Goal: Task Accomplishment & Management: Manage account settings

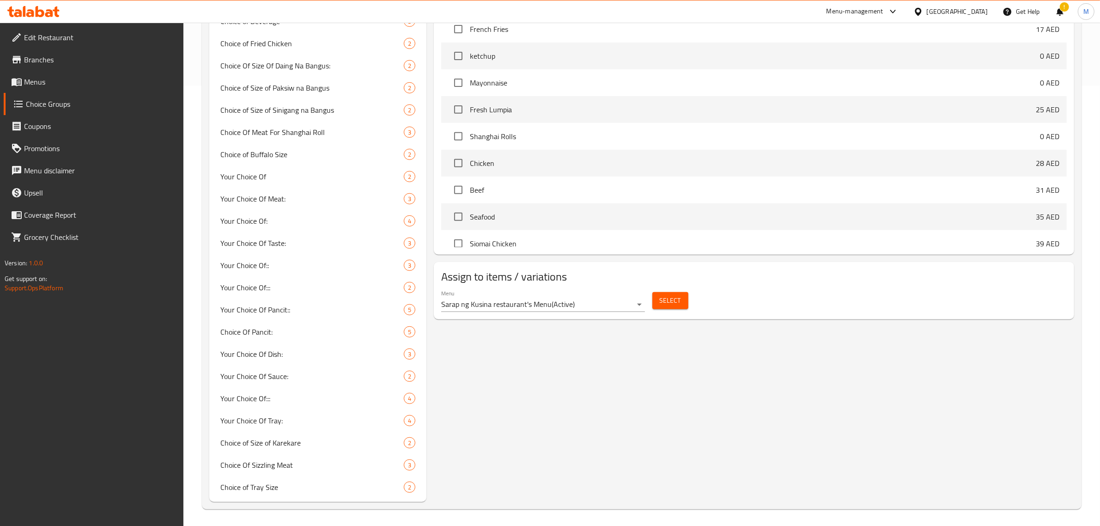
scroll to position [6899, 0]
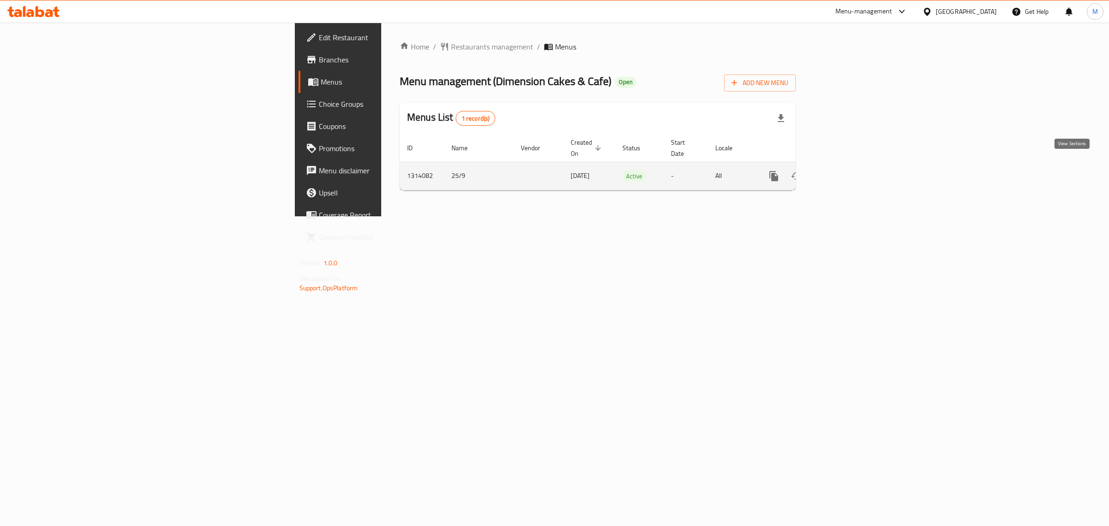
click at [846, 170] on icon "enhanced table" at bounding box center [840, 175] width 11 height 11
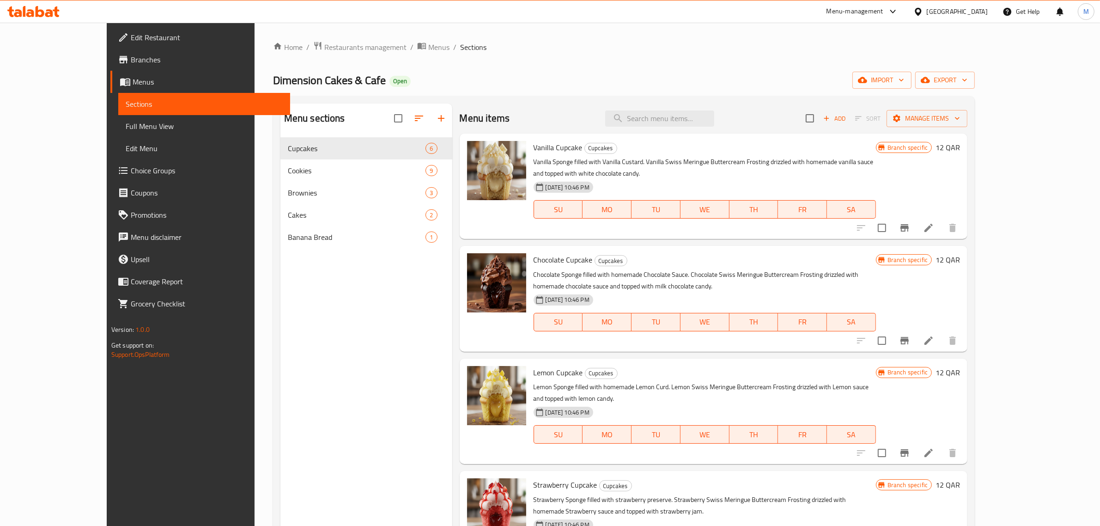
click at [330, 388] on div "Menu sections Cupcakes 6 Cookies 9 Brownies 3 Cakes 2 Banana Bread 1" at bounding box center [366, 366] width 172 height 526
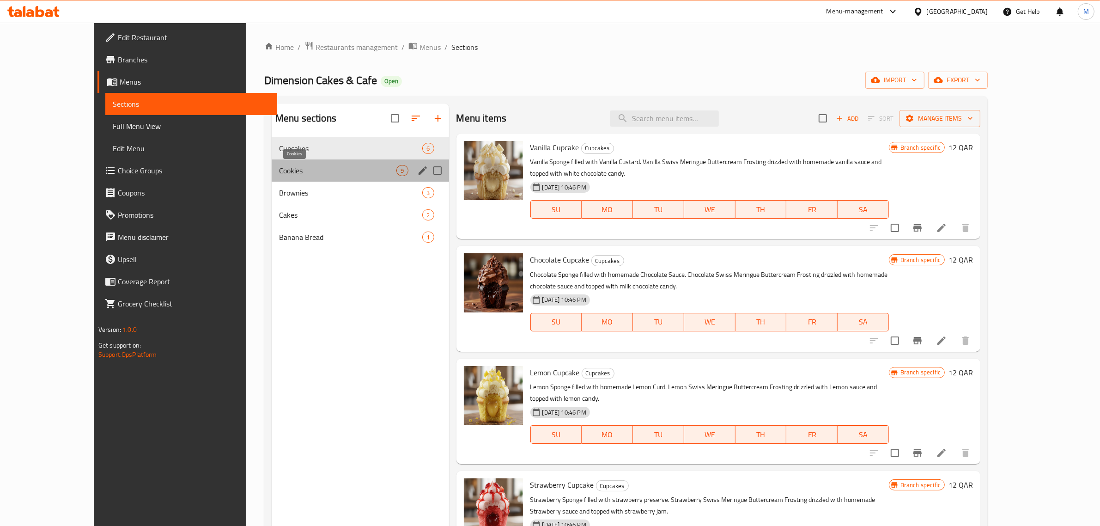
click at [297, 167] on span "Cookies" at bounding box center [337, 170] width 117 height 11
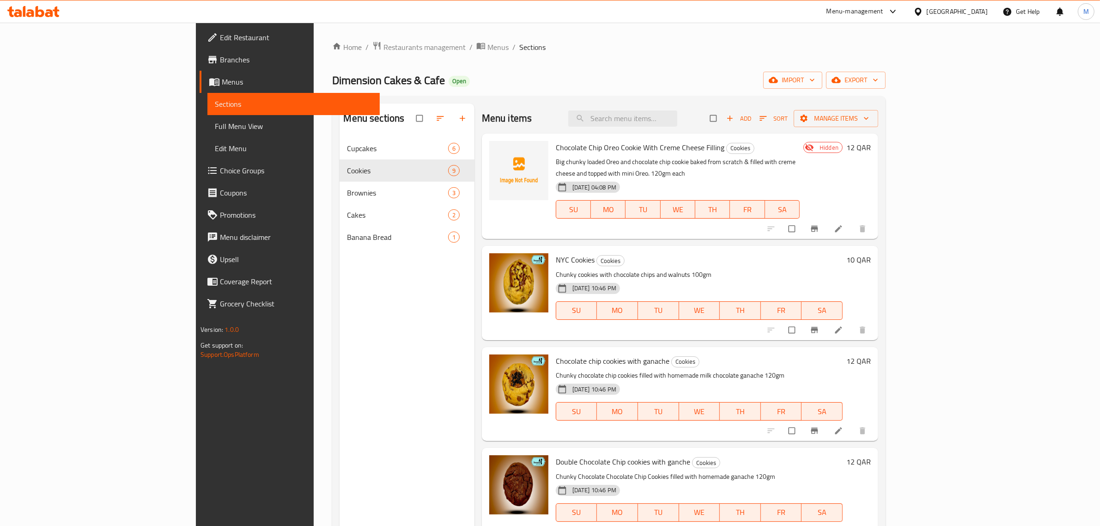
click at [215, 125] on span "Full Menu View" at bounding box center [294, 126] width 158 height 11
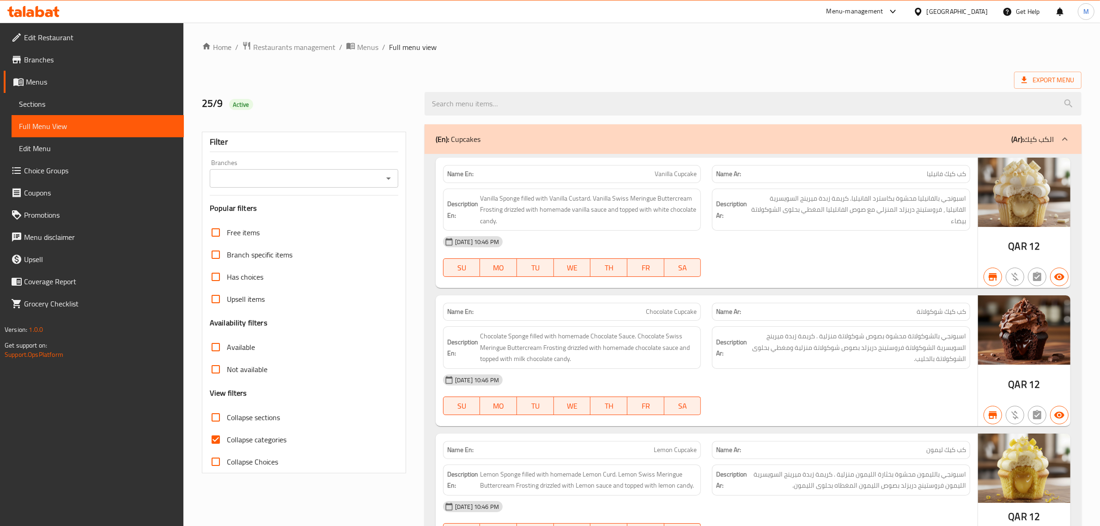
click at [214, 416] on input "Collapse sections" at bounding box center [216, 417] width 22 height 22
checkbox input "true"
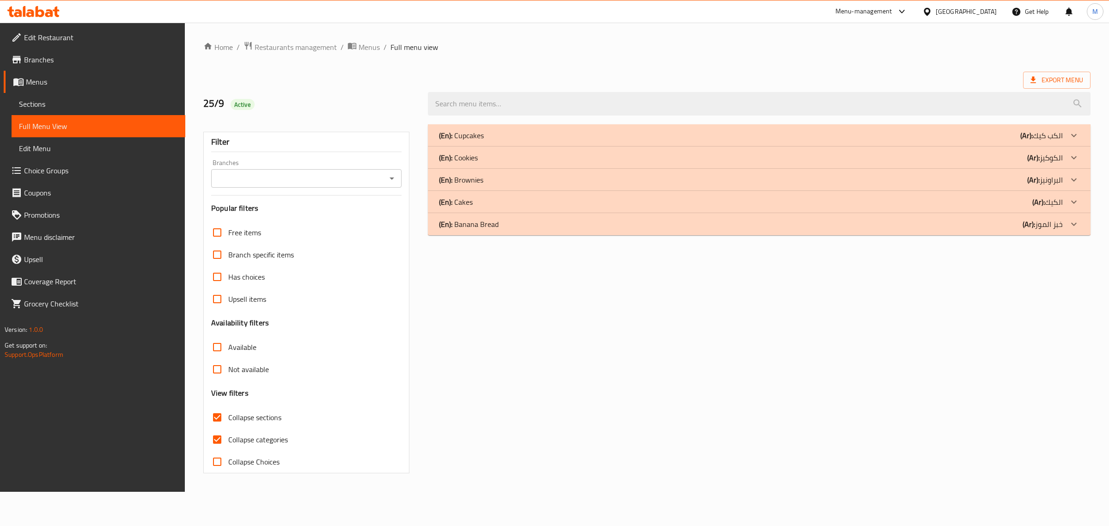
click at [390, 171] on div "Branches" at bounding box center [306, 178] width 190 height 18
click at [392, 185] on button "Open" at bounding box center [391, 178] width 13 height 13
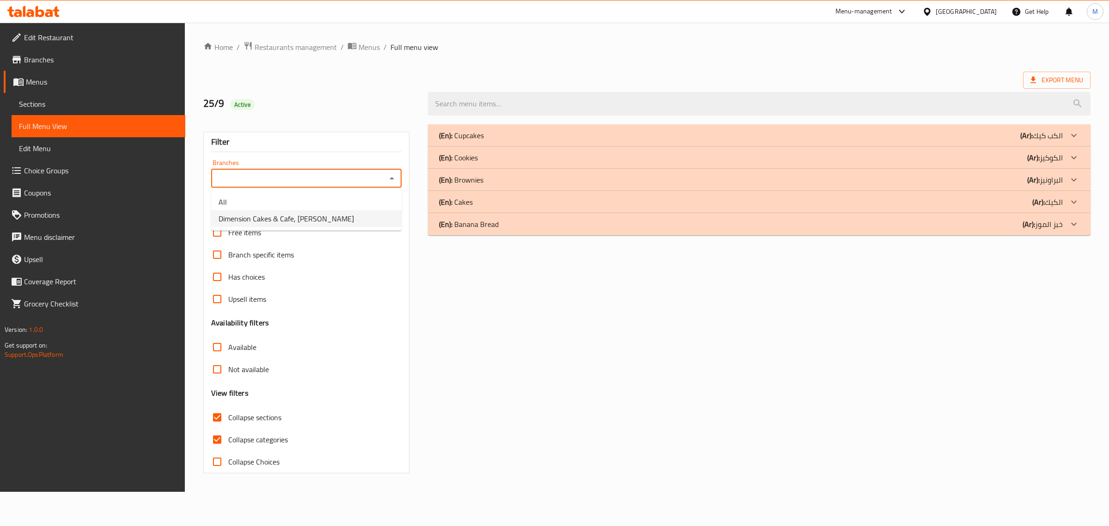
click at [336, 222] on span "Dimension Cakes & Cafe, Bin Mahmoud" at bounding box center [286, 218] width 135 height 11
type input "Dimension Cakes & Cafe, Bin Mahmoud"
click at [539, 155] on div "(En): Cookies (Ar): الكوكيز" at bounding box center [751, 157] width 624 height 11
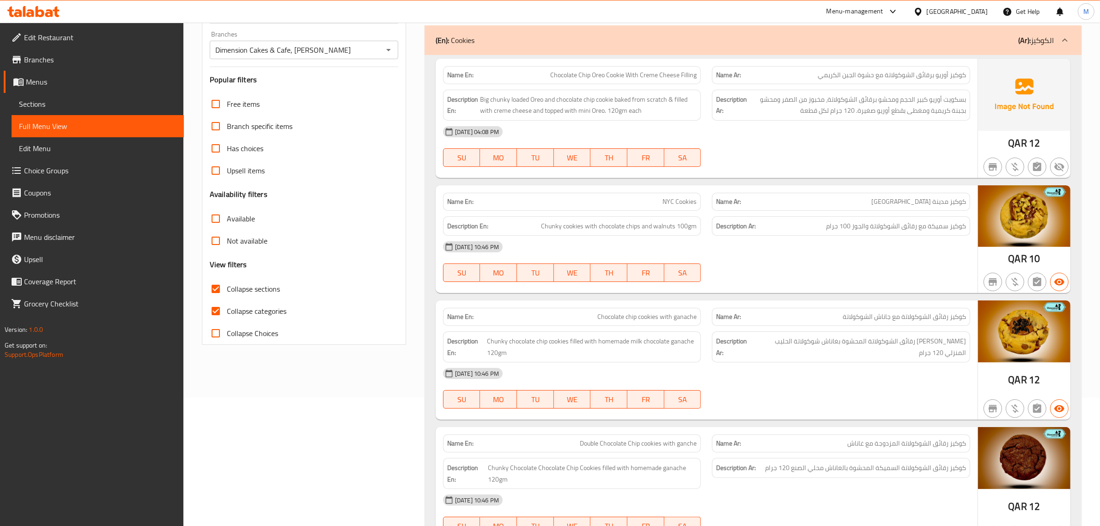
scroll to position [116, 0]
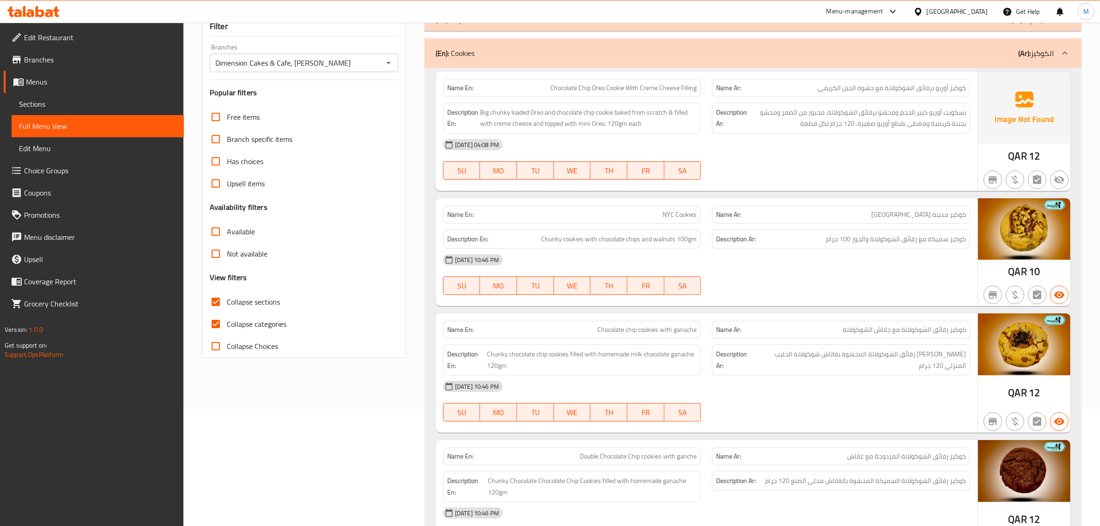
click at [675, 210] on span "NYC Cookies" at bounding box center [680, 215] width 34 height 10
copy span "NYC Cookies"
click at [703, 269] on div "[DATE] 10:46 PM" at bounding box center [707, 260] width 538 height 22
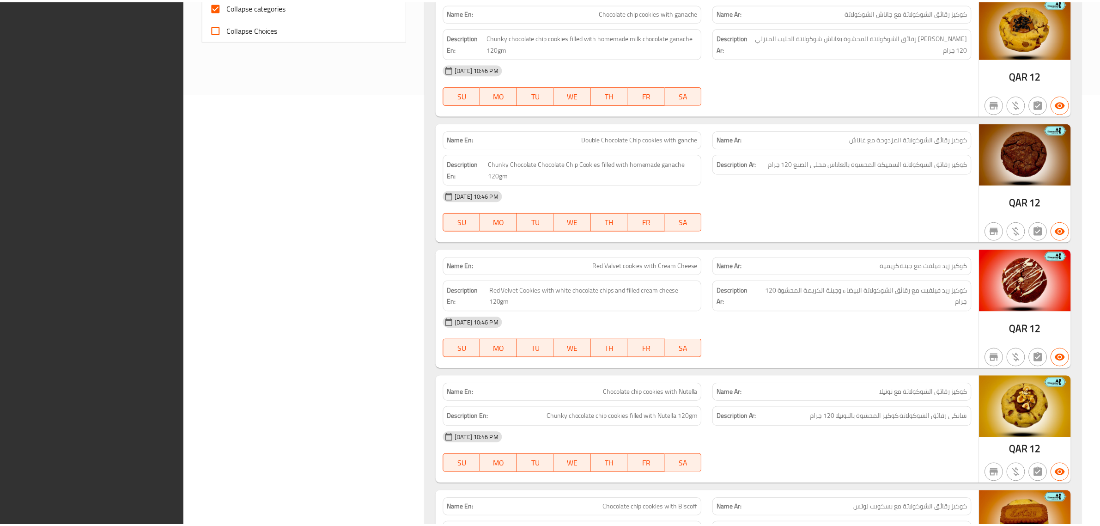
scroll to position [862, 0]
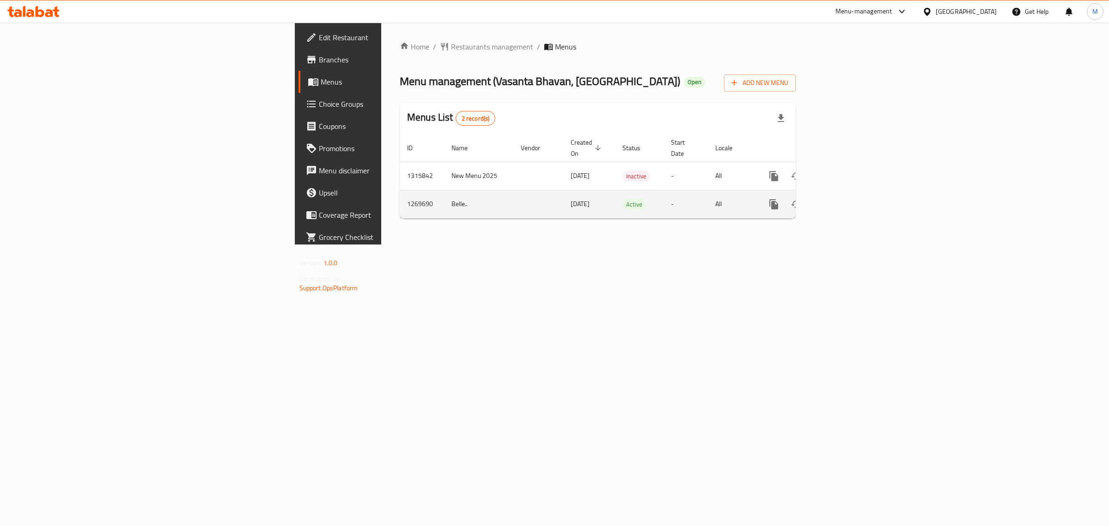
click at [444, 191] on td "Belle.." at bounding box center [478, 204] width 69 height 28
copy td "Belle"
click at [400, 195] on td "1269690" at bounding box center [422, 204] width 44 height 28
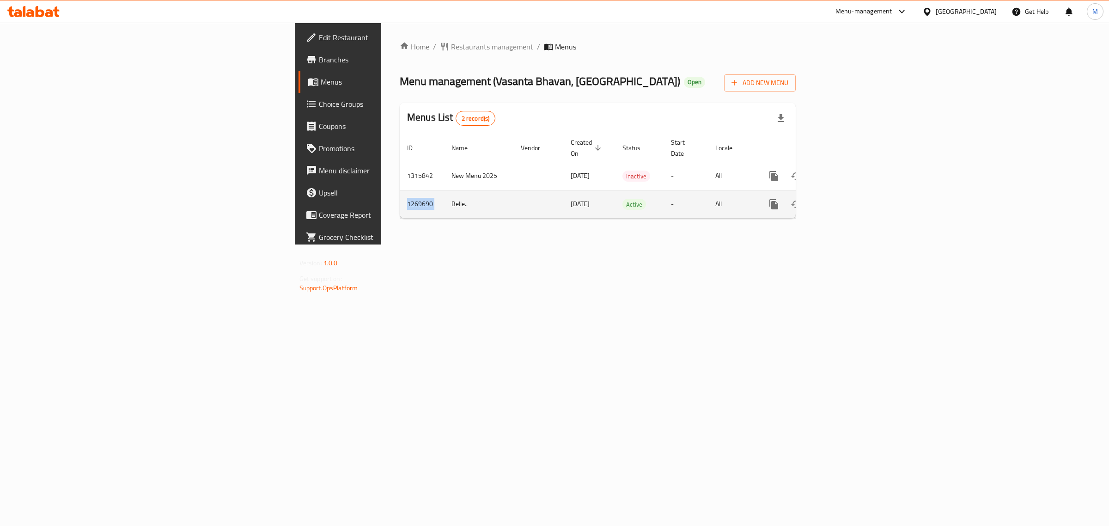
click at [400, 195] on td "1269690" at bounding box center [422, 204] width 44 height 28
copy td "1269690"
click at [852, 195] on link "enhanced table" at bounding box center [840, 204] width 22 height 22
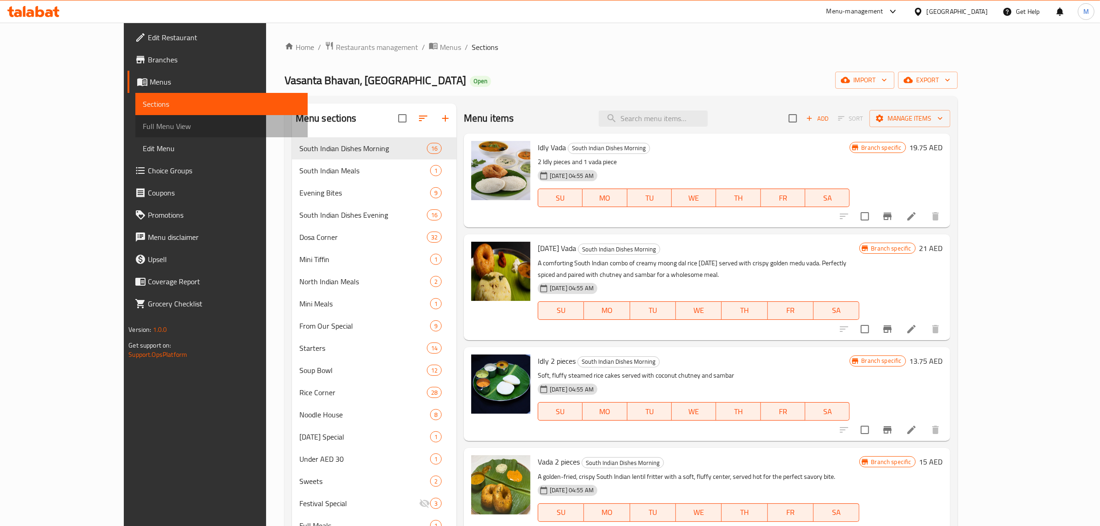
click at [143, 122] on span "Full Menu View" at bounding box center [222, 126] width 158 height 11
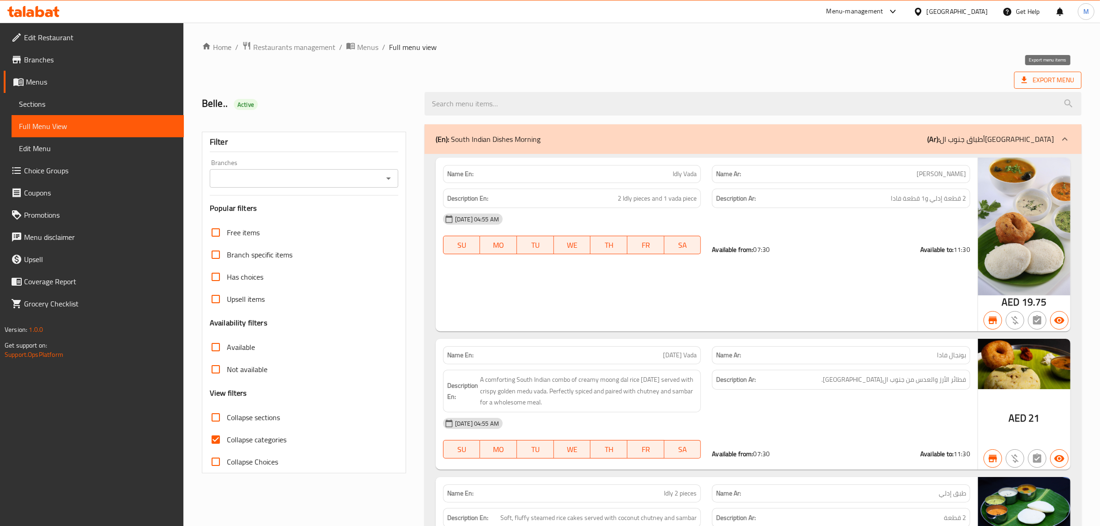
click at [1020, 79] on icon at bounding box center [1024, 79] width 9 height 9
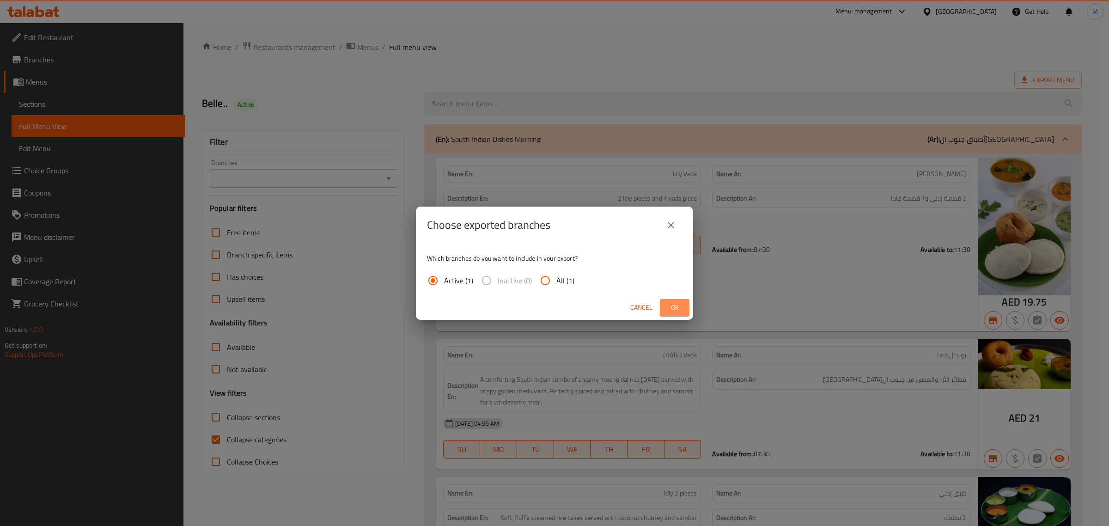
click at [667, 312] on span "Ok" at bounding box center [674, 308] width 15 height 12
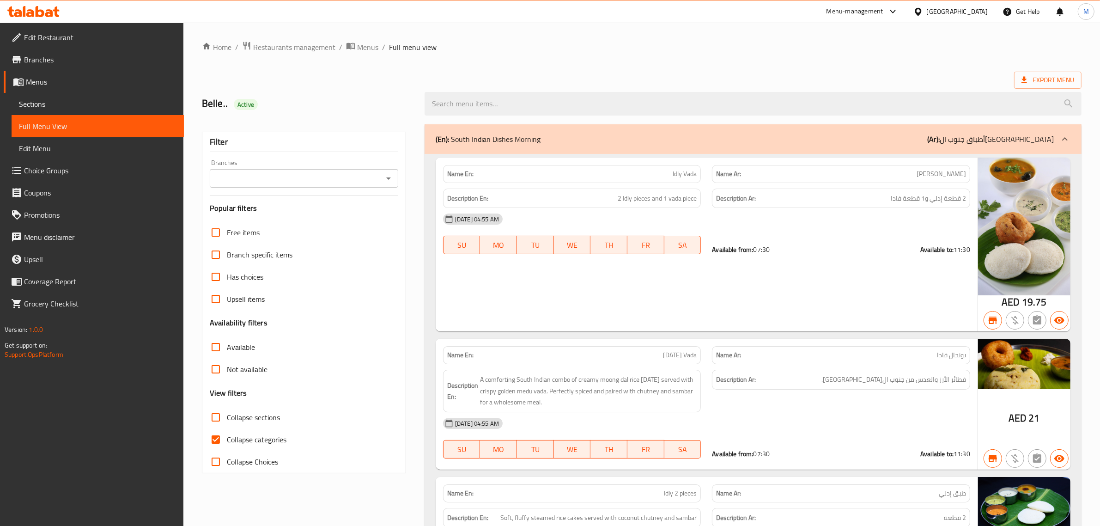
click at [367, 109] on h2 "Belle.. Active" at bounding box center [308, 104] width 212 height 14
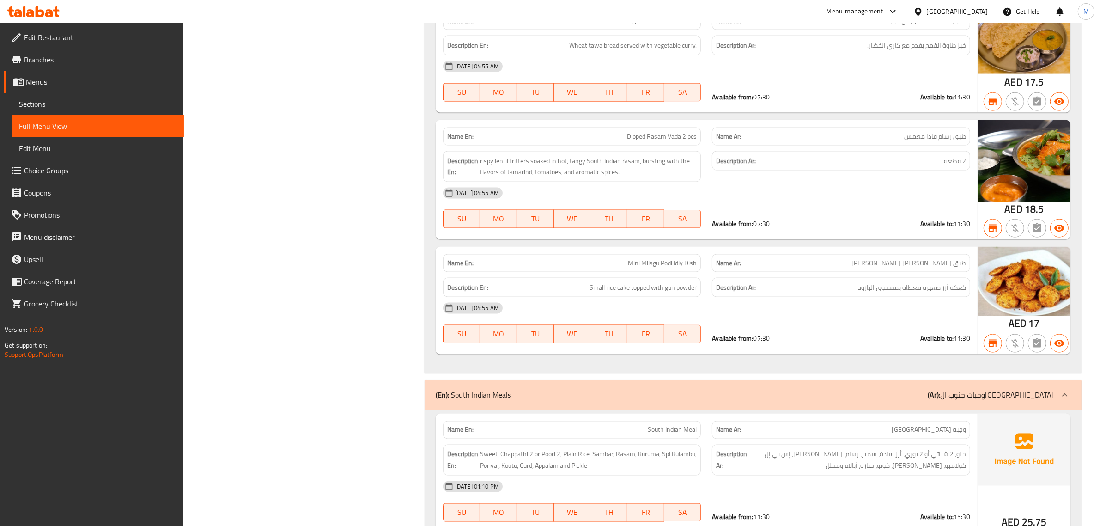
scroll to position [1906, 0]
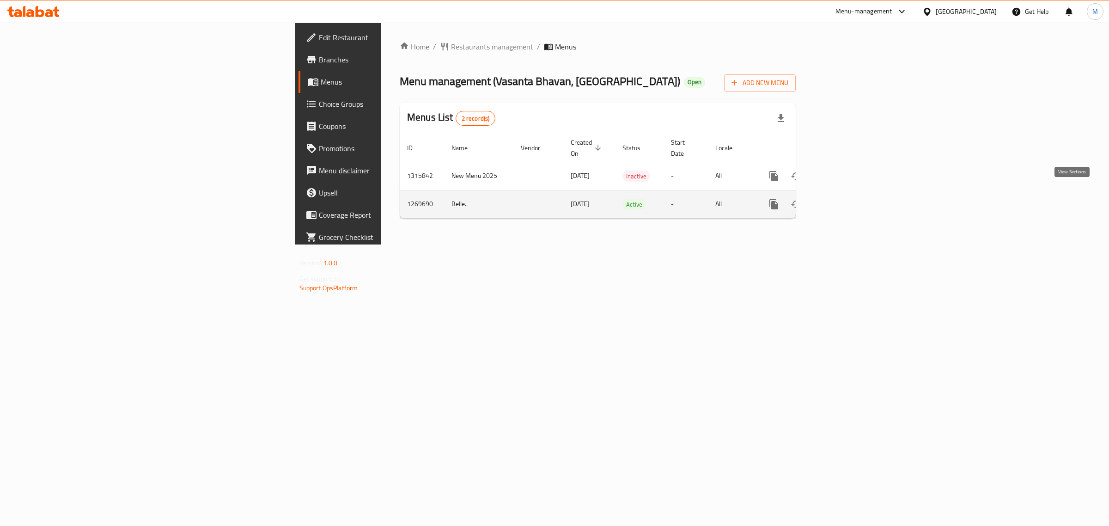
click at [846, 199] on icon "enhanced table" at bounding box center [840, 204] width 11 height 11
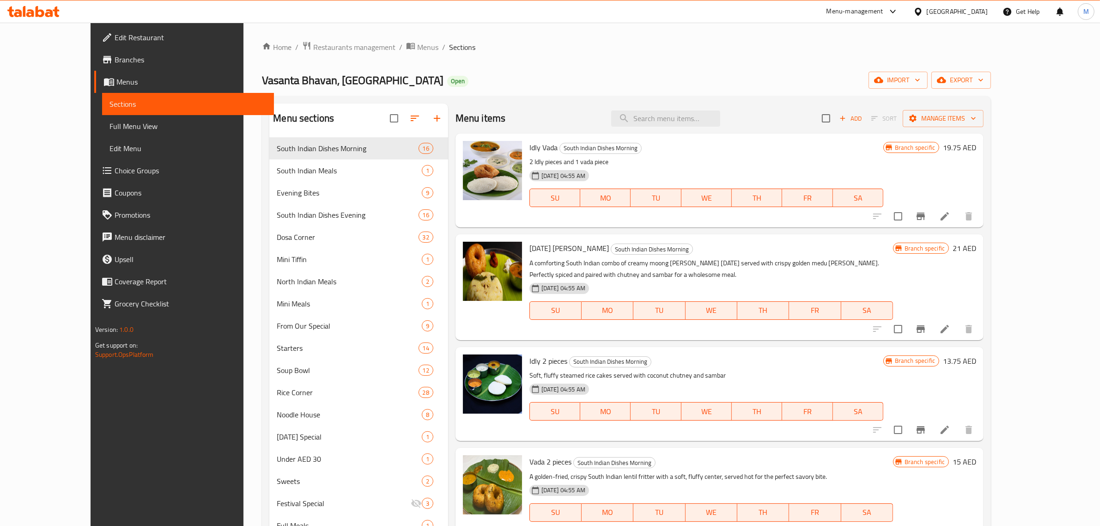
click at [486, 64] on div "Home / Restaurants management / Menus / Sections Vasanta Bhavan, Dubai Motor Ci…" at bounding box center [626, 372] width 729 height 662
click at [714, 148] on h6 "Idly Vada South Indian Dishes Morning" at bounding box center [706, 147] width 354 height 13
click at [926, 214] on icon "Branch-specific-item" at bounding box center [920, 216] width 11 height 11
click at [932, 322] on button "Branch-specific-item" at bounding box center [921, 329] width 22 height 22
click at [526, 426] on div "24-12-2024 04:55 AM SU MO TU WE TH FR SA" at bounding box center [706, 405] width 361 height 50
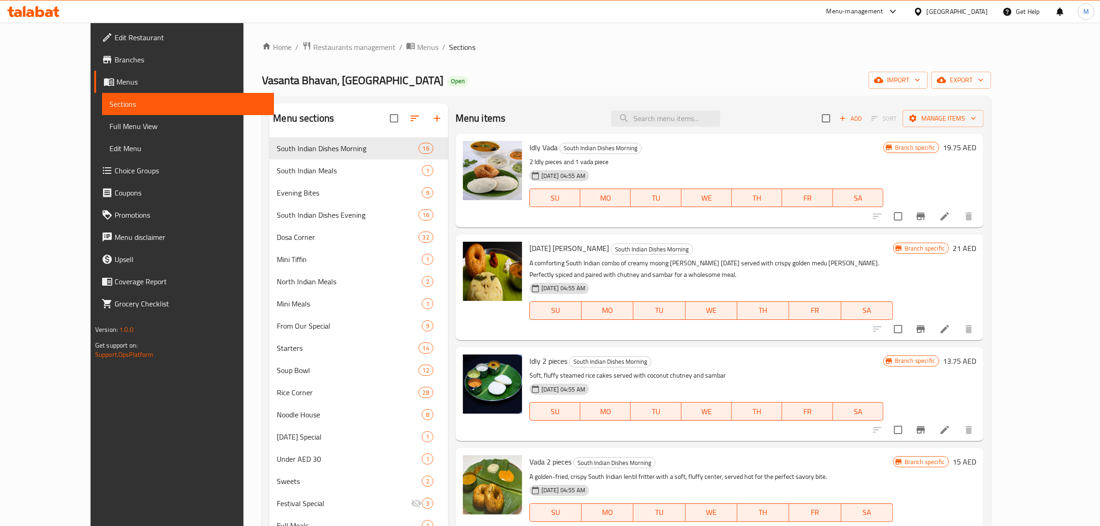
click at [796, 271] on p "A comforting South Indian combo of creamy moong dal rice [DATE] served with cri…" at bounding box center [711, 268] width 364 height 23
click at [926, 329] on icon "Branch-specific-item" at bounding box center [920, 328] width 11 height 11
click at [655, 282] on div "24-12-2024 04:55 AM SU MO TU WE TH FR SA" at bounding box center [711, 304] width 371 height 50
click at [926, 425] on icon "Branch-specific-item" at bounding box center [920, 429] width 11 height 11
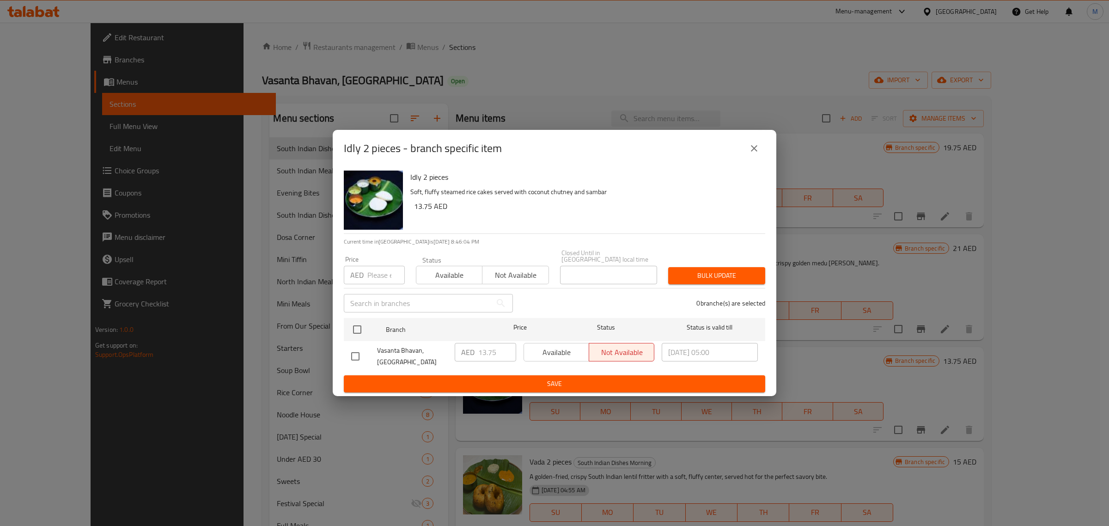
click at [758, 148] on icon "close" at bounding box center [753, 148] width 11 height 11
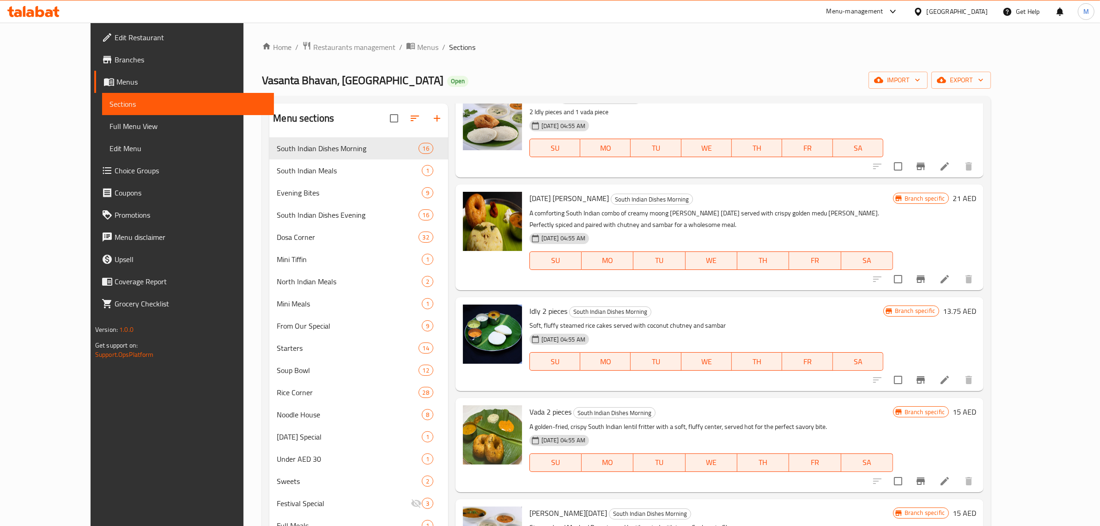
scroll to position [116, 0]
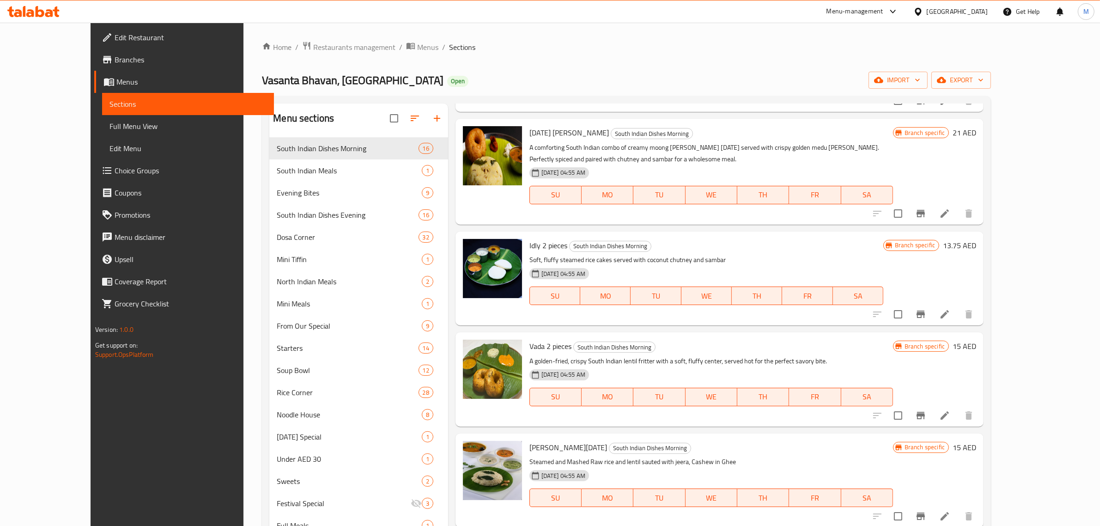
click at [529, 350] on span "Vada 2 pieces" at bounding box center [550, 346] width 42 height 14
copy h6 "Vada 2 pieces"
click at [932, 411] on button "Branch-specific-item" at bounding box center [921, 415] width 22 height 22
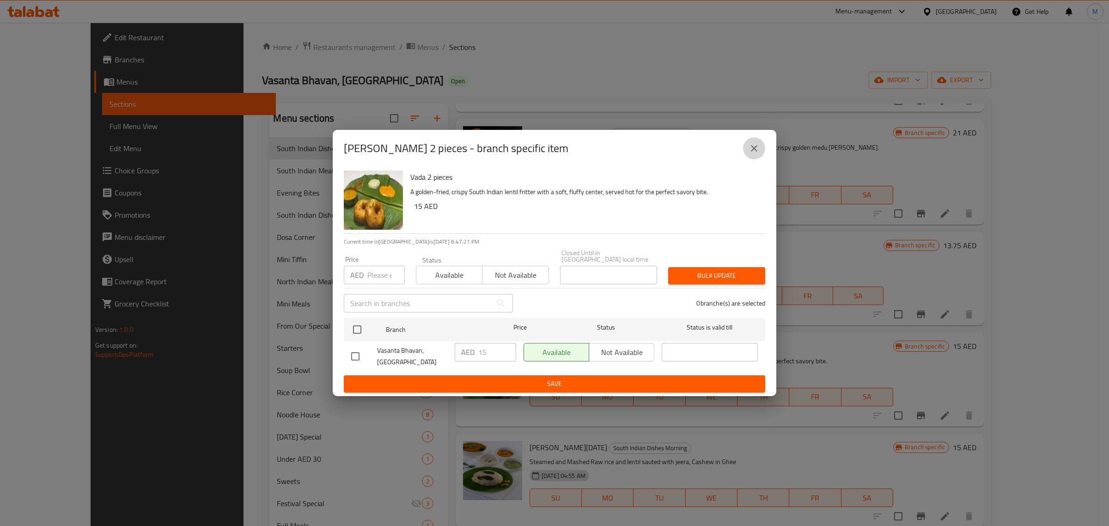
click at [757, 153] on icon "close" at bounding box center [753, 148] width 11 height 11
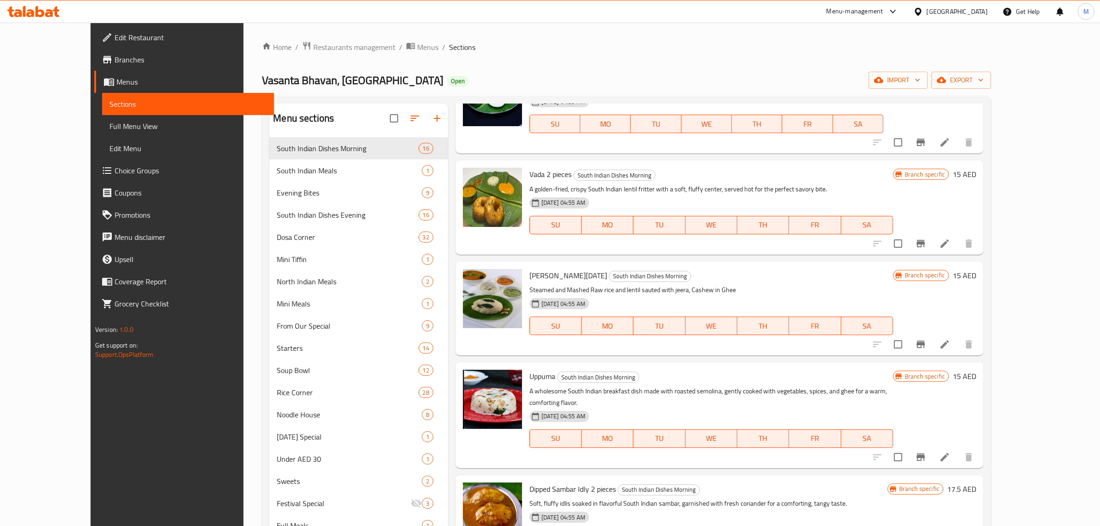
scroll to position [289, 0]
click at [737, 283] on p "Steamed and Mashed Raw rice and lentil sauted with jeera, Cashew in Ghee" at bounding box center [711, 289] width 364 height 12
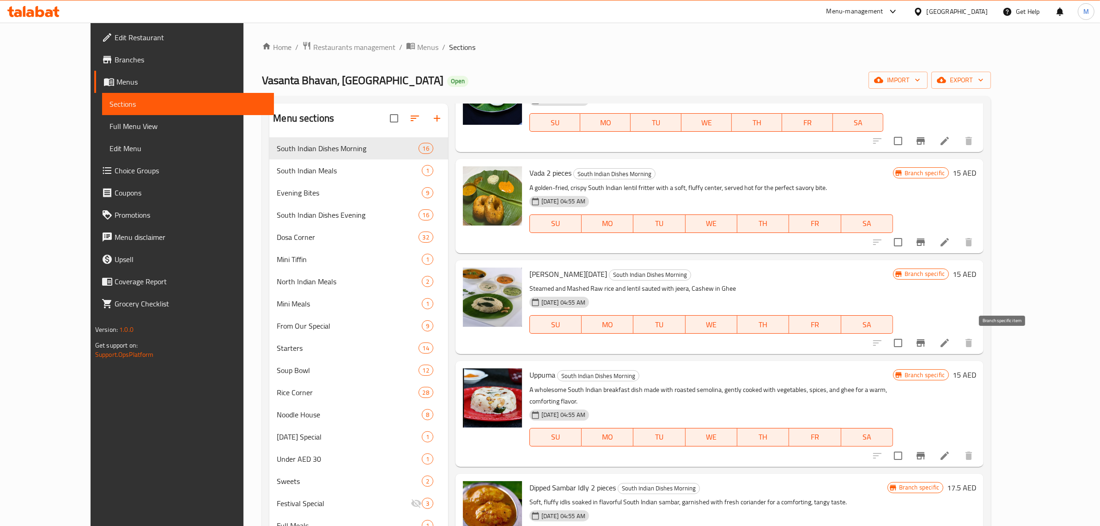
click at [925, 342] on icon "Branch-specific-item" at bounding box center [921, 342] width 8 height 7
click at [529, 372] on span "Uppuma" at bounding box center [542, 375] width 26 height 14
copy h6 "Uppuma"
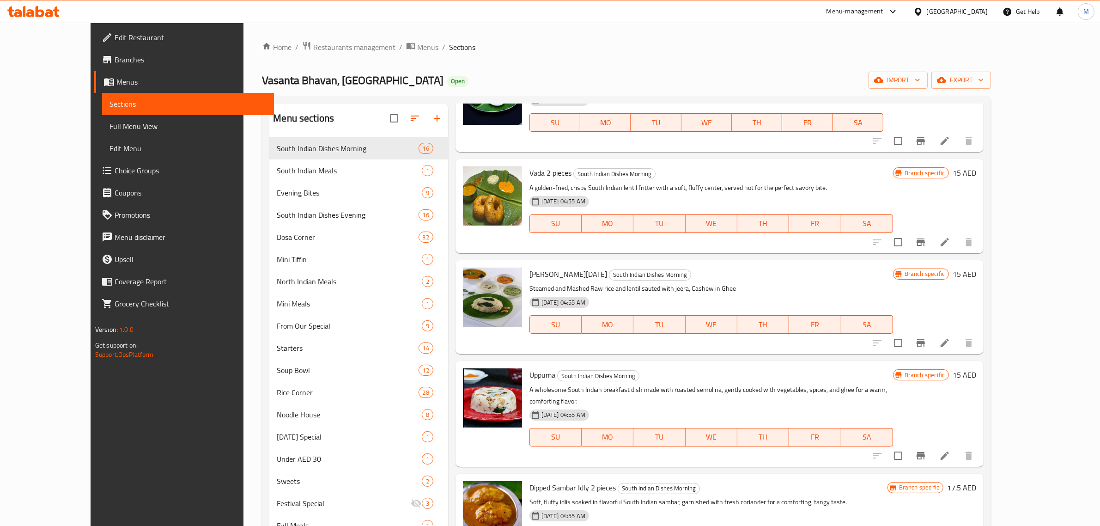
click at [697, 361] on div "Uppuma South Indian Dishes Morning A wholesome South Indian breakfast dish made…" at bounding box center [720, 413] width 528 height 105
click at [932, 444] on button "Branch-specific-item" at bounding box center [921, 455] width 22 height 22
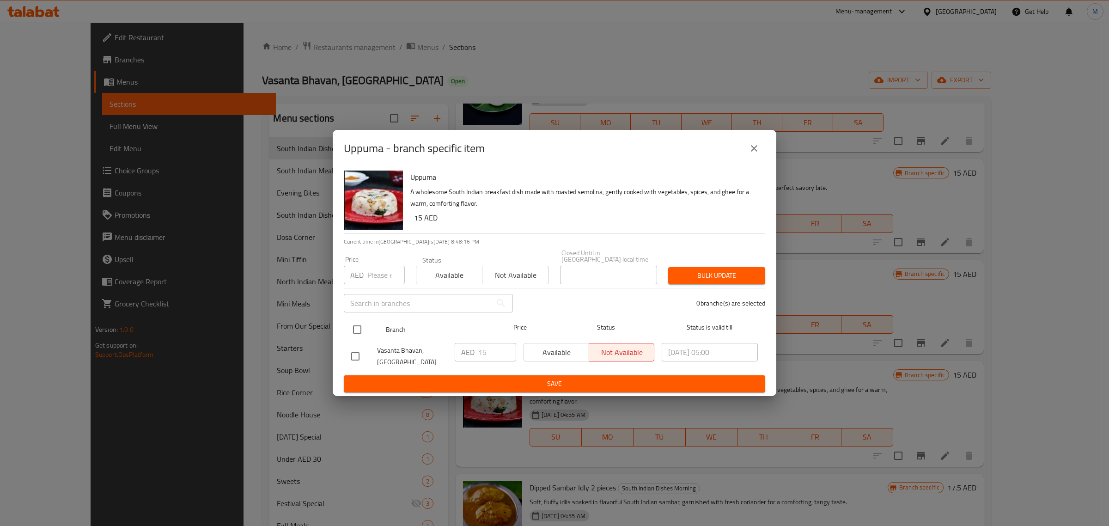
click at [578, 322] on span "Status" at bounding box center [606, 328] width 96 height 12
click at [758, 147] on icon "close" at bounding box center [753, 148] width 11 height 11
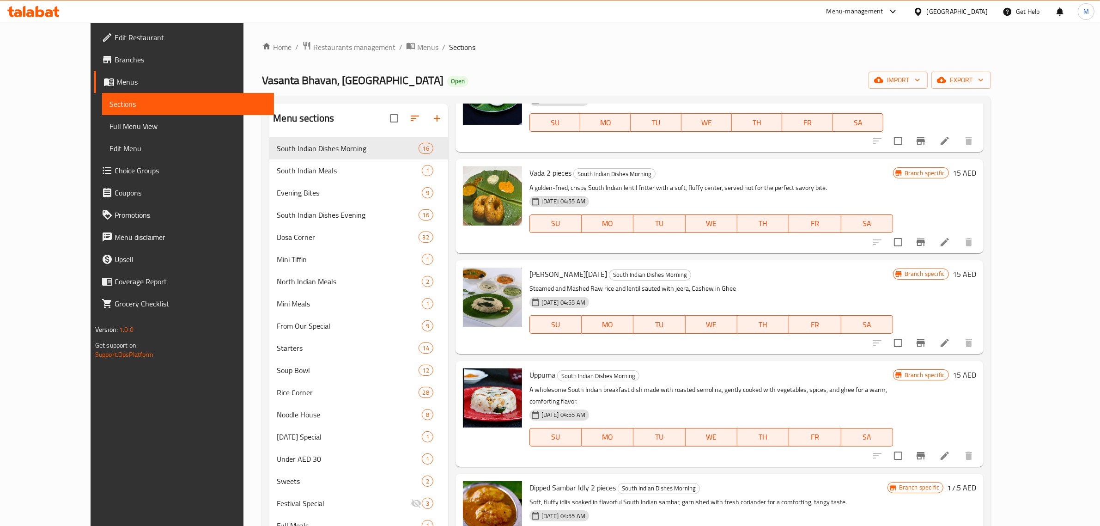
scroll to position [404, 0]
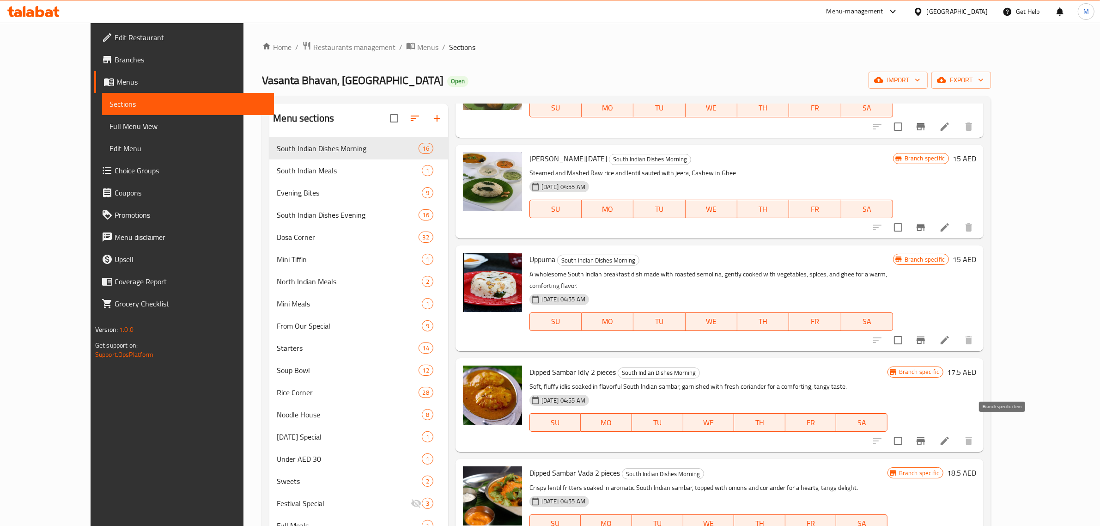
click at [925, 437] on icon "Branch-specific-item" at bounding box center [921, 440] width 8 height 7
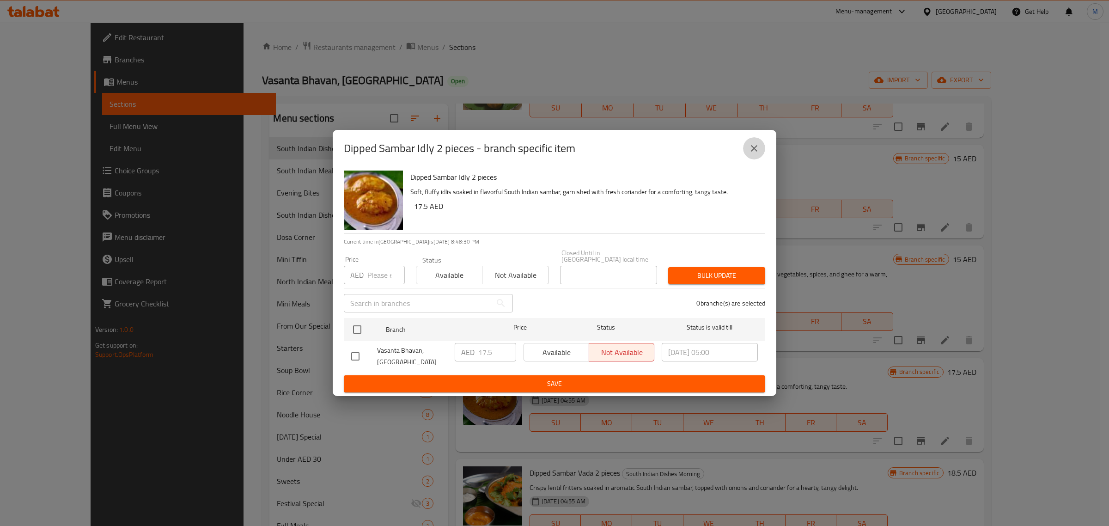
click at [747, 148] on button "close" at bounding box center [754, 148] width 22 height 22
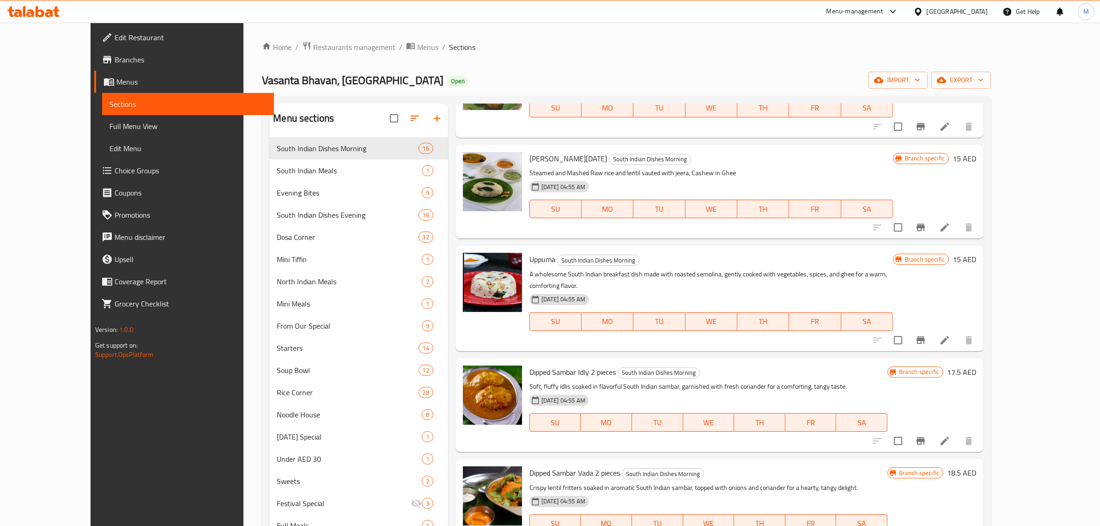
scroll to position [520, 0]
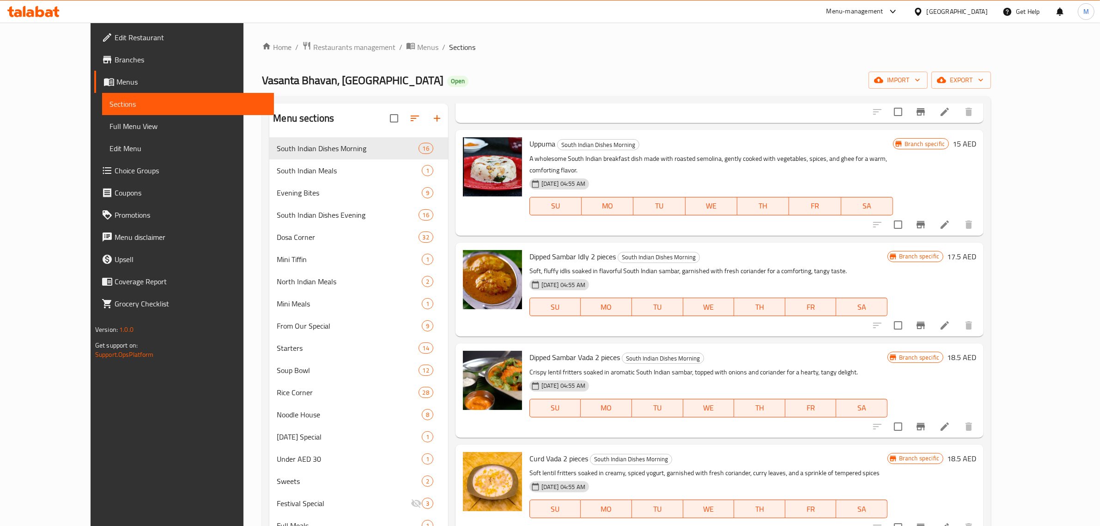
click at [688, 250] on h6 "Dipped Sambar Idly 2 pieces South Indian Dishes Morning" at bounding box center [708, 256] width 358 height 13
click at [548, 249] on span "Dipped Sambar Idly 2 pieces" at bounding box center [572, 256] width 86 height 14
copy h6 "Dipped Sambar Idly 2 pieces"
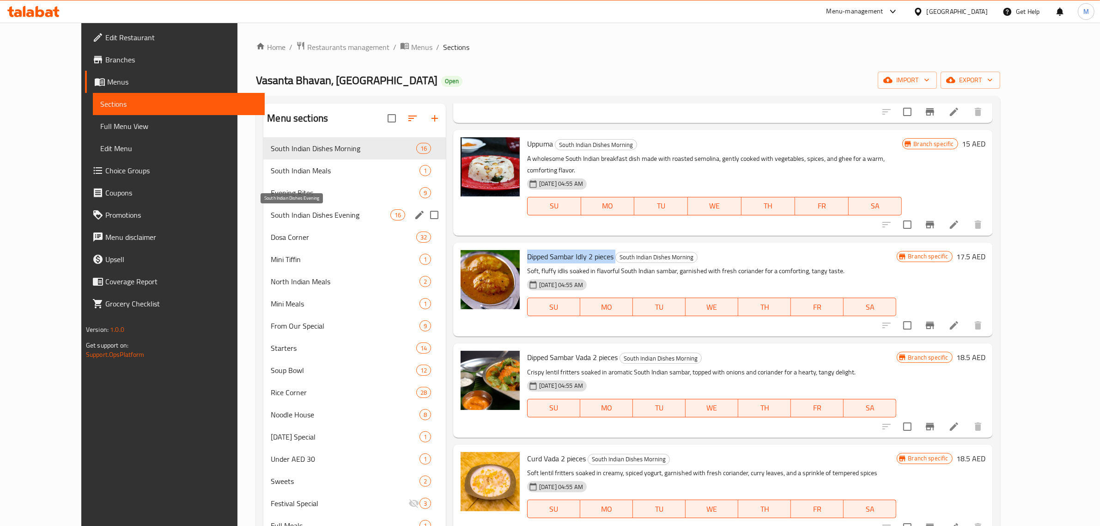
click at [329, 219] on span "South Indian Dishes Evening" at bounding box center [330, 214] width 119 height 11
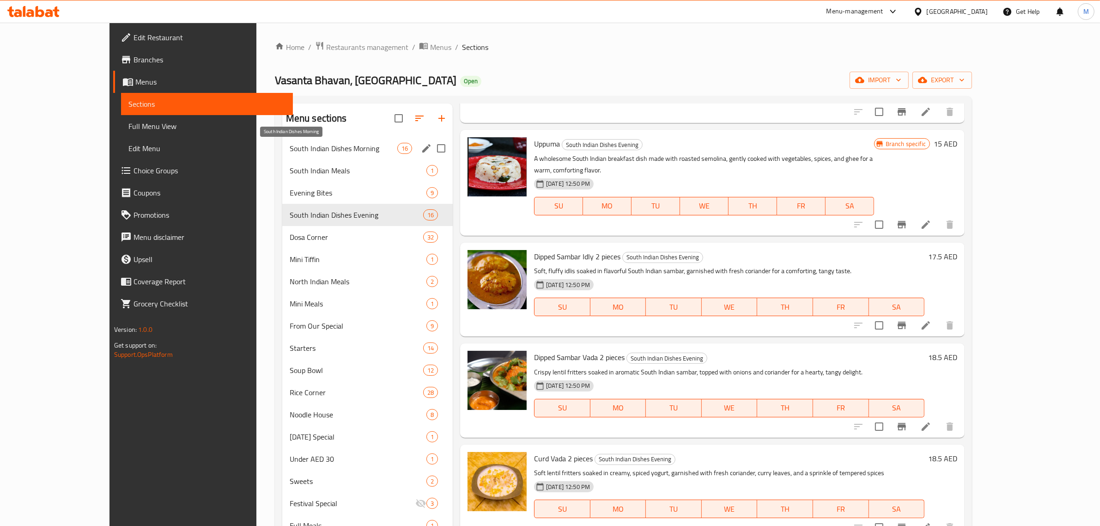
click at [304, 144] on span "South Indian Dishes Morning" at bounding box center [344, 148] width 108 height 11
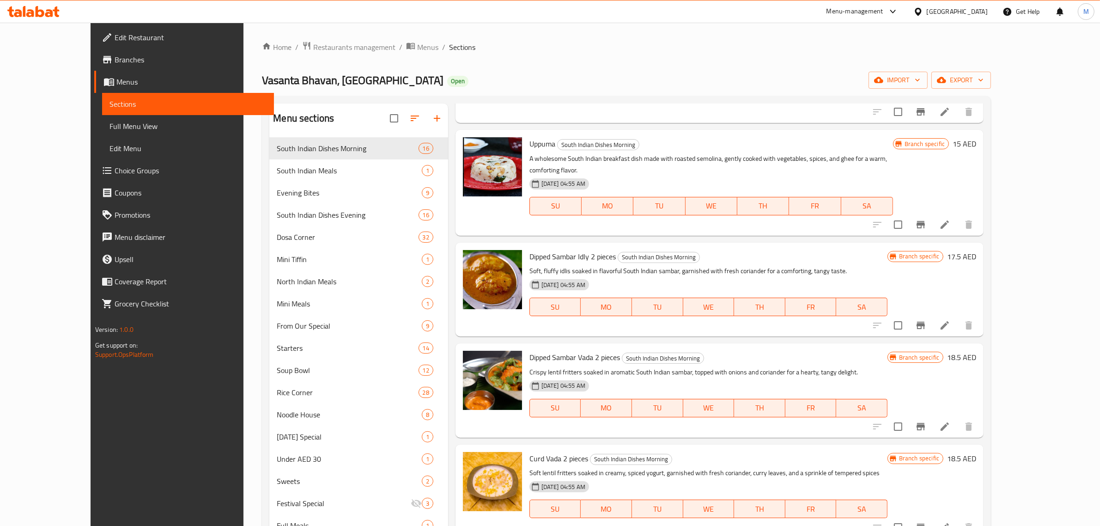
click at [691, 423] on div "Dipped Sambar Vada 2 pieces South Indian Dishes Morning Crispy lentil fritters …" at bounding box center [720, 390] width 528 height 94
click at [828, 352] on h6 "Dipped Sambar Vada 2 pieces South Indian Dishes Morning" at bounding box center [708, 357] width 358 height 13
click at [925, 423] on icon "Branch-specific-item" at bounding box center [921, 426] width 8 height 7
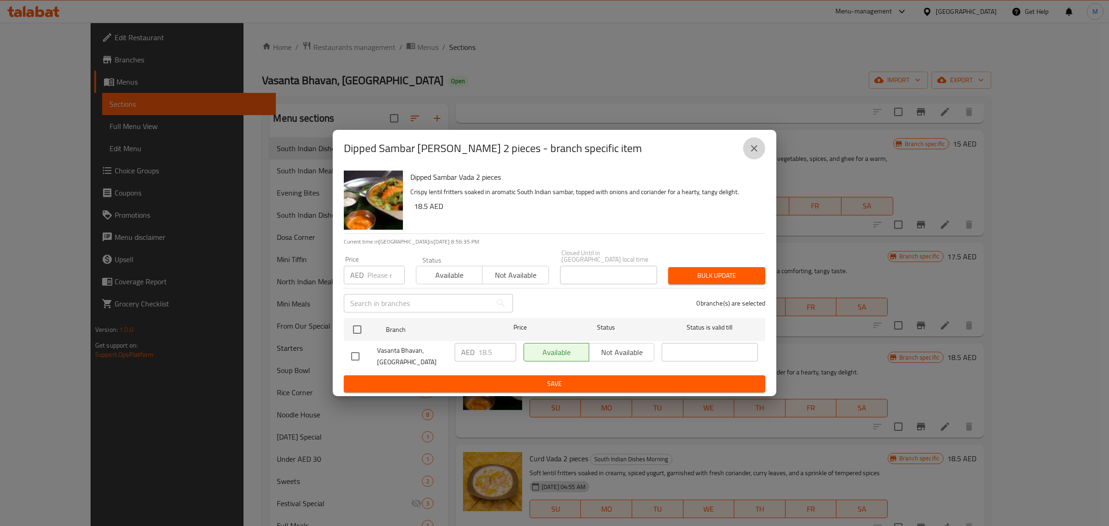
drag, startPoint x: 750, startPoint y: 145, endPoint x: 766, endPoint y: 160, distance: 21.9
click at [750, 146] on icon "close" at bounding box center [753, 148] width 11 height 11
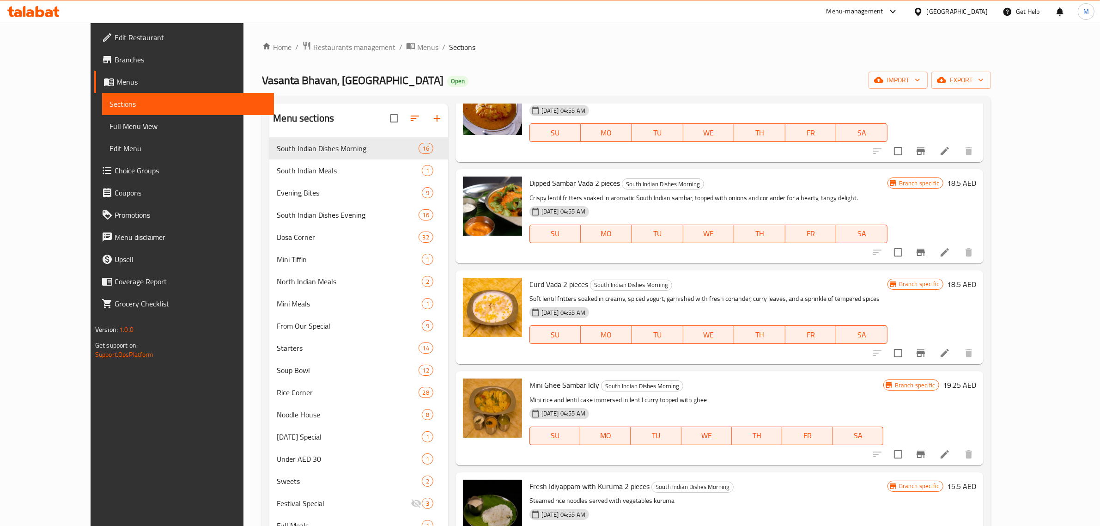
scroll to position [693, 0]
click at [925, 451] on icon "Branch-specific-item" at bounding box center [921, 454] width 8 height 7
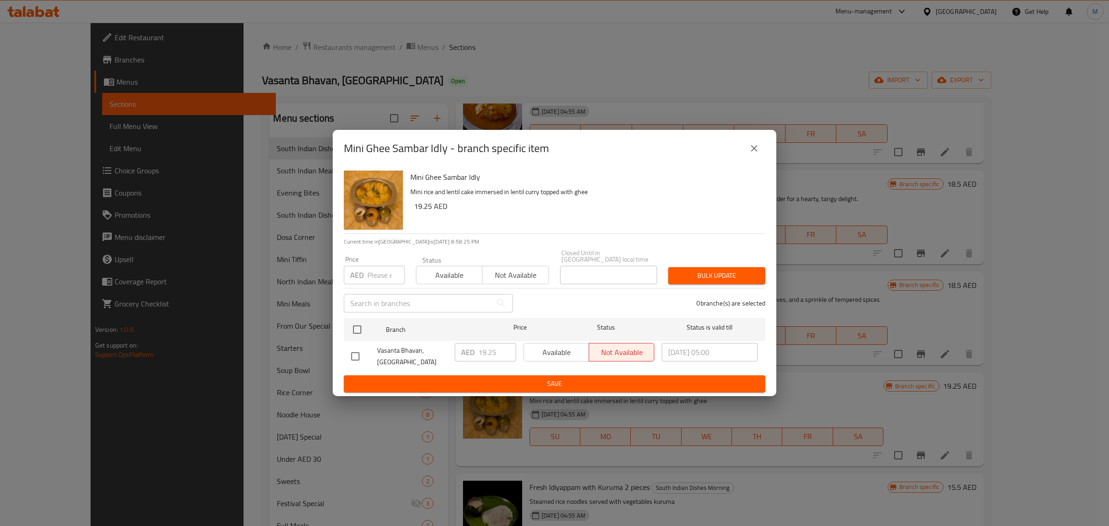
click at [758, 151] on icon "close" at bounding box center [753, 148] width 11 height 11
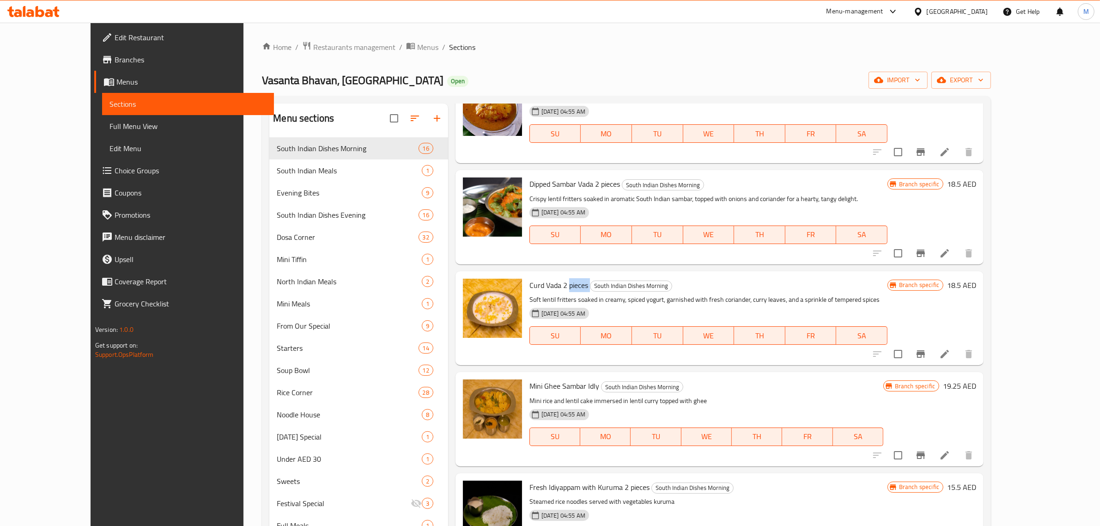
drag, startPoint x: 545, startPoint y: 274, endPoint x: 566, endPoint y: 273, distance: 20.8
click at [566, 279] on h6 "Curd Vada 2 pieces South Indian Dishes Morning" at bounding box center [708, 285] width 358 height 13
copy h6 "pieces"
click at [926, 450] on icon "Branch-specific-item" at bounding box center [920, 455] width 11 height 11
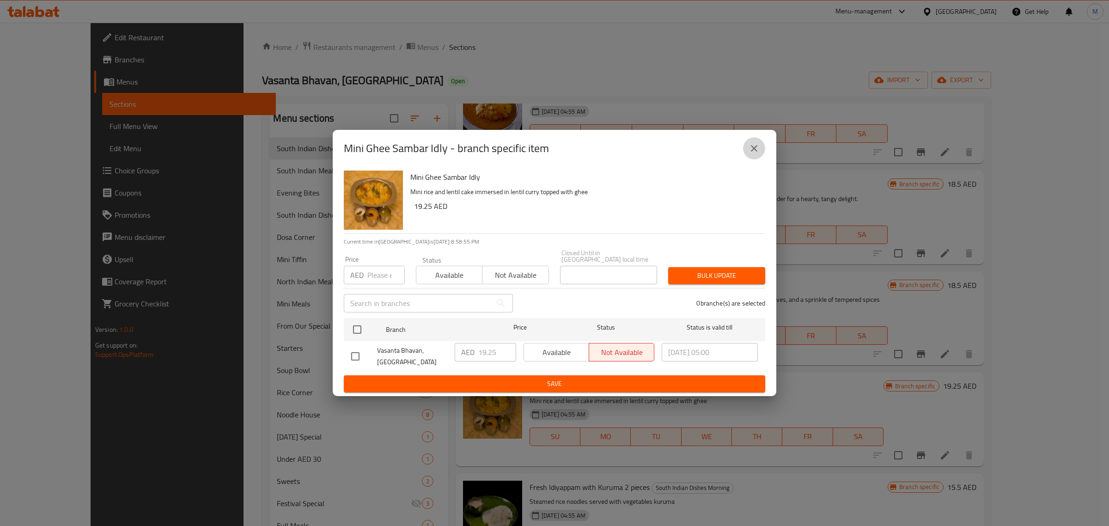
click at [755, 147] on icon "close" at bounding box center [754, 148] width 6 height 6
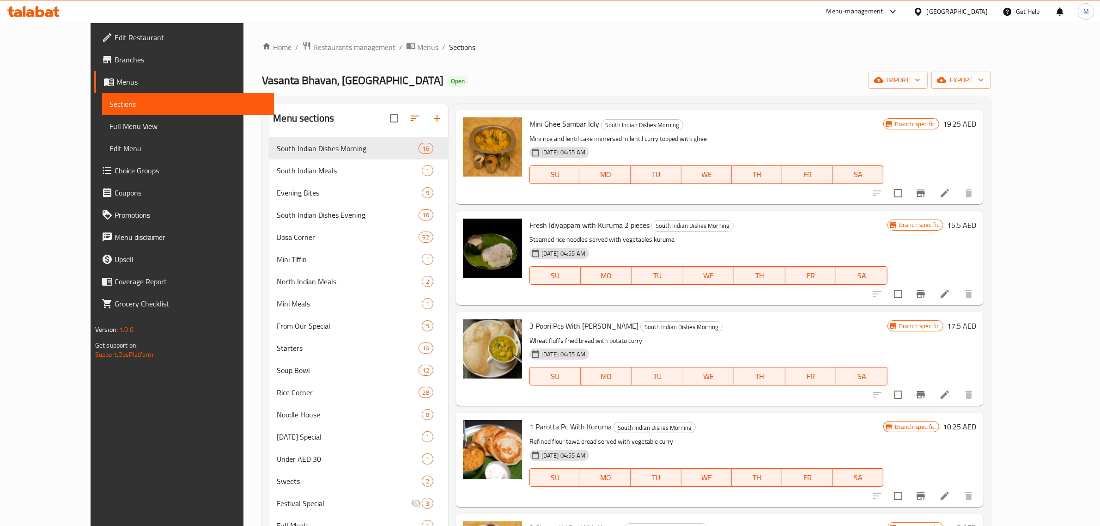
scroll to position [982, 0]
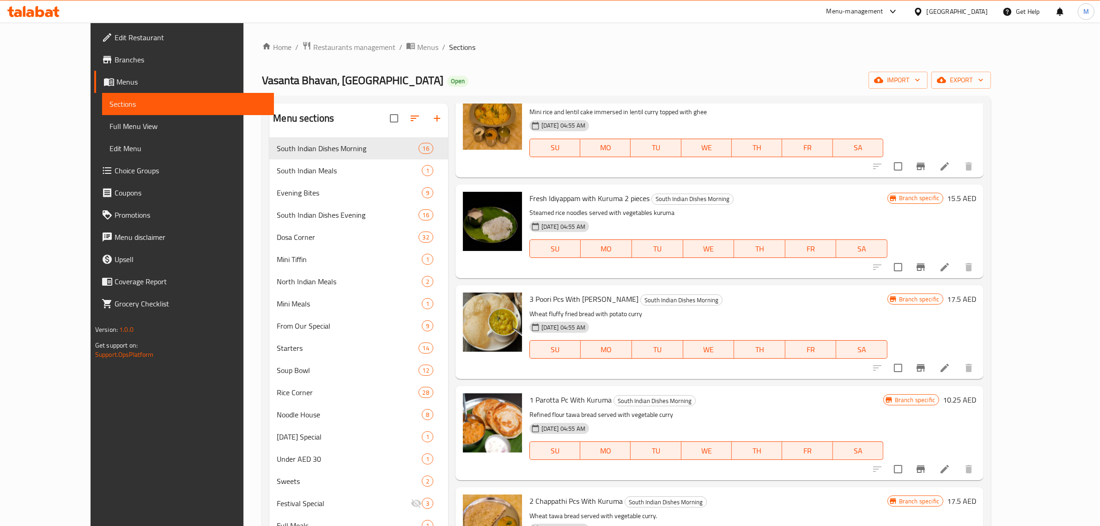
click at [926, 262] on icon "Branch-specific-item" at bounding box center [920, 267] width 11 height 11
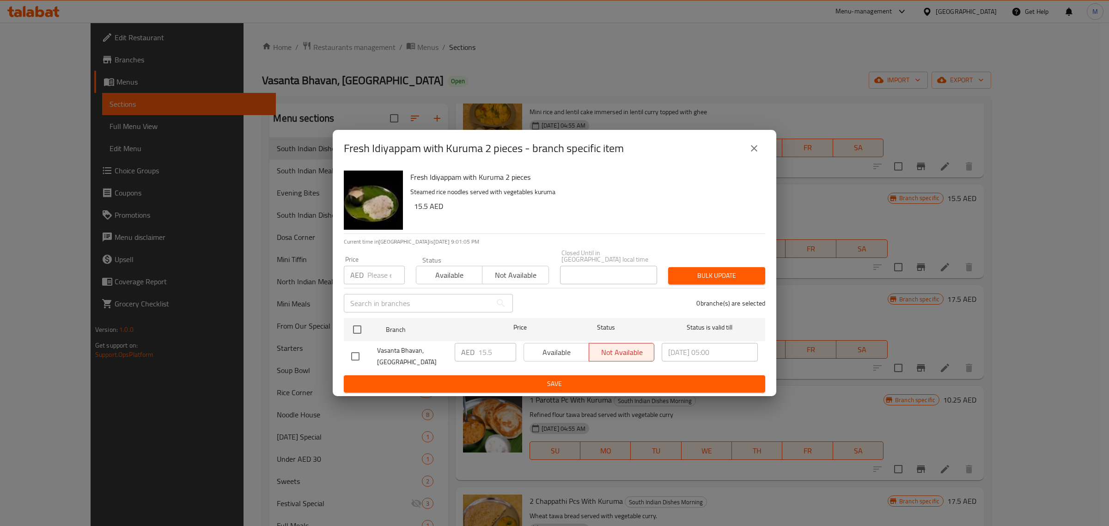
click at [756, 149] on icon "close" at bounding box center [753, 148] width 11 height 11
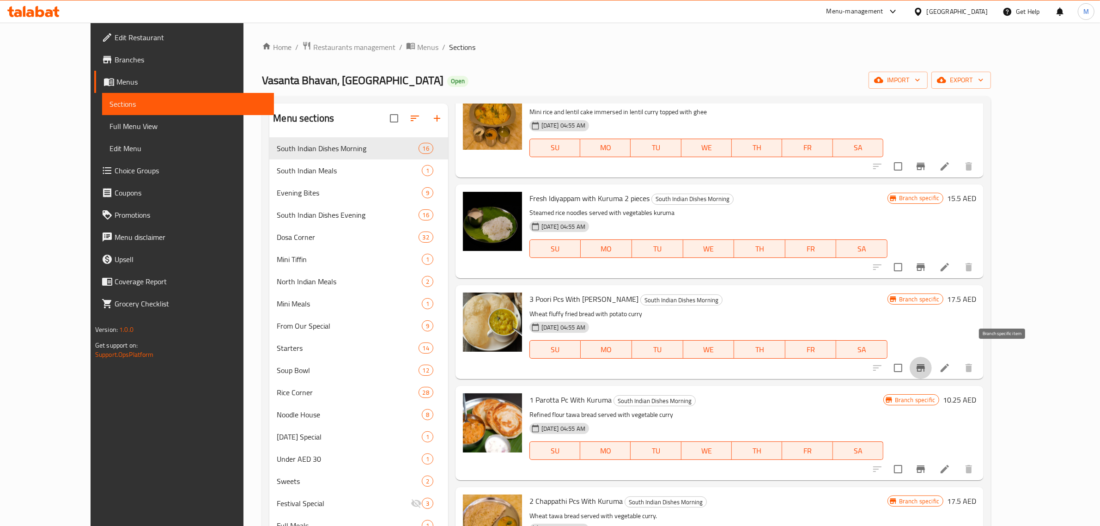
click at [925, 364] on icon "Branch-specific-item" at bounding box center [921, 367] width 8 height 7
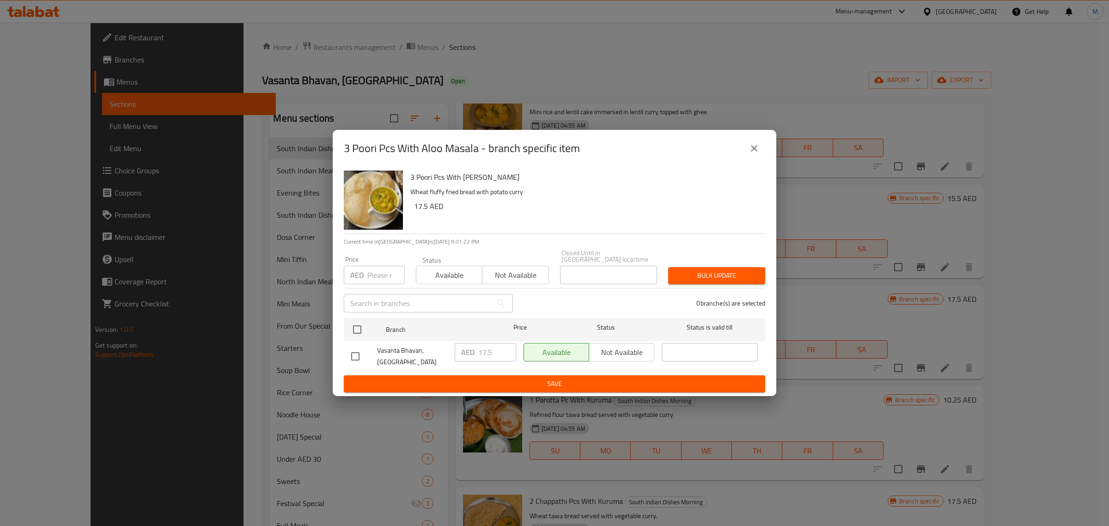
click at [756, 151] on icon "close" at bounding box center [754, 148] width 6 height 6
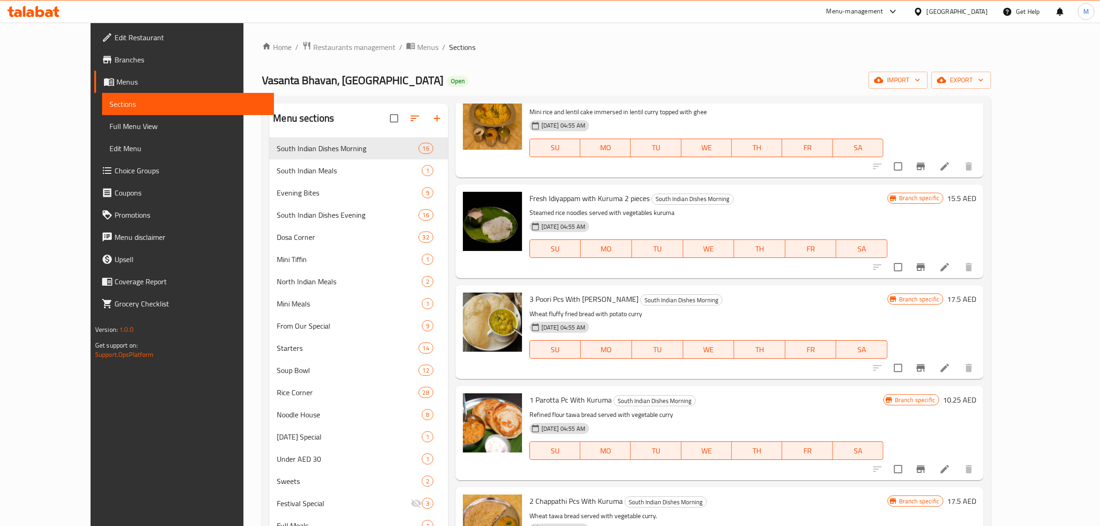
click at [553, 393] on span "1 Parotta Pc With Kuruma" at bounding box center [570, 400] width 82 height 14
copy h6 "1 Parotta Pc With Kuruma"
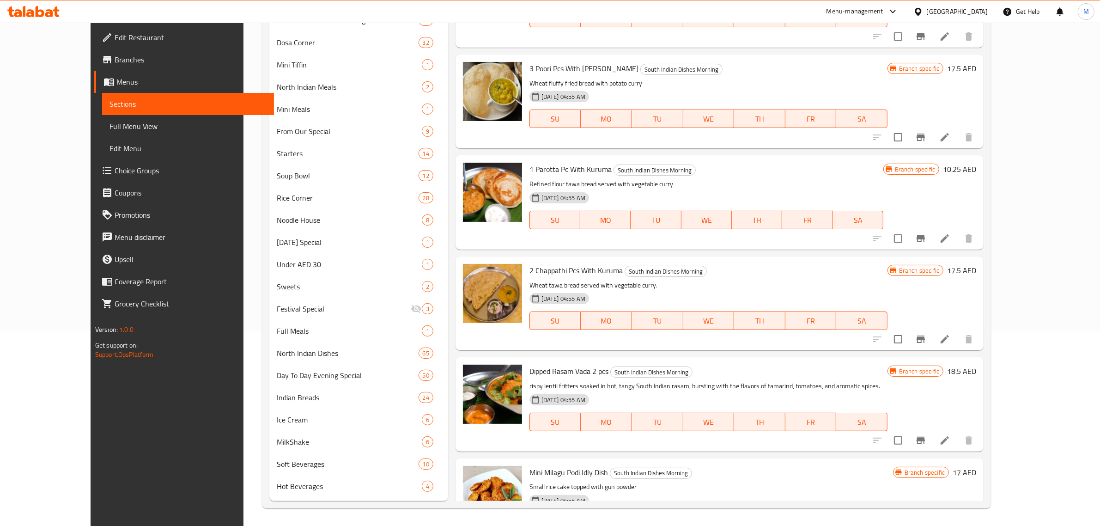
scroll to position [1000, 0]
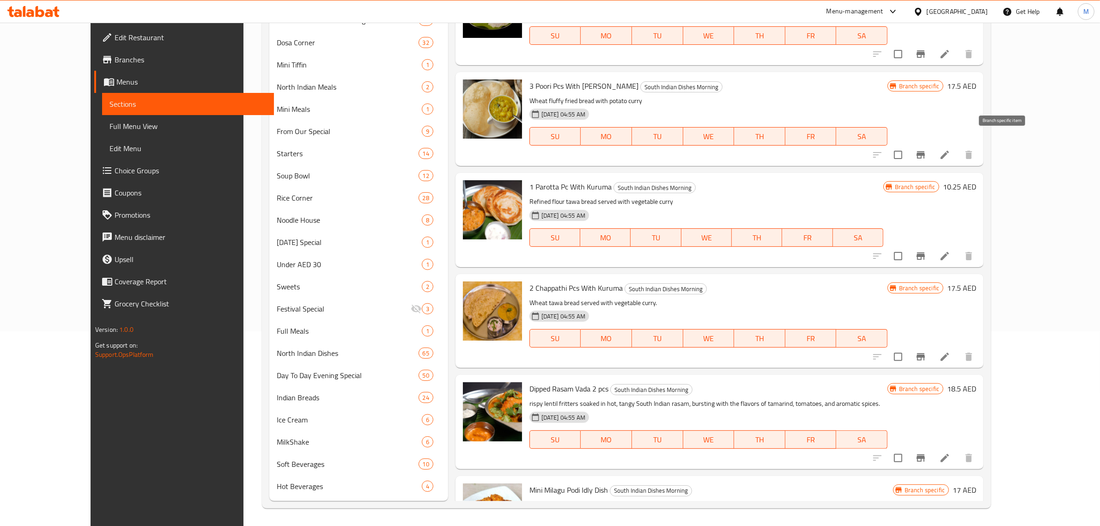
click at [925, 151] on icon "Branch-specific-item" at bounding box center [921, 154] width 8 height 7
click at [887, 278] on div "2 Chappathi Pcs With Kuruma South Indian Dishes Morning Wheat tawa bread served…" at bounding box center [708, 321] width 365 height 86
click at [932, 245] on button "Branch-specific-item" at bounding box center [921, 256] width 22 height 22
click at [926, 351] on icon "Branch-specific-item" at bounding box center [920, 356] width 11 height 11
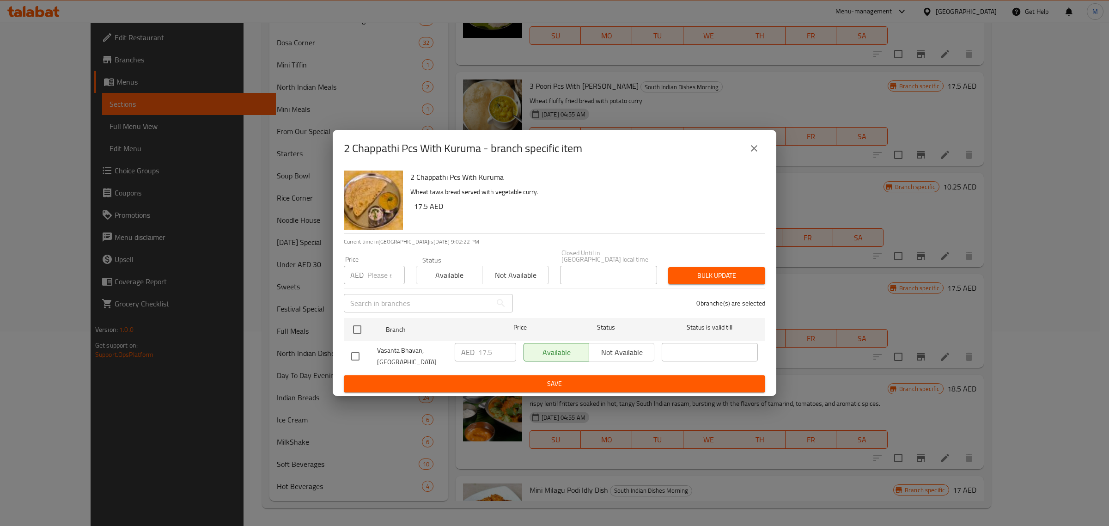
click at [752, 152] on icon "close" at bounding box center [753, 148] width 11 height 11
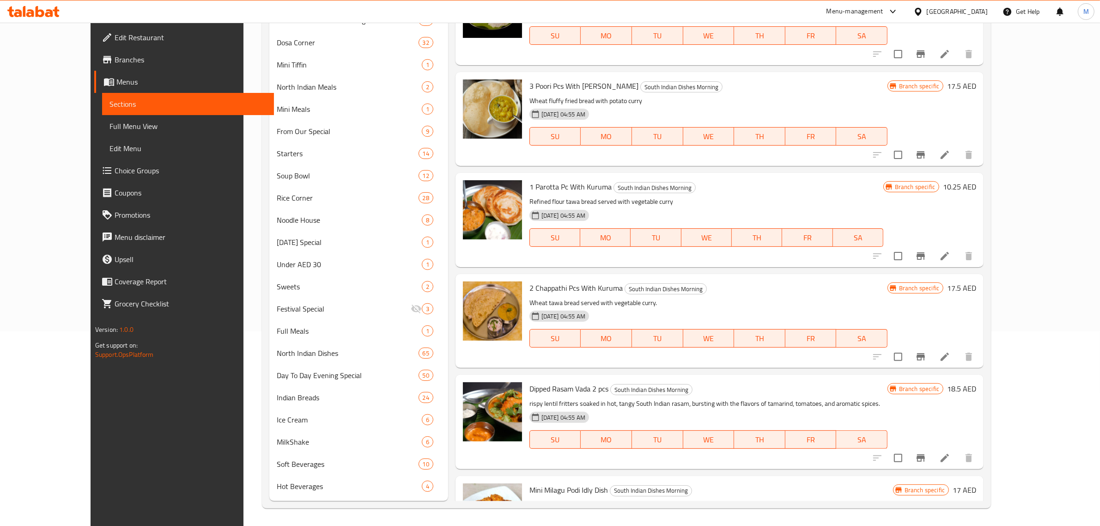
drag, startPoint x: 821, startPoint y: 275, endPoint x: 819, endPoint y: 263, distance: 11.8
click at [819, 281] on h6 "2 Chappathi Pcs With Kuruma South Indian Dishes Morning" at bounding box center [708, 287] width 358 height 13
click at [926, 351] on icon "Branch-specific-item" at bounding box center [920, 356] width 11 height 11
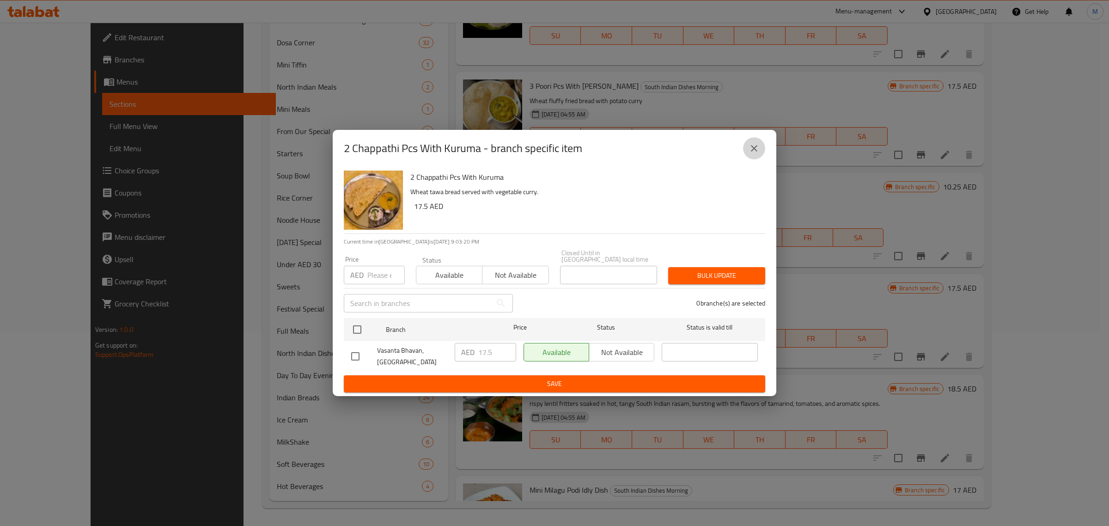
click at [748, 145] on button "close" at bounding box center [754, 148] width 22 height 22
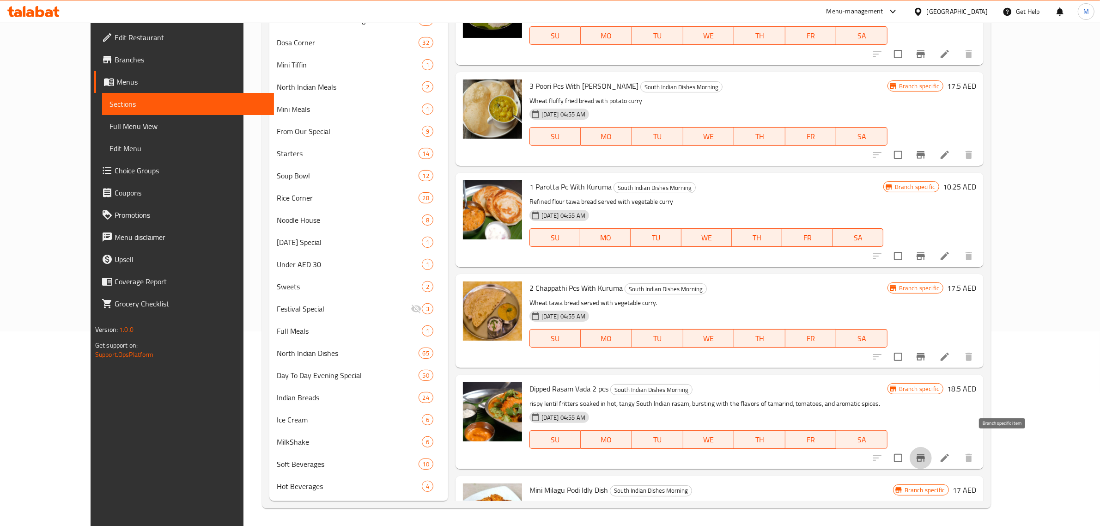
click at [926, 452] on icon "Branch-specific-item" at bounding box center [920, 457] width 11 height 11
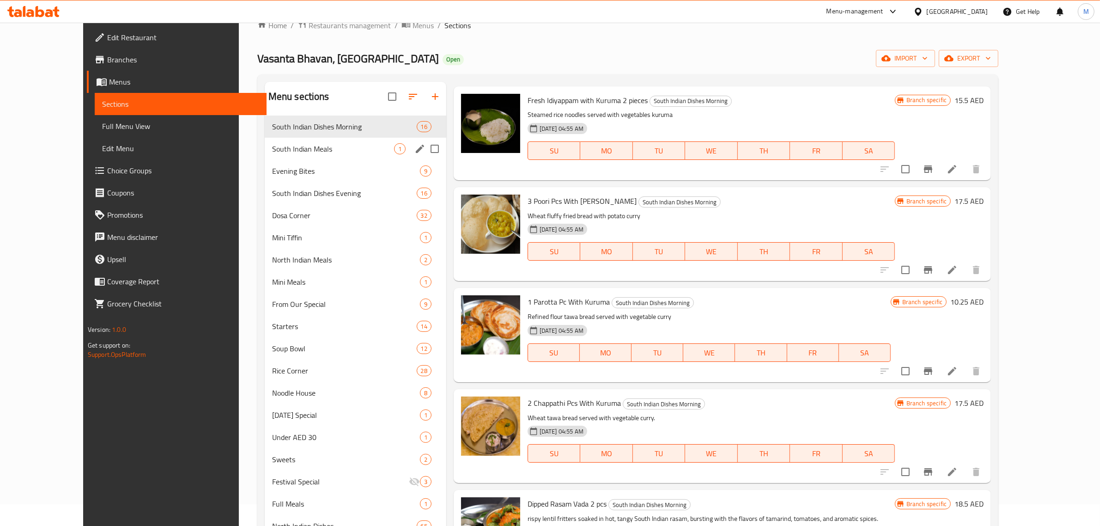
scroll to position [21, 0]
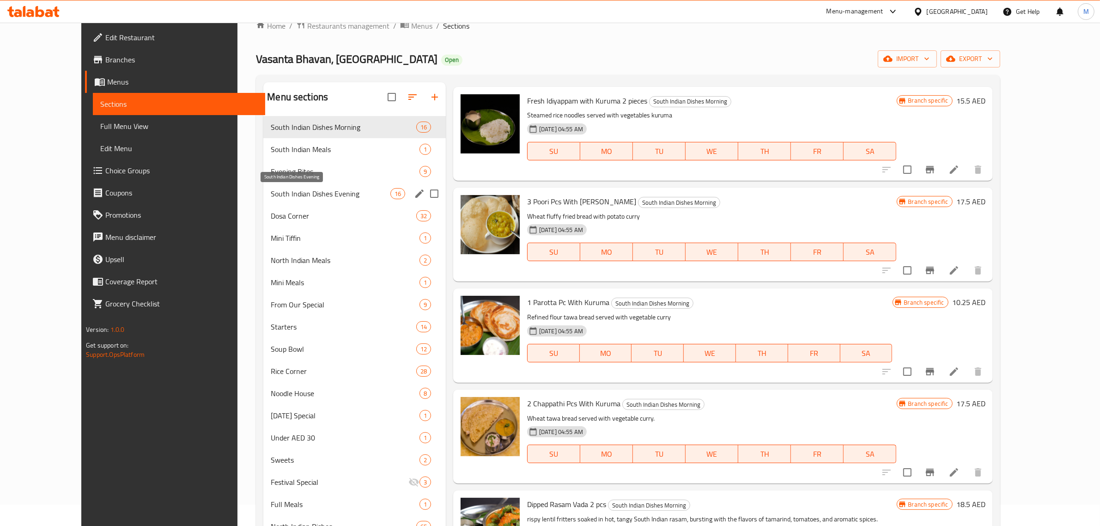
click at [319, 192] on span "South Indian Dishes Evening" at bounding box center [330, 193] width 119 height 11
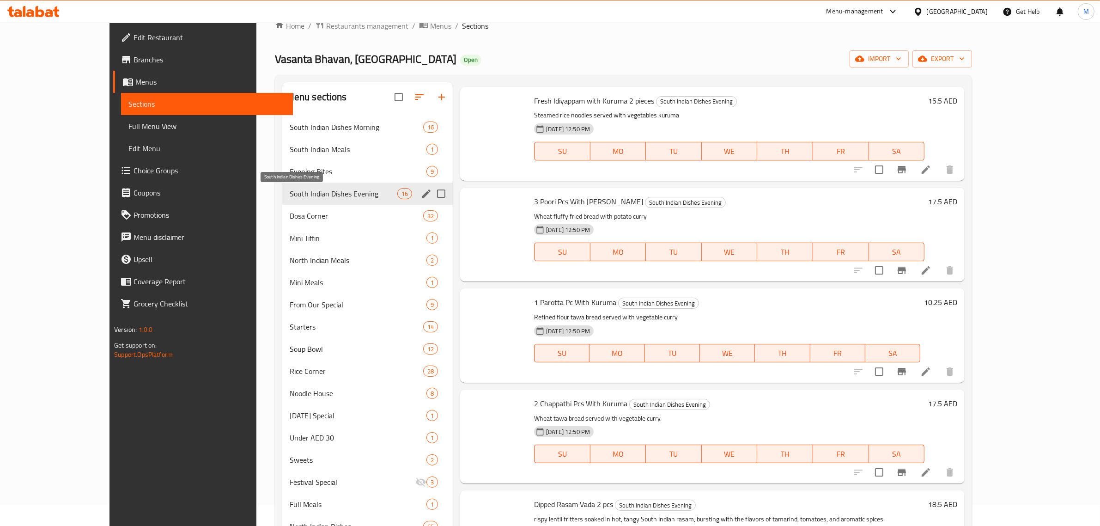
scroll to position [1046, 0]
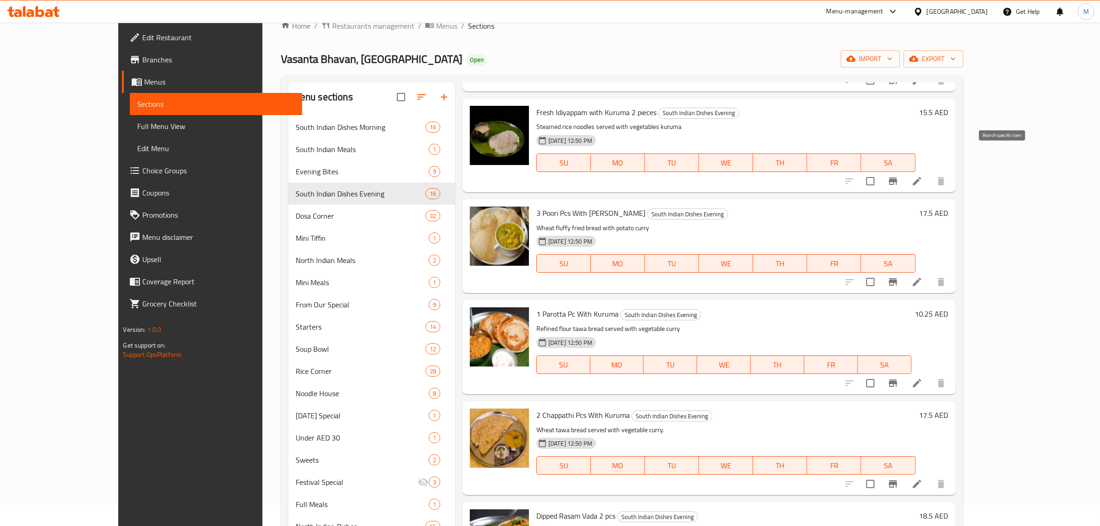
click at [899, 176] on icon "Branch-specific-item" at bounding box center [893, 181] width 11 height 11
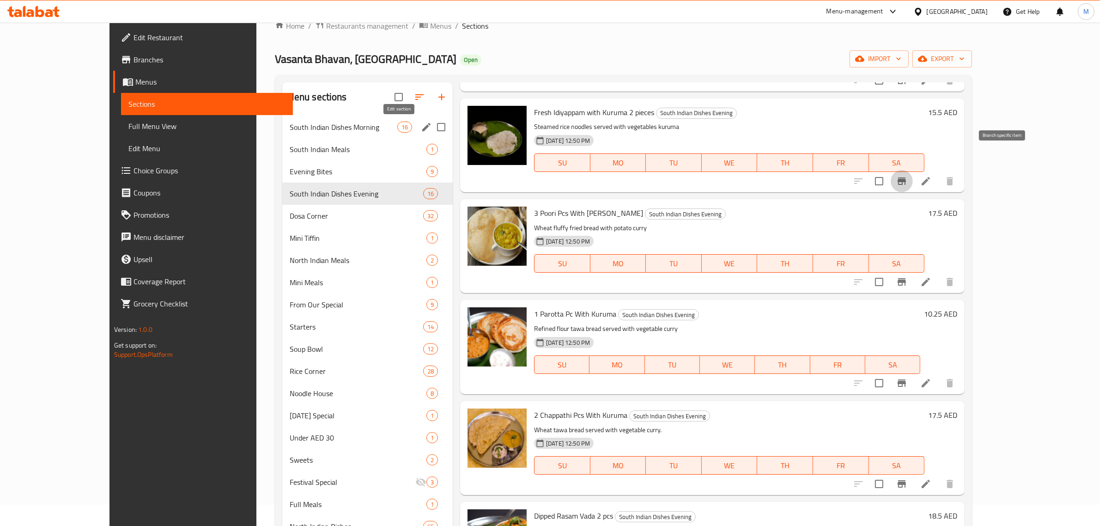
click at [421, 124] on icon "edit" at bounding box center [426, 127] width 11 height 11
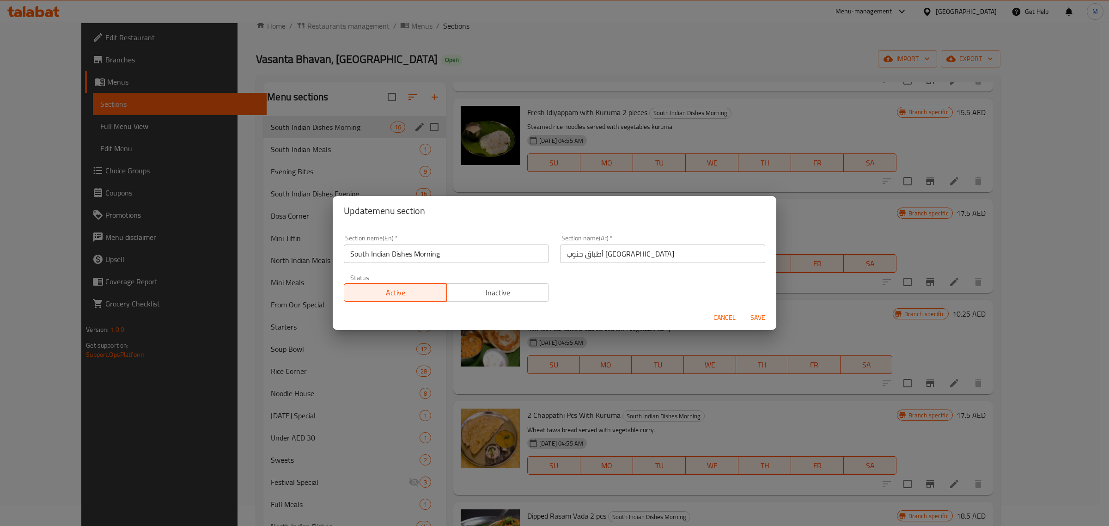
click at [490, 290] on span "Inactive" at bounding box center [497, 292] width 95 height 13
click at [765, 320] on span "Save" at bounding box center [758, 318] width 22 height 12
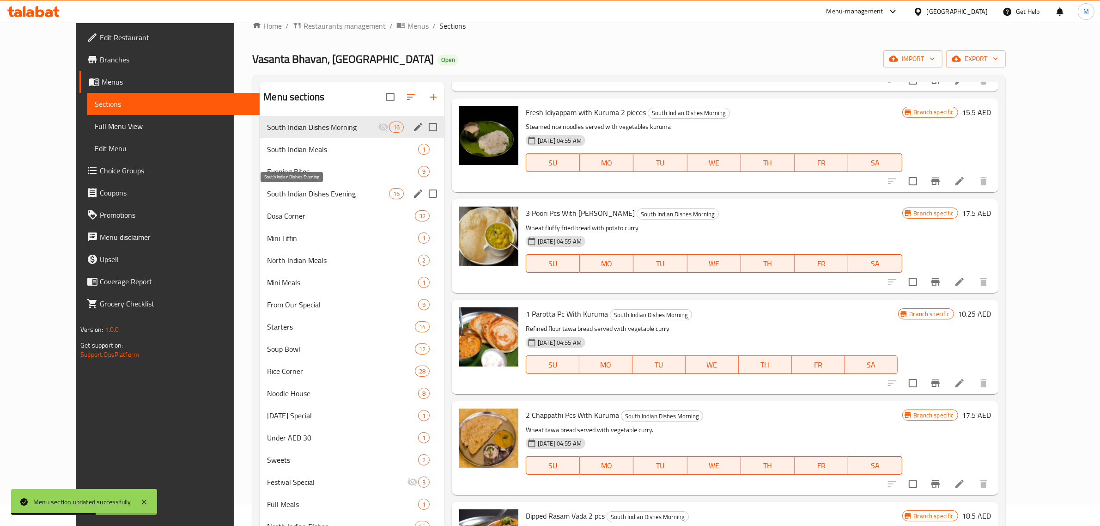
click at [306, 193] on span "South Indian Dishes Evening" at bounding box center [328, 193] width 122 height 11
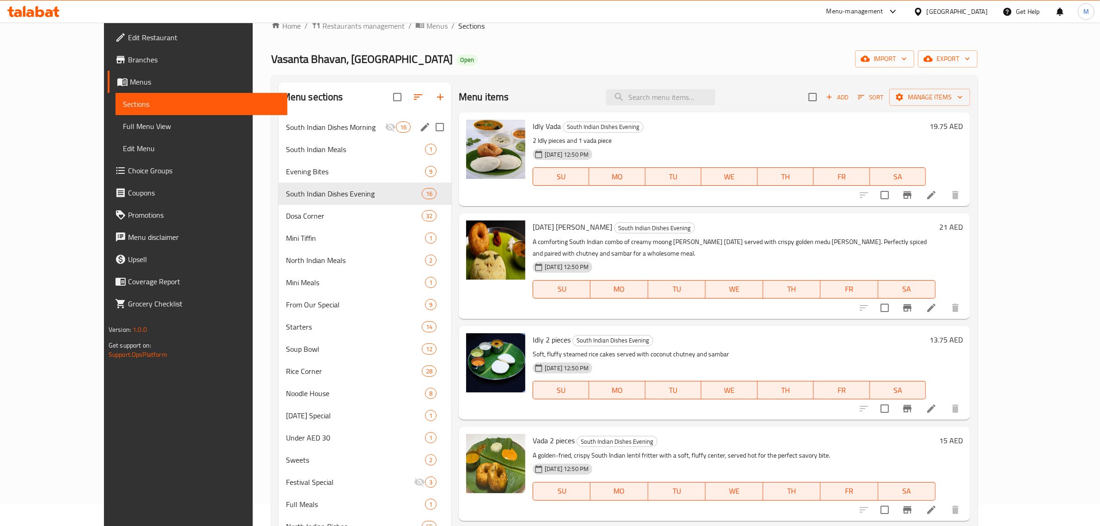
click at [902, 348] on p "Soft, fluffy steamed rice cakes served with coconut chutney and sambar" at bounding box center [729, 354] width 393 height 12
click at [888, 359] on div "08-08-2025 12:50 PM SU MO TU WE TH FR SA" at bounding box center [729, 384] width 401 height 50
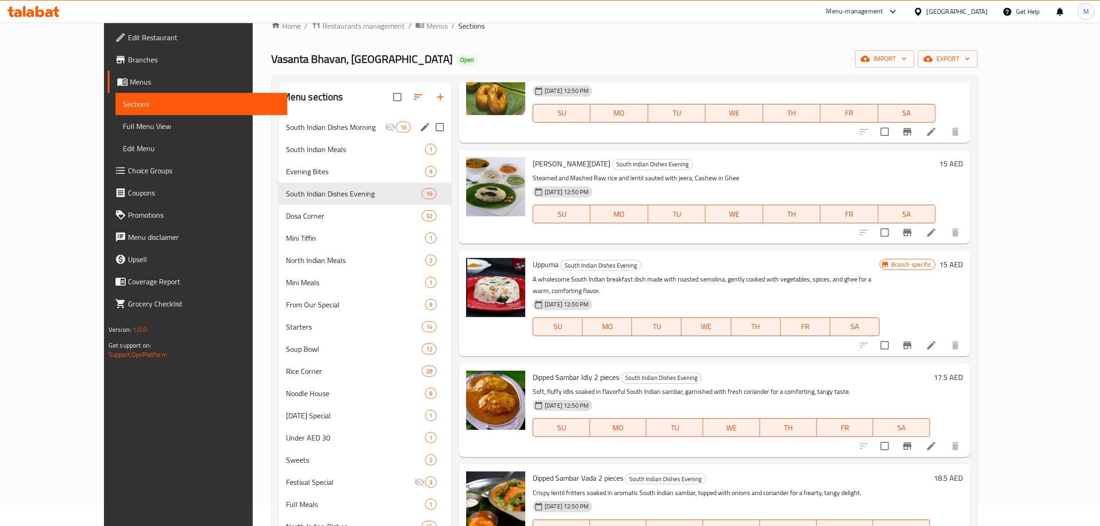
scroll to position [404, 0]
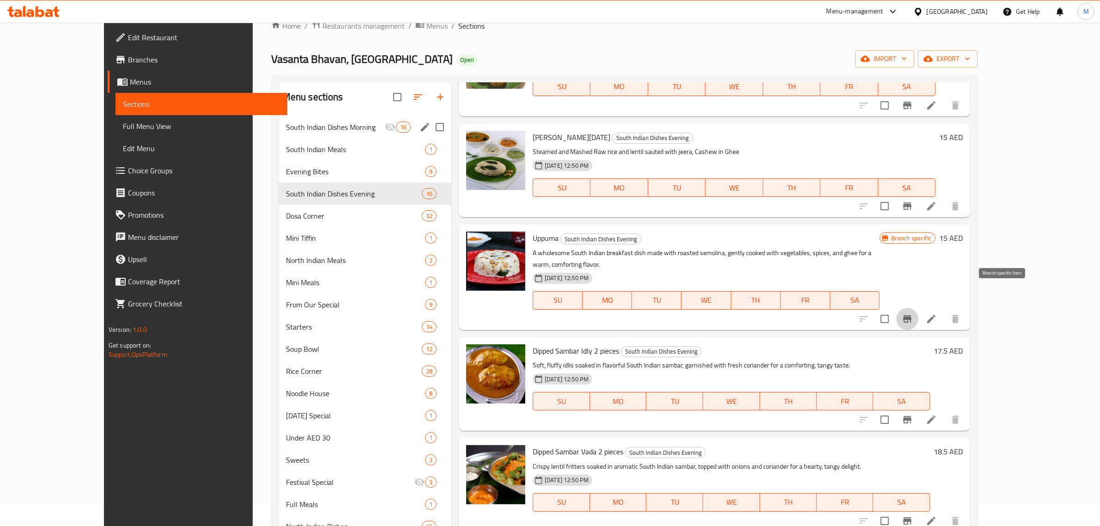
click at [912, 315] on icon "Branch-specific-item" at bounding box center [907, 318] width 8 height 7
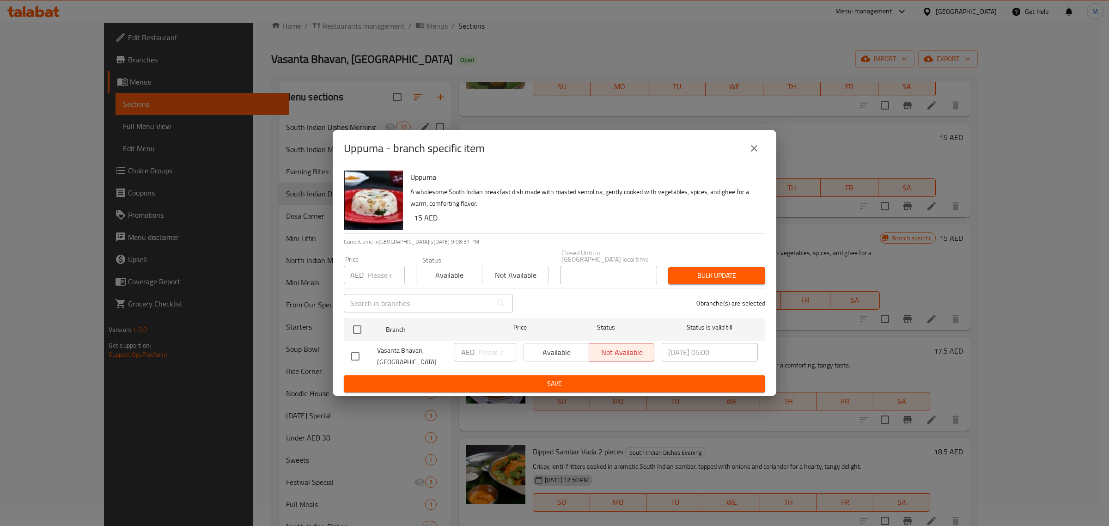
click at [747, 148] on button "close" at bounding box center [754, 148] width 22 height 22
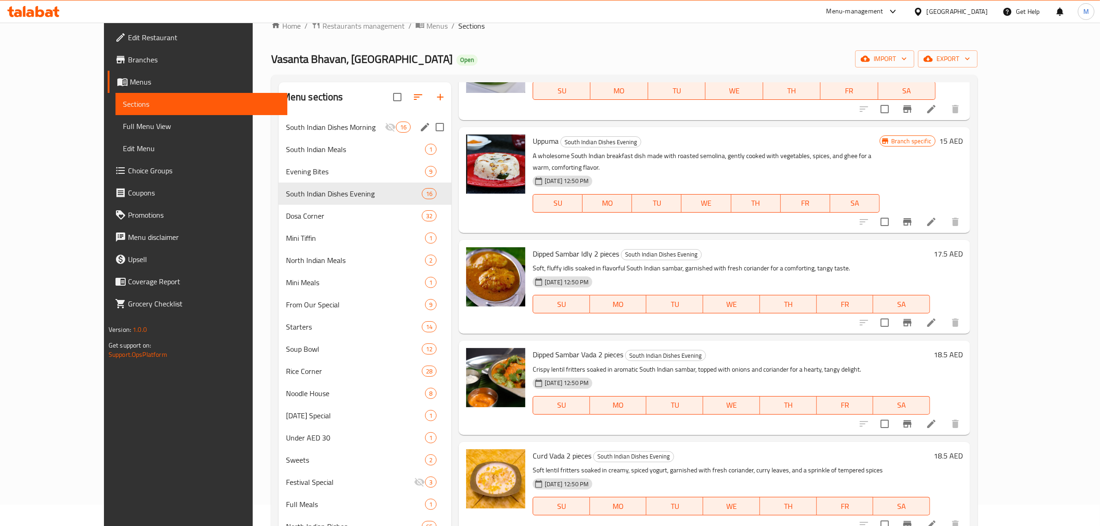
scroll to position [520, 0]
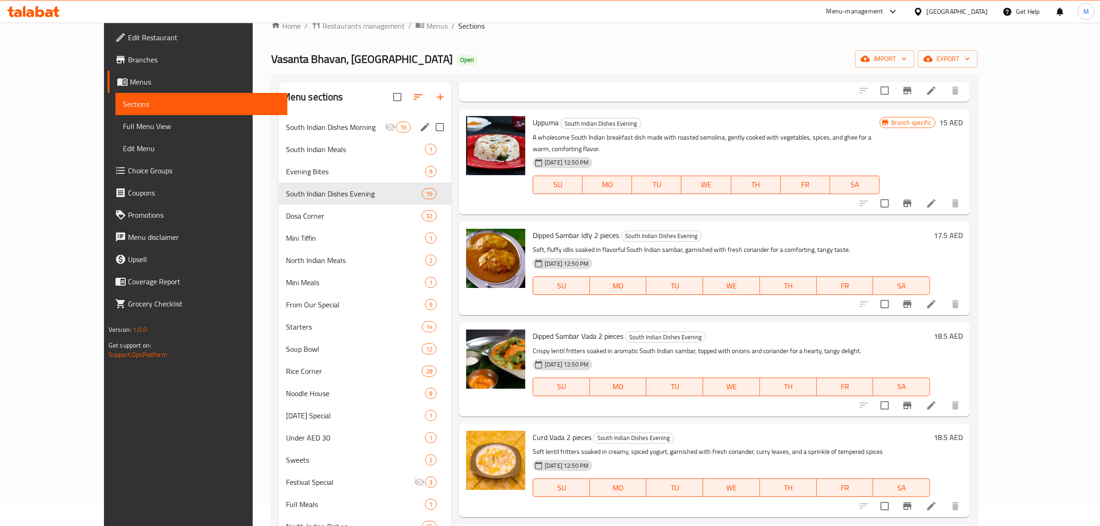
click at [837, 329] on h6 "Dipped Sambar Vada 2 pieces South Indian Dishes Evening" at bounding box center [731, 335] width 397 height 13
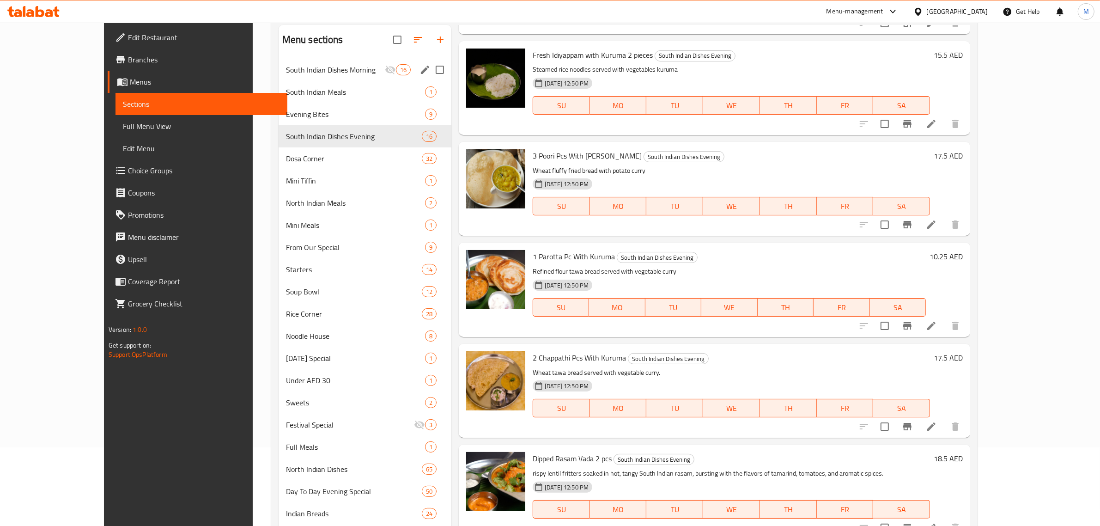
scroll to position [79, 0]
click at [674, 249] on h6 "1 Parotta Pc With Kuruma South Indian Dishes Evening" at bounding box center [729, 255] width 393 height 13
click at [944, 216] on li at bounding box center [932, 224] width 26 height 17
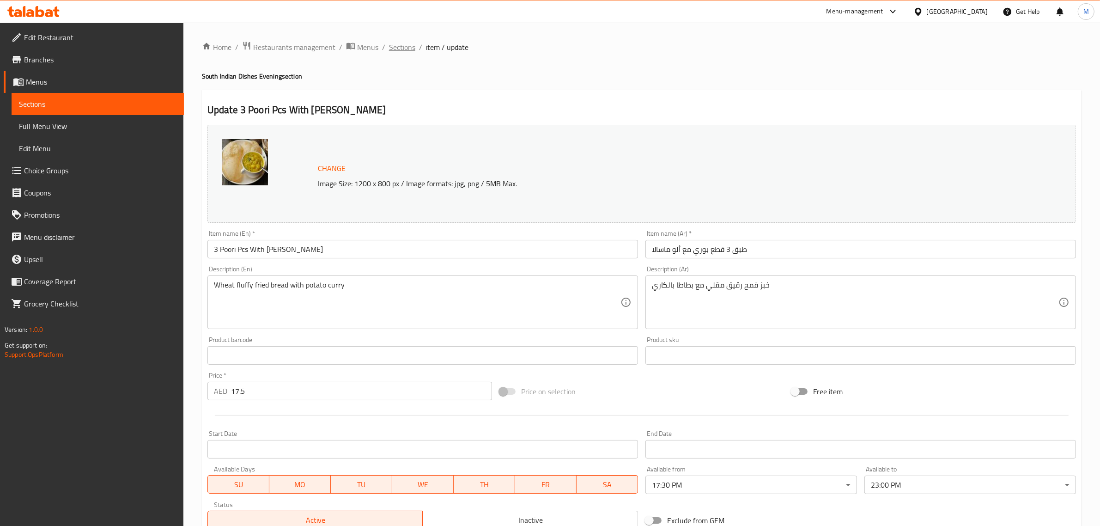
click at [407, 51] on span "Sections" at bounding box center [402, 47] width 26 height 11
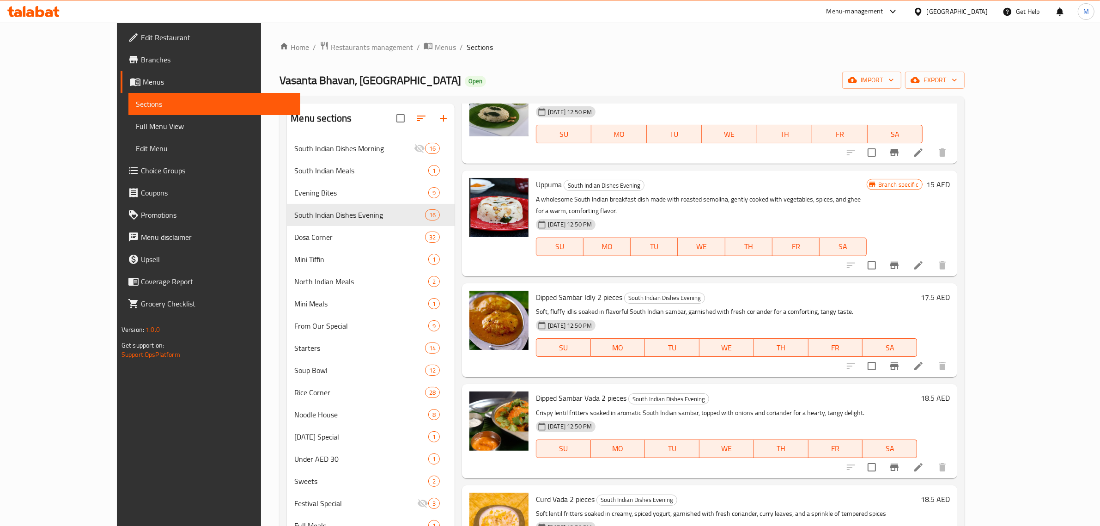
scroll to position [462, 0]
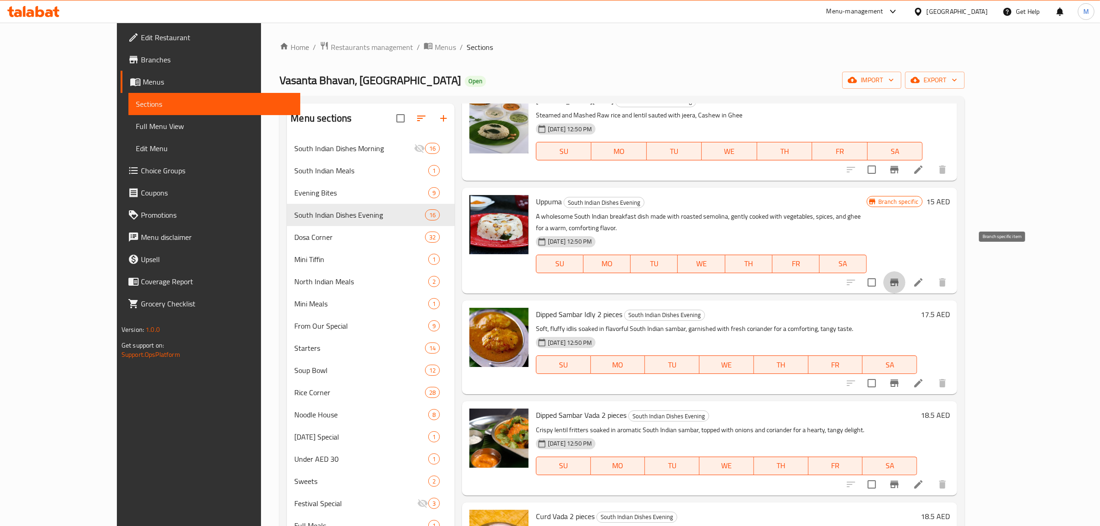
click at [900, 277] on icon "Branch-specific-item" at bounding box center [894, 282] width 11 height 11
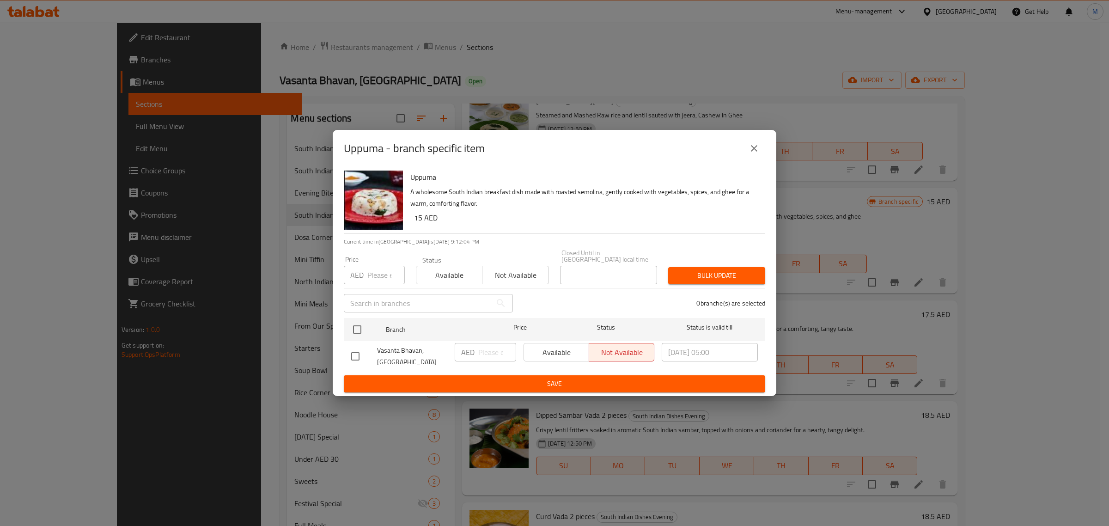
click at [753, 148] on icon "close" at bounding box center [753, 148] width 11 height 11
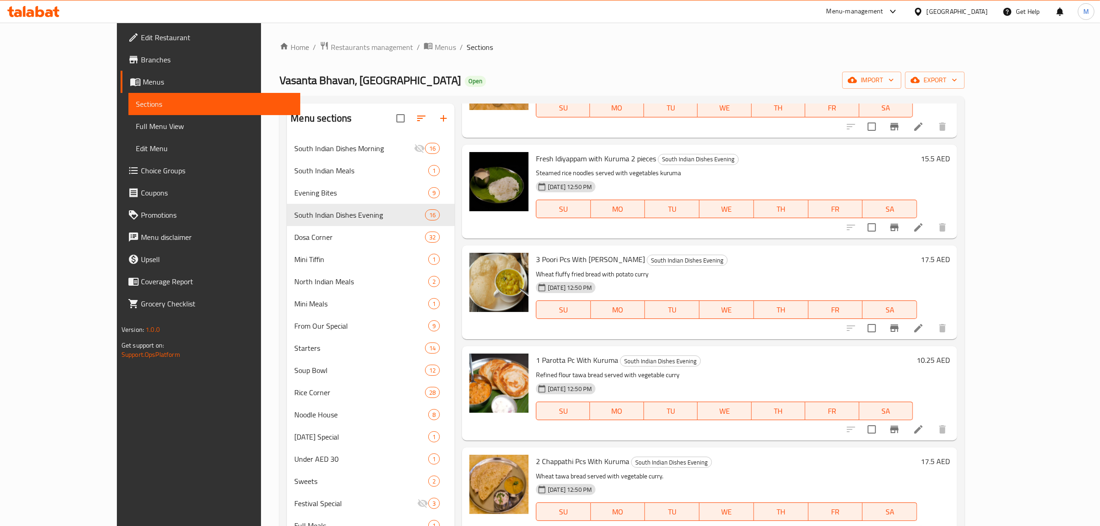
scroll to position [1040, 0]
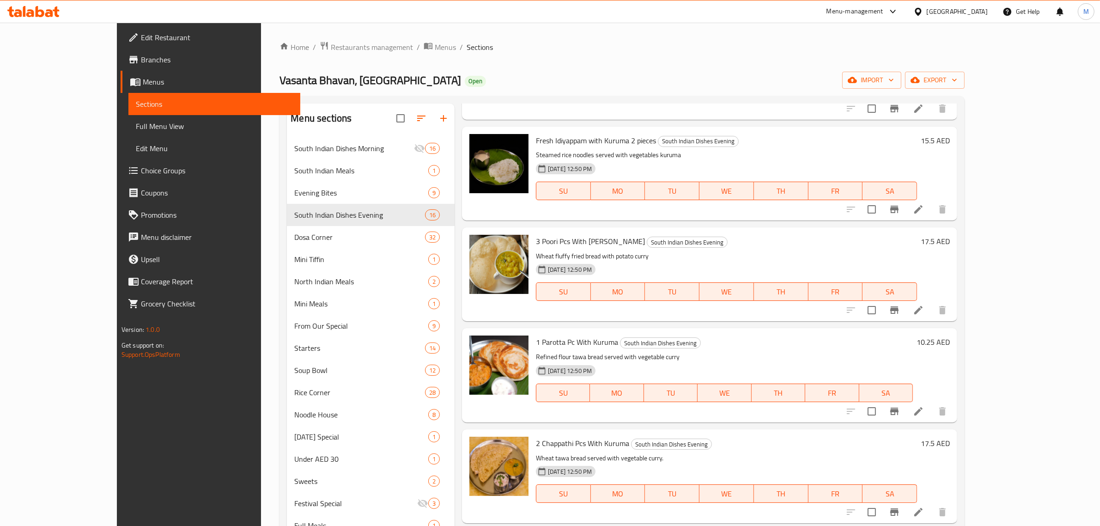
click at [839, 335] on h6 "1 Parotta Pc With Kuruma South Indian Dishes Evening" at bounding box center [724, 341] width 377 height 13
drag, startPoint x: 686, startPoint y: 332, endPoint x: 712, endPoint y: 335, distance: 25.7
drag, startPoint x: 934, startPoint y: 313, endPoint x: 930, endPoint y: 310, distance: 4.9
click at [917, 332] on div "1 Parotta Pc With Kuruma South Indian Dishes Evening Refined flour tawa bread s…" at bounding box center [724, 375] width 384 height 86
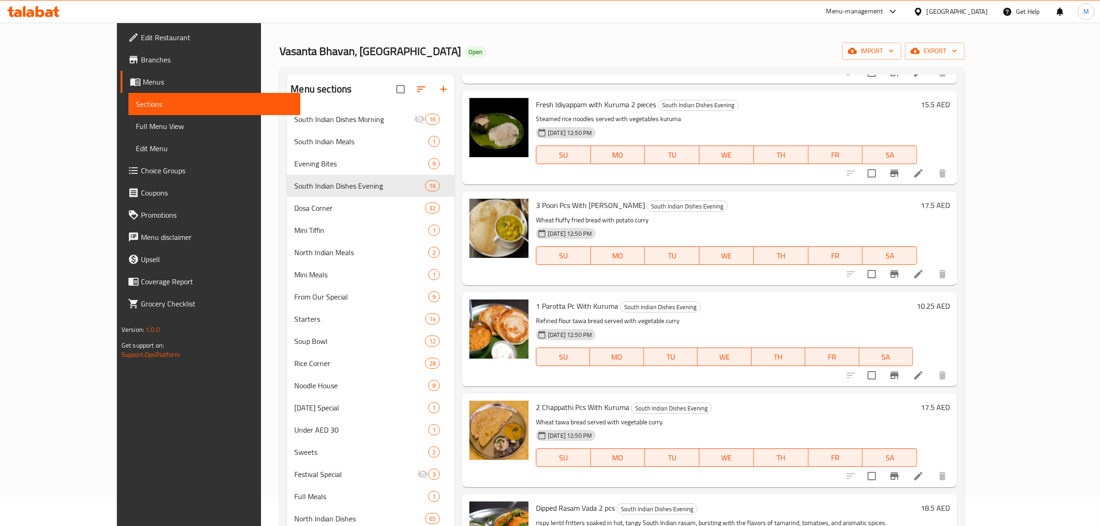
scroll to position [58, 0]
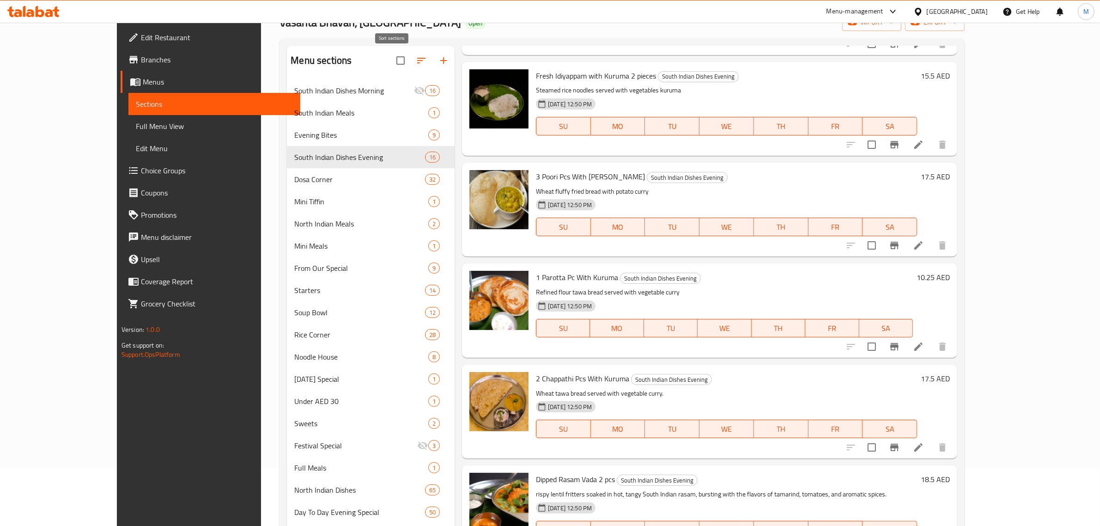
click at [410, 57] on button "button" at bounding box center [421, 60] width 22 height 22
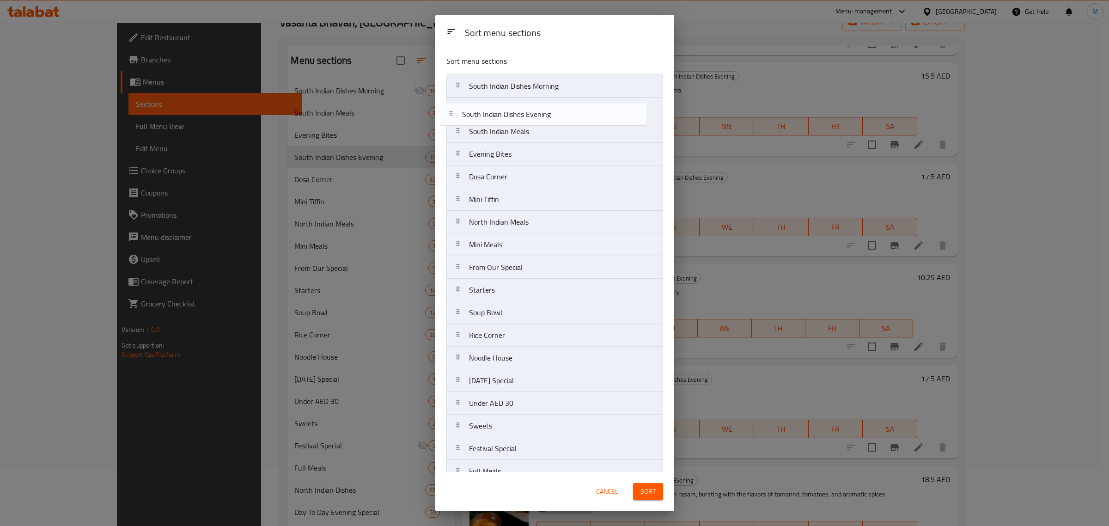
drag, startPoint x: 500, startPoint y: 158, endPoint x: 493, endPoint y: 116, distance: 43.2
click at [493, 116] on nav "South Indian Dishes Morning South Indian Meals Evening Bites South Indian Dishe…" at bounding box center [554, 357] width 217 height 567
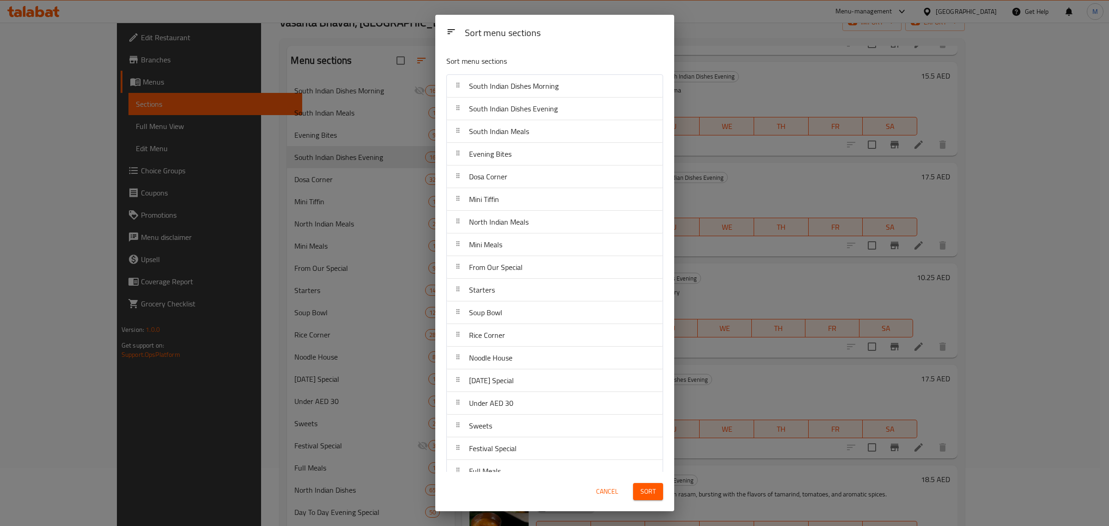
click at [516, 480] on div "Cancel Sort" at bounding box center [555, 491] width 228 height 28
click at [657, 497] on button "Sort" at bounding box center [648, 491] width 30 height 17
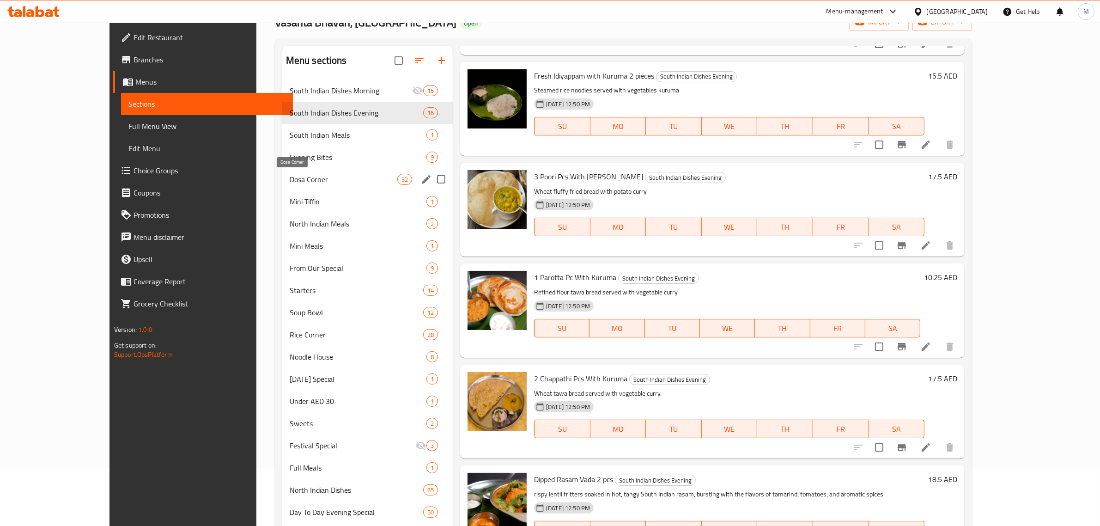
click at [297, 179] on span "Dosa Corner" at bounding box center [344, 179] width 108 height 11
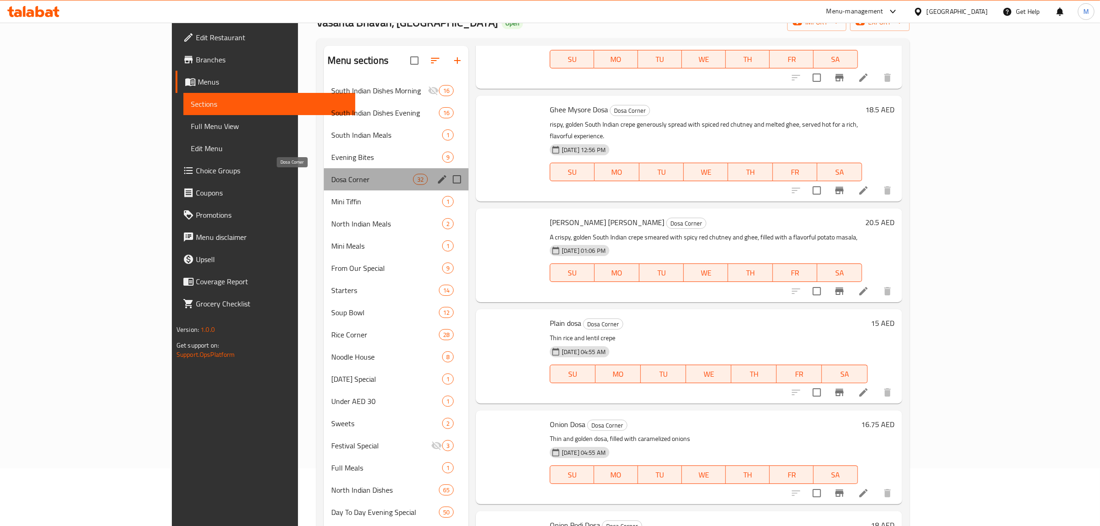
click at [331, 179] on span "Dosa Corner" at bounding box center [372, 179] width 82 height 11
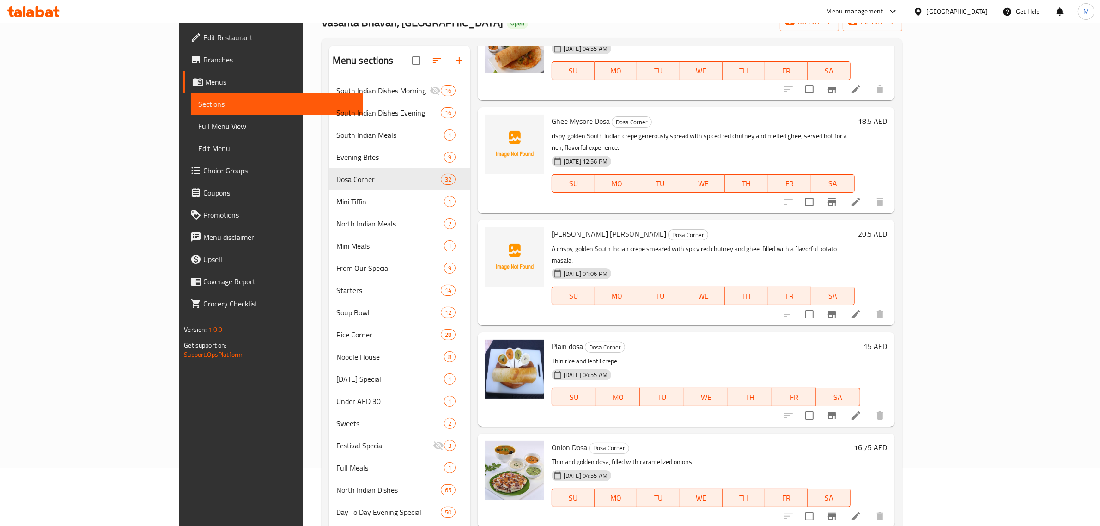
click at [567, 184] on div "Menu items Add Sort Manage items Ghee Roast Dosa Corner Indulge in rich, butter…" at bounding box center [682, 342] width 425 height 592
click at [566, 183] on div "Menu items Add Sort Manage items Ghee Roast Dosa Corner Indulge in rich, butter…" at bounding box center [682, 342] width 425 height 592
click at [566, 224] on div "Ghee Mysore Masala Dosa Dosa Corner A crispy, golden South Indian crepe smeared…" at bounding box center [703, 273] width 310 height 98
drag, startPoint x: 568, startPoint y: 190, endPoint x: 567, endPoint y: 208, distance: 18.5
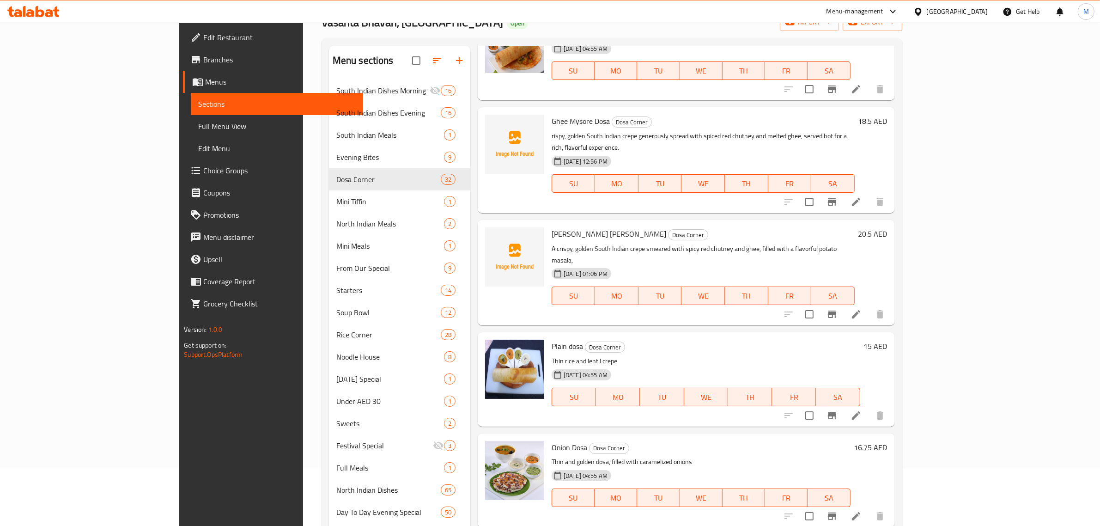
drag, startPoint x: 567, startPoint y: 208, endPoint x: 533, endPoint y: 189, distance: 39.9
click at [548, 224] on div "Ghee Mysore Masala Dosa Dosa Corner A crispy, golden South Indian crepe smeared…" at bounding box center [703, 273] width 310 height 98
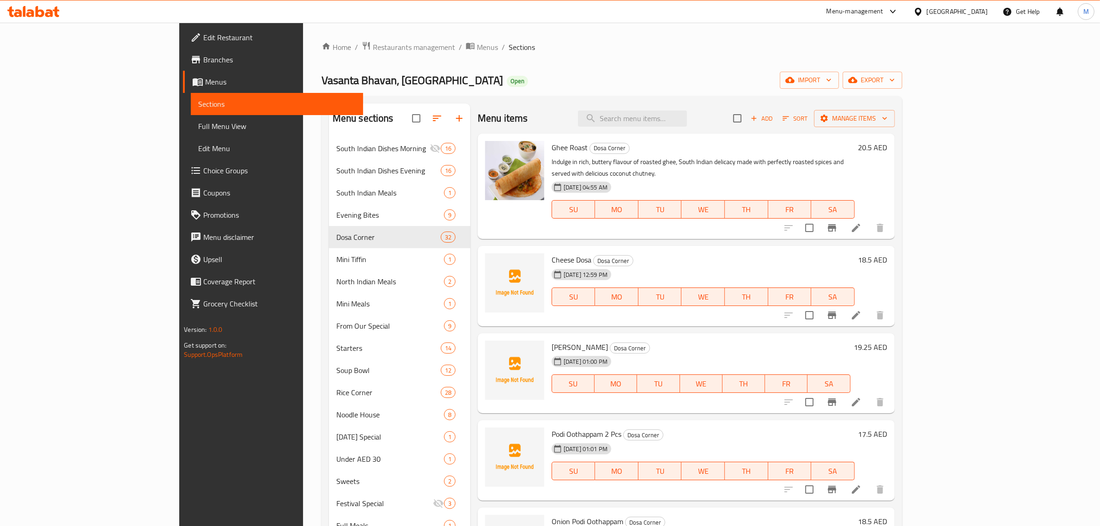
click at [858, 210] on div "SU MO TU WE TH FR SA" at bounding box center [703, 209] width 310 height 26
click at [652, 298] on div "05-10-2025 12:59 PM SU MO TU WE TH FR SA" at bounding box center [703, 290] width 310 height 50
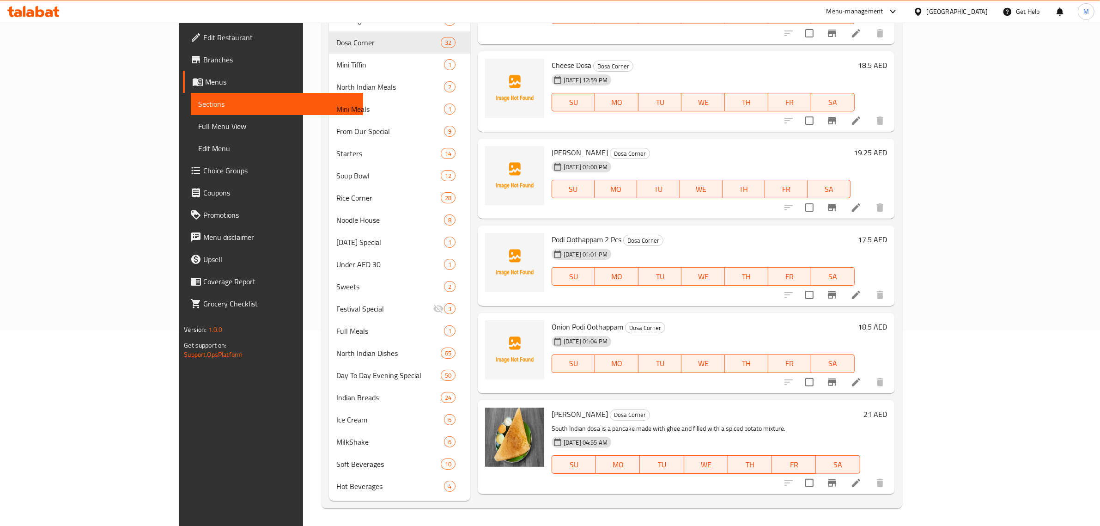
click at [858, 316] on div "Onion Podi Oothappam Dosa Corner 05-10-2025 01:04 PM SU MO TU WE TH FR SA" at bounding box center [703, 352] width 310 height 73
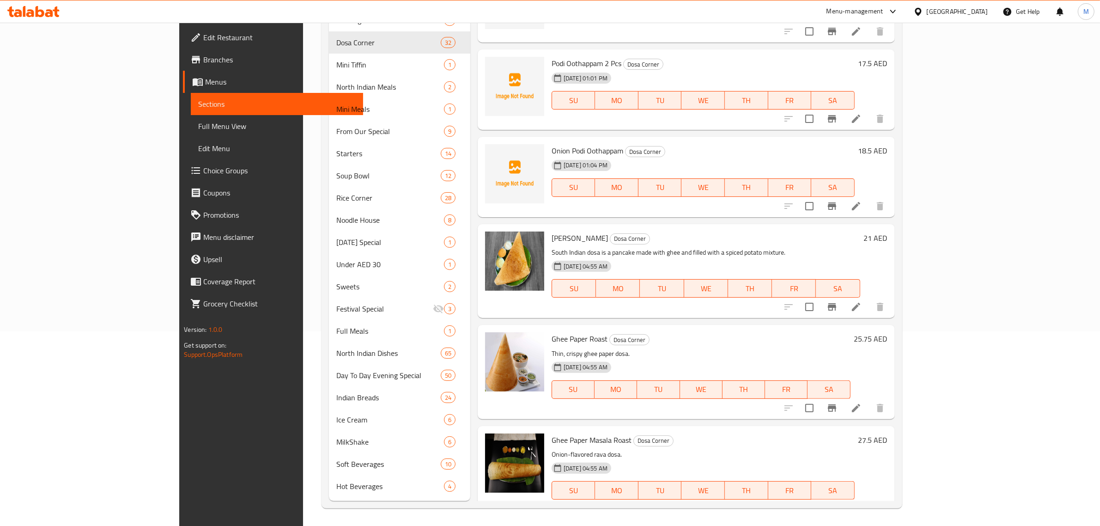
scroll to position [241, 0]
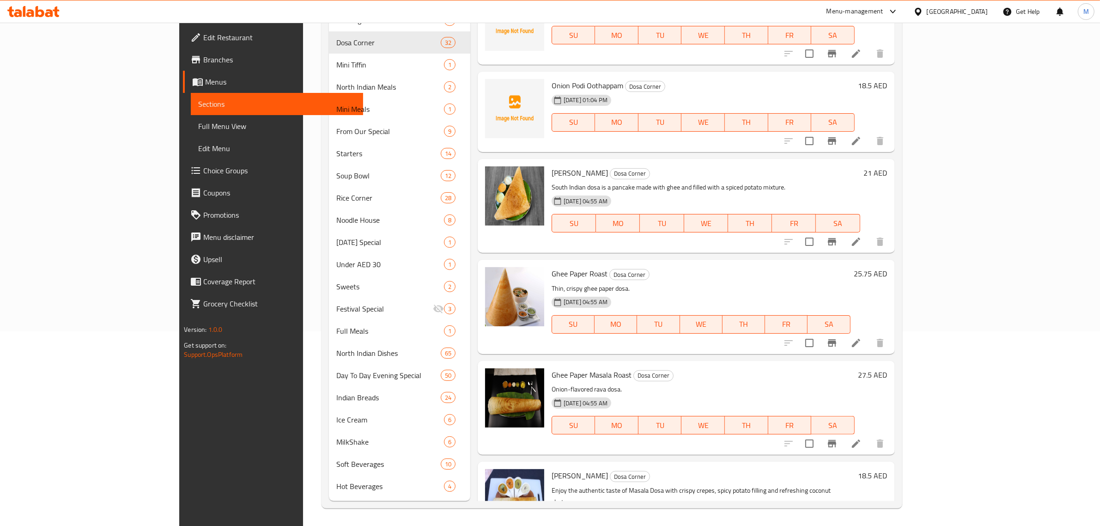
click at [790, 361] on div "Ghee Paper Masala Roast Dosa Corner Onion-flavored rava dosa. 24-12-2024 04:55 …" at bounding box center [686, 408] width 417 height 94
click at [802, 383] on p "Onion-flavored rava dosa." at bounding box center [703, 389] width 303 height 12
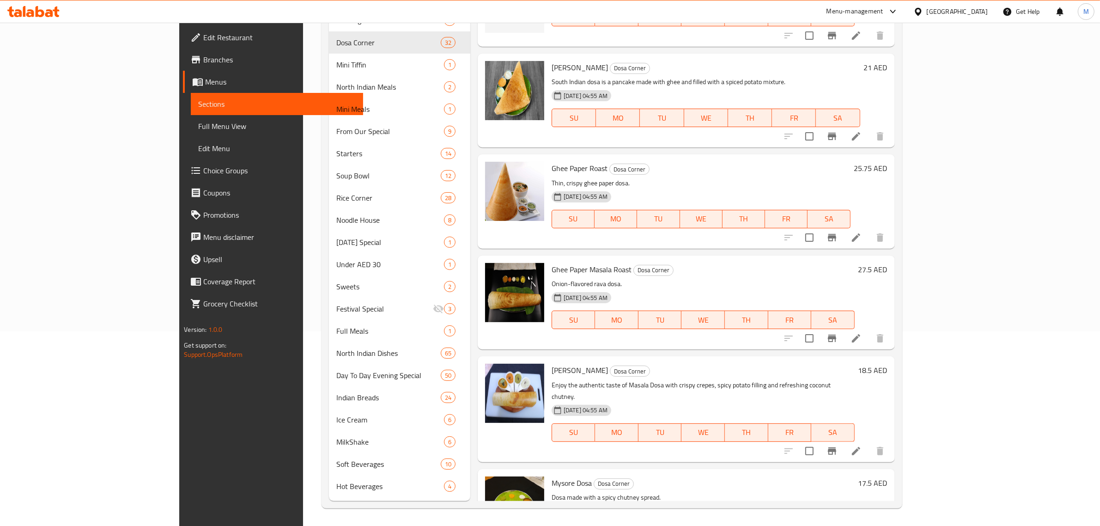
scroll to position [357, 0]
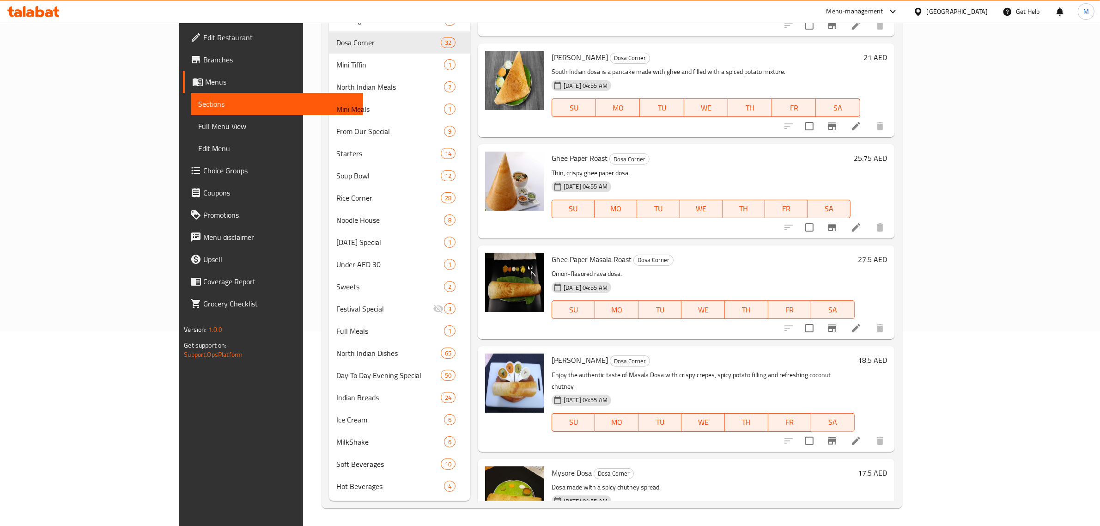
click at [833, 353] on h6 "Masala Dosa Dosa Corner" at bounding box center [703, 359] width 303 height 13
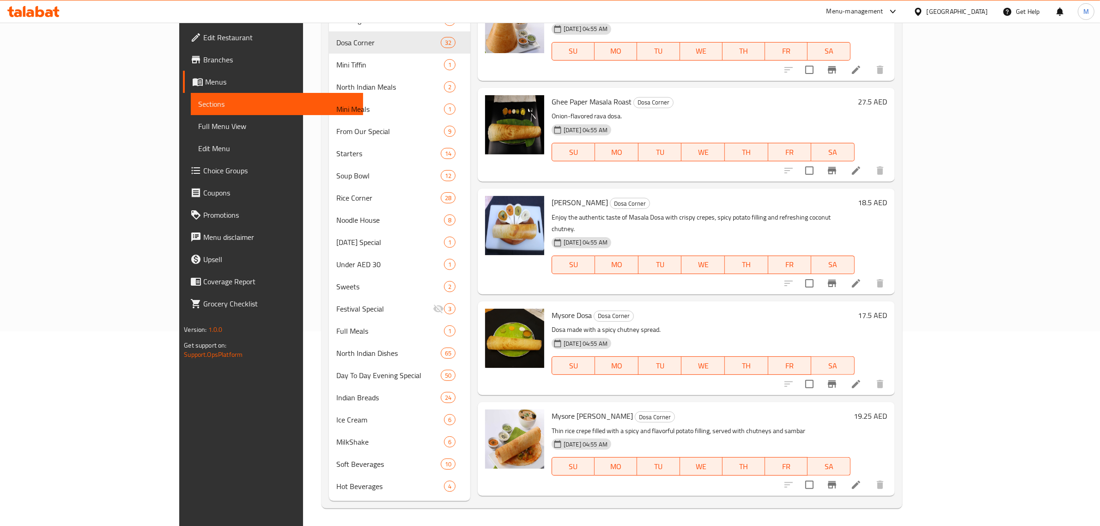
scroll to position [530, 0]
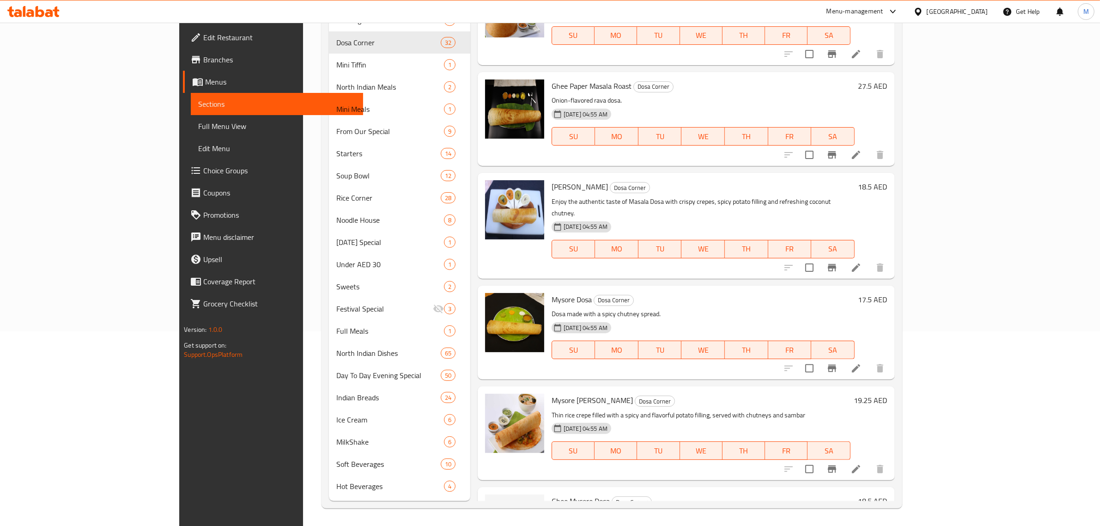
click at [773, 308] on p "Dosa made with a spicy chutney spread." at bounding box center [703, 314] width 303 height 12
click at [851, 394] on h6 "Mysore Masala Dosa Dosa Corner" at bounding box center [701, 400] width 299 height 13
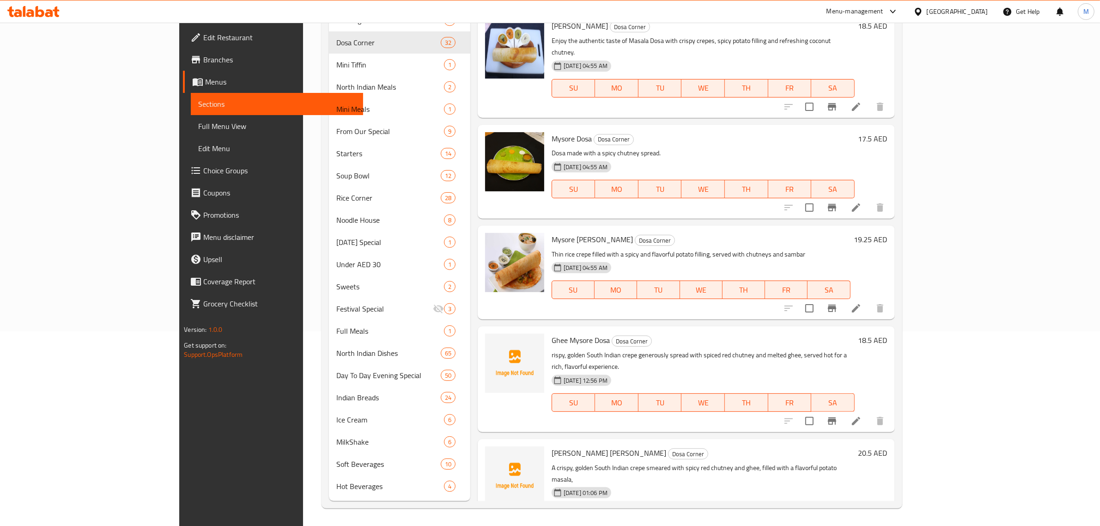
scroll to position [703, 0]
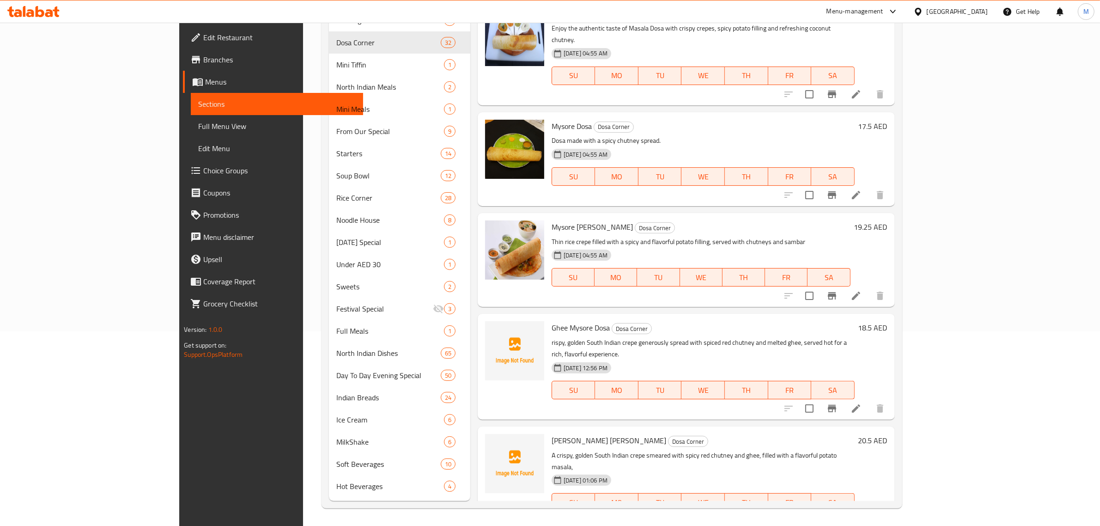
drag, startPoint x: 849, startPoint y: 377, endPoint x: 826, endPoint y: 379, distance: 23.6
drag, startPoint x: 826, startPoint y: 379, endPoint x: 823, endPoint y: 372, distance: 7.3
click at [823, 372] on div "08-08-2025 12:56 PM SU MO TU WE TH FR SA" at bounding box center [703, 384] width 310 height 50
drag, startPoint x: 819, startPoint y: 375, endPoint x: 793, endPoint y: 383, distance: 27.2
drag, startPoint x: 793, startPoint y: 383, endPoint x: 786, endPoint y: 387, distance: 8.3
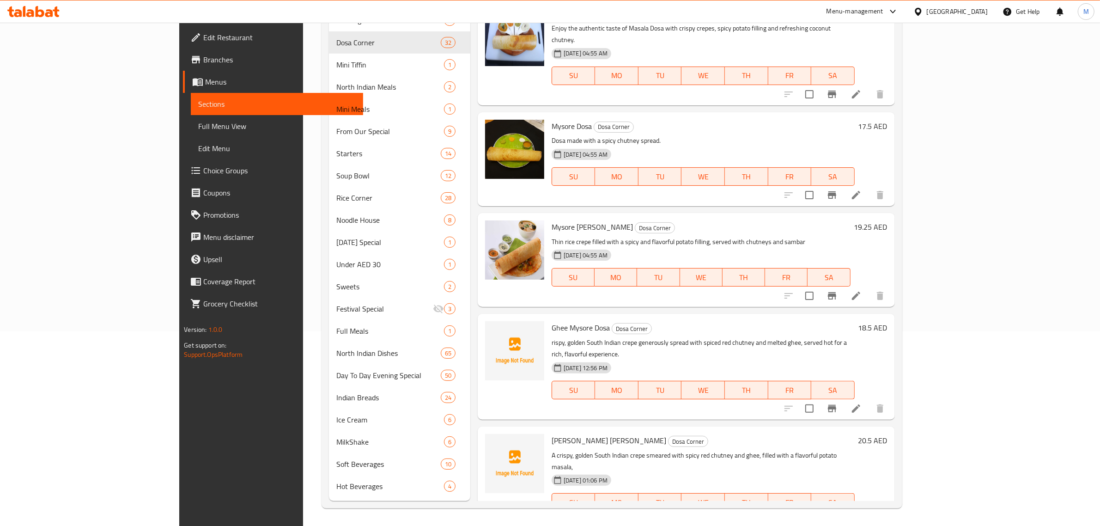
click at [786, 387] on div "Menu items Add Sort Manage items Ghee Roast Dosa Corner Indulge in rich, butter…" at bounding box center [682, 205] width 425 height 592
click at [785, 387] on div "Menu items Add Sort Manage items Ghee Roast Dosa Corner Indulge in rich, butter…" at bounding box center [682, 205] width 425 height 592
click at [762, 377] on div "Ghee Mysore Dosa Dosa Corner rispy, golden South Indian crepe generously spread…" at bounding box center [703, 366] width 310 height 98
click at [731, 430] on div "Ghee Mysore Masala Dosa Dosa Corner A crispy, golden South Indian crepe smeared…" at bounding box center [703, 479] width 310 height 98
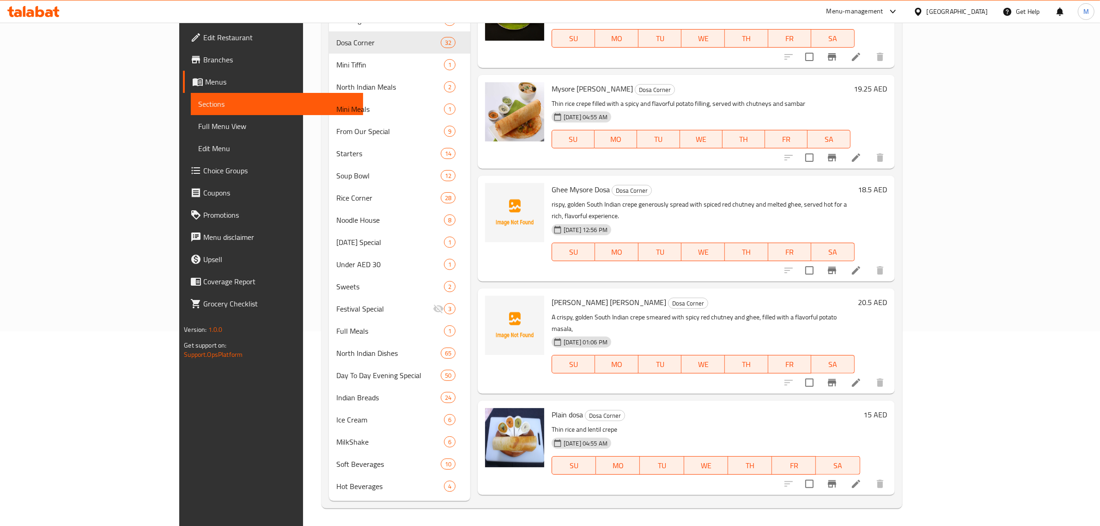
scroll to position [890, 0]
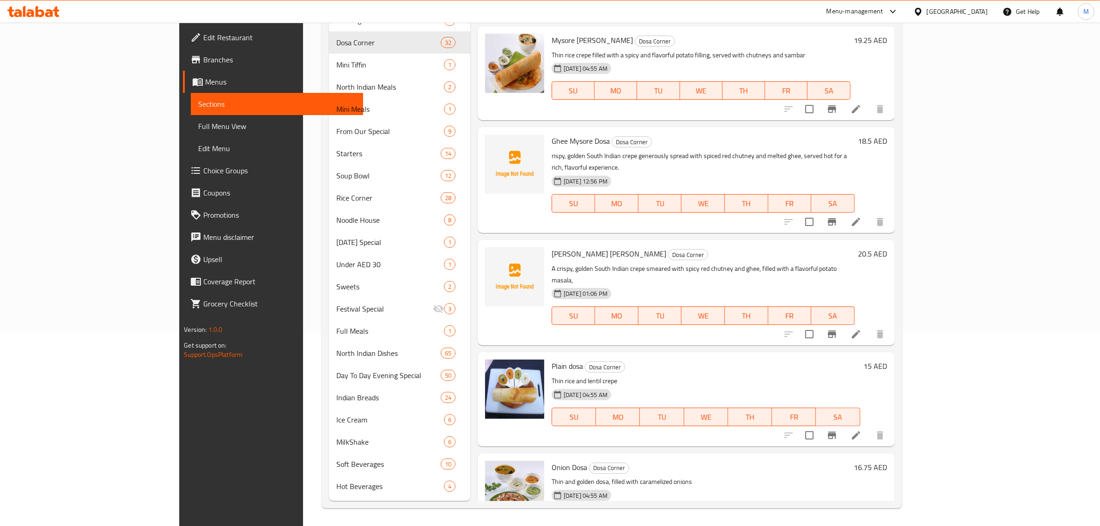
click at [860, 375] on p "Thin rice and lentil crepe" at bounding box center [706, 381] width 309 height 12
drag, startPoint x: 839, startPoint y: 303, endPoint x: 809, endPoint y: 309, distance: 29.7
drag, startPoint x: 809, startPoint y: 309, endPoint x: 789, endPoint y: 308, distance: 20.4
click at [789, 352] on div "Plain dosa Dosa Corner Thin rice and lentil crepe 24-12-2024 04:55 AM SU MO TU …" at bounding box center [686, 399] width 417 height 94
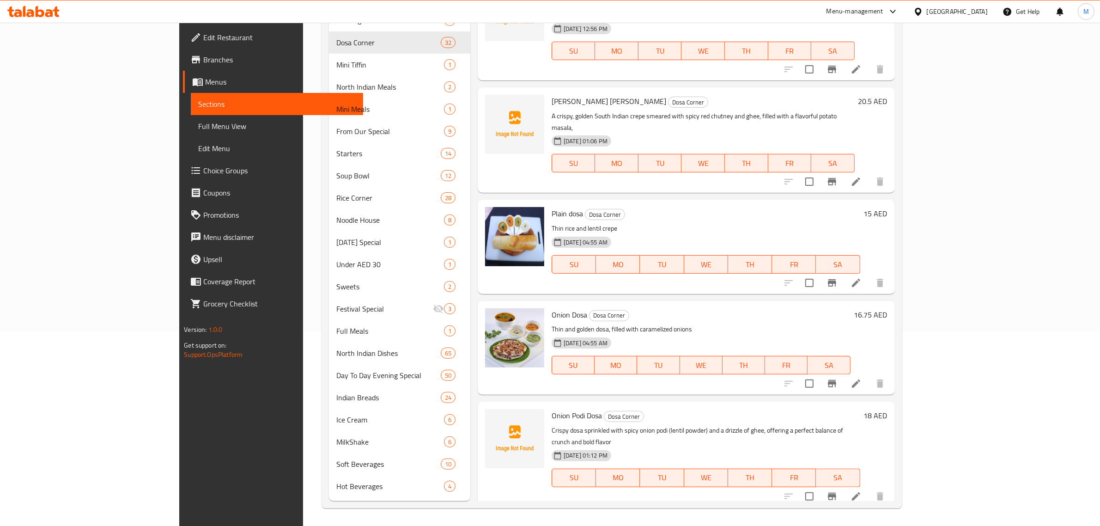
scroll to position [1063, 0]
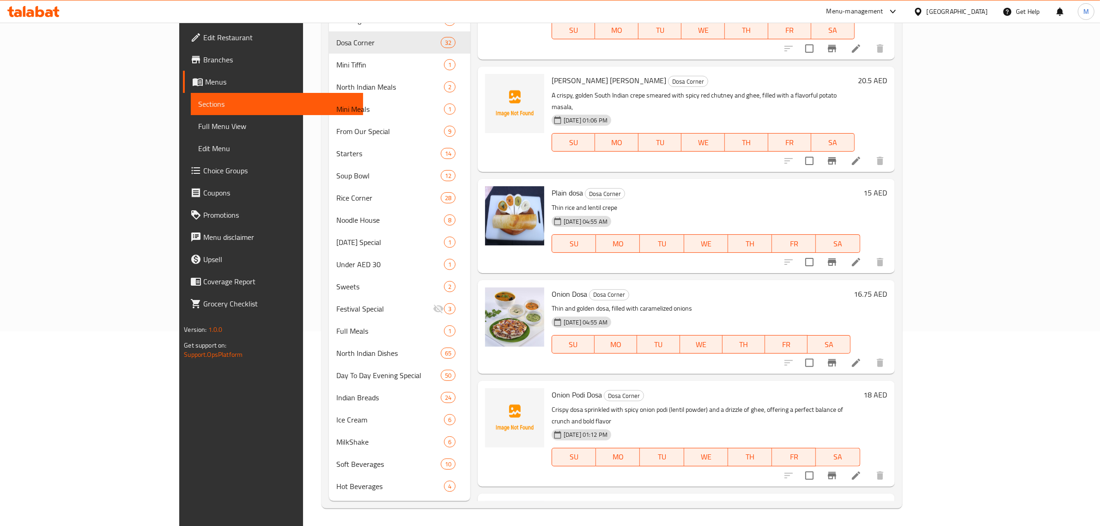
click at [771, 303] on p "Thin and golden dosa, filled with caramelized onions" at bounding box center [701, 309] width 299 height 12
click at [702, 384] on div "Onion Podi Dosa Dosa Corner Crispy dosa sprinkled with spicy onion podi (lentil…" at bounding box center [706, 433] width 316 height 98
click at [860, 404] on p "Crispy dosa sprinkled with spicy onion podi (lentil powder) and a drizzle of gh…" at bounding box center [706, 415] width 309 height 23
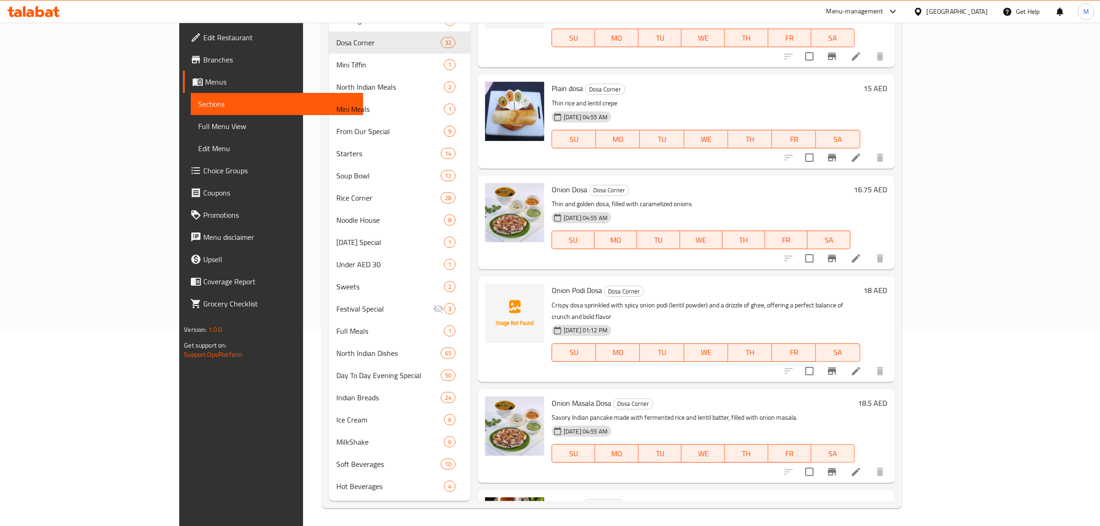
scroll to position [1179, 0]
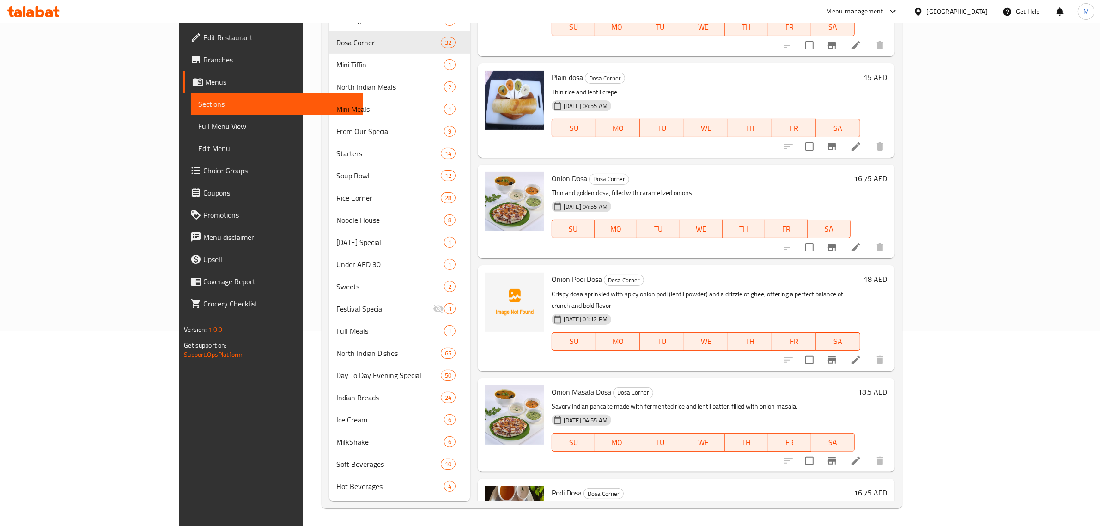
click at [782, 385] on h6 "Onion Masala Dosa Dosa Corner" at bounding box center [703, 391] width 303 height 13
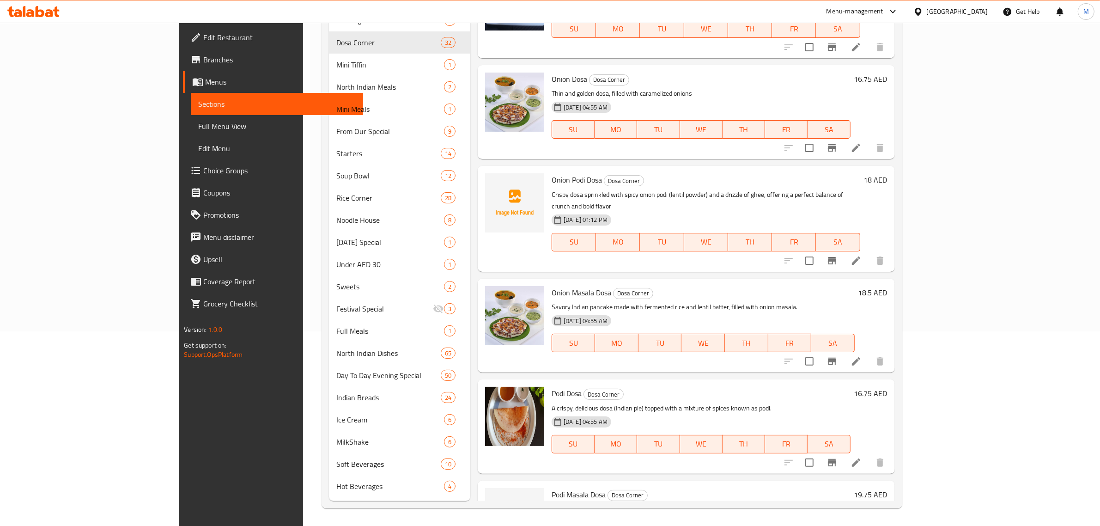
scroll to position [1294, 0]
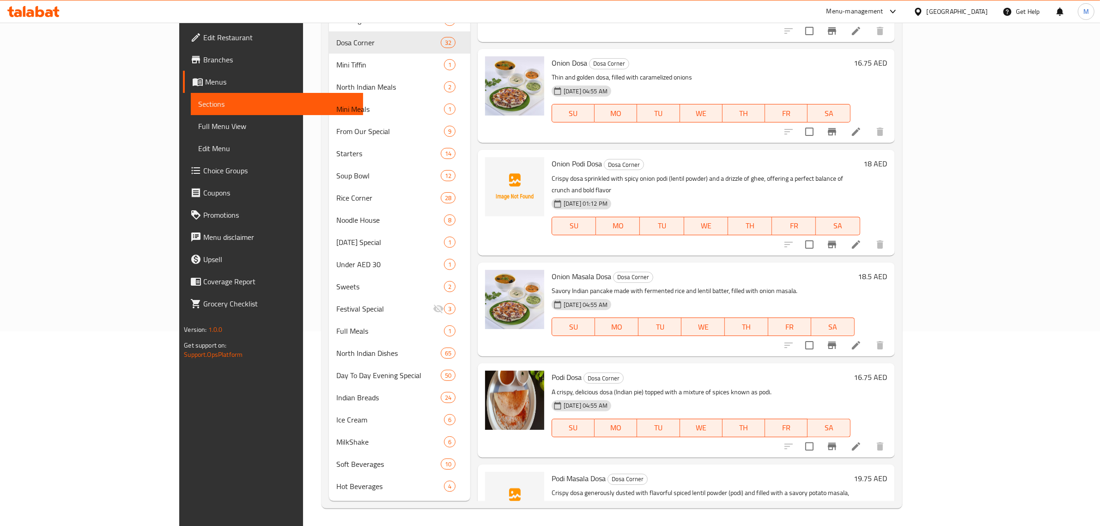
click at [796, 386] on p "A crispy, delicious dosa (Indian pie) topped with a mixture of spices known as …" at bounding box center [701, 392] width 299 height 12
click at [821, 404] on div "Menu items Add Sort Manage items Ghee Roast Dosa Corner Indulge in rich, butter…" at bounding box center [682, 205] width 425 height 592
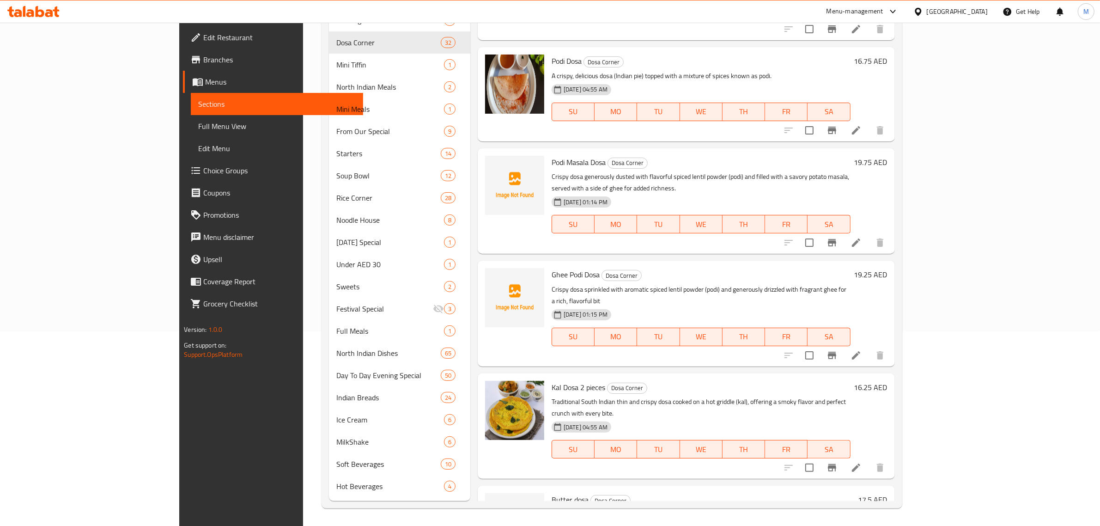
click at [848, 373] on div "Kal Dosa 2 pieces Dosa Corner Traditional South Indian thin and crispy dosa coo…" at bounding box center [686, 425] width 417 height 105
click at [744, 486] on div "Butter dosa Dosa Corner Golden, crispy dosa generously brushed with creamy butt…" at bounding box center [686, 533] width 417 height 94
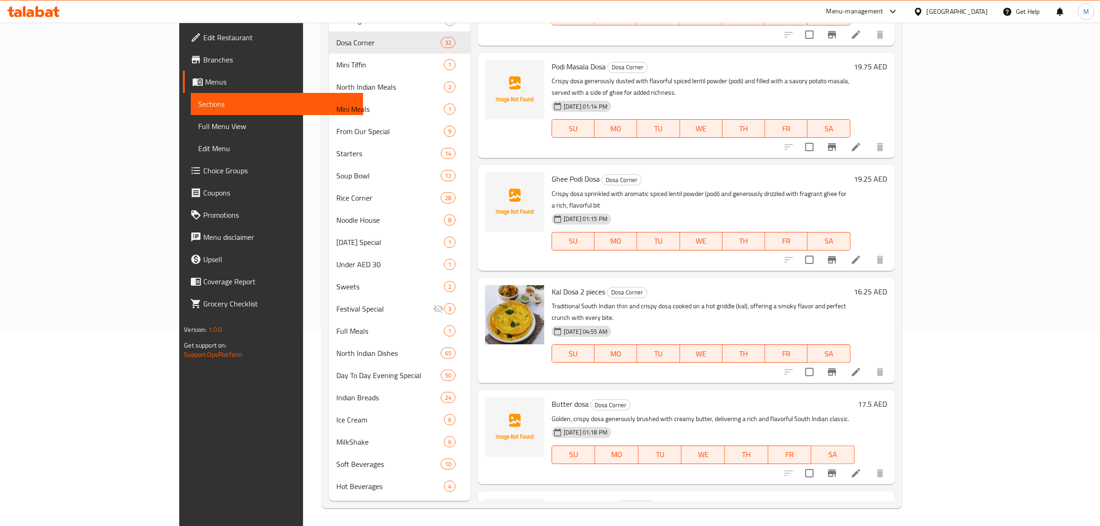
scroll to position [1726, 0]
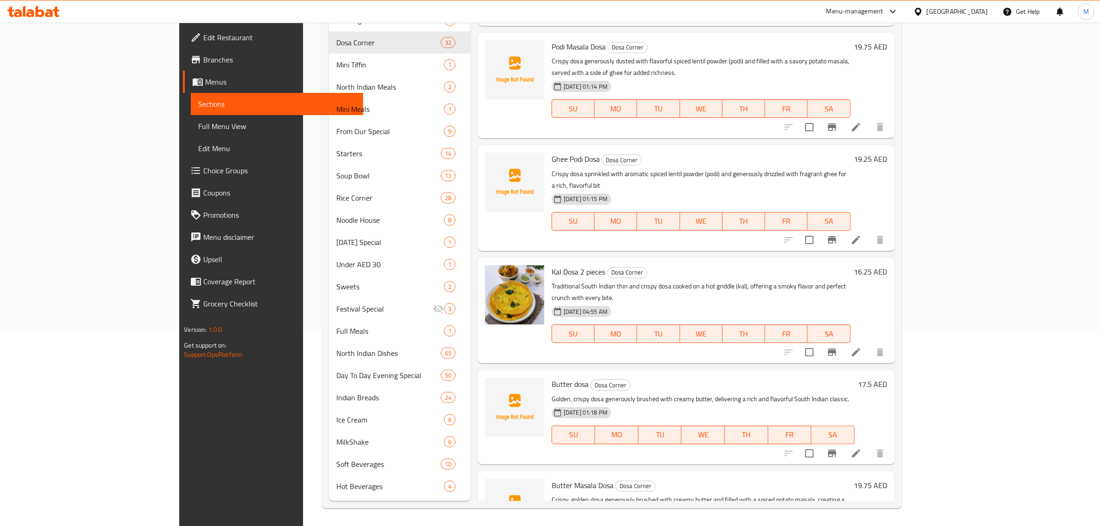
click at [797, 403] on div "08-08-2025 01:18 PM SU MO TU WE TH FR SA" at bounding box center [703, 428] width 310 height 50
click at [809, 372] on div "Menu items Add Sort Manage items Ghee Roast Dosa Corner Indulge in rich, butter…" at bounding box center [682, 205] width 425 height 592
drag, startPoint x: 964, startPoint y: 309, endPoint x: 978, endPoint y: 297, distance: 18.3
drag, startPoint x: 978, startPoint y: 297, endPoint x: 916, endPoint y: 306, distance: 63.1
drag, startPoint x: 916, startPoint y: 306, endPoint x: 892, endPoint y: 366, distance: 64.7
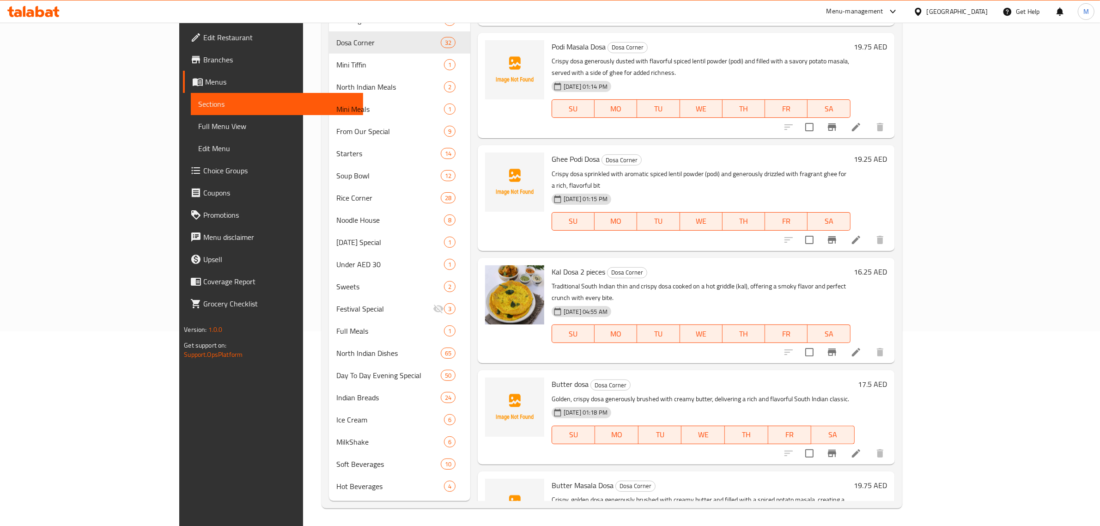
click at [858, 374] on div "Butter dosa Dosa Corner Golden, crispy dosa generously brushed with creamy butt…" at bounding box center [703, 417] width 310 height 86
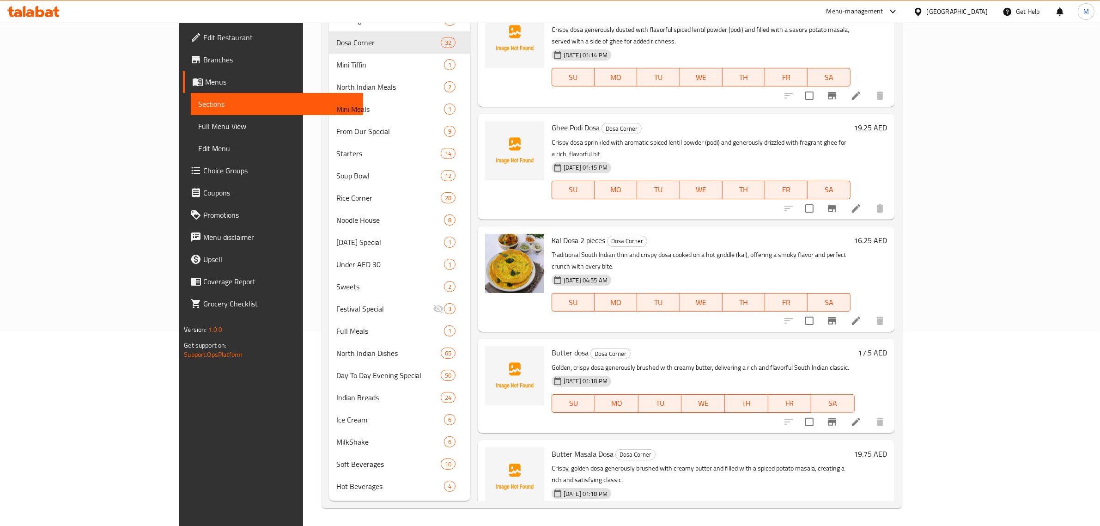
scroll to position [1783, 0]
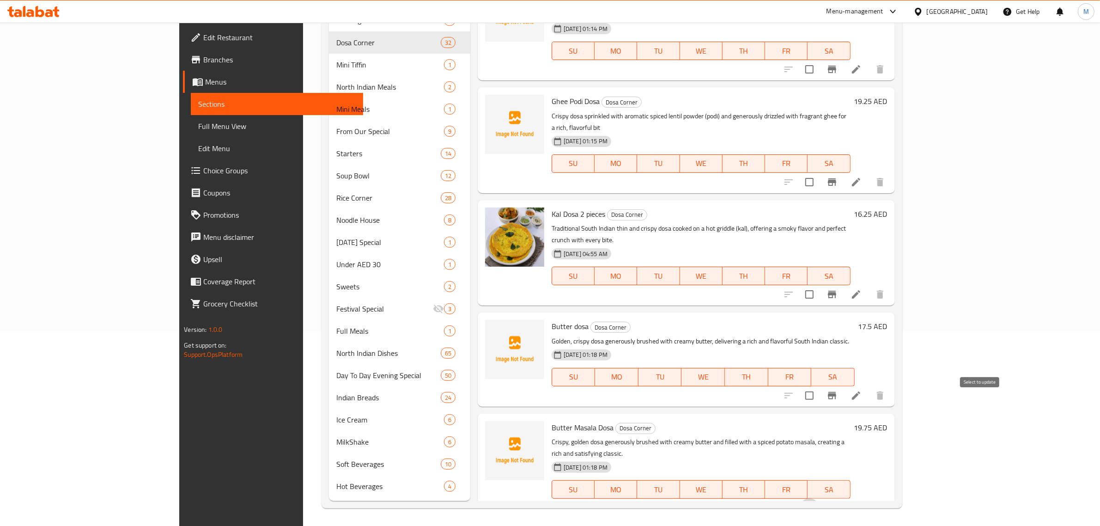
drag, startPoint x: 979, startPoint y: 404, endPoint x: 961, endPoint y: 406, distance: 18.5
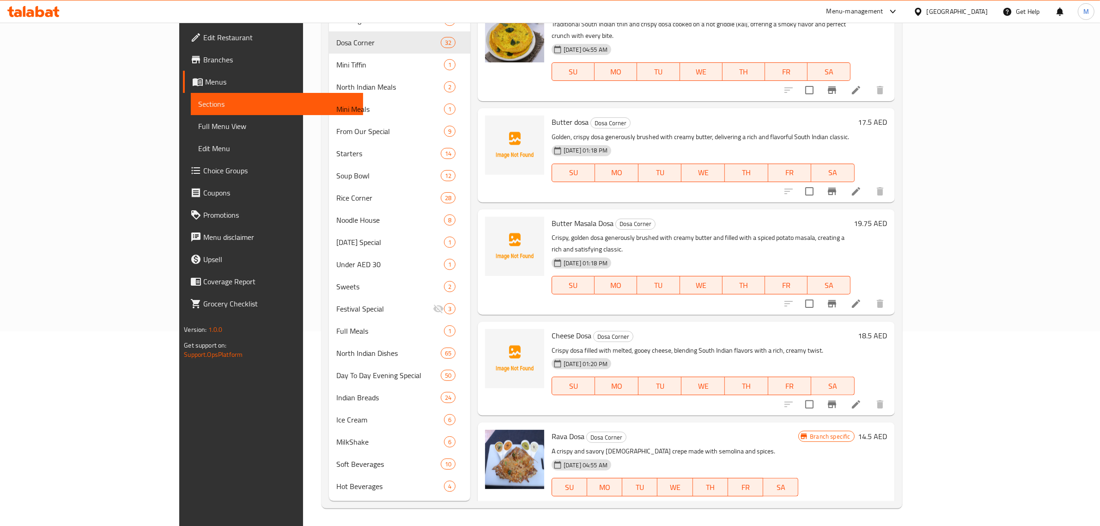
scroll to position [2014, 0]
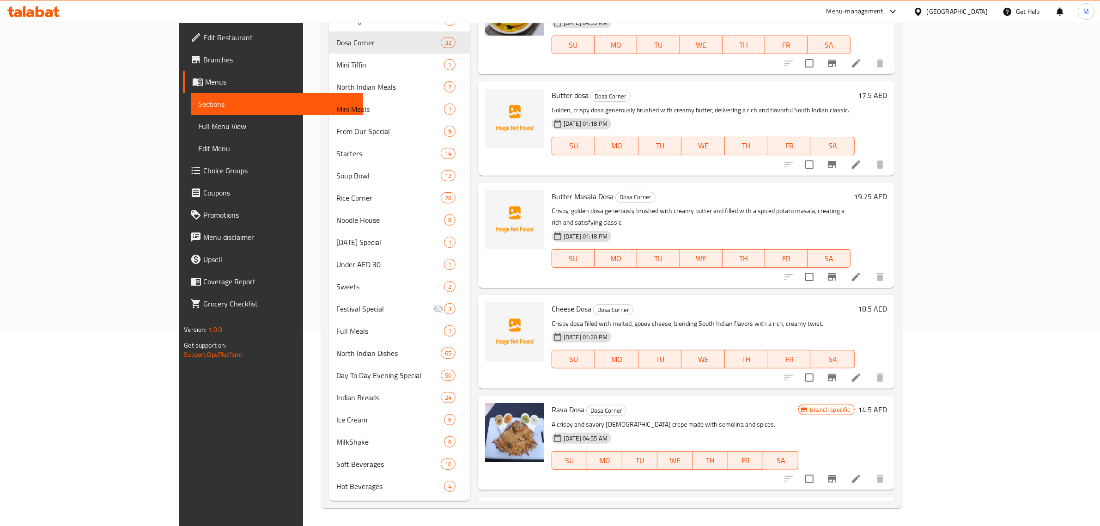
click at [760, 504] on h6 "Rava Masala Dosa Dosa Corner" at bounding box center [706, 510] width 309 height 13
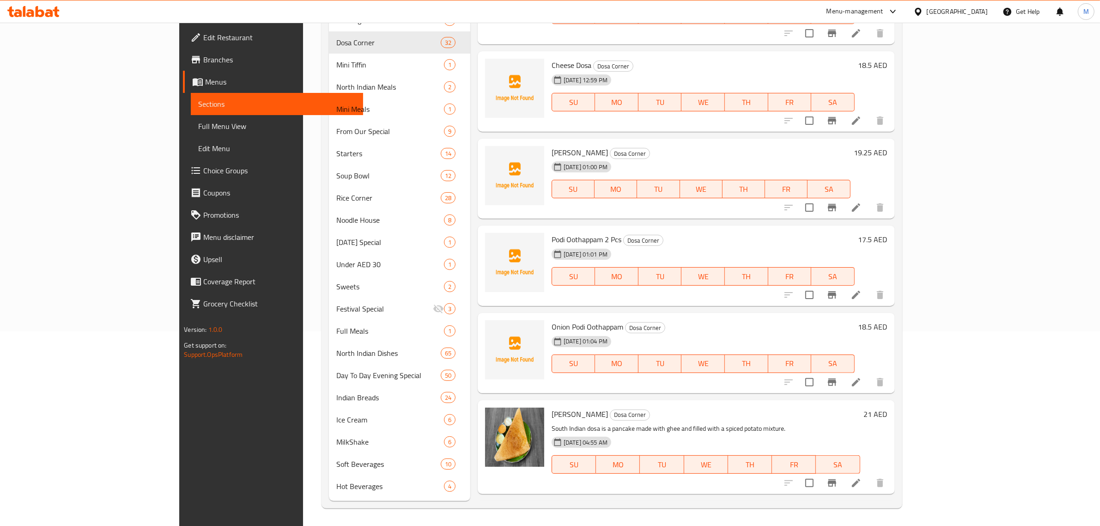
scroll to position [0, 0]
click at [862, 115] on icon at bounding box center [856, 120] width 11 height 11
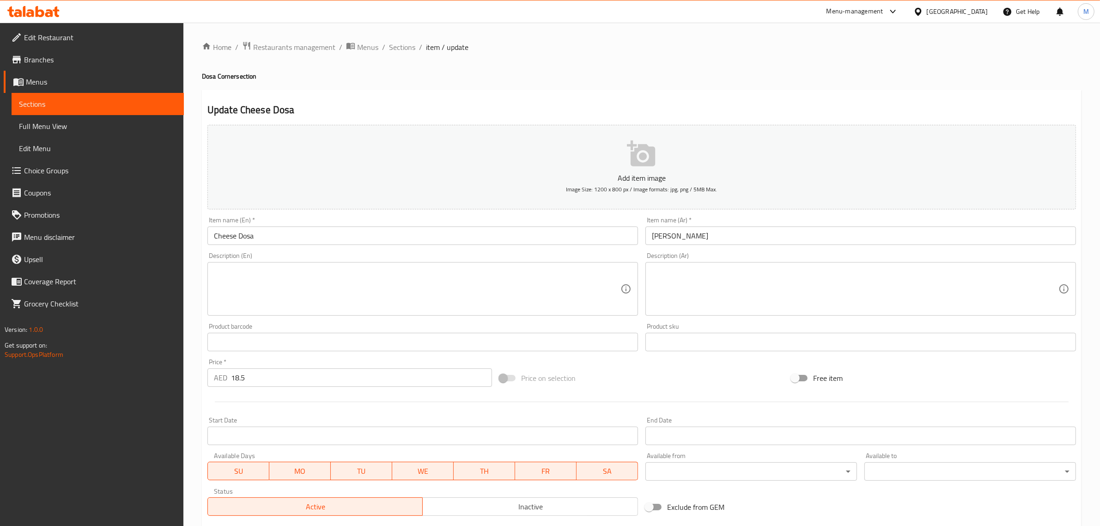
click at [425, 237] on input "Cheese Dosa" at bounding box center [422, 235] width 431 height 18
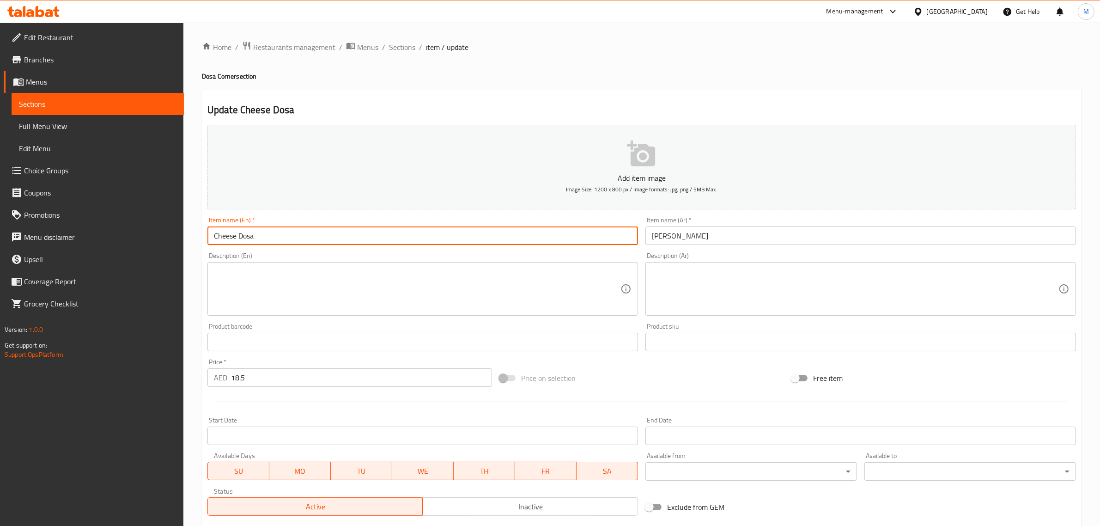
paste input "Masala"
type input "Cheese Masala Dosa"
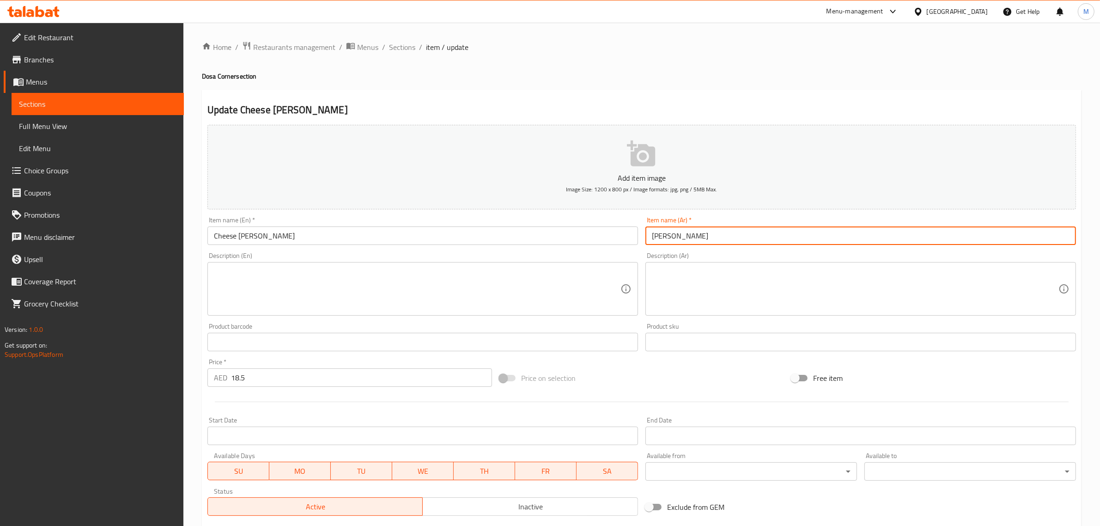
click at [826, 241] on input "[PERSON_NAME]" at bounding box center [860, 235] width 431 height 18
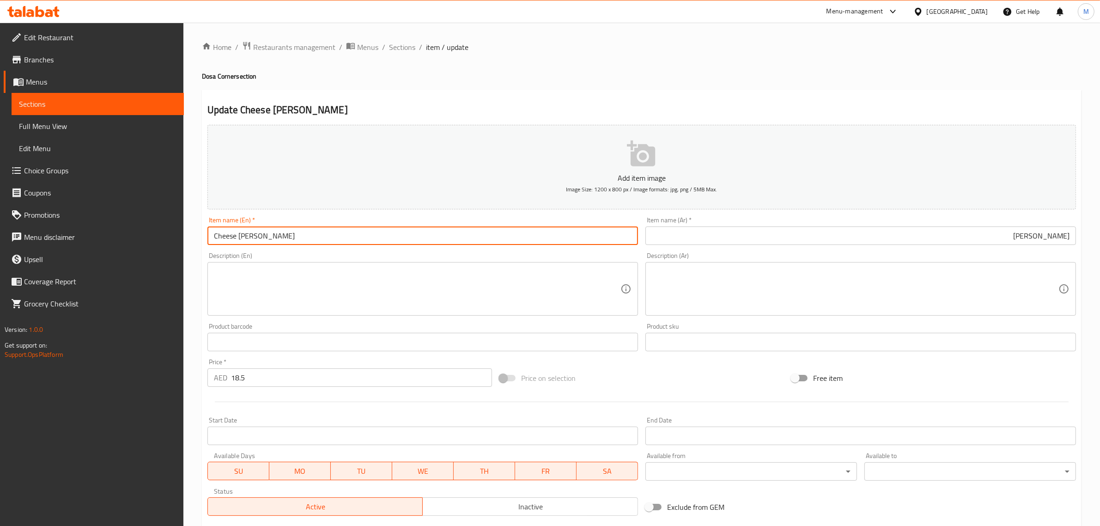
click at [449, 230] on input "Cheese Masala Dosa" at bounding box center [422, 235] width 431 height 18
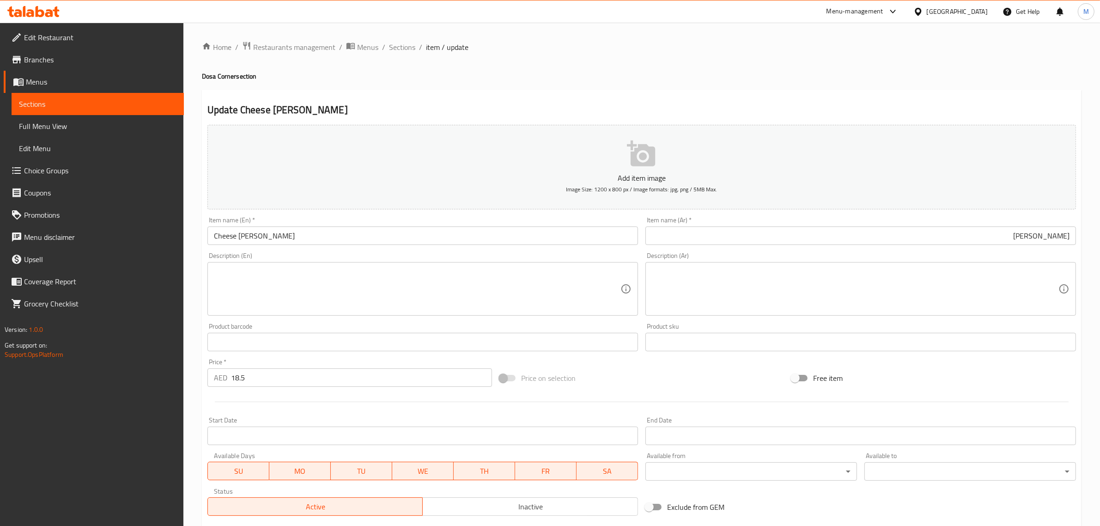
click at [993, 241] on input "[PERSON_NAME]" at bounding box center [860, 235] width 431 height 18
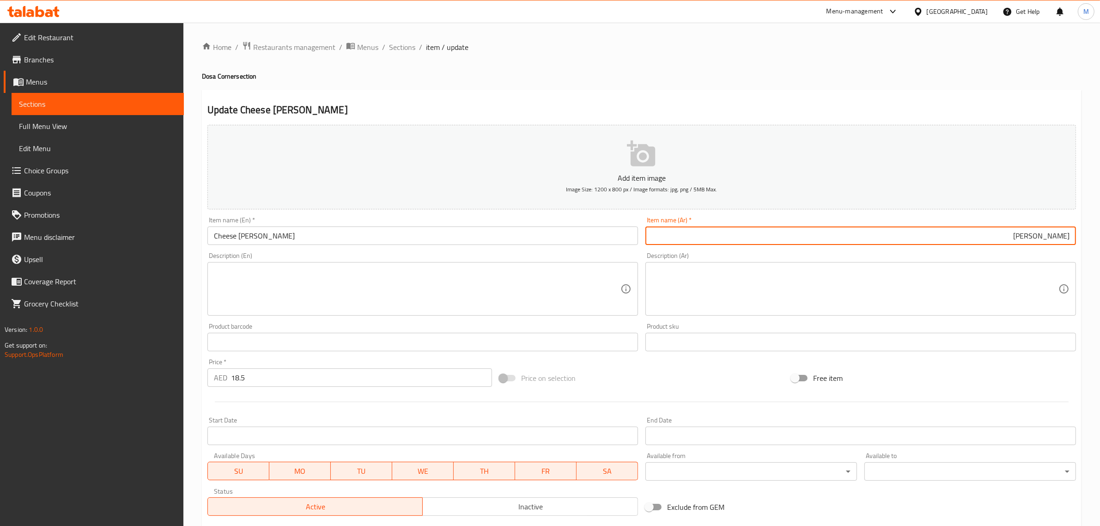
paste input "ماسالا بال"
type input "دوسا ماسالا بالجبن"
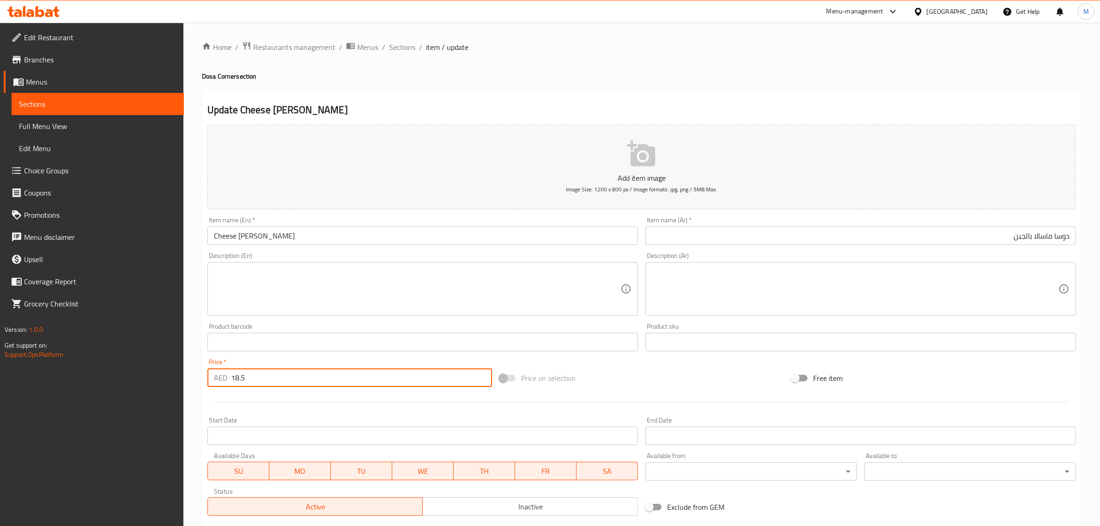
drag, startPoint x: 255, startPoint y: 380, endPoint x: 229, endPoint y: 389, distance: 27.3
click at [226, 384] on div "AED 18.5 Price *" at bounding box center [349, 377] width 285 height 18
type input "19.75"
click at [604, 382] on div "Price on selection" at bounding box center [642, 377] width 292 height 25
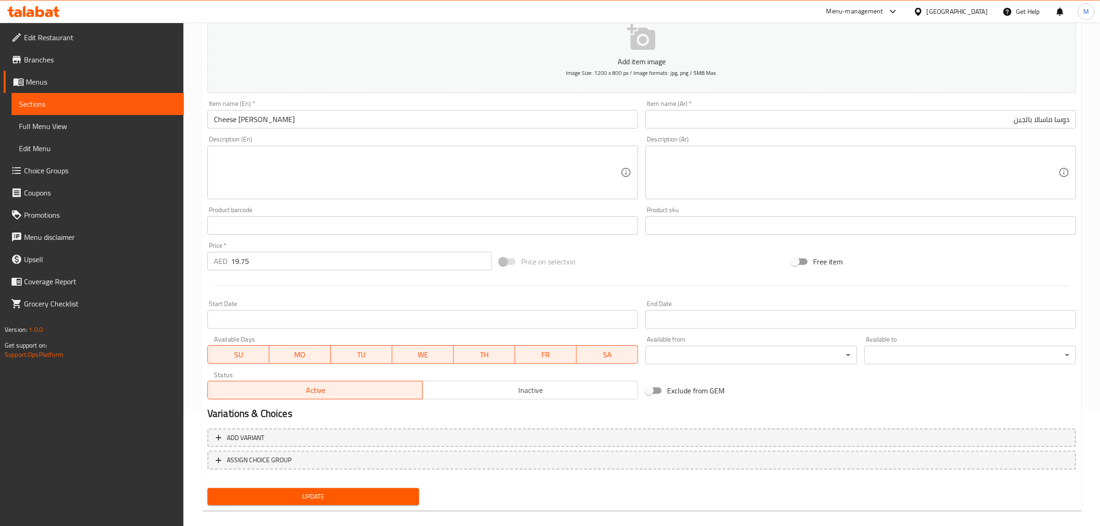
scroll to position [125, 0]
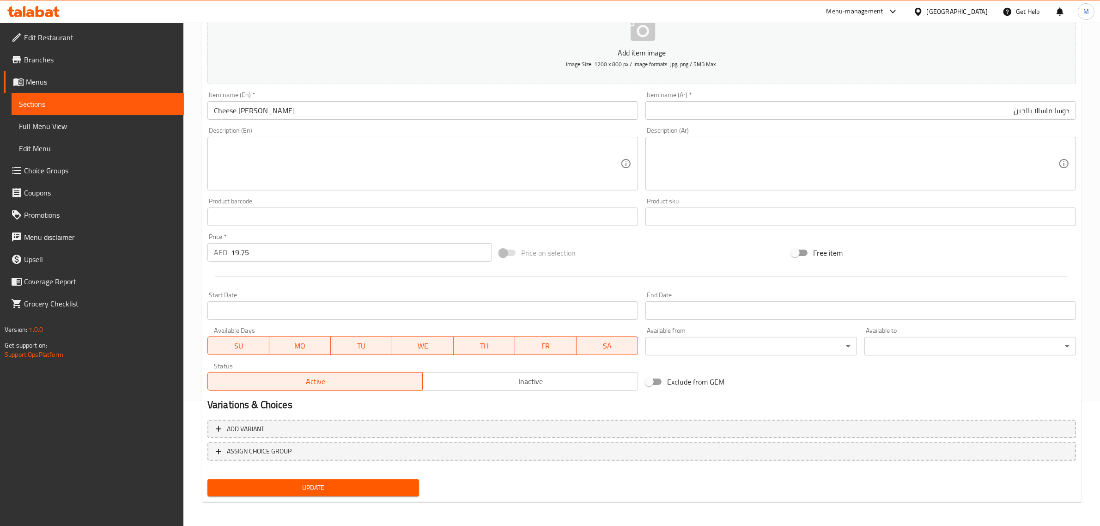
click at [327, 483] on span "Update" at bounding box center [313, 488] width 197 height 12
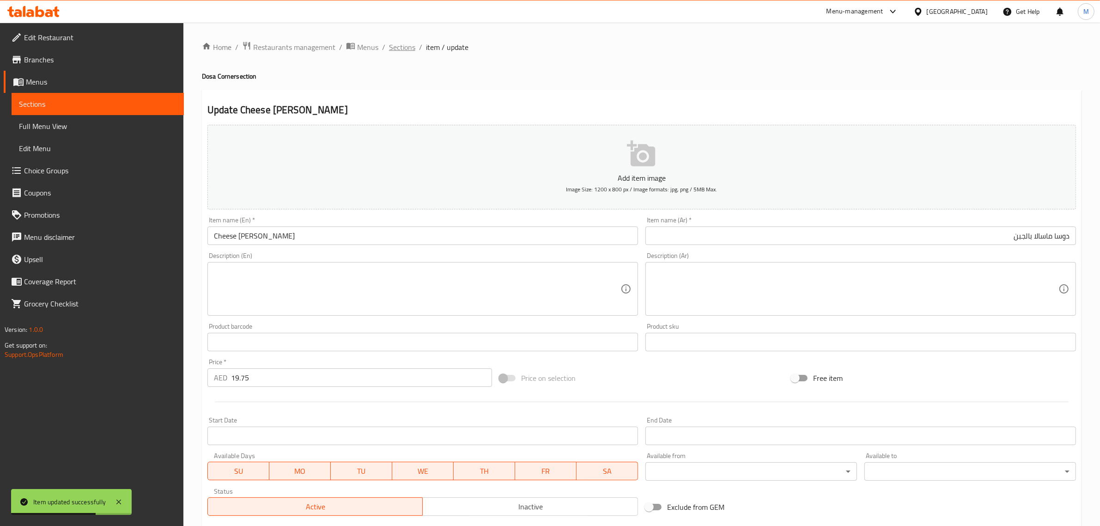
click at [412, 47] on span "Sections" at bounding box center [402, 47] width 26 height 11
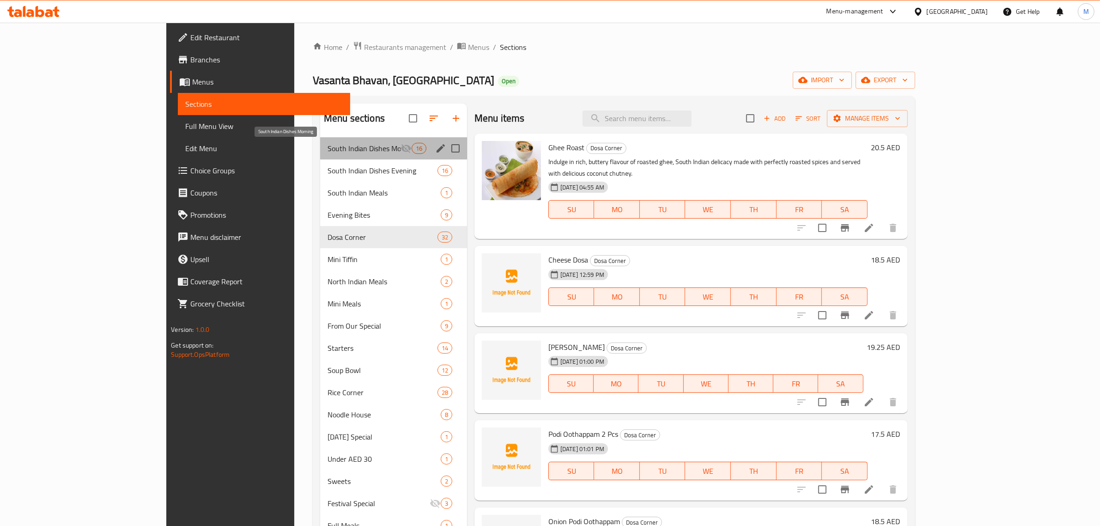
click at [338, 150] on span "South Indian Dishes Morning" at bounding box center [364, 148] width 73 height 11
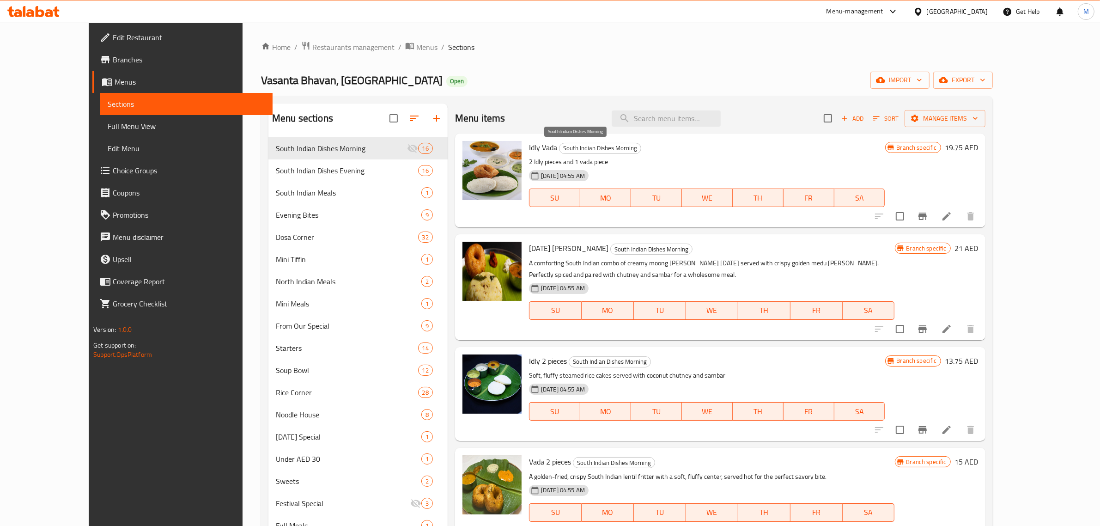
click at [578, 151] on span "South Indian Dishes Morning" at bounding box center [600, 148] width 81 height 11
copy span "South Indian Dishes Morning"
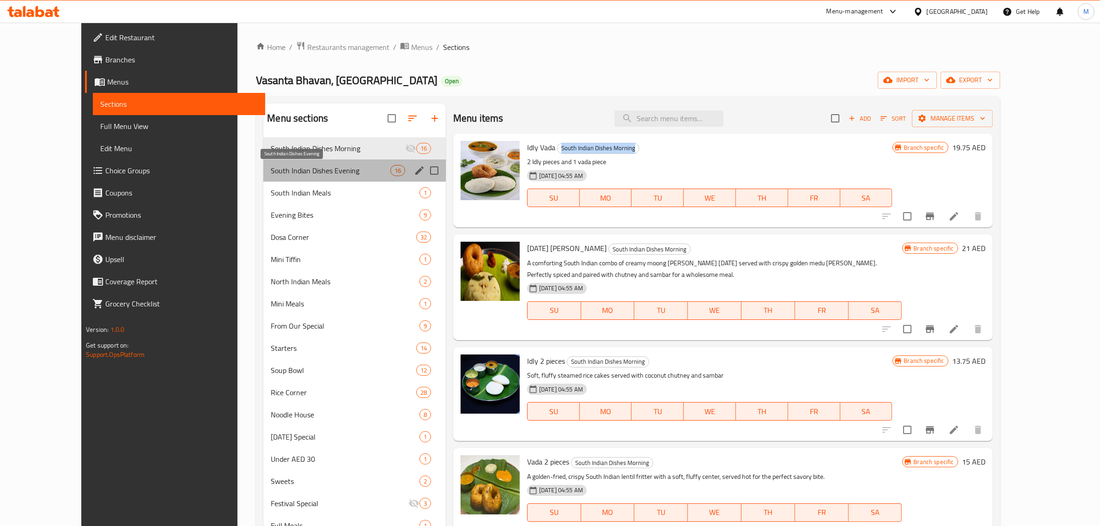
click at [336, 170] on span "South Indian Dishes Evening" at bounding box center [330, 170] width 119 height 11
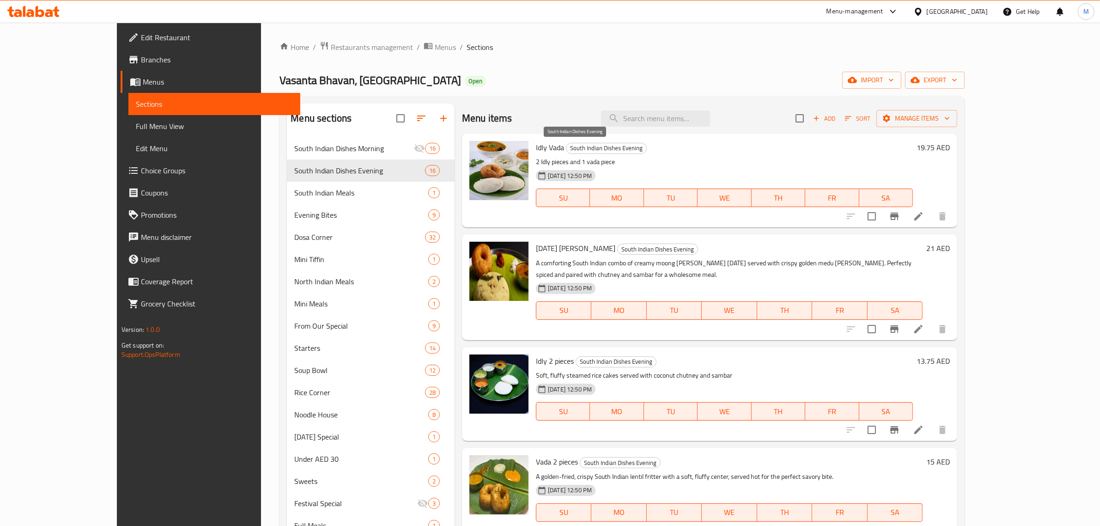
click at [573, 146] on span "South Indian Dishes Evening" at bounding box center [606, 148] width 80 height 11
copy span "South Indian Dishes Evening"
click at [791, 351] on div "Idly 2 pieces South Indian Dishes Evening Soft, fluffy steamed rice cakes serve…" at bounding box center [724, 394] width 384 height 86
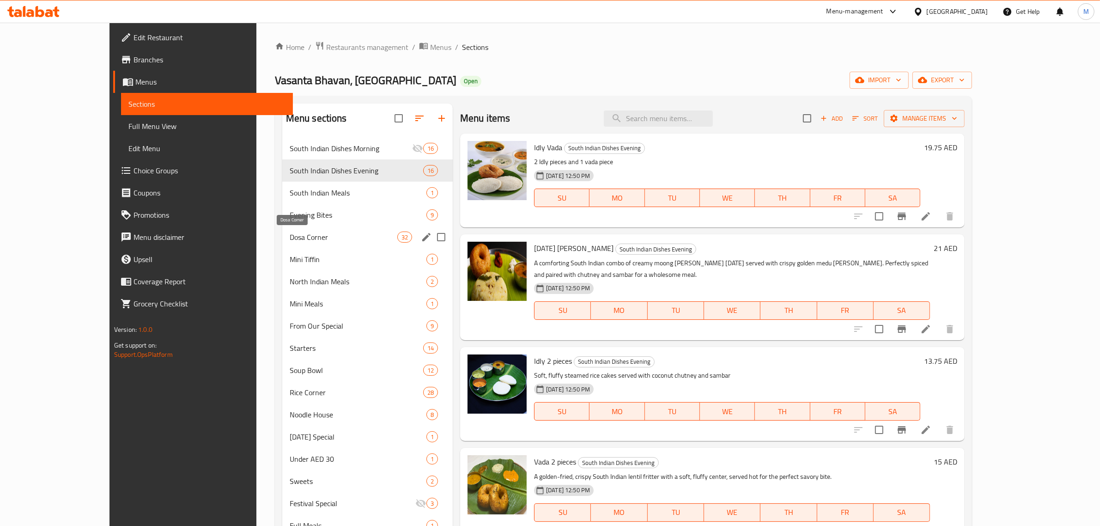
click at [323, 239] on span "Dosa Corner" at bounding box center [344, 236] width 108 height 11
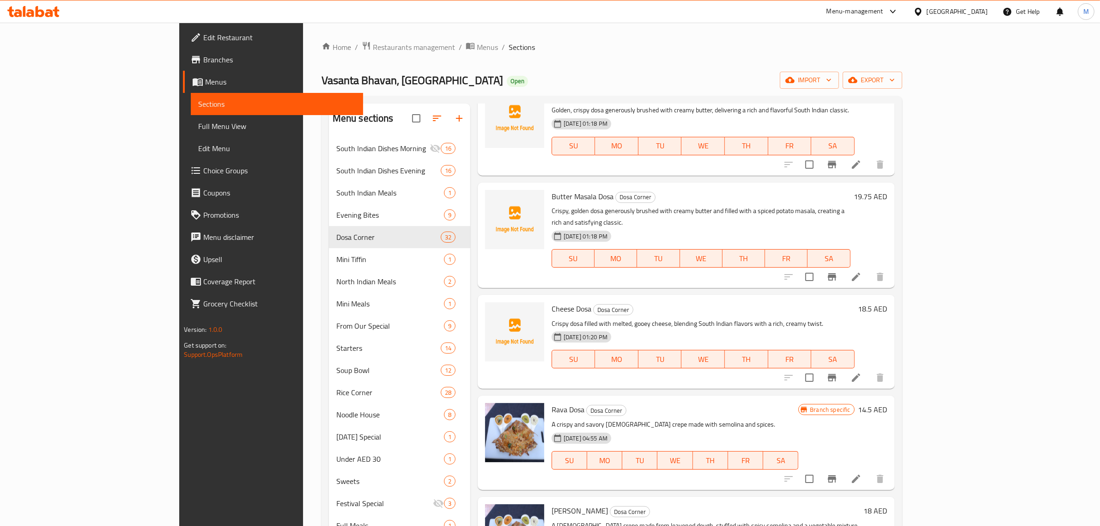
scroll to position [2230, 0]
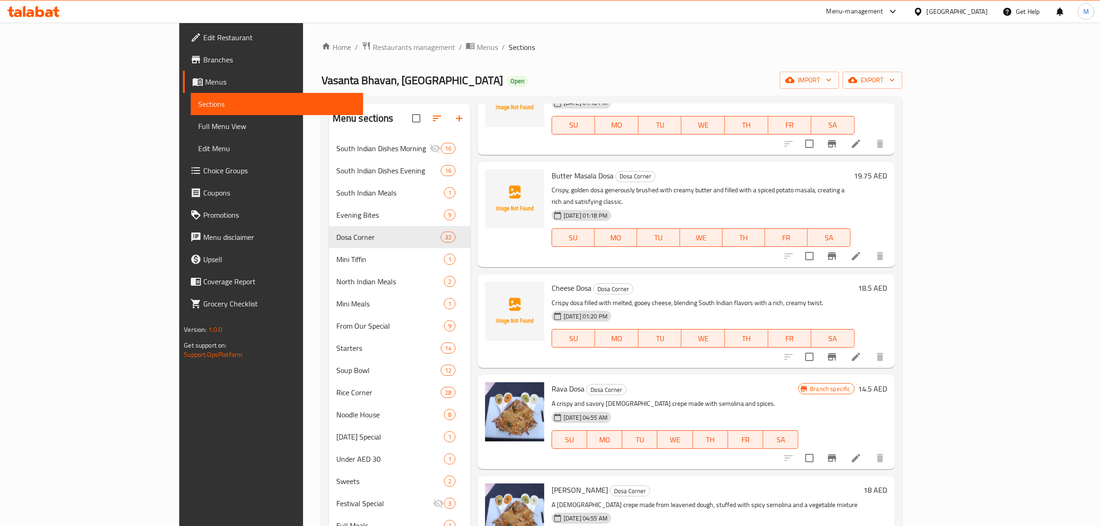
click at [888, 382] on h6 "14.5 AED" at bounding box center [872, 388] width 29 height 13
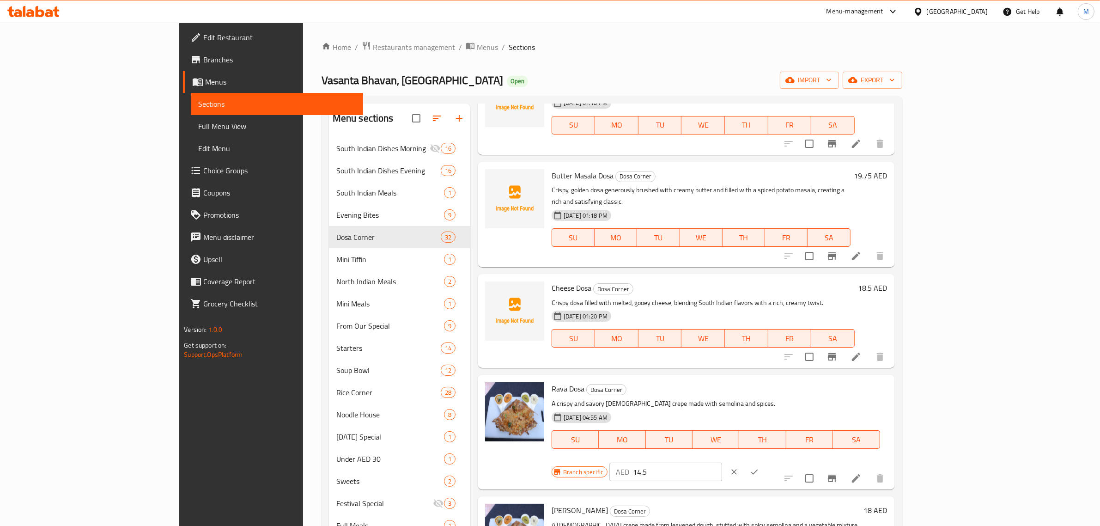
click at [722, 462] on input "14.5" at bounding box center [677, 471] width 89 height 18
paste input "6.7"
type input "16.75"
click at [759, 467] on icon "ok" at bounding box center [754, 471] width 9 height 9
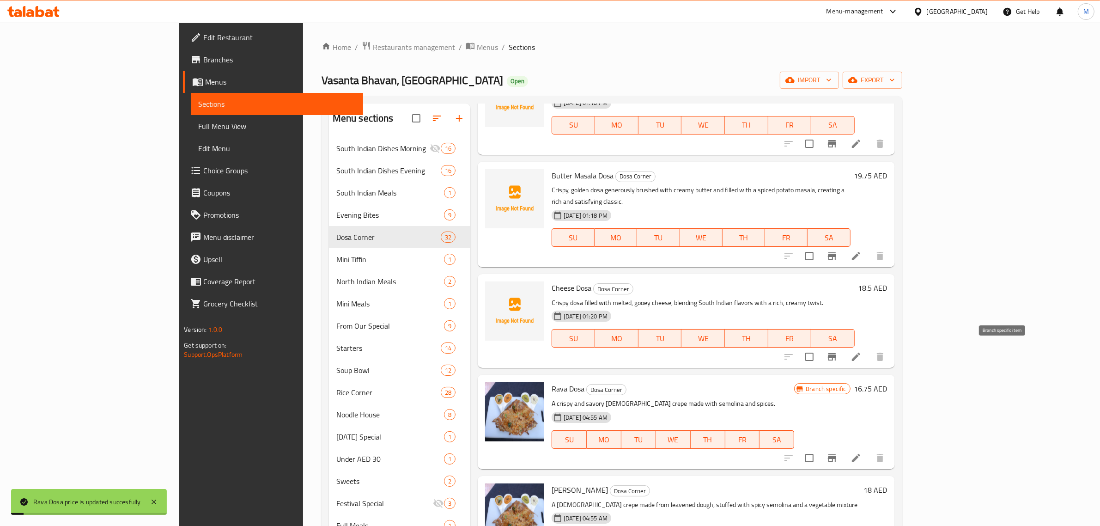
click at [838, 452] on icon "Branch-specific-item" at bounding box center [832, 457] width 11 height 11
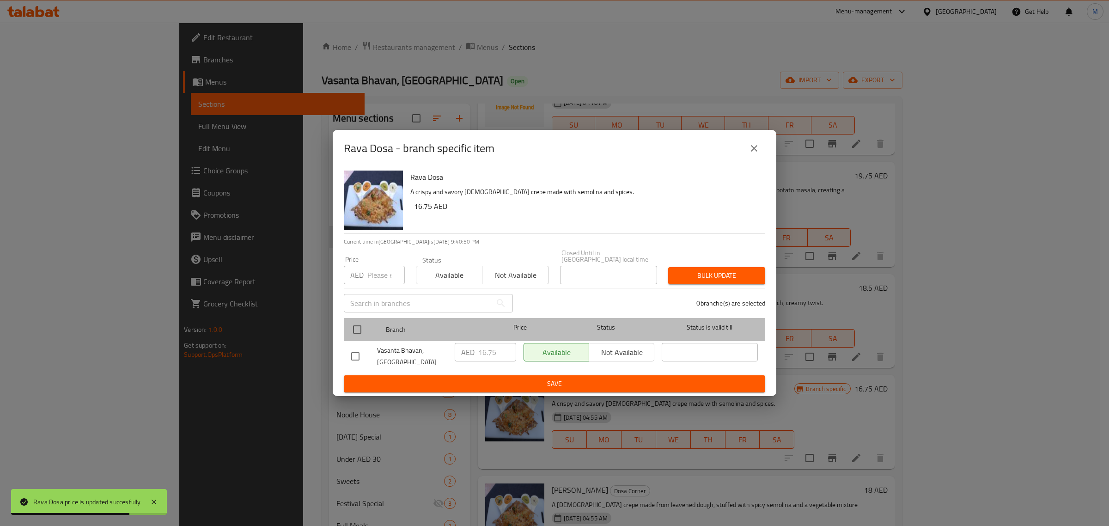
click at [602, 327] on span "Status" at bounding box center [606, 328] width 96 height 12
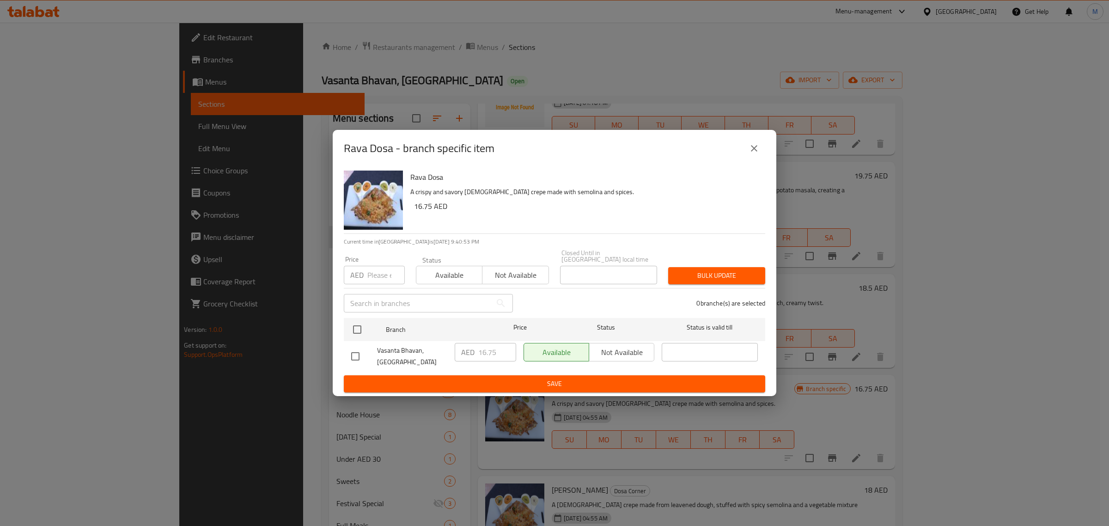
click at [352, 357] on input "checkbox" at bounding box center [355, 356] width 19 height 19
checkbox input "true"
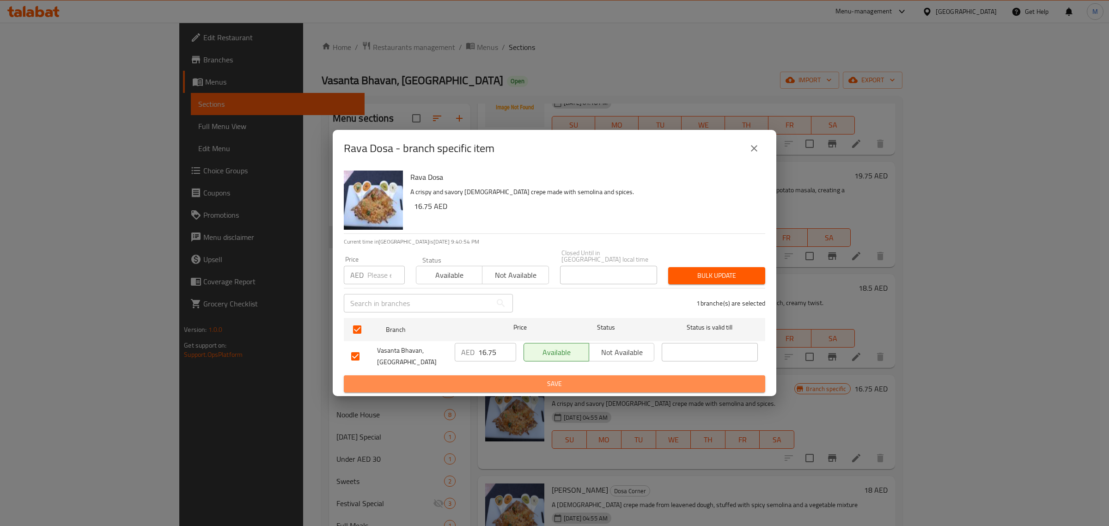
click at [482, 375] on button "Save" at bounding box center [554, 383] width 421 height 17
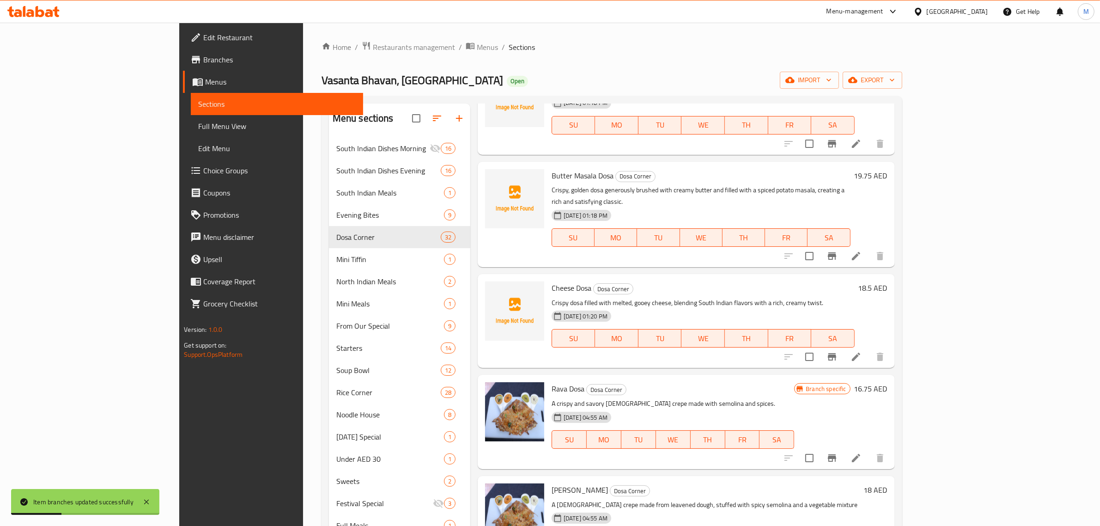
click at [782, 483] on h6 "Rava Masala Dosa Dosa Corner" at bounding box center [706, 489] width 309 height 13
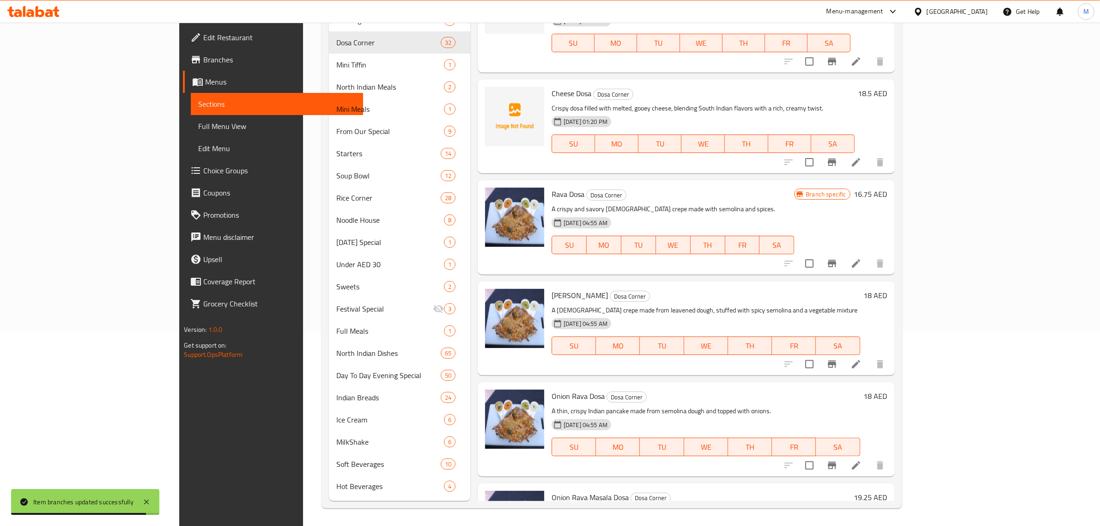
click at [772, 405] on p "A thin, crispy Indian pancake made from semolina dough and topped with onions." at bounding box center [706, 411] width 309 height 12
click at [705, 483] on div "Onion Rava Masala Dosa Dosa Corner Spicy potatoes stuffed in thin and crispy cr…" at bounding box center [686, 530] width 417 height 94
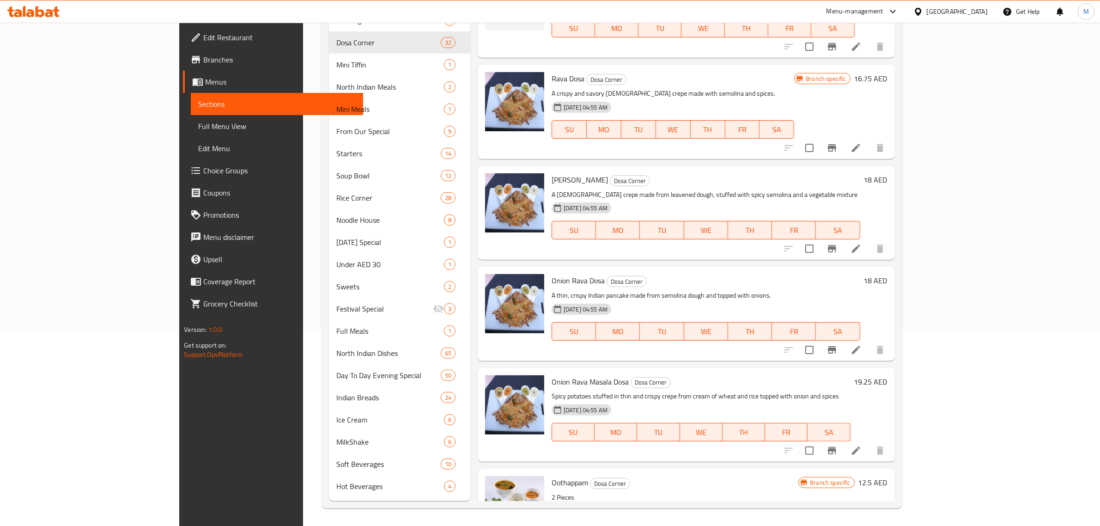
click at [704, 390] on p "Spicy potatoes stuffed in thin and crispy crepe from cream of wheat and rice to…" at bounding box center [701, 396] width 299 height 12
drag, startPoint x: 702, startPoint y: 297, endPoint x: 697, endPoint y: 298, distance: 5.7
click at [697, 401] on div "24-12-2024 04:55 AM SU MO TU WE TH FR SA" at bounding box center [701, 426] width 306 height 50
click at [658, 468] on div "Oothappam Dosa Corner 2 Pieces 24-12-2024 04:55 AM SU MO TU WE TH FR SA Branch …" at bounding box center [686, 515] width 417 height 94
click at [786, 361] on div "Menu items Add Sort Manage items Ghee Roast Dosa Corner Indulge in rich, butter…" at bounding box center [682, 205] width 425 height 592
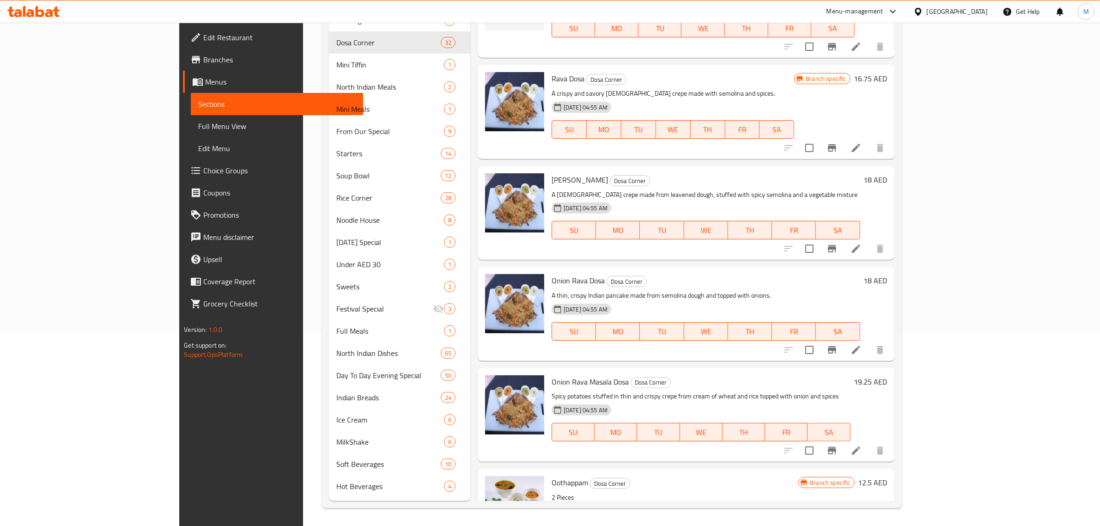
scroll to position [0, 0]
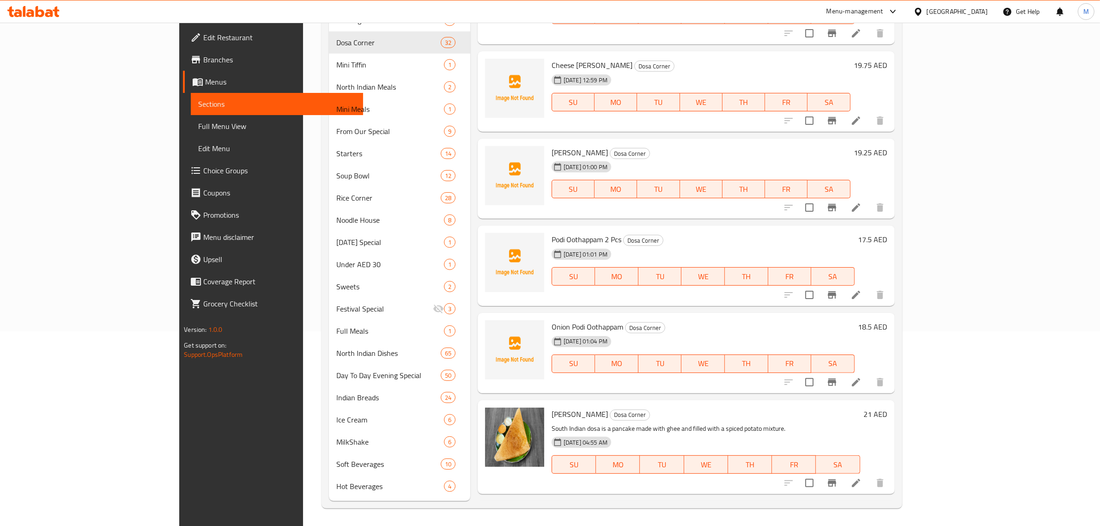
click at [741, 294] on div "Podi Oothappam 2 Pcs Dosa Corner 05-10-2025 01:01 PM SU MO TU WE TH FR SA 17.5 …" at bounding box center [686, 265] width 417 height 80
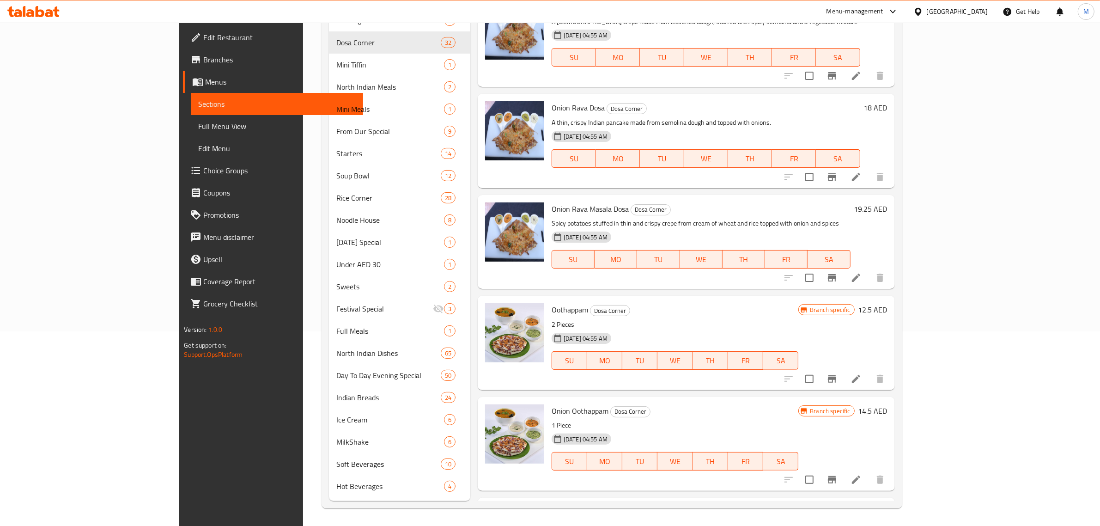
click at [888, 303] on h6 "12.5 AED" at bounding box center [872, 309] width 29 height 13
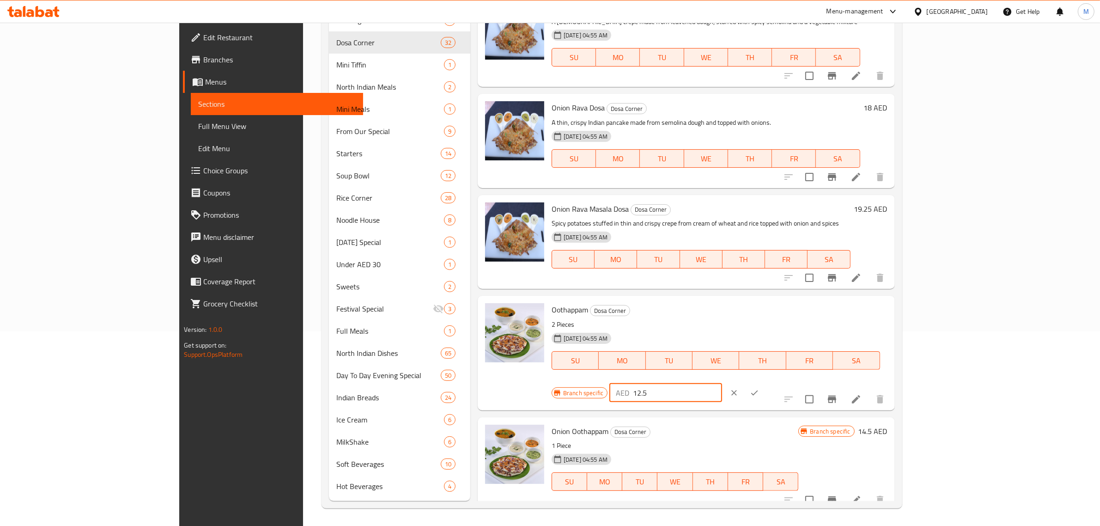
click at [722, 383] on input "12.5" at bounding box center [677, 392] width 89 height 18
paste input "6.2"
type input "16.25"
click at [758, 390] on icon "ok" at bounding box center [754, 392] width 7 height 5
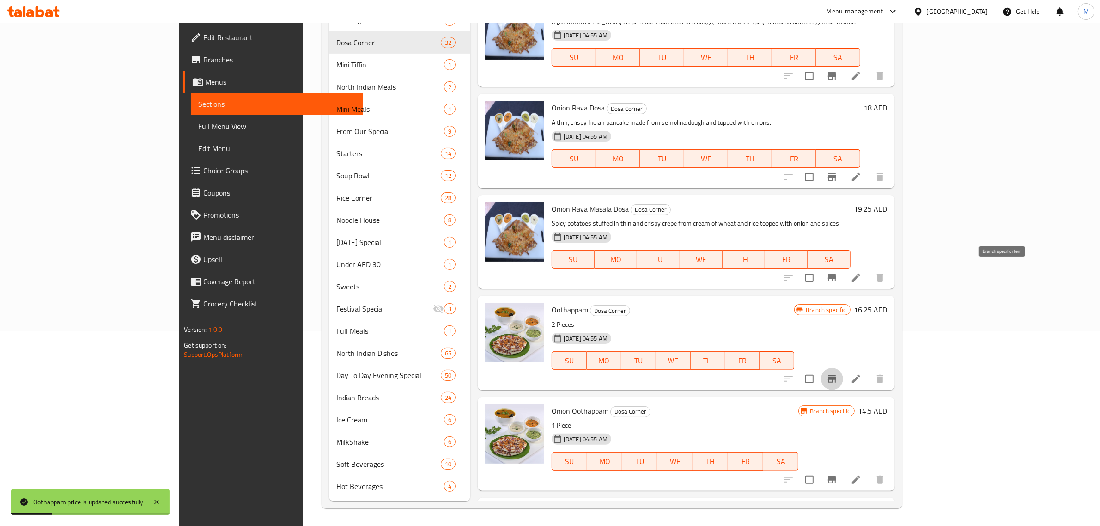
click at [838, 373] on icon "Branch-specific-item" at bounding box center [832, 378] width 11 height 11
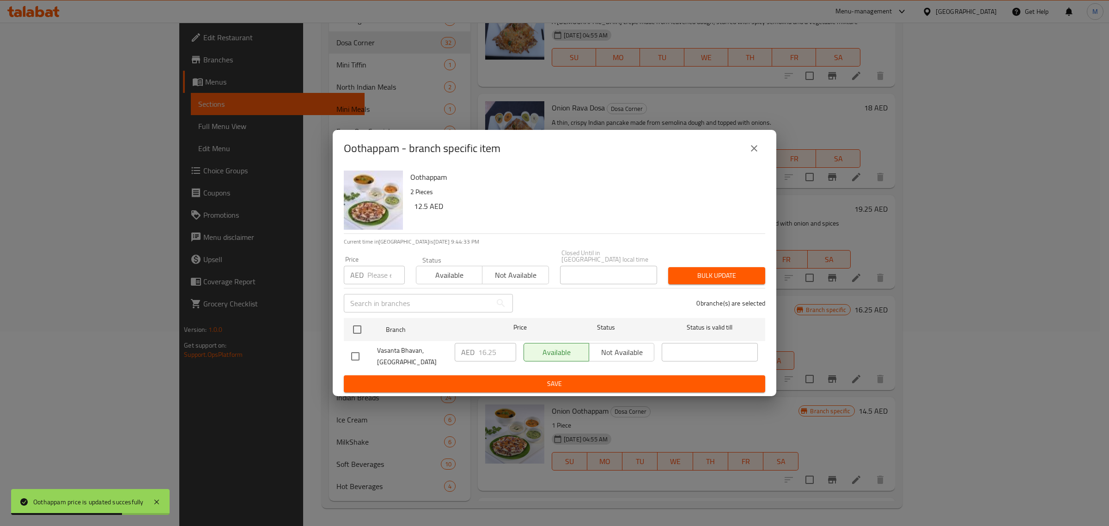
drag, startPoint x: 357, startPoint y: 356, endPoint x: 373, endPoint y: 358, distance: 16.7
click at [357, 356] on input "checkbox" at bounding box center [355, 356] width 19 height 19
checkbox input "true"
click at [504, 378] on span "Save" at bounding box center [554, 384] width 407 height 12
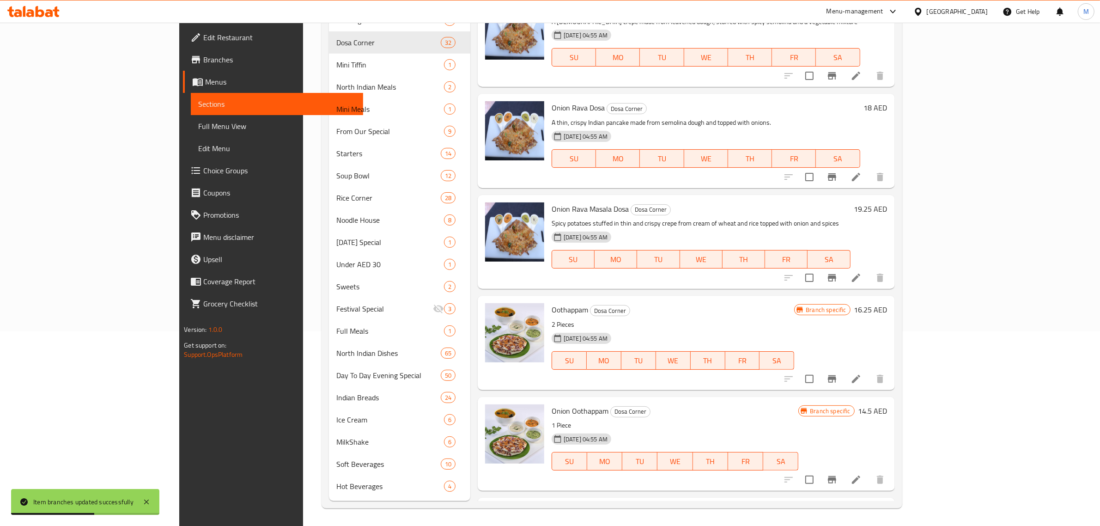
drag, startPoint x: 719, startPoint y: 313, endPoint x: 678, endPoint y: 326, distance: 43.1
drag, startPoint x: 678, startPoint y: 326, endPoint x: 651, endPoint y: 319, distance: 27.7
click at [651, 420] on p "1 Piece" at bounding box center [675, 426] width 247 height 12
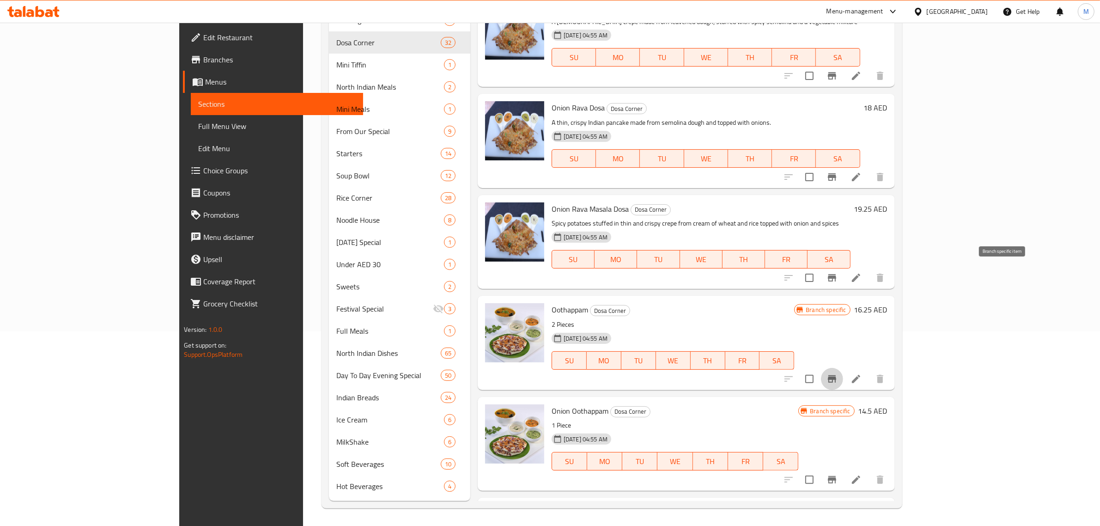
click at [838, 373] on icon "Branch-specific-item" at bounding box center [832, 378] width 11 height 11
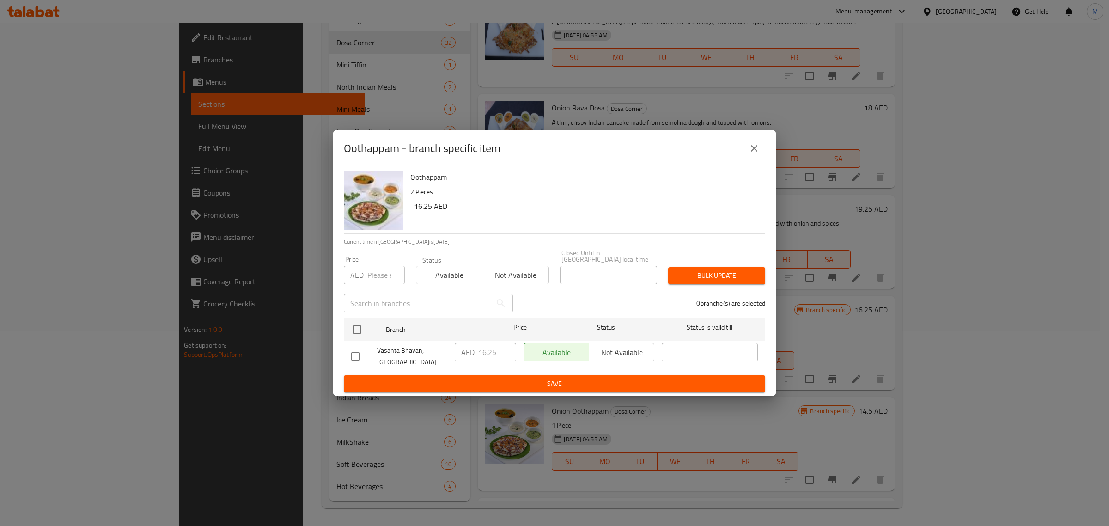
click at [749, 144] on icon "close" at bounding box center [753, 148] width 11 height 11
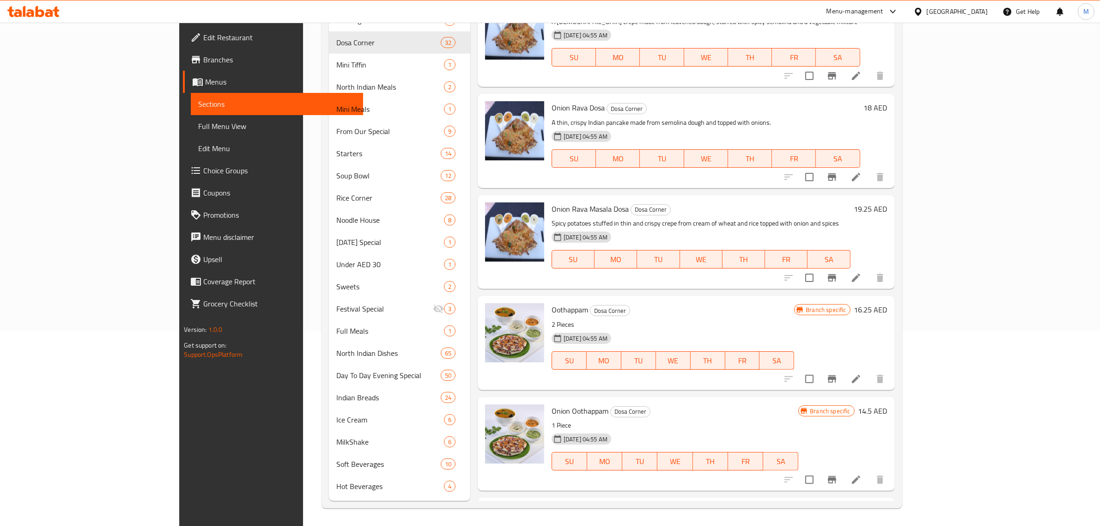
click at [888, 404] on h6 "14.5 AED" at bounding box center [872, 410] width 29 height 13
drag, startPoint x: 967, startPoint y: 305, endPoint x: 919, endPoint y: 319, distance: 49.7
click at [779, 483] on div "AED 14.5 ​" at bounding box center [693, 493] width 169 height 20
type input "18"
click at [758, 491] on icon "ok" at bounding box center [754, 493] width 7 height 5
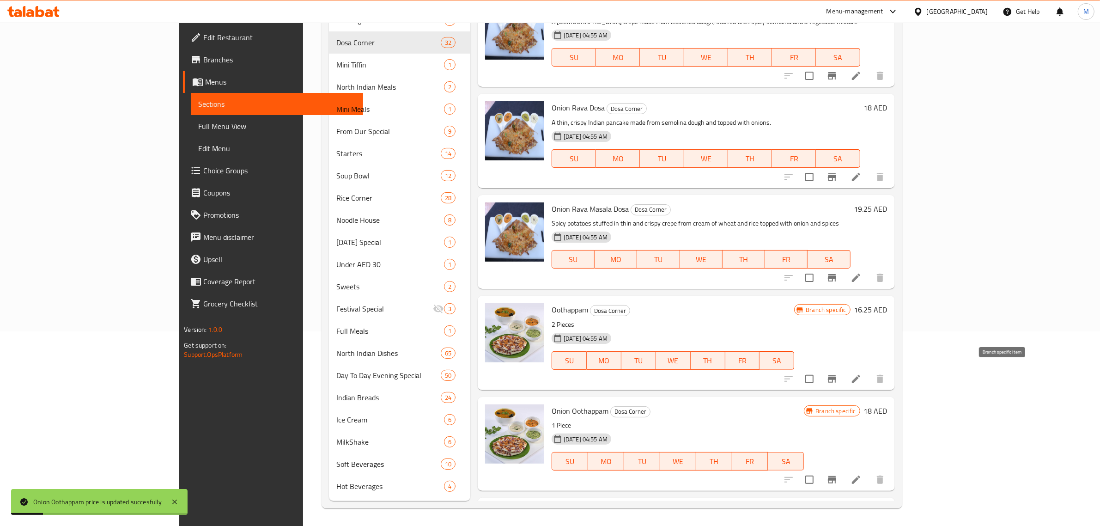
click at [836, 476] on icon "Branch-specific-item" at bounding box center [832, 479] width 8 height 7
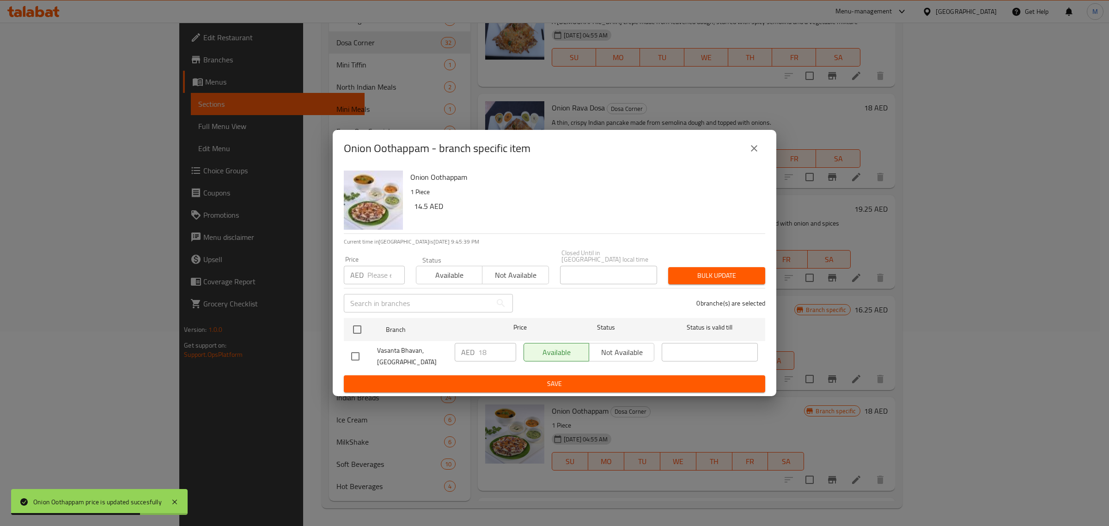
click at [357, 359] on input "checkbox" at bounding box center [355, 356] width 19 height 19
checkbox input "true"
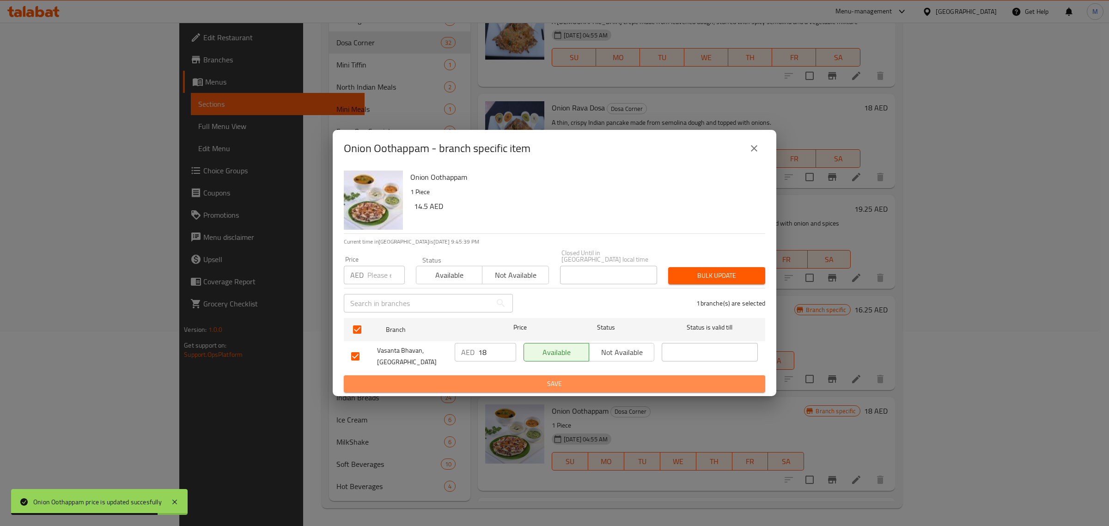
click at [472, 384] on span "Save" at bounding box center [554, 384] width 407 height 12
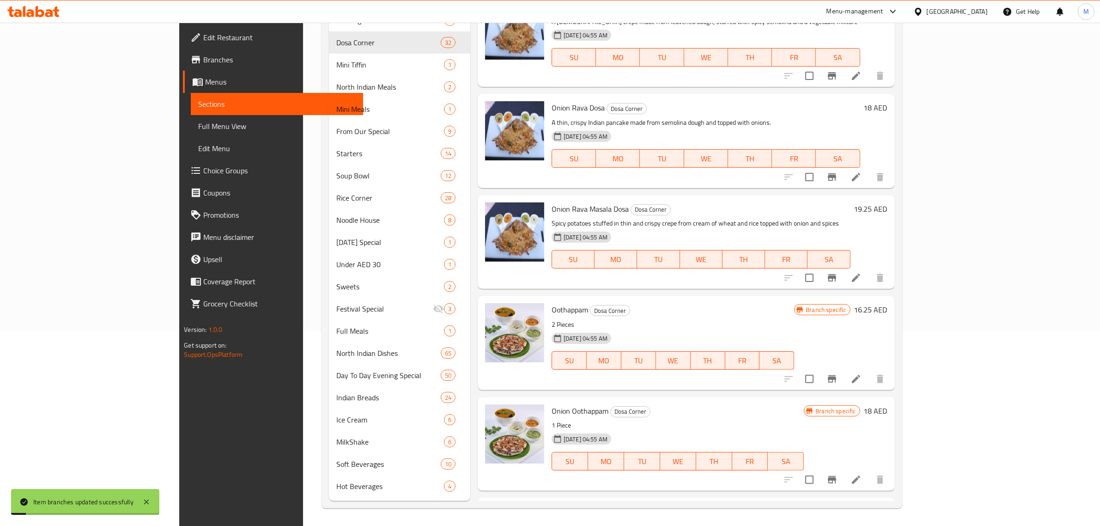
click at [767, 505] on h6 "Tomato Oothappam Dosa Corner" at bounding box center [675, 511] width 247 height 13
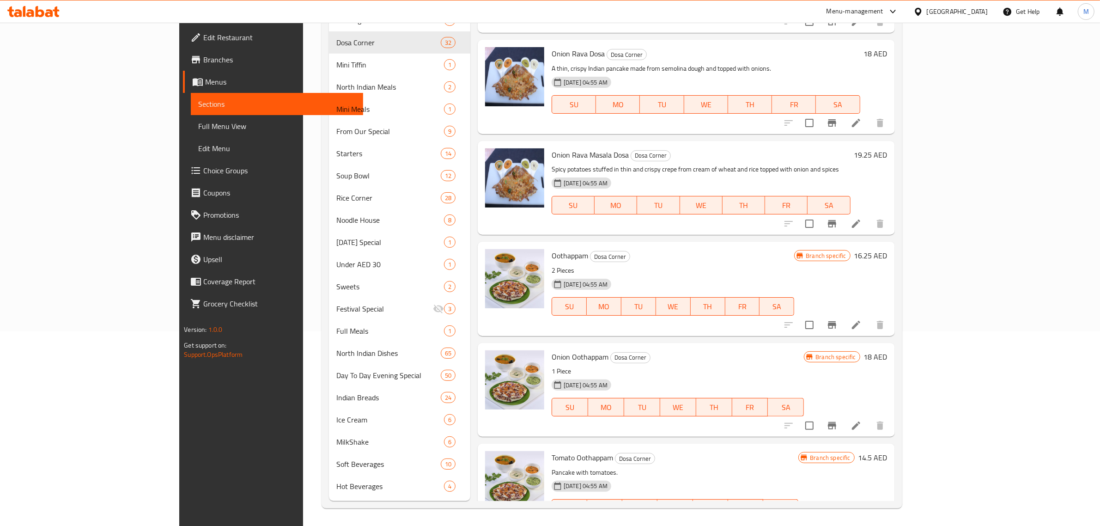
scroll to position [2590, 0]
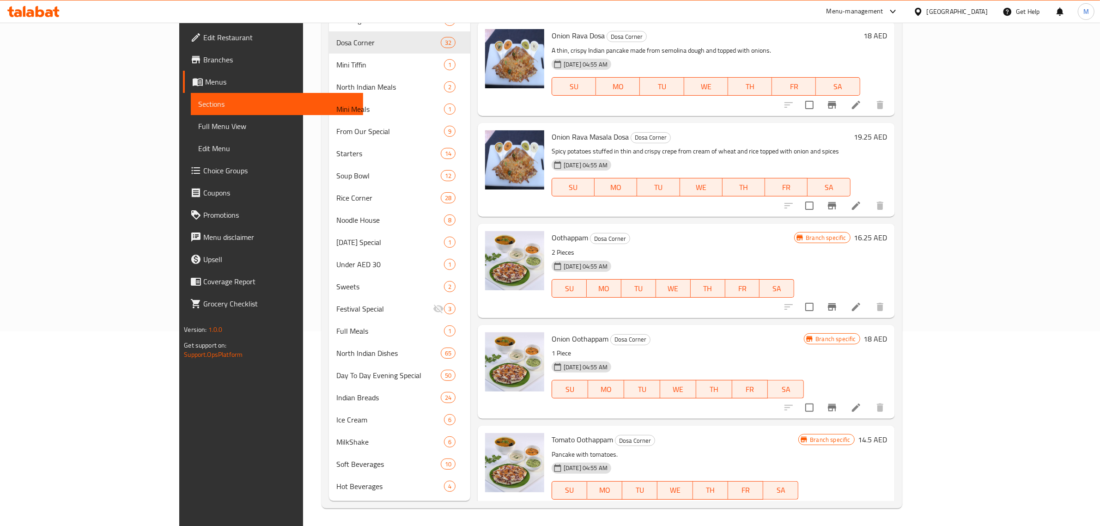
click at [888, 433] on h6 "14.5 AED" at bounding box center [872, 439] width 29 height 13
click at [722, 513] on input "14.5" at bounding box center [677, 522] width 89 height 18
paste input "7.50"
type input "17.50"
click at [759, 518] on icon "ok" at bounding box center [754, 522] width 9 height 9
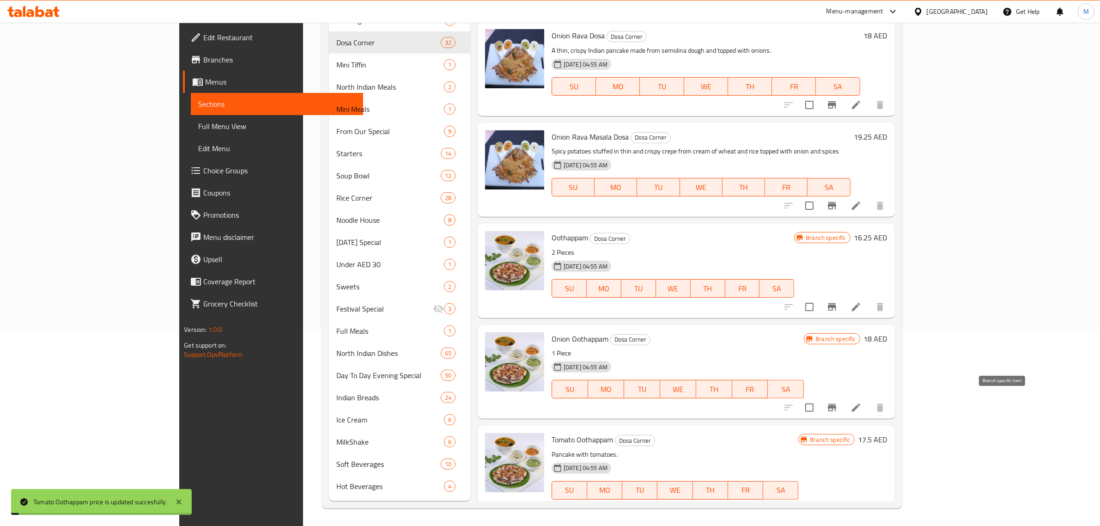
click at [836, 505] on icon "Branch-specific-item" at bounding box center [832, 508] width 8 height 7
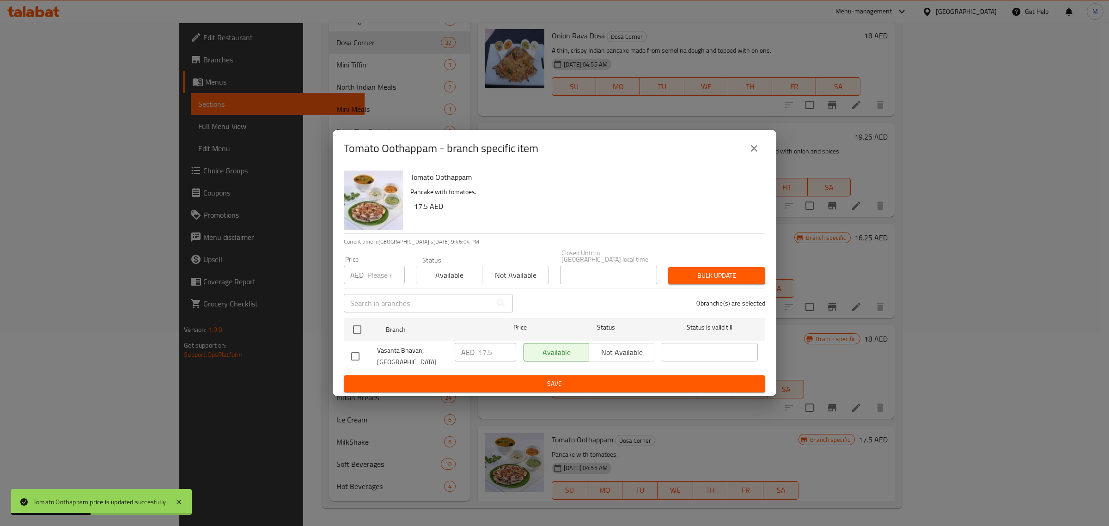
click at [756, 148] on icon "close" at bounding box center [753, 148] width 11 height 11
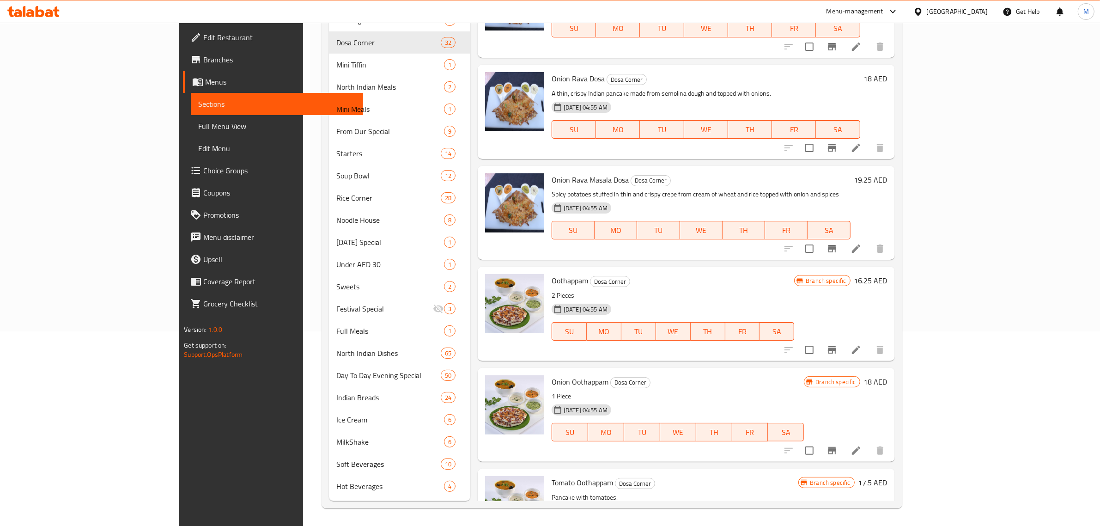
scroll to position [2605, 0]
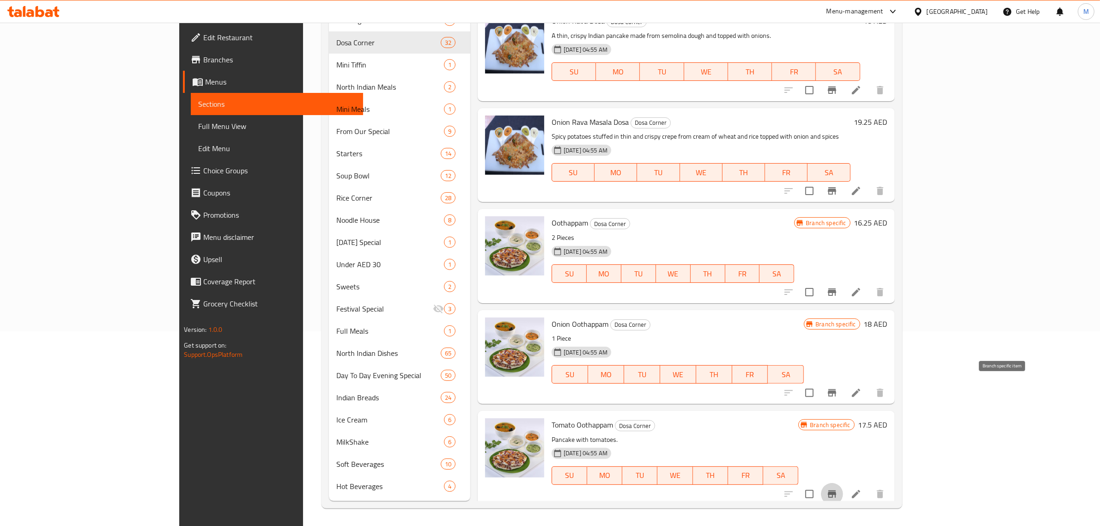
click at [838, 488] on icon "Branch-specific-item" at bounding box center [832, 493] width 11 height 11
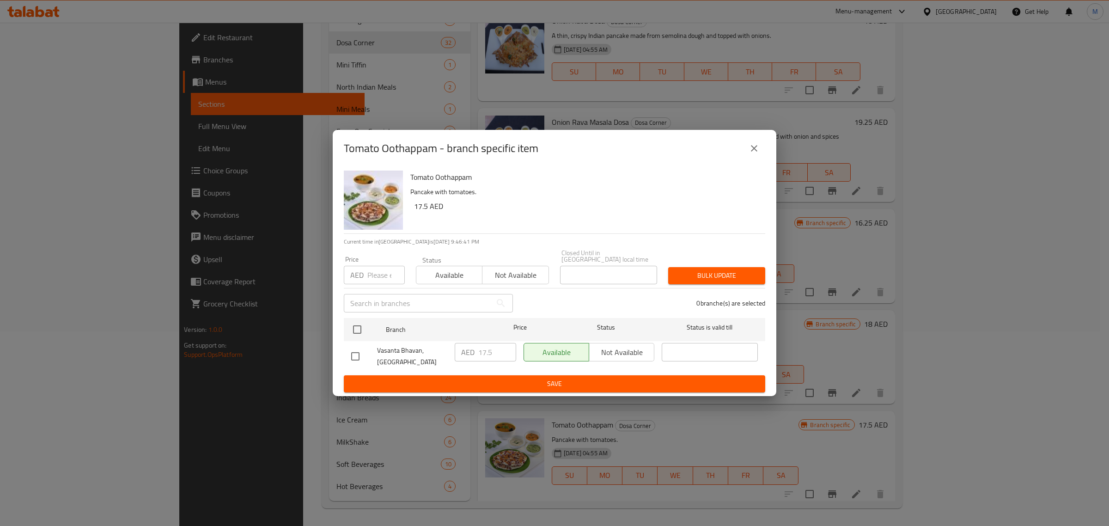
click at [752, 149] on icon "close" at bounding box center [753, 148] width 11 height 11
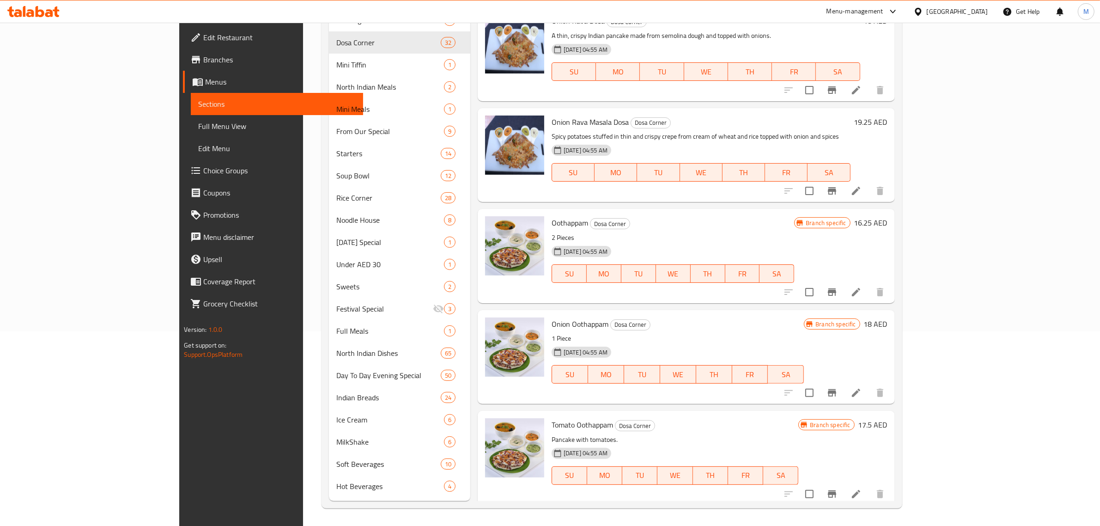
click at [798, 434] on p "Pancake with tomatoes." at bounding box center [675, 440] width 247 height 12
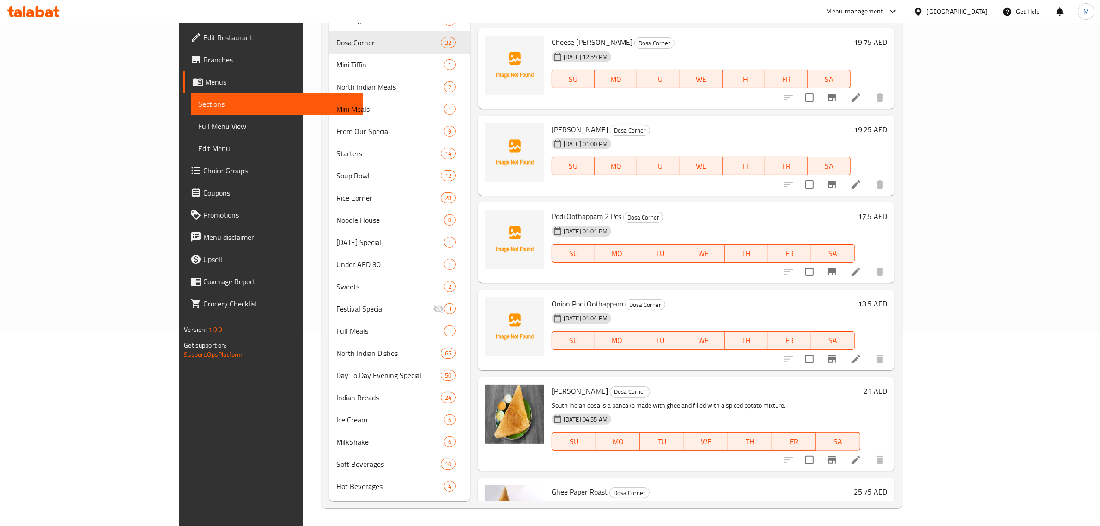
click at [759, 309] on div "05-10-2025 01:04 PM SU MO TU WE TH FR SA" at bounding box center [703, 334] width 310 height 50
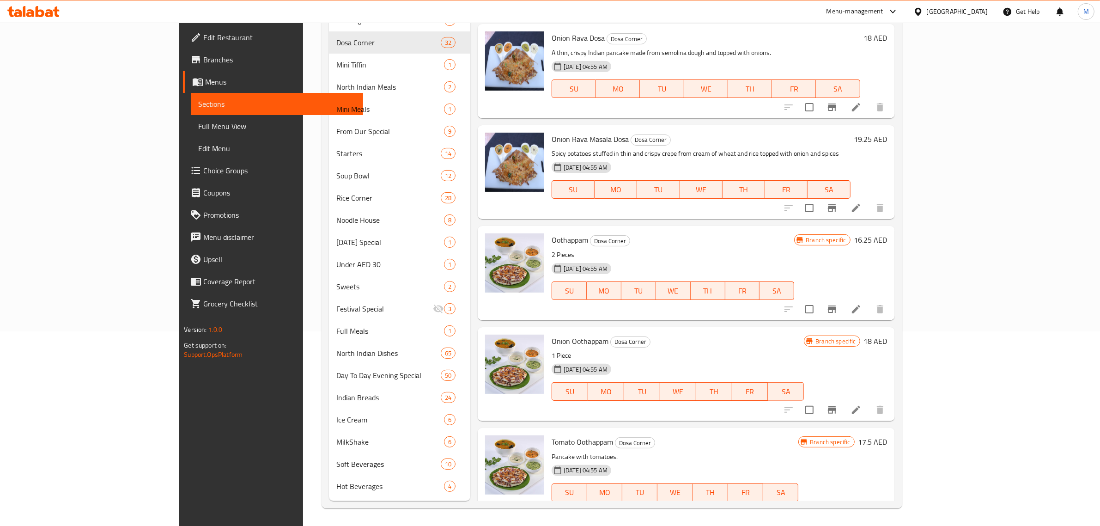
scroll to position [2605, 0]
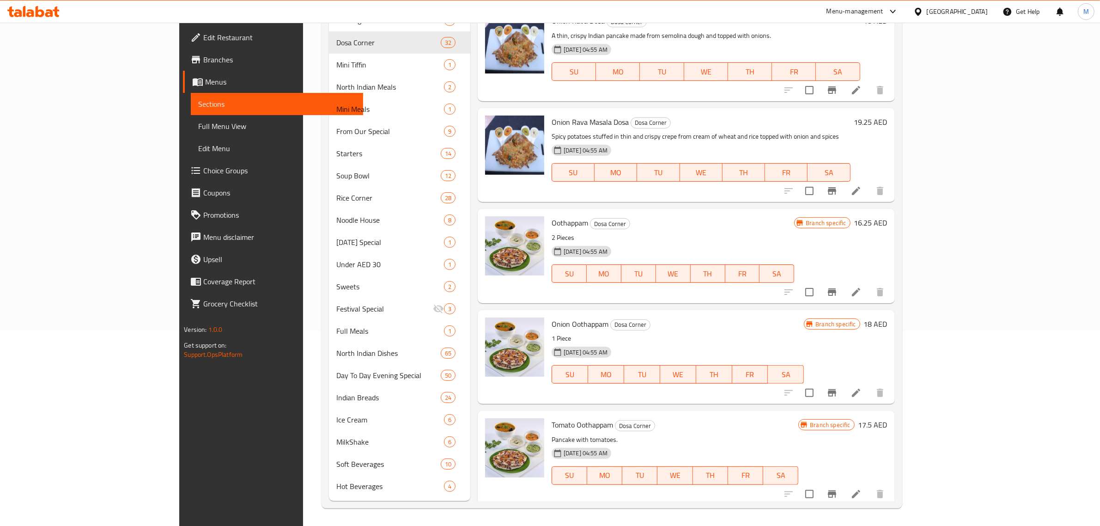
drag, startPoint x: 737, startPoint y: 433, endPoint x: 721, endPoint y: 402, distance: 34.9
click at [888, 519] on h6 "15.75 AED" at bounding box center [870, 525] width 33 height 13
paste input "8.50"
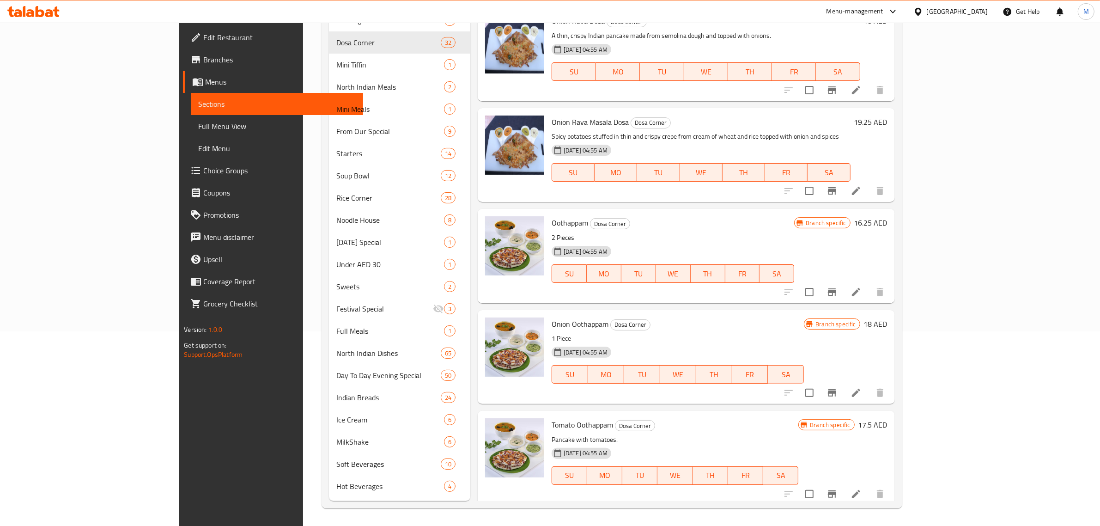
type input "18.50"
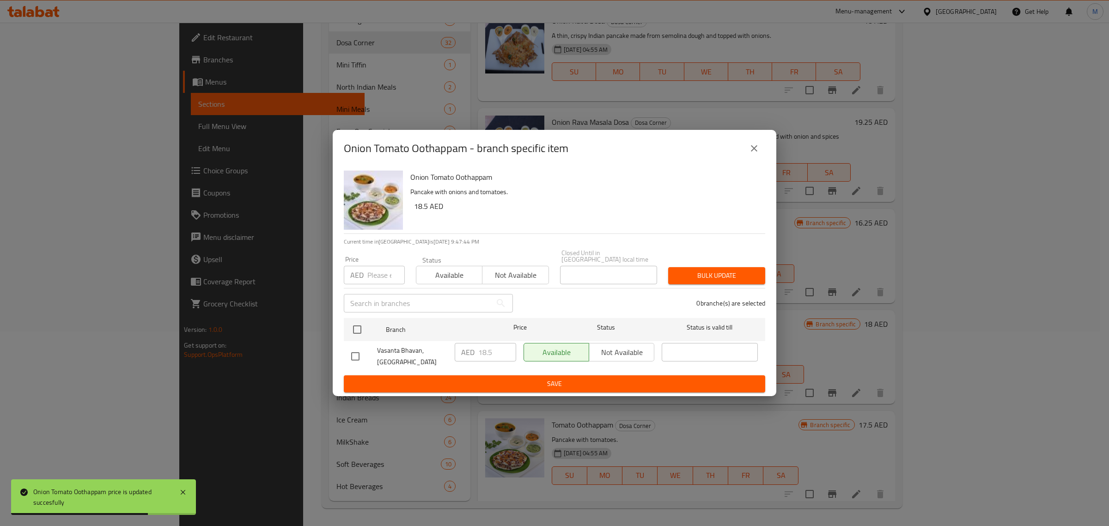
click at [356, 357] on input "checkbox" at bounding box center [355, 356] width 19 height 19
checkbox input "true"
click at [510, 378] on span "Save" at bounding box center [554, 384] width 407 height 12
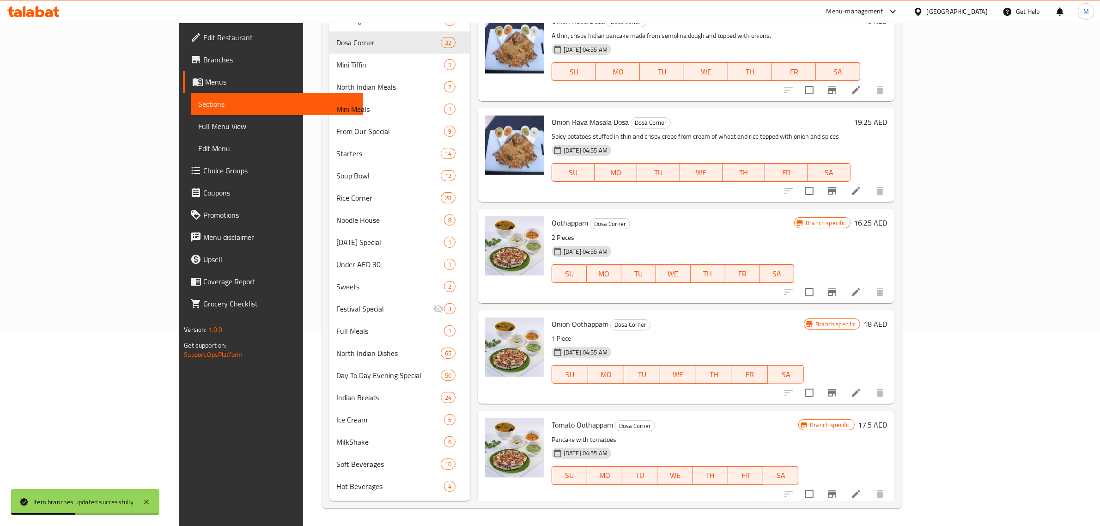
drag, startPoint x: 684, startPoint y: 423, endPoint x: 668, endPoint y: 420, distance: 16.0
drag, startPoint x: 668, startPoint y: 420, endPoint x: 658, endPoint y: 420, distance: 9.7
click at [658, 519] on h6 "Onion Tomato Oothappam Dosa Corner" at bounding box center [675, 525] width 247 height 13
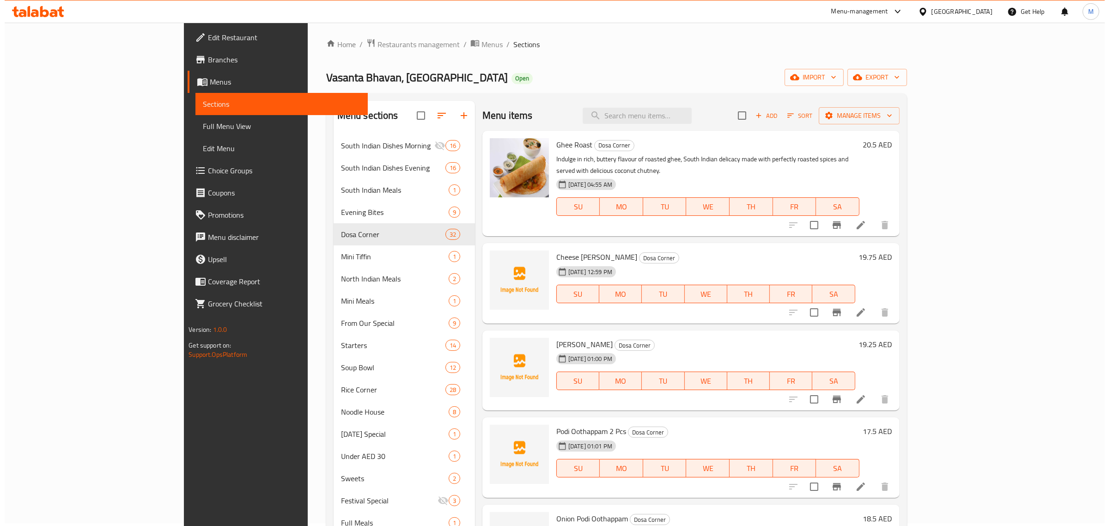
scroll to position [0, 0]
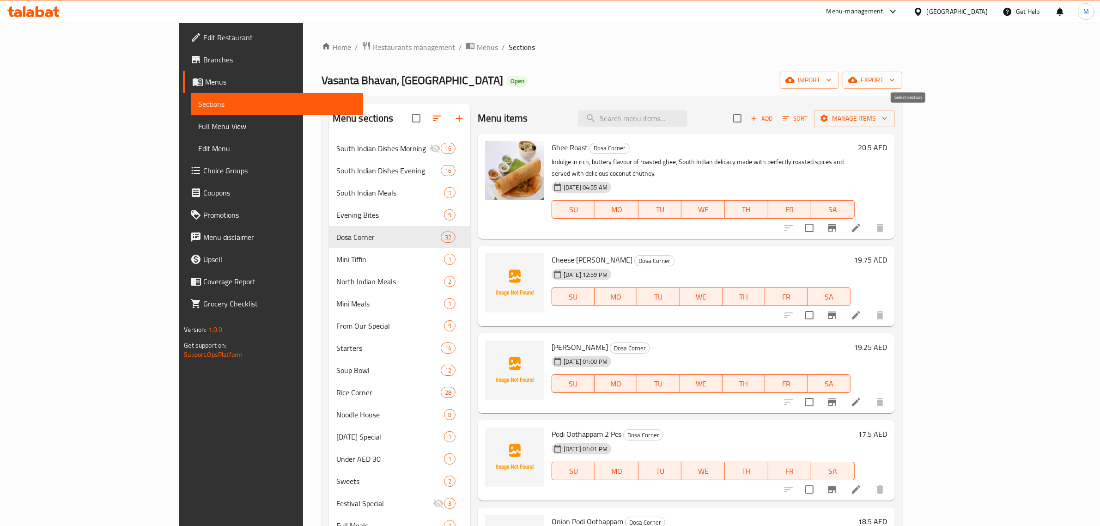
click at [747, 118] on input "checkbox" at bounding box center [737, 118] width 19 height 19
checkbox input "true"
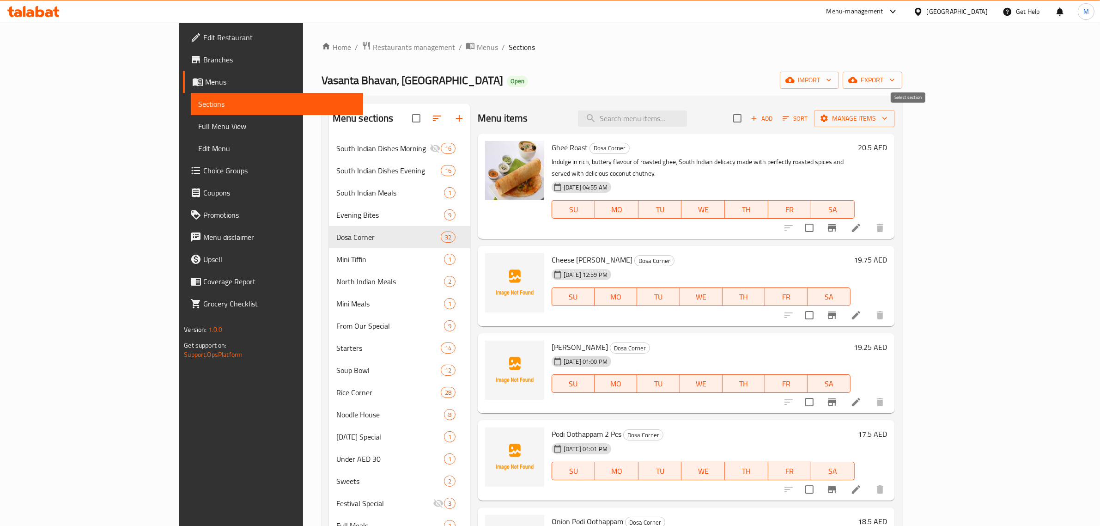
checkbox input "true"
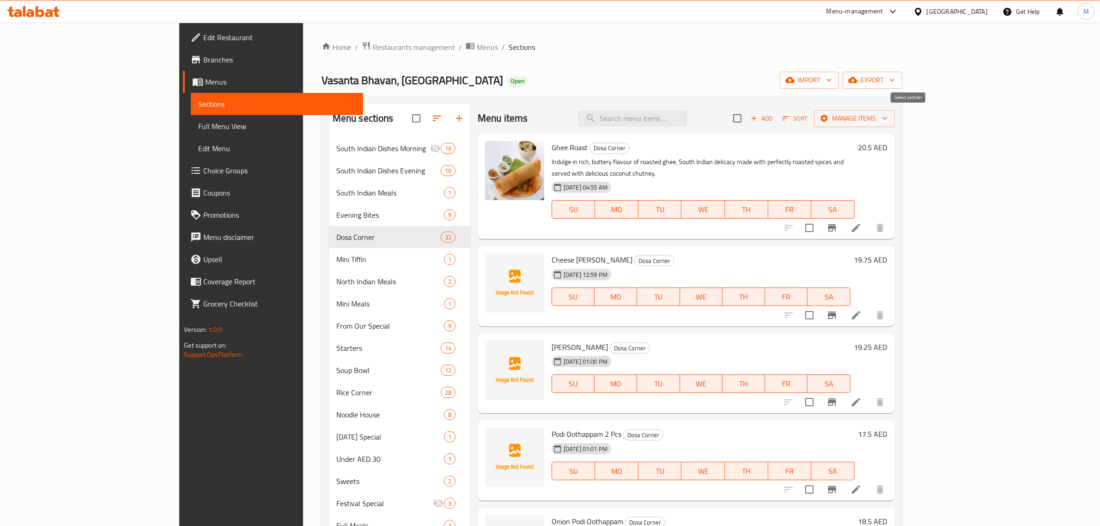
checkbox input "true"
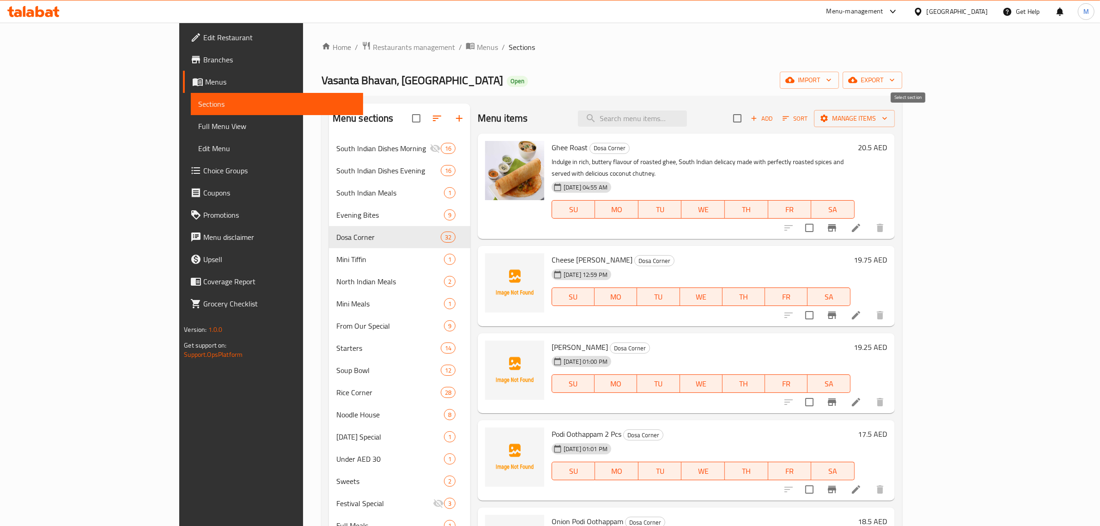
checkbox input "true"
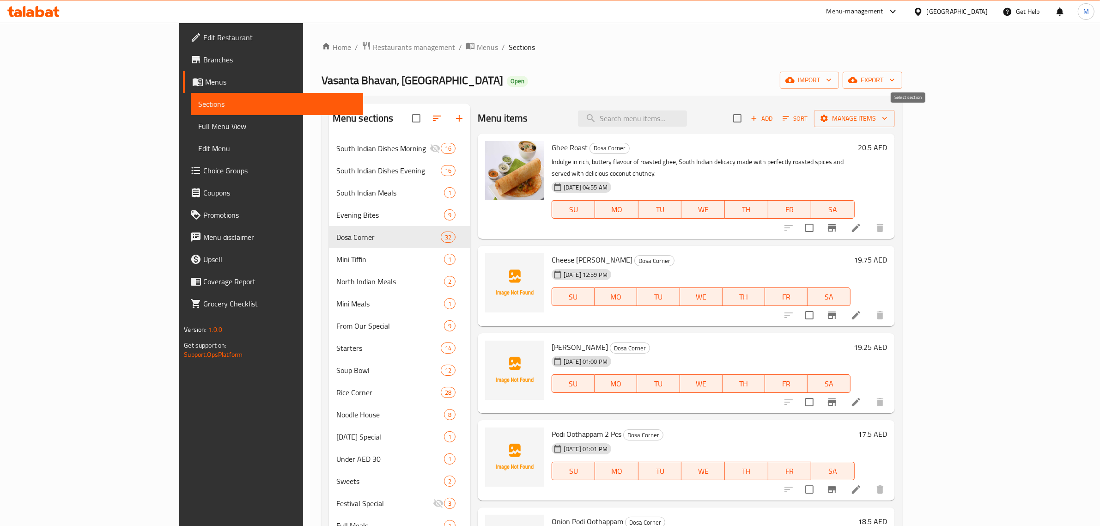
checkbox input "true"
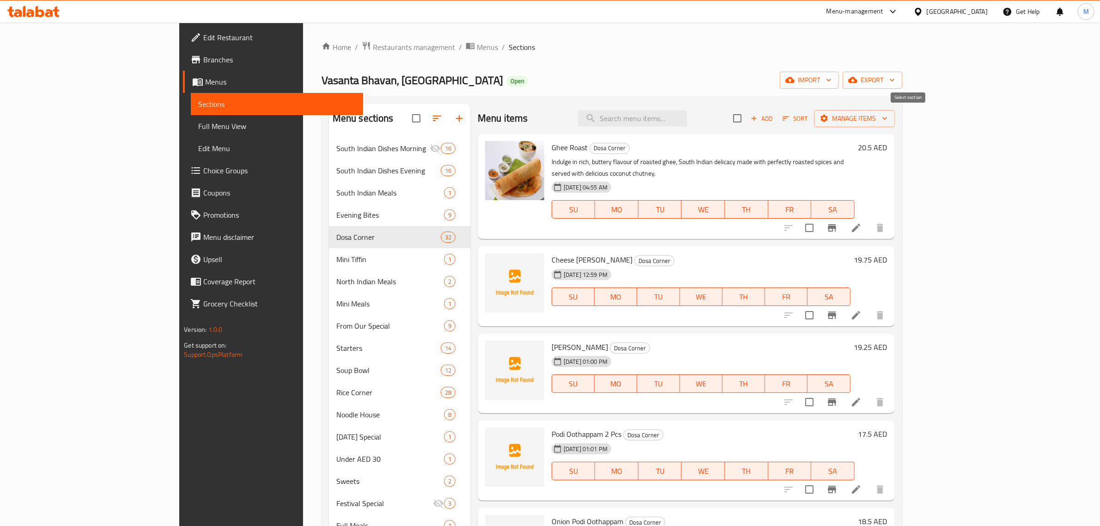
checkbox input "true"
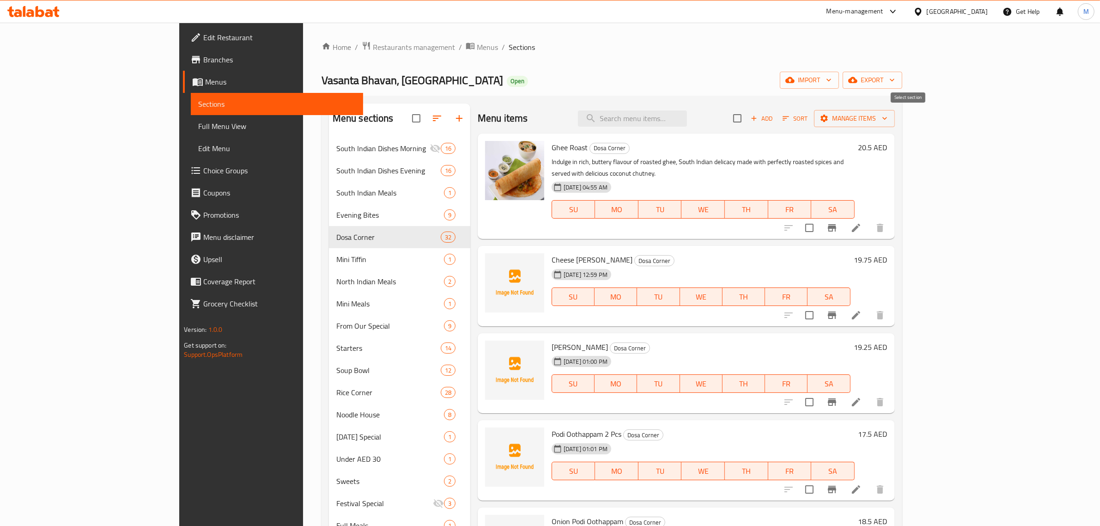
checkbox input "true"
click at [888, 116] on span "Manage items" at bounding box center [854, 119] width 66 height 12
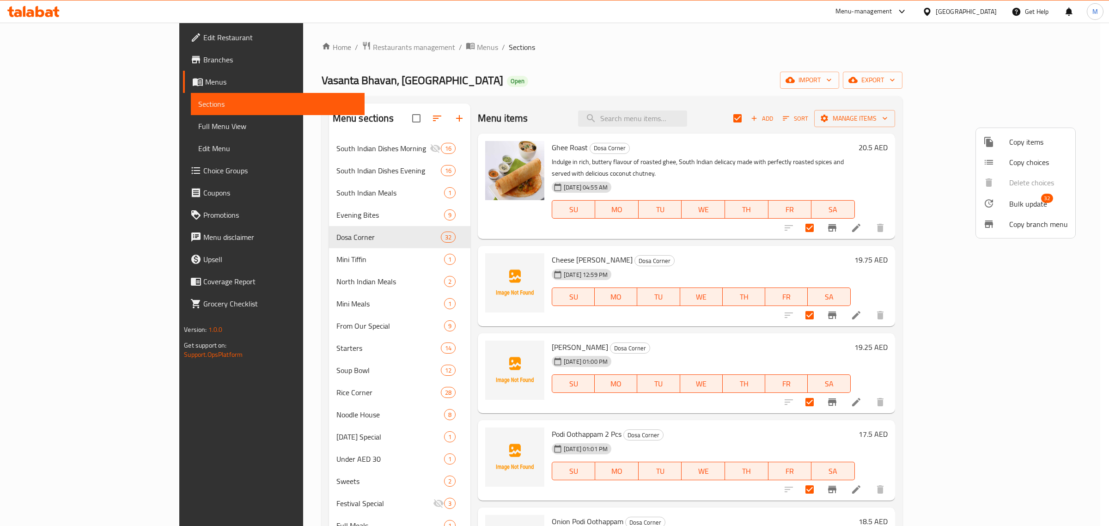
click at [1035, 207] on span "Bulk update" at bounding box center [1028, 203] width 38 height 11
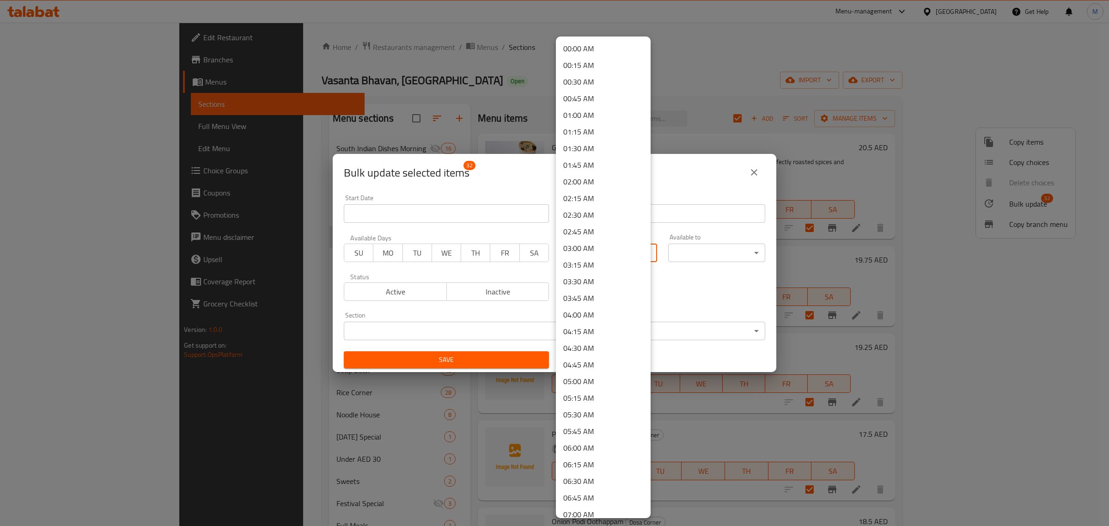
click at [601, 254] on body "​ Menu-management United Arab Emirates Get Help M Edit Restaurant Branches Menu…" at bounding box center [554, 274] width 1109 height 503
click at [580, 317] on li "07:30 AM" at bounding box center [603, 316] width 95 height 17
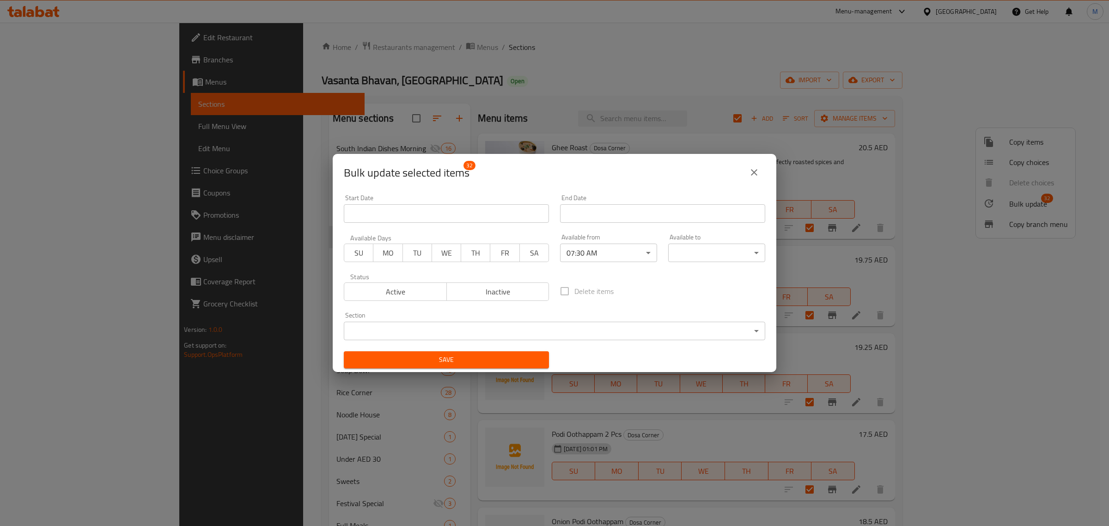
click at [671, 280] on div "Delete items" at bounding box center [662, 291] width 216 height 30
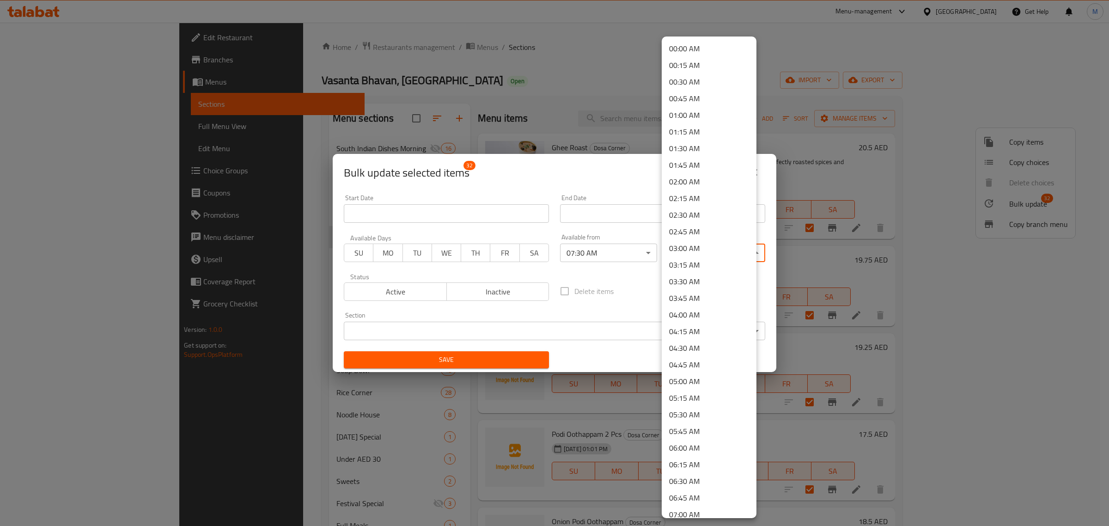
click at [745, 251] on body "​ Menu-management United Arab Emirates Get Help M Edit Restaurant Branches Menu…" at bounding box center [554, 274] width 1109 height 503
click at [685, 453] on li "23:00 PM" at bounding box center [709, 454] width 95 height 17
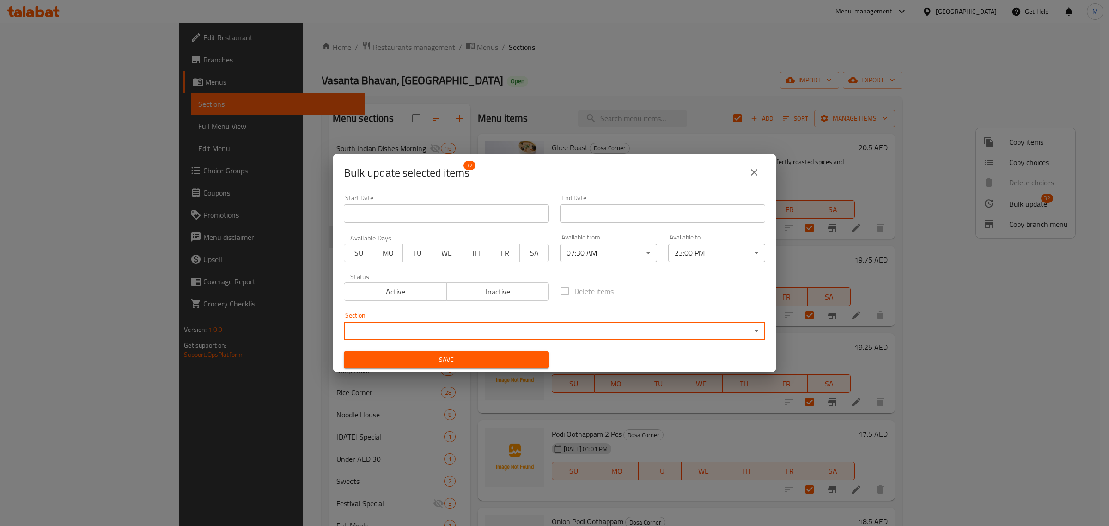
drag, startPoint x: 664, startPoint y: 339, endPoint x: 639, endPoint y: 361, distance: 34.1
click at [639, 361] on div "Start Date Start Date End Date End Date Available Days SU MO TU WE TH FR SA Ava…" at bounding box center [554, 281] width 432 height 185
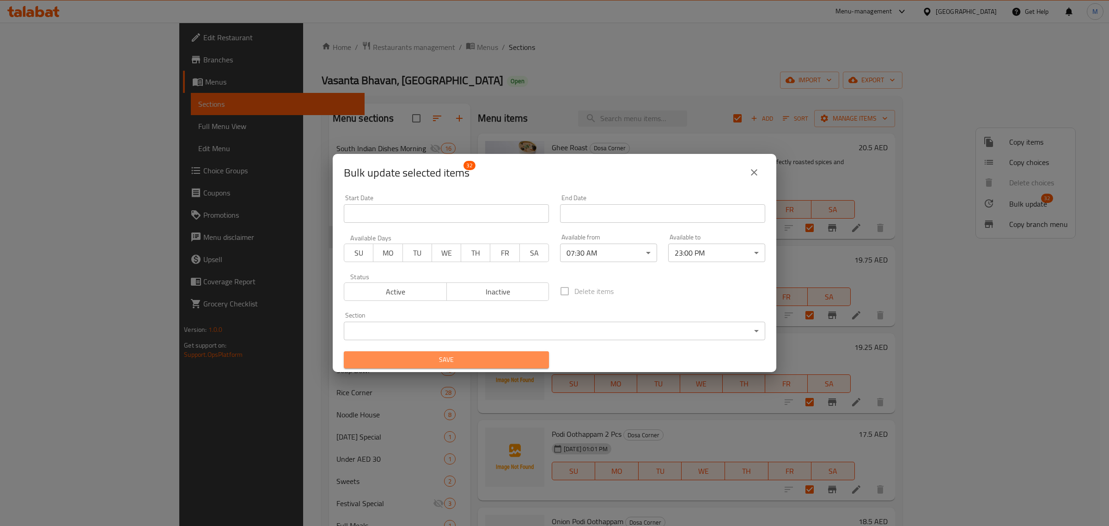
click at [494, 364] on span "Save" at bounding box center [446, 360] width 190 height 12
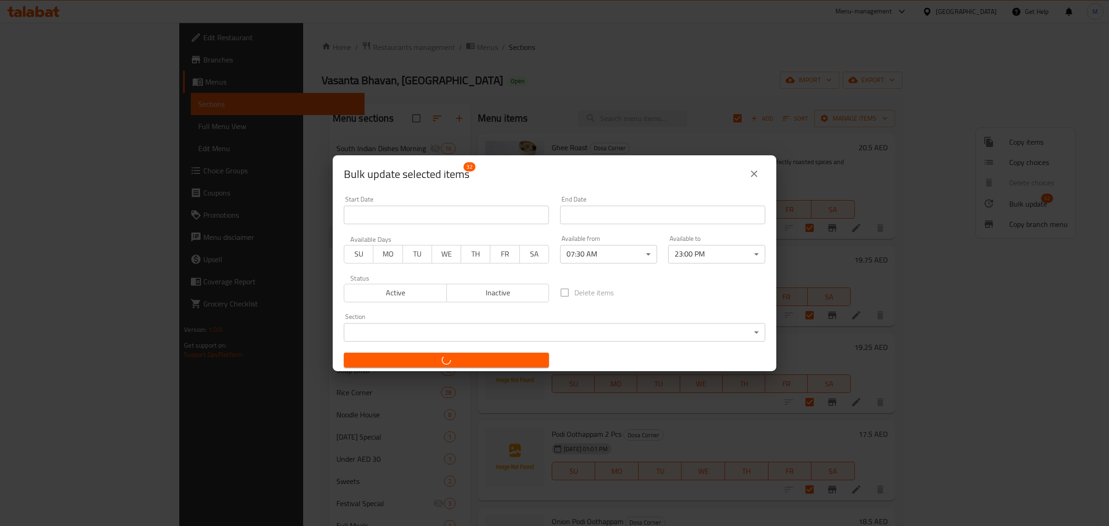
checkbox input "false"
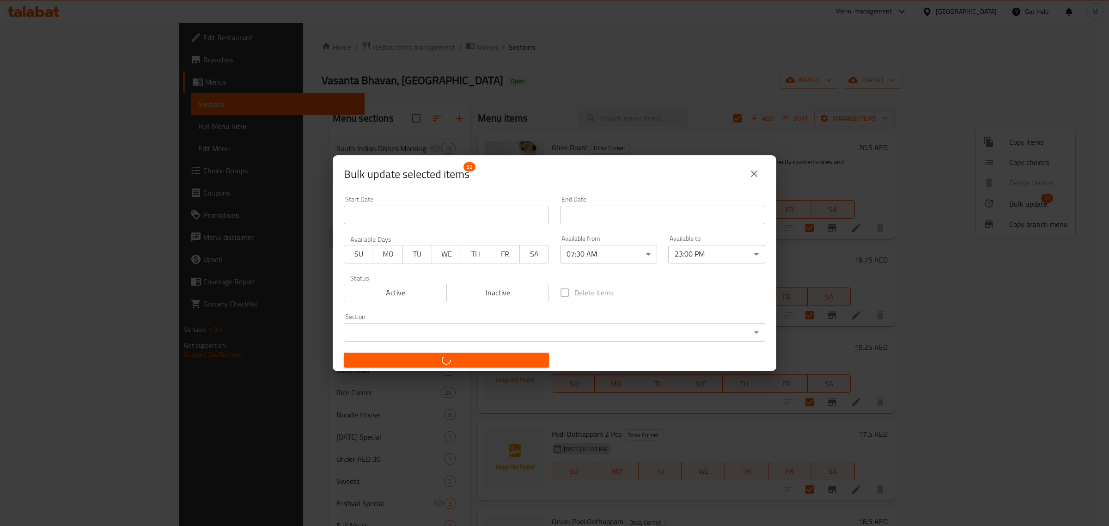
checkbox input "false"
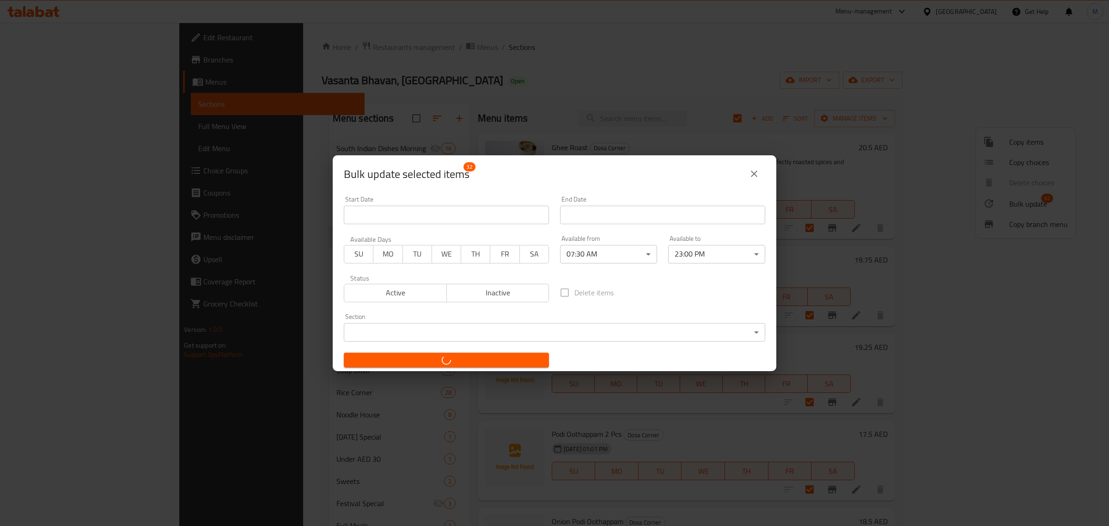
checkbox input "false"
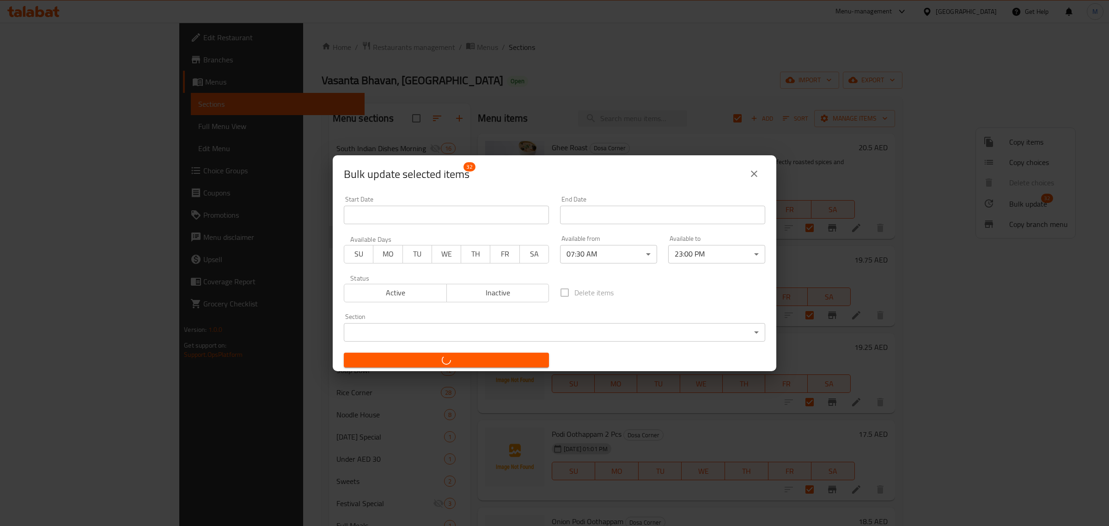
checkbox input "false"
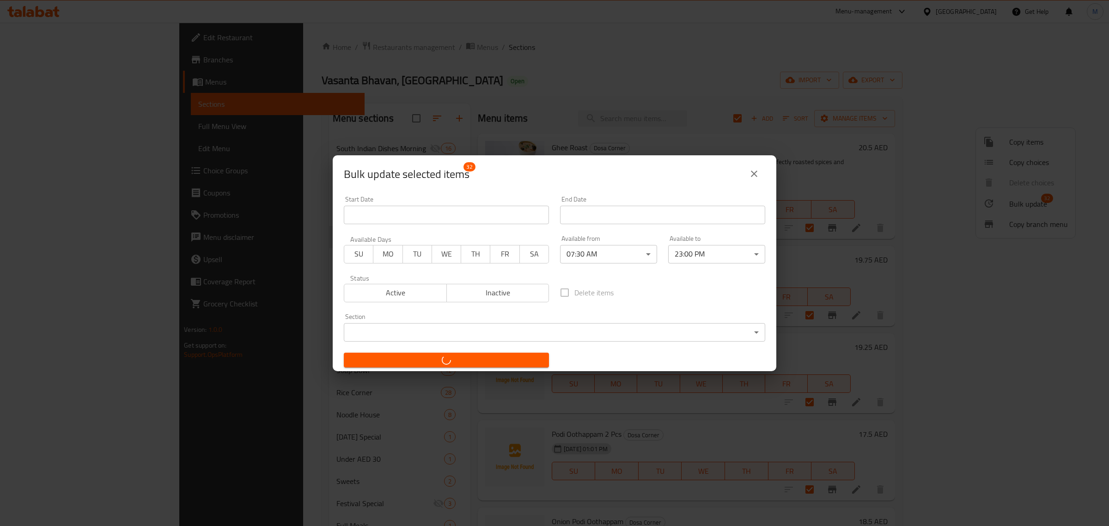
checkbox input "false"
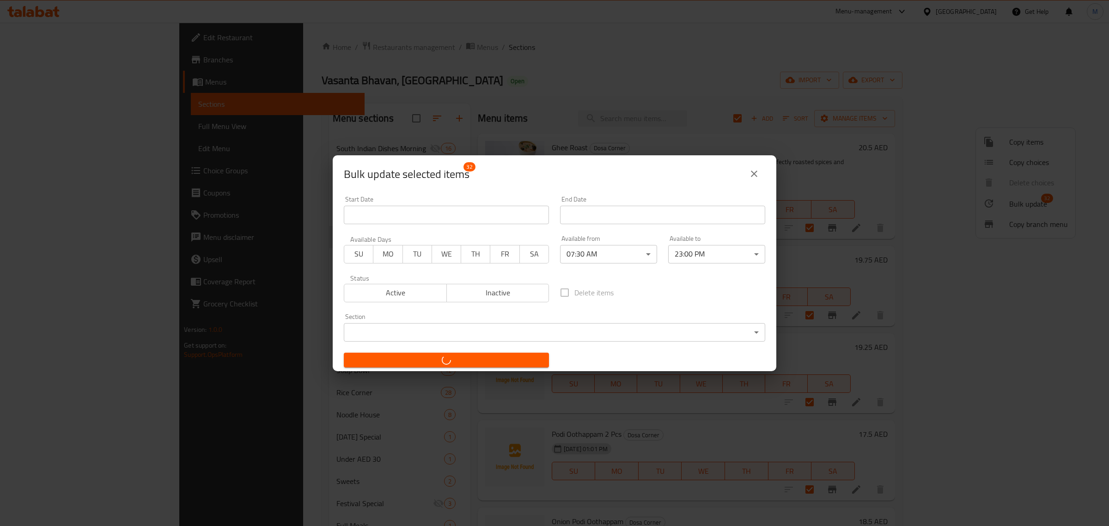
checkbox input "false"
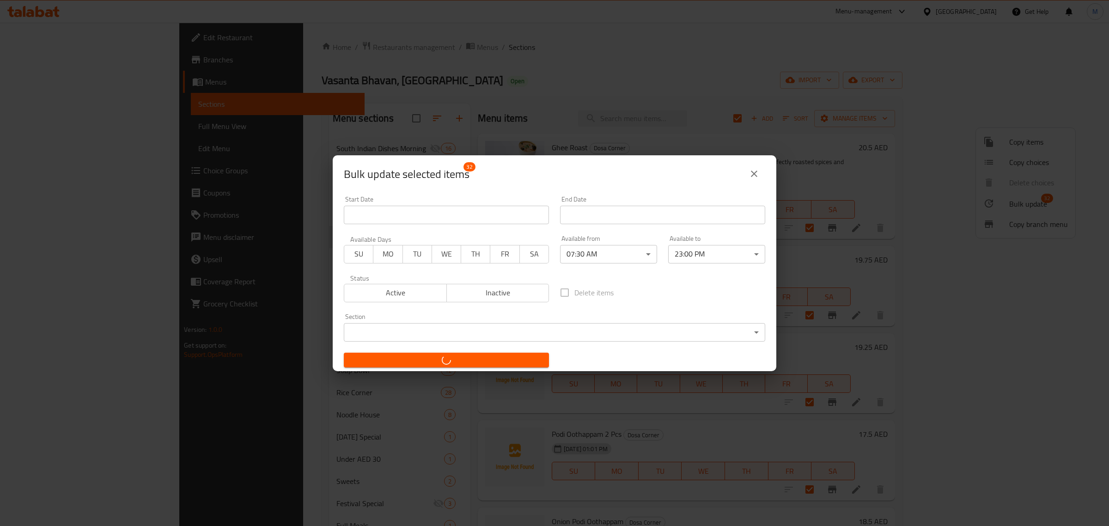
checkbox input "false"
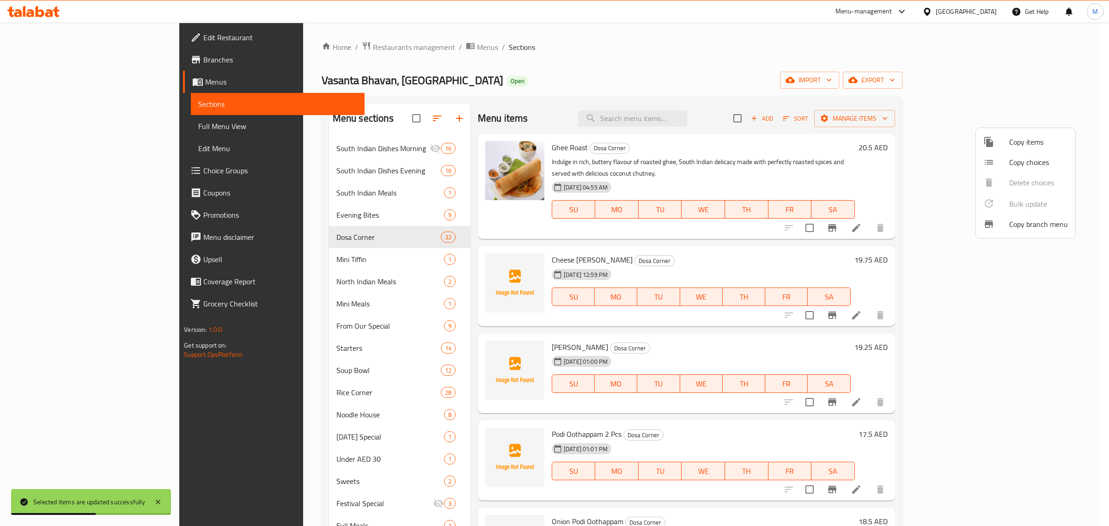
click at [783, 119] on div at bounding box center [554, 263] width 1109 height 526
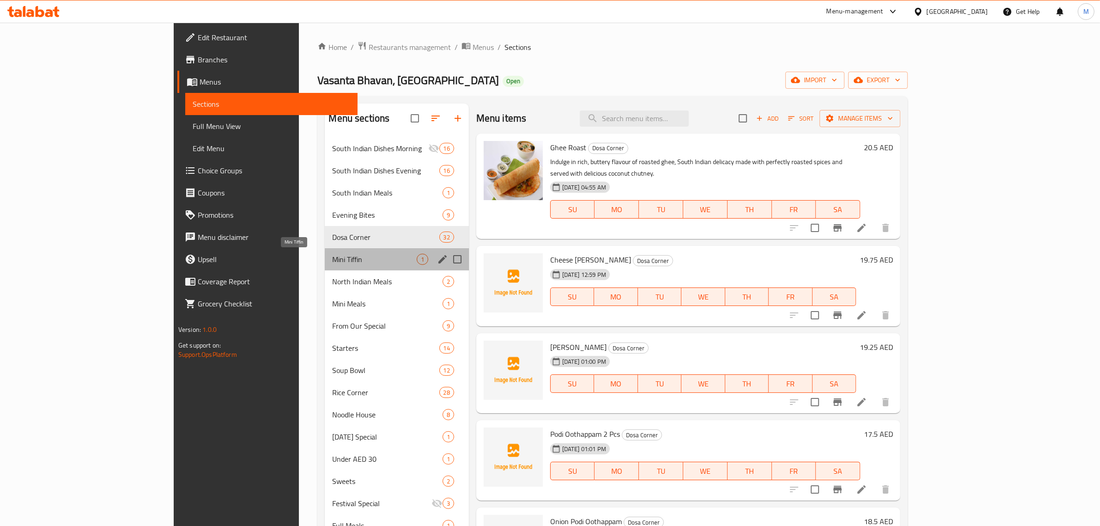
click at [332, 262] on span "Mini Tiffin" at bounding box center [374, 259] width 84 height 11
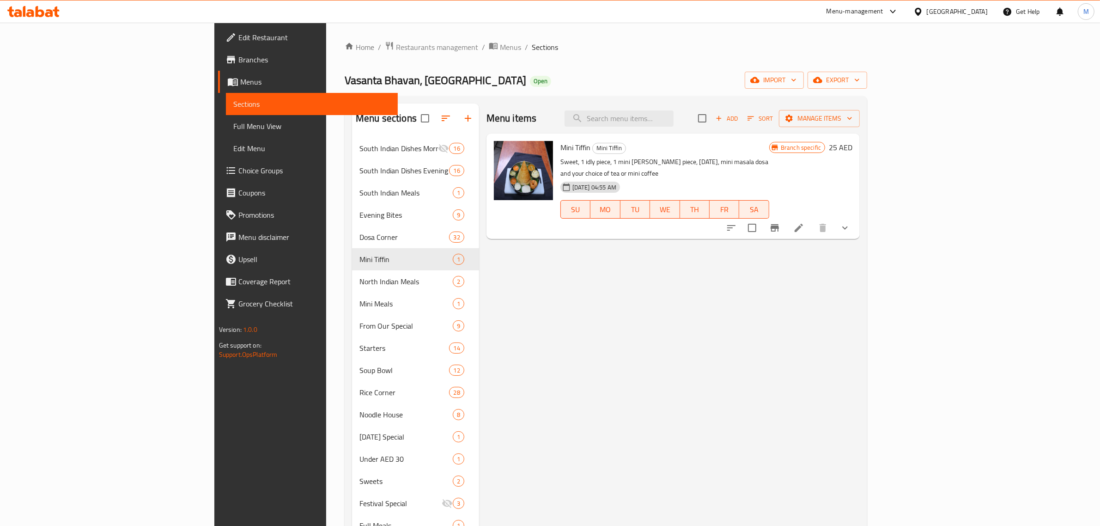
click at [852, 148] on h6 "25 AED" at bounding box center [841, 147] width 24 height 13
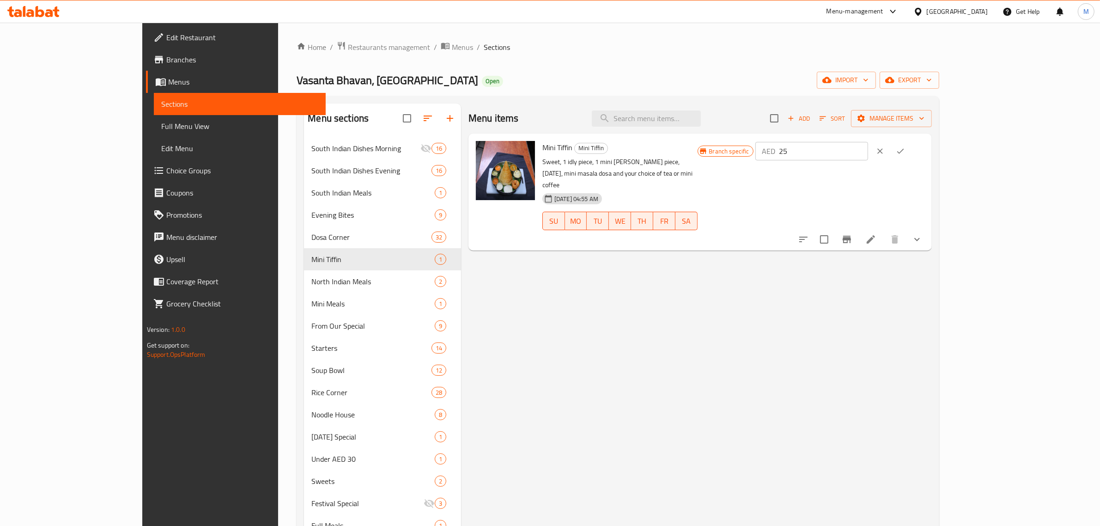
click at [868, 154] on input "25" at bounding box center [823, 151] width 89 height 18
paste input ".75"
type input "25.75"
click at [905, 153] on icon "ok" at bounding box center [900, 150] width 9 height 9
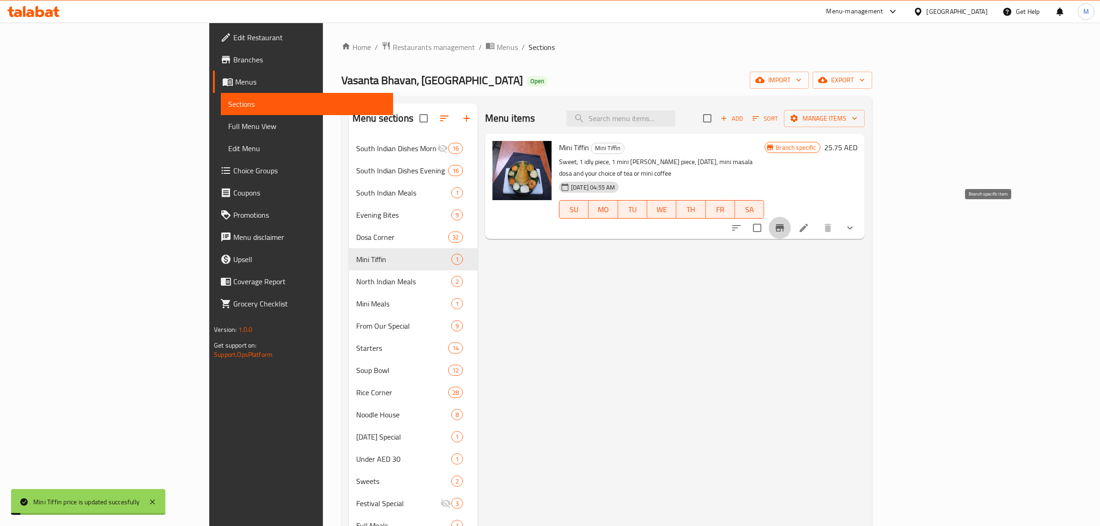
click at [785, 222] on icon "Branch-specific-item" at bounding box center [779, 227] width 11 height 11
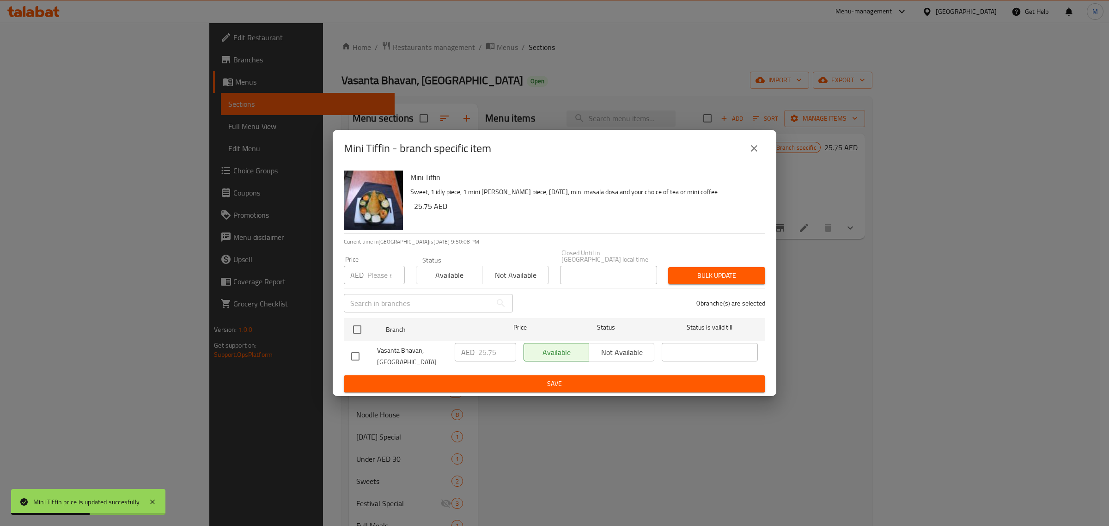
drag, startPoint x: 357, startPoint y: 355, endPoint x: 426, endPoint y: 363, distance: 69.7
click at [359, 354] on input "checkbox" at bounding box center [355, 356] width 19 height 19
checkbox input "true"
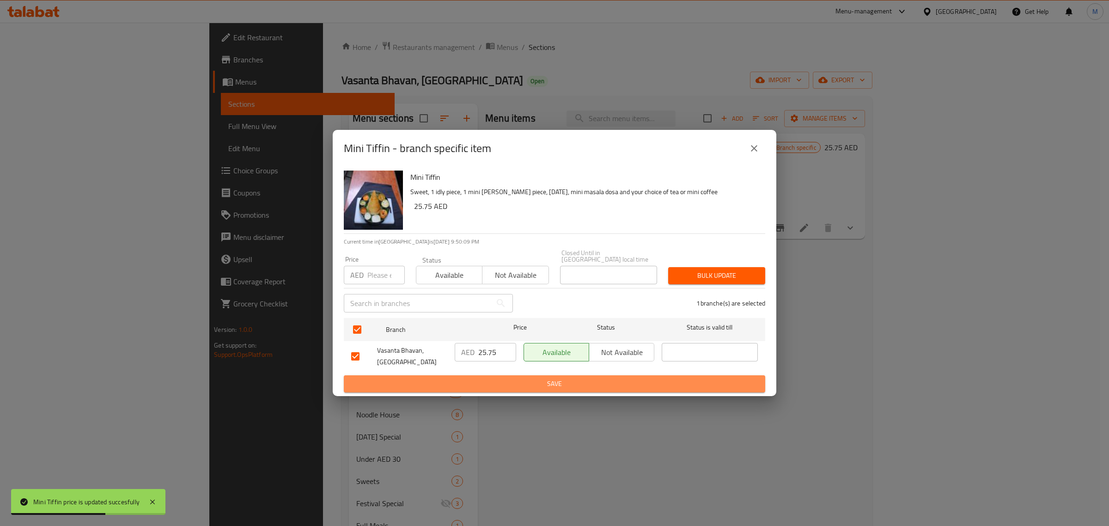
click at [475, 382] on span "Save" at bounding box center [554, 384] width 407 height 12
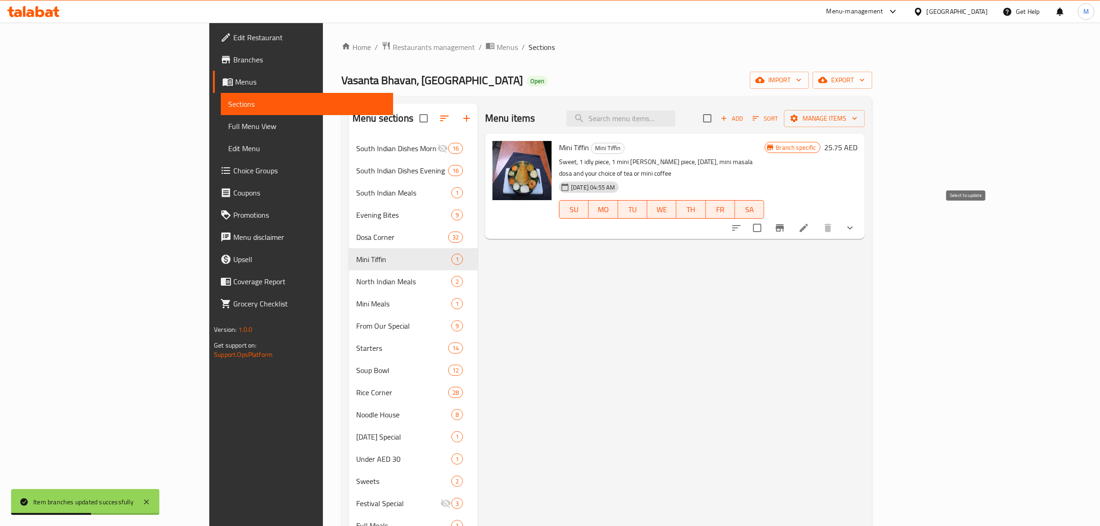
click at [767, 218] on input "checkbox" at bounding box center [757, 227] width 19 height 19
checkbox input "true"
click at [858, 117] on span "Manage items" at bounding box center [824, 119] width 66 height 12
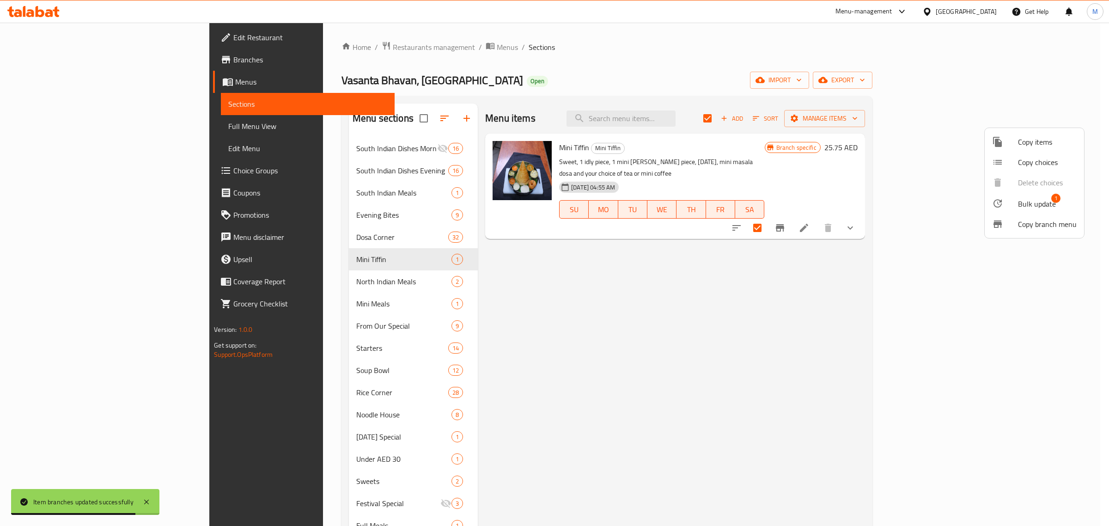
click at [1025, 202] on span "Bulk update" at bounding box center [1037, 203] width 38 height 11
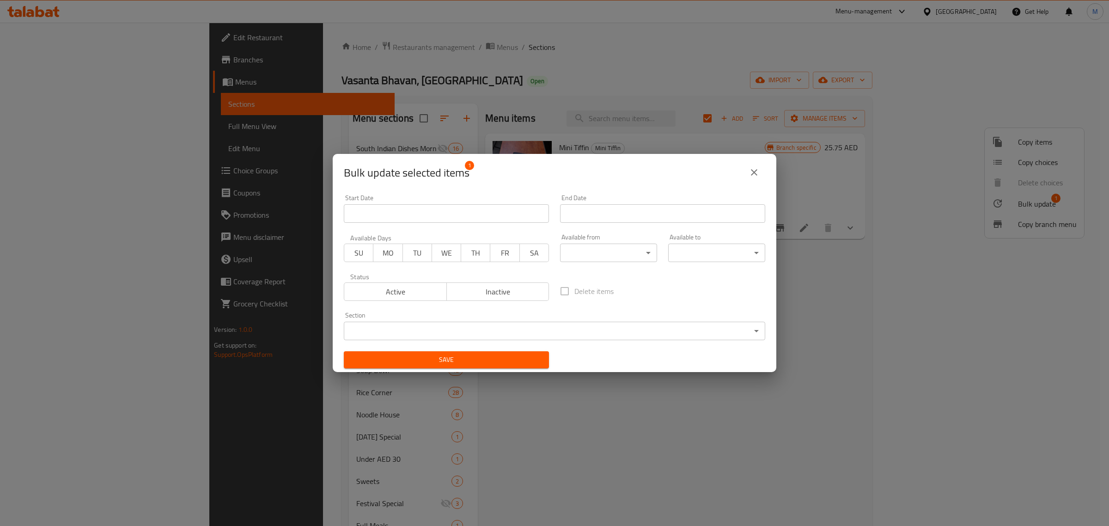
click at [750, 174] on icon "close" at bounding box center [753, 172] width 11 height 11
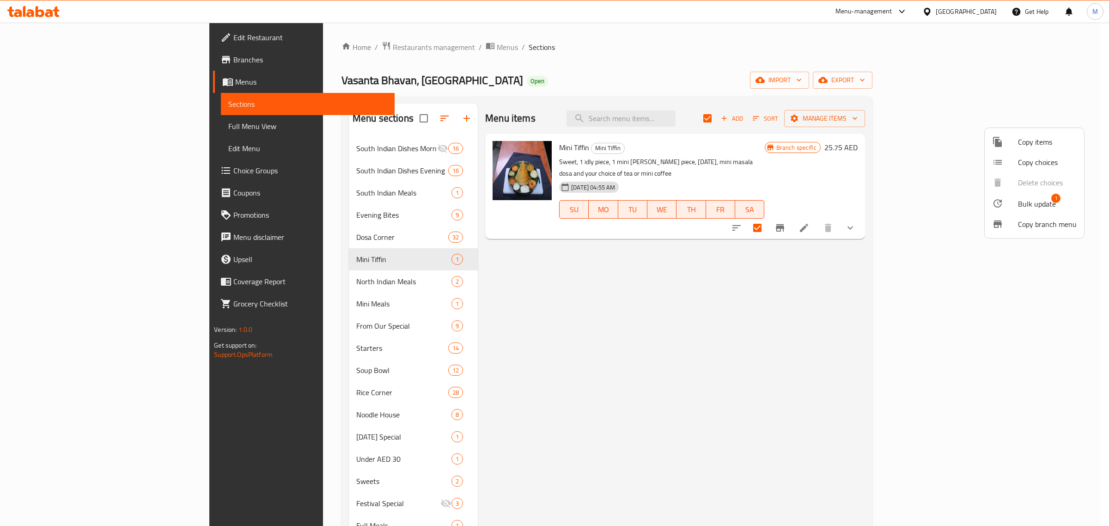
click at [917, 123] on div at bounding box center [554, 263] width 1109 height 526
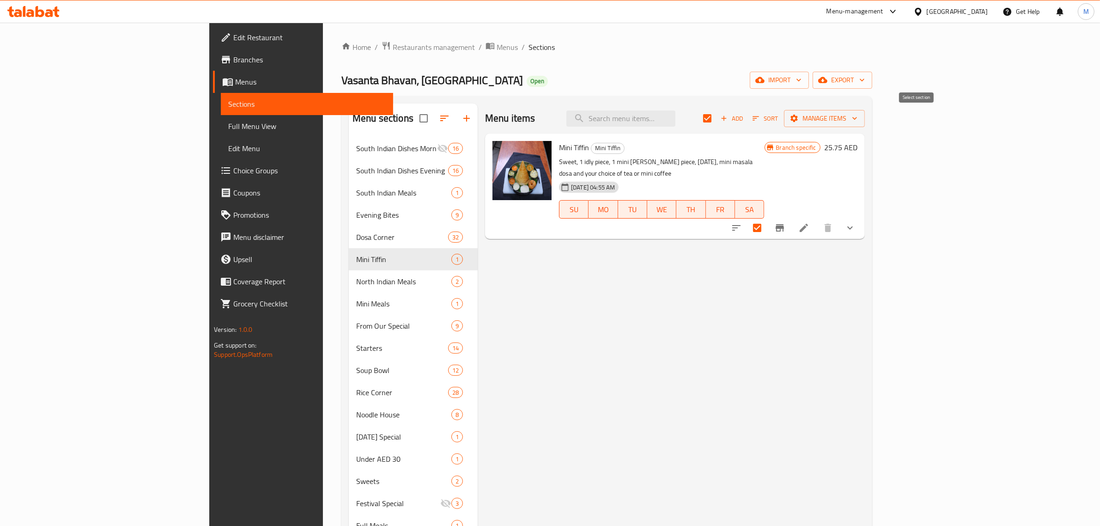
click at [717, 122] on input "checkbox" at bounding box center [707, 118] width 19 height 19
checkbox input "false"
click at [559, 151] on span "Mini Tiffin" at bounding box center [574, 147] width 30 height 14
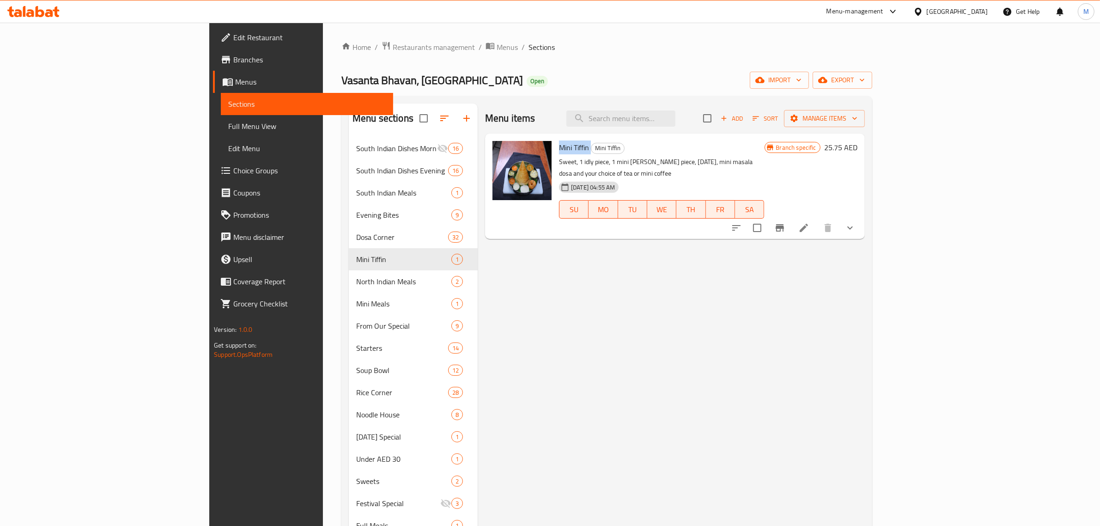
click at [559, 151] on span "Mini Tiffin" at bounding box center [574, 147] width 30 height 14
copy h6 "Mini Tiffin"
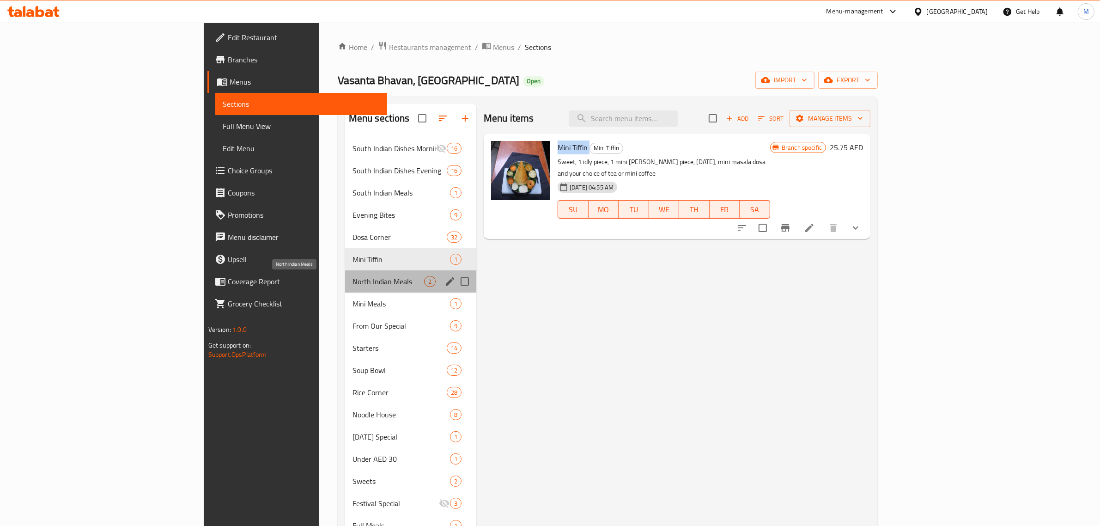
click at [353, 284] on span "North Indian Meals" at bounding box center [389, 281] width 72 height 11
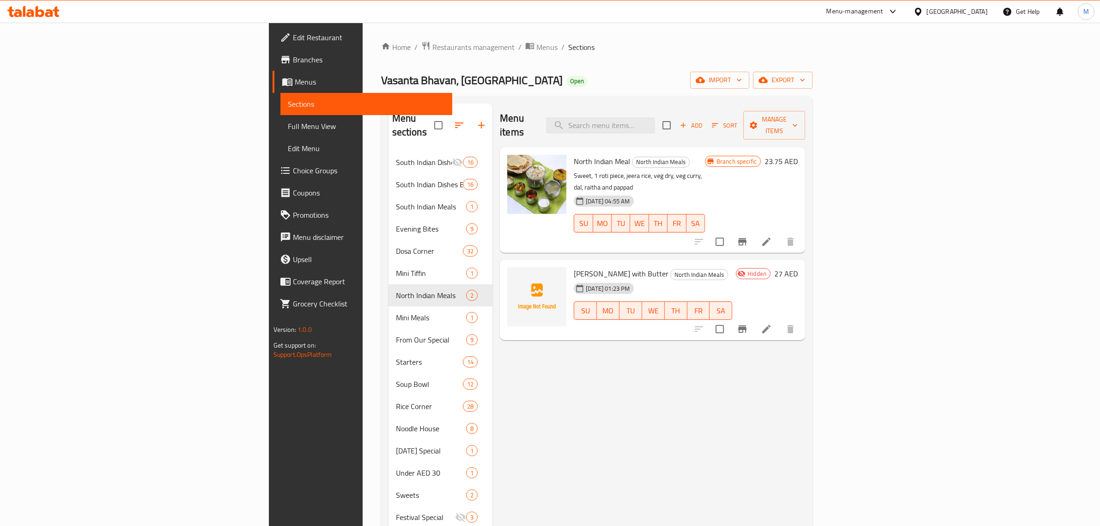
click at [798, 155] on h6 "23.75 AED" at bounding box center [781, 161] width 33 height 13
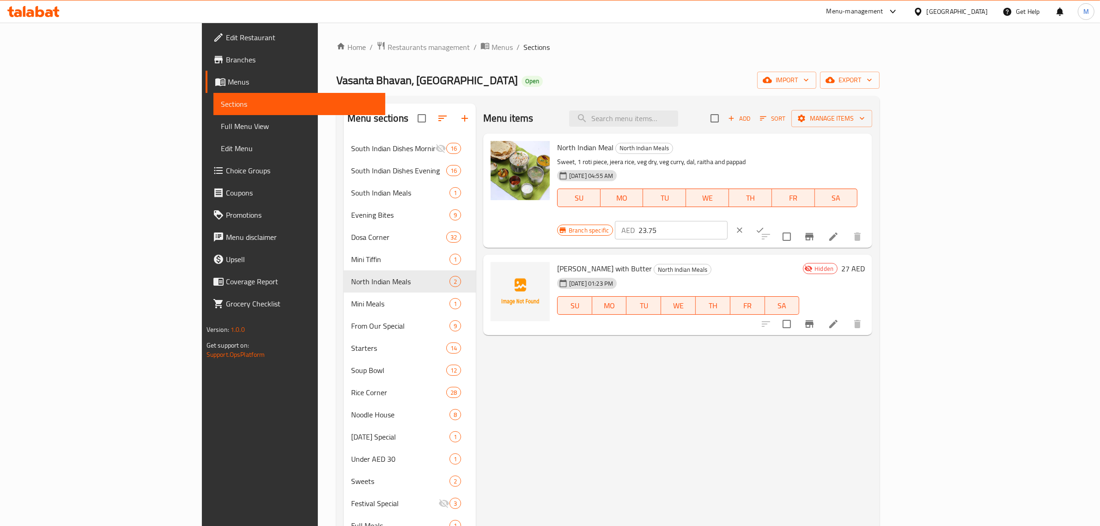
click at [728, 221] on input "23.75" at bounding box center [683, 230] width 89 height 18
paste input "9.50"
type input "29.50"
click at [765, 225] on icon "ok" at bounding box center [759, 229] width 9 height 9
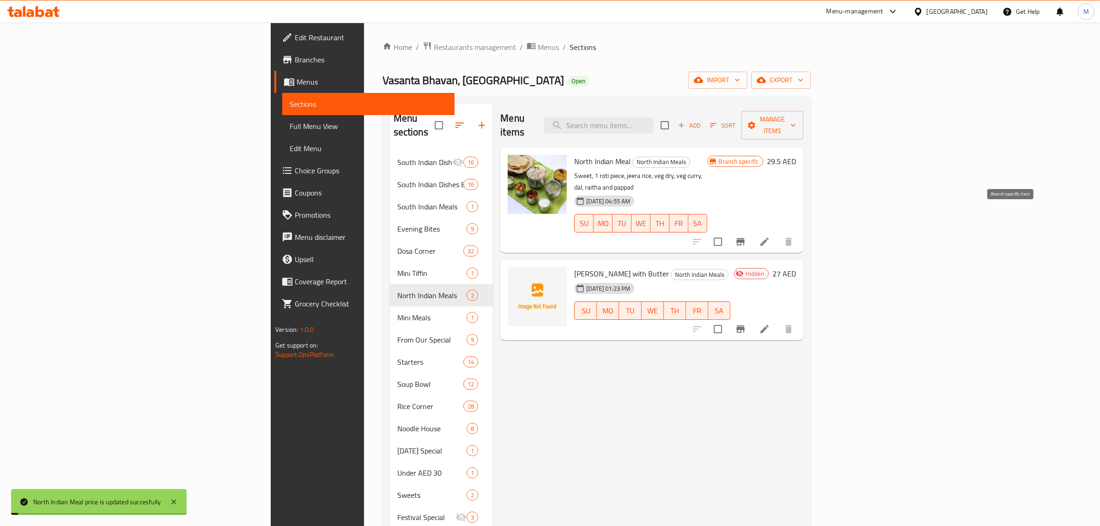
click at [745, 238] on icon "Branch-specific-item" at bounding box center [740, 241] width 8 height 7
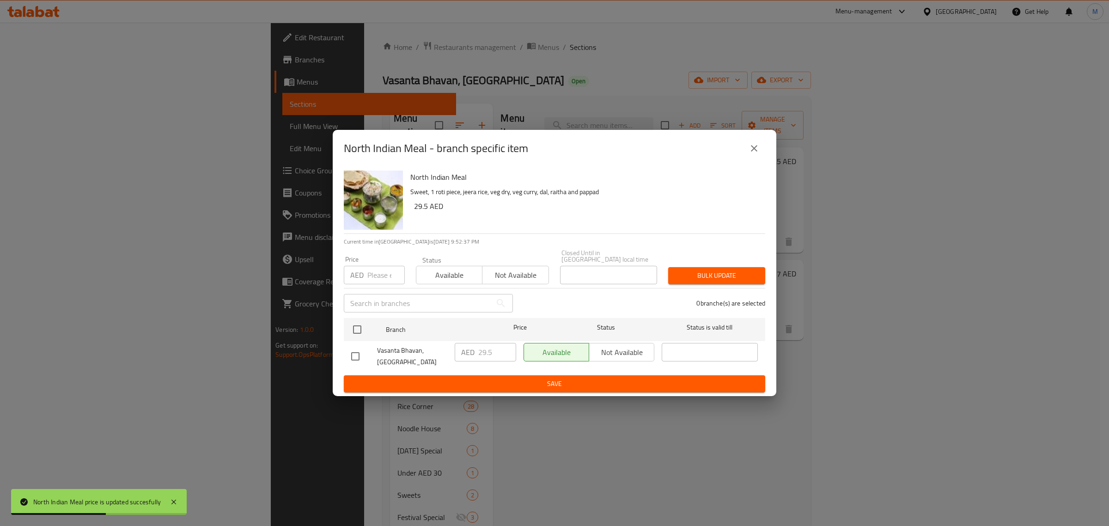
drag, startPoint x: 360, startPoint y: 356, endPoint x: 375, endPoint y: 358, distance: 14.4
click at [360, 356] on input "checkbox" at bounding box center [355, 356] width 19 height 19
checkbox input "true"
click at [467, 378] on span "Save" at bounding box center [554, 384] width 407 height 12
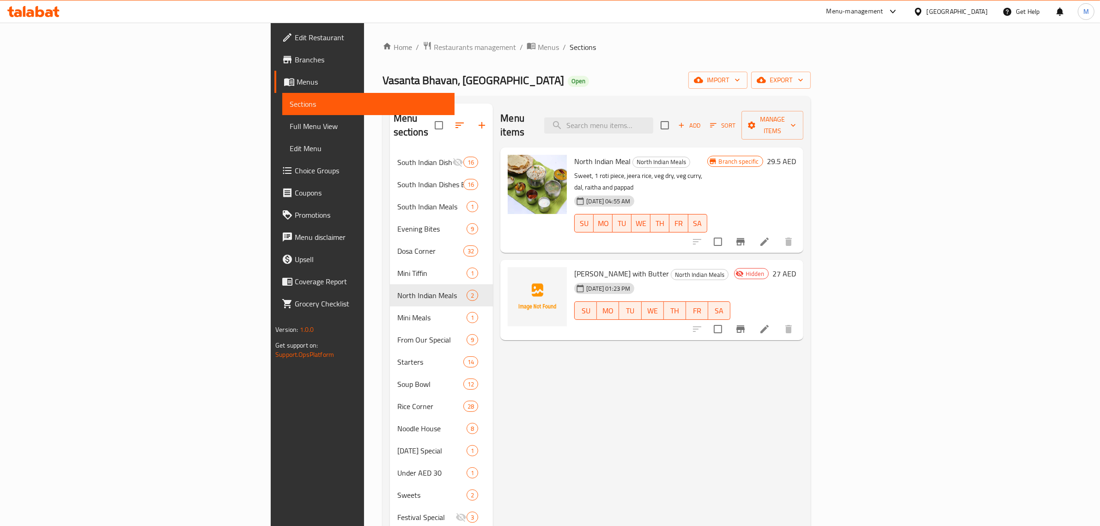
click at [493, 359] on div "Menu items Add Sort Manage items North Indian Meal North Indian Meals Sweet, 1 …" at bounding box center [648, 406] width 310 height 606
click at [574, 154] on span "North Indian Meal" at bounding box center [602, 161] width 56 height 14
copy h6 "North Indian Meal"
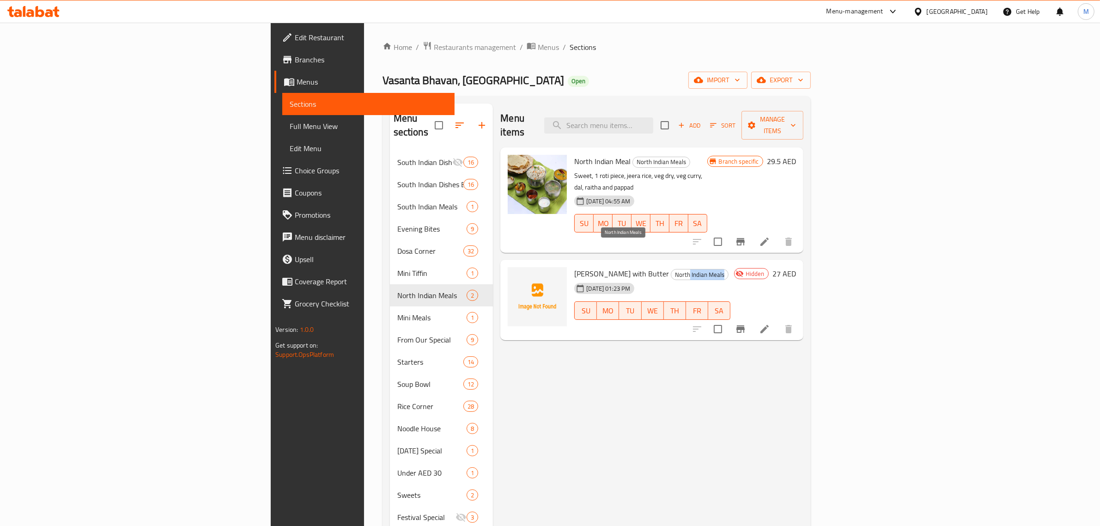
drag, startPoint x: 614, startPoint y: 248, endPoint x: 651, endPoint y: 250, distance: 37.0
click at [671, 269] on span "North Indian Meals" at bounding box center [699, 274] width 57 height 11
copy span "Indian Meals"
click at [570, 350] on div "Menu items Add Sort Manage items North Indian Meal North Indian Meals Sweet, 1 …" at bounding box center [648, 406] width 310 height 606
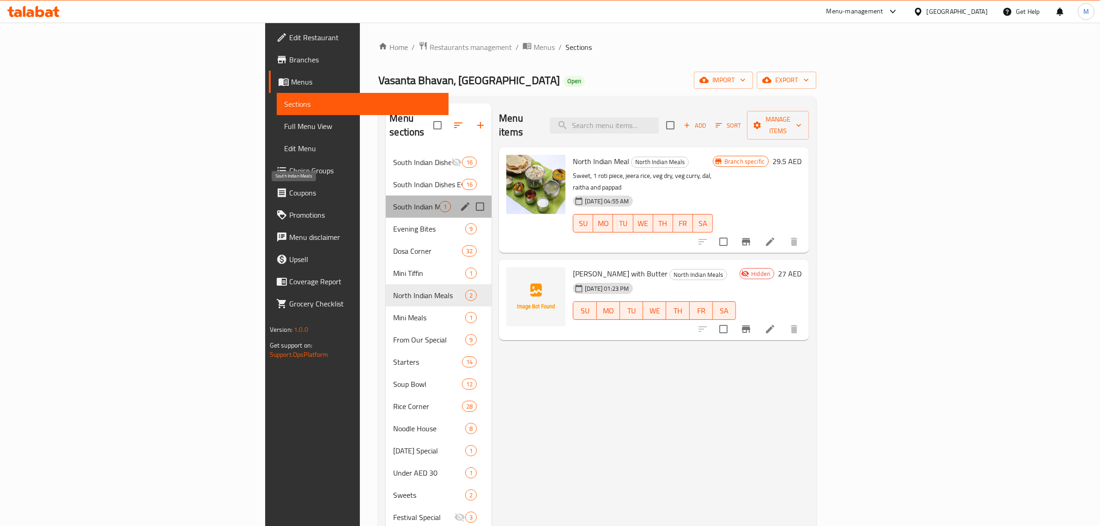
click at [393, 201] on span "South Indian Meals" at bounding box center [416, 206] width 46 height 11
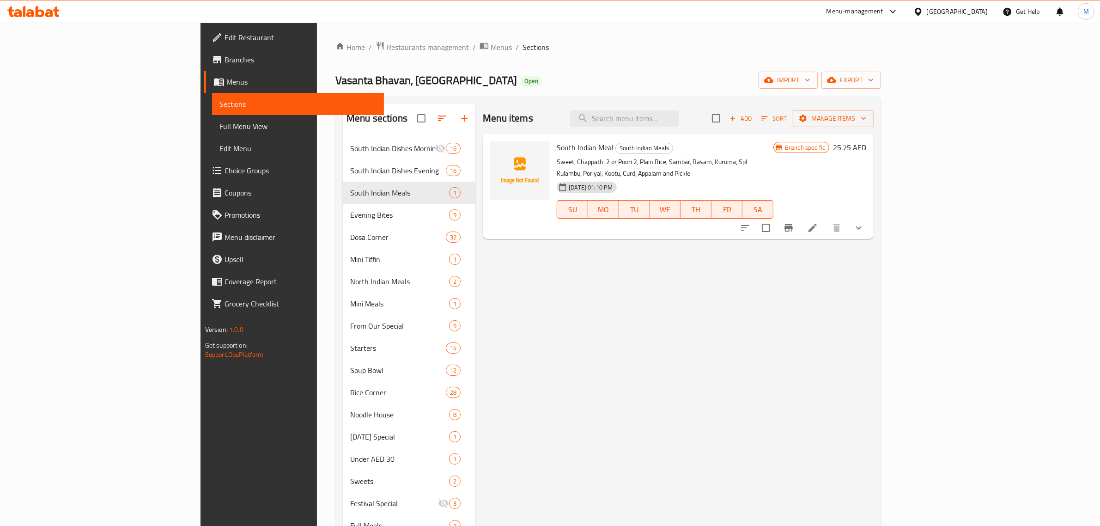
click at [866, 149] on h6 "25.75 AED" at bounding box center [849, 147] width 33 height 13
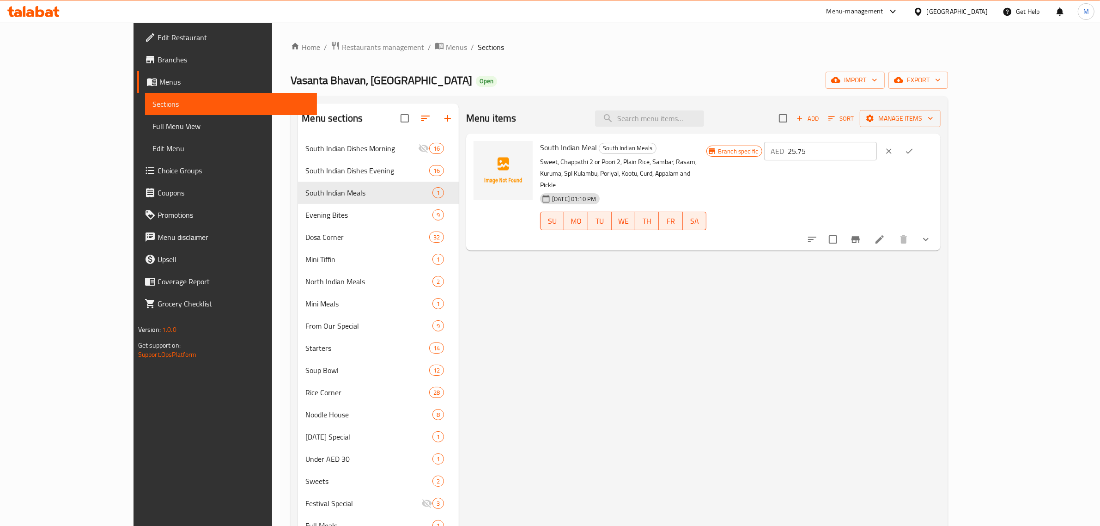
click at [877, 155] on input "25.75" at bounding box center [832, 151] width 89 height 18
click at [913, 153] on icon "ok" at bounding box center [909, 151] width 7 height 5
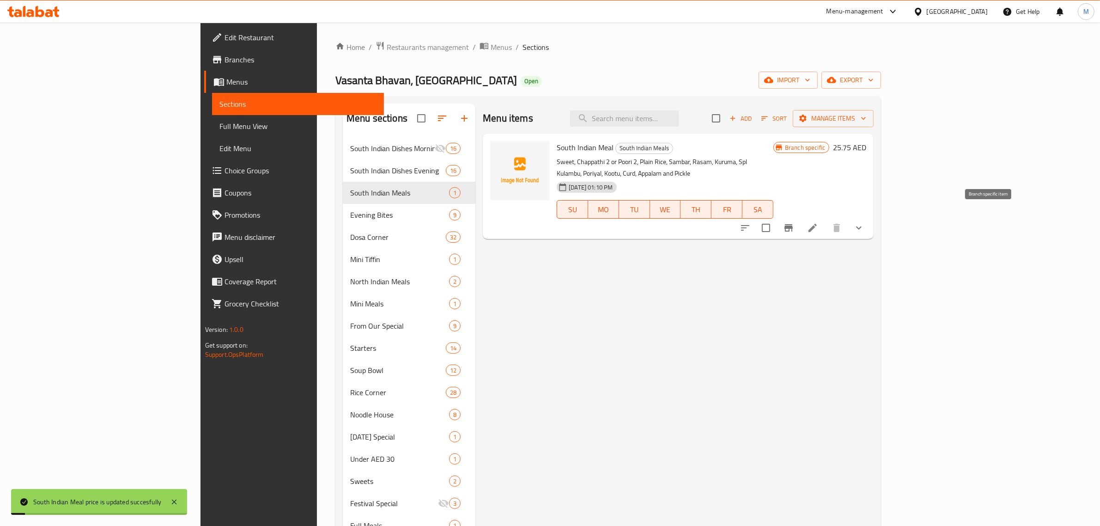
click at [793, 224] on icon "Branch-specific-item" at bounding box center [789, 227] width 8 height 7
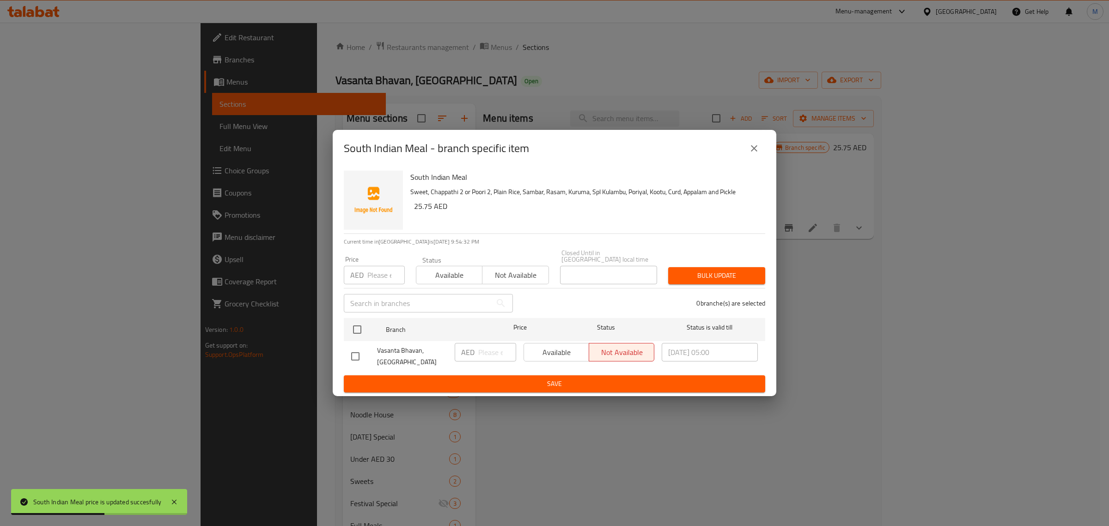
click at [361, 359] on input "checkbox" at bounding box center [355, 356] width 19 height 19
checkbox input "true"
click at [476, 354] on div "AED ​" at bounding box center [485, 352] width 61 height 18
paste input "25.75"
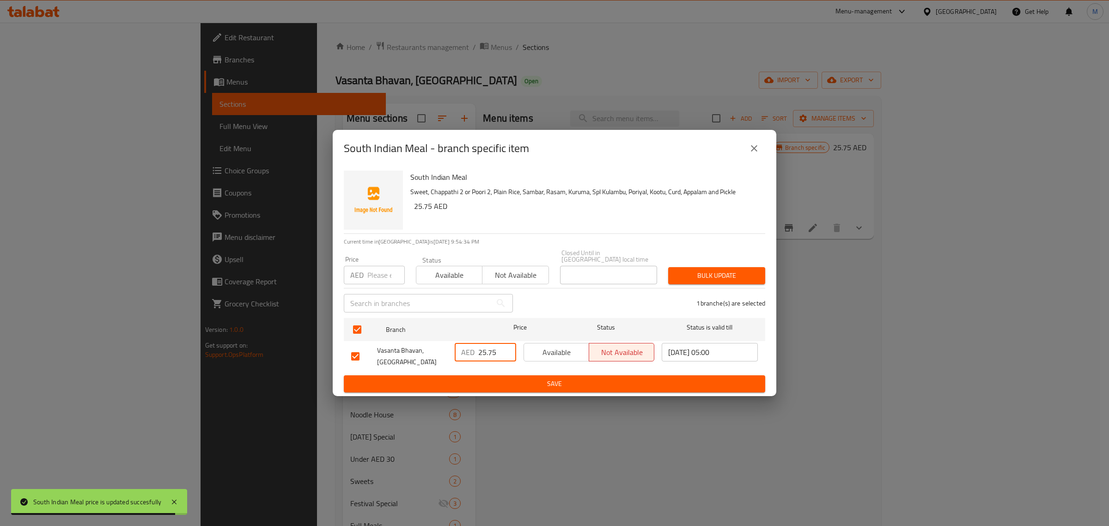
type input "25.75"
click at [494, 383] on span "Save" at bounding box center [554, 384] width 407 height 12
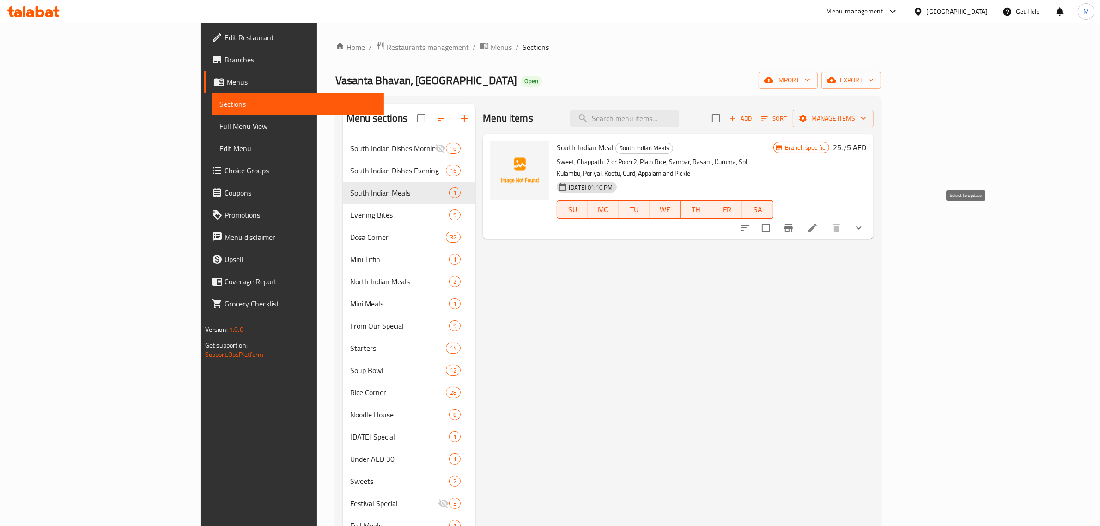
click at [776, 218] on input "checkbox" at bounding box center [765, 227] width 19 height 19
checkbox input "true"
click at [866, 122] on span "Manage items" at bounding box center [833, 119] width 66 height 12
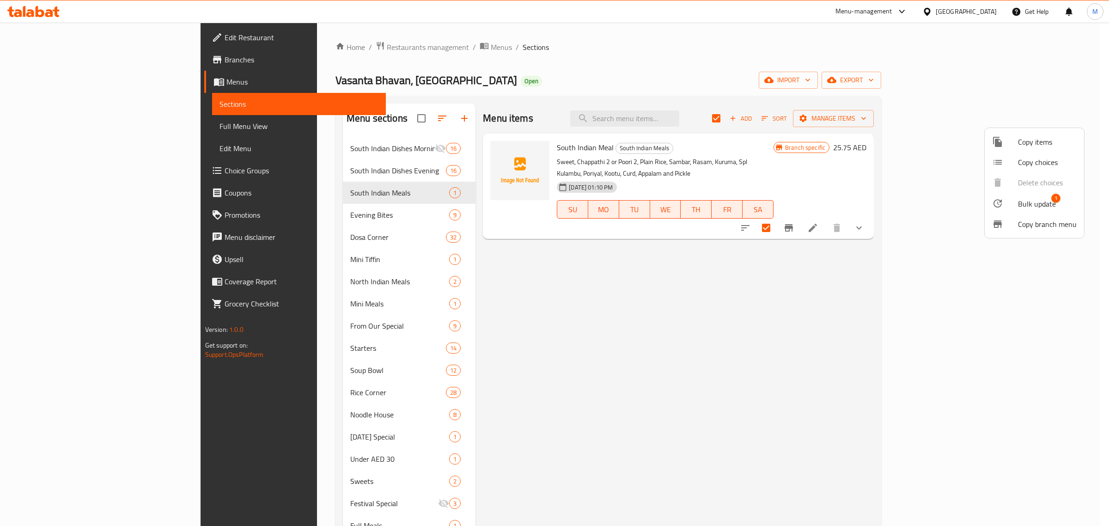
click at [1035, 205] on span "Bulk update" at bounding box center [1037, 203] width 38 height 11
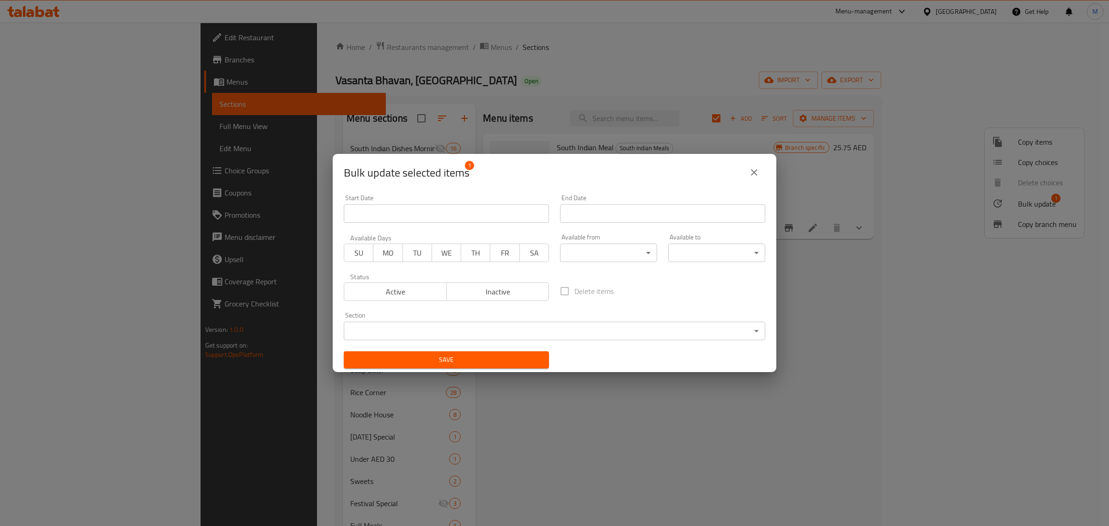
click at [638, 257] on body "​ Menu-management United Arab Emirates Get Help M Edit Restaurant Branches Menu…" at bounding box center [554, 274] width 1109 height 503
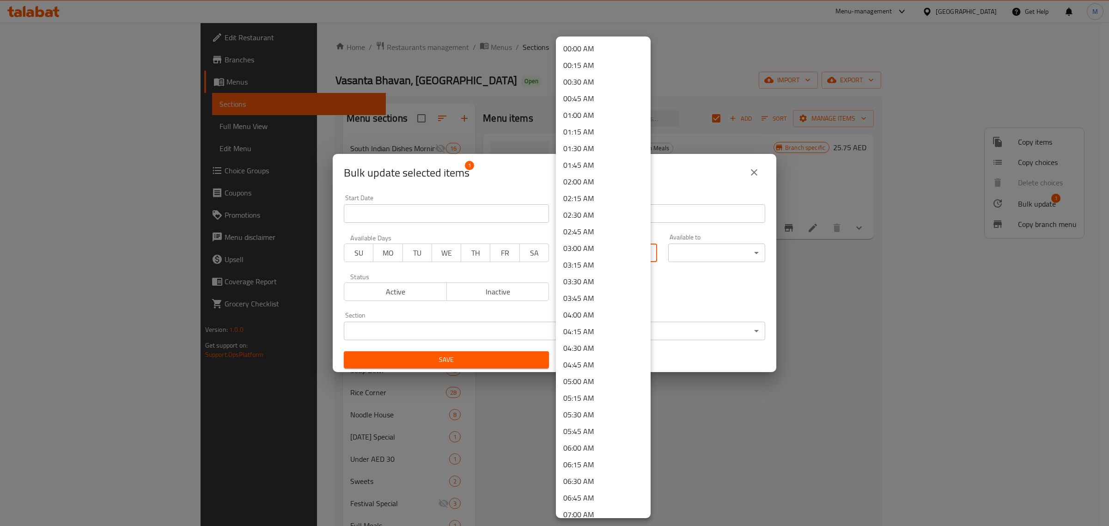
scroll to position [421, 0]
click at [576, 390] on li "11:30 AM" at bounding box center [603, 392] width 95 height 17
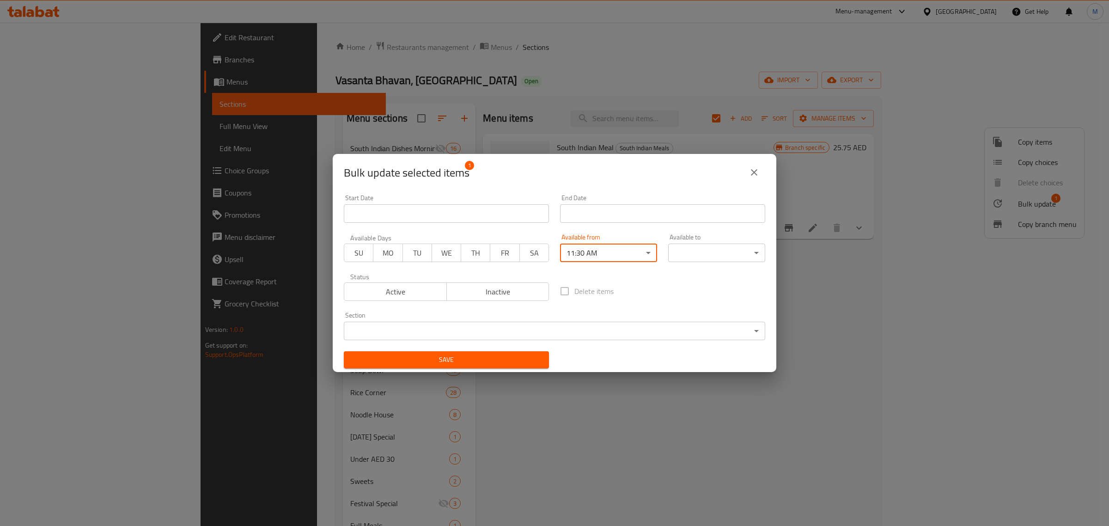
click at [720, 256] on body "​ Menu-management United Arab Emirates Get Help M Edit Restaurant Branches Menu…" at bounding box center [554, 274] width 1109 height 503
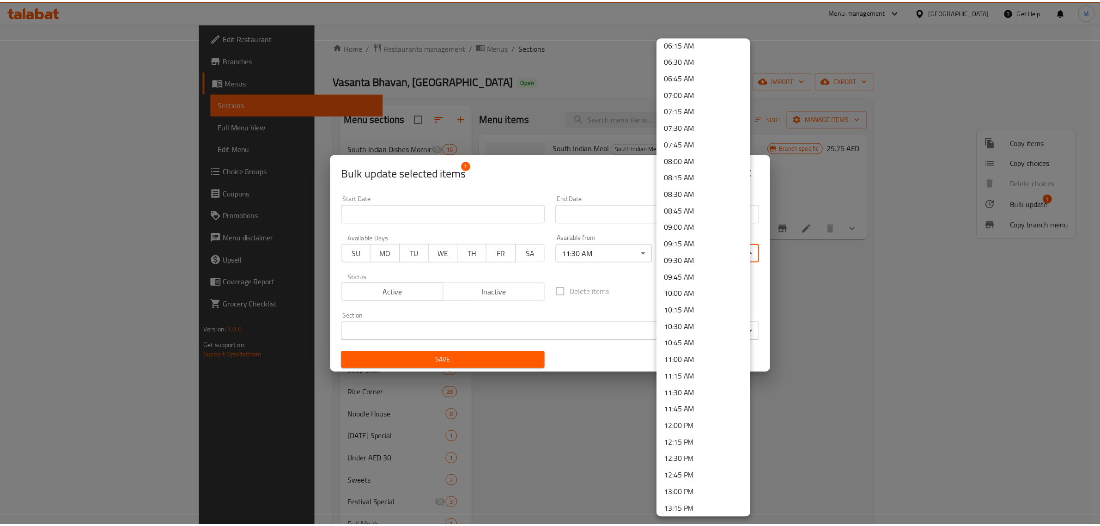
scroll to position [701, 0]
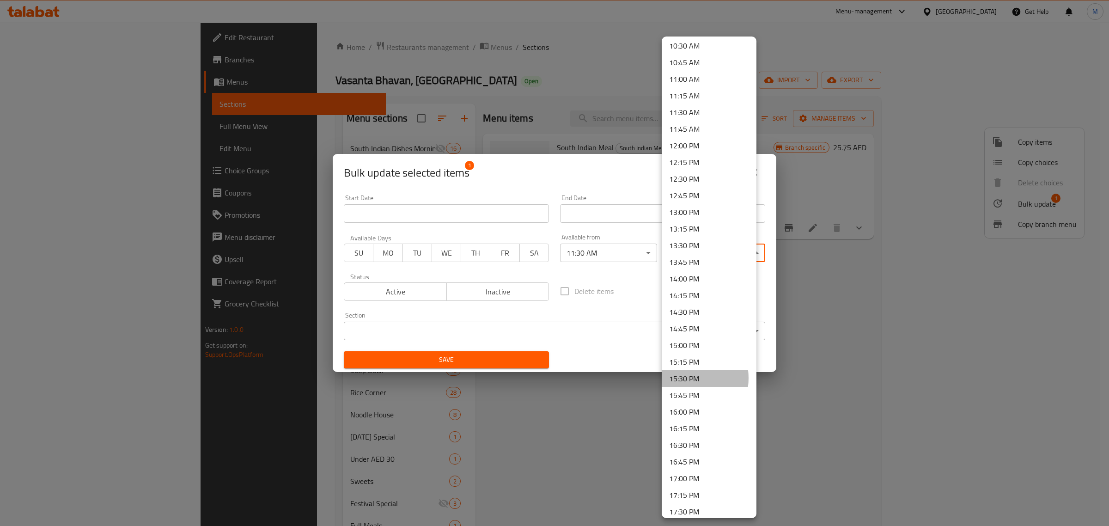
click at [681, 377] on li "15:30 PM" at bounding box center [709, 378] width 95 height 17
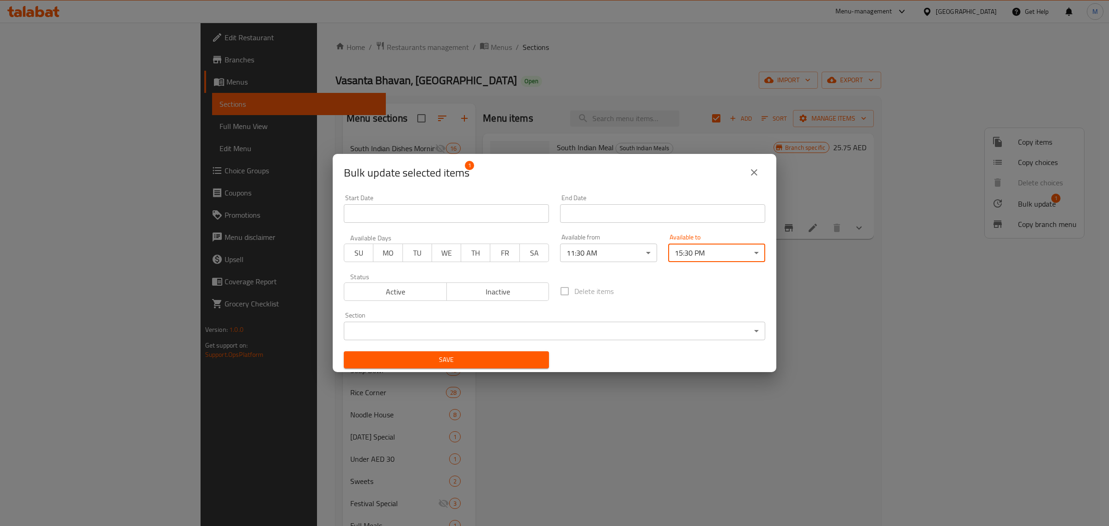
click at [667, 351] on div "Start Date Start Date End Date End Date Available Days SU MO TU WE TH FR SA Ava…" at bounding box center [554, 281] width 432 height 185
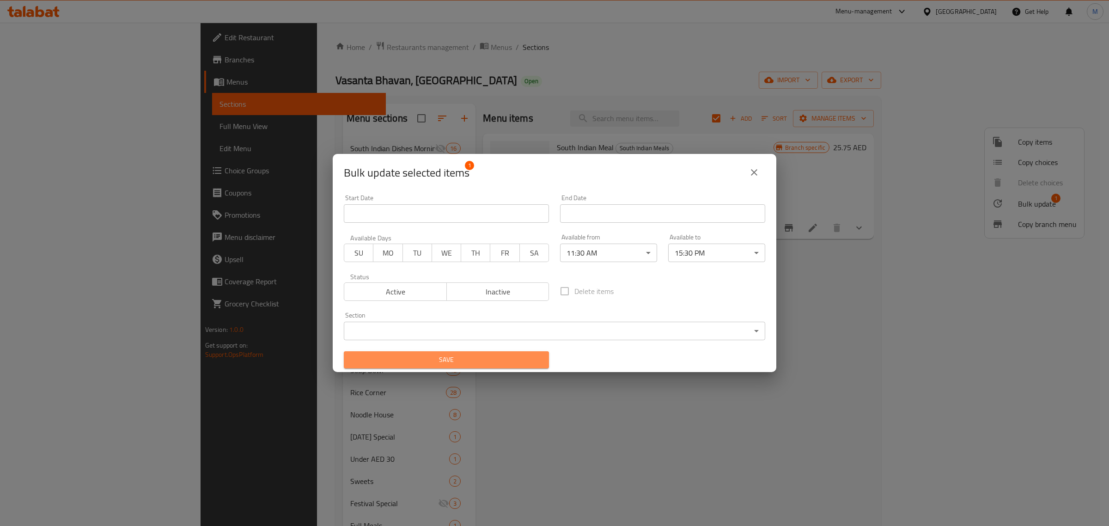
click at [523, 359] on span "Save" at bounding box center [446, 360] width 190 height 12
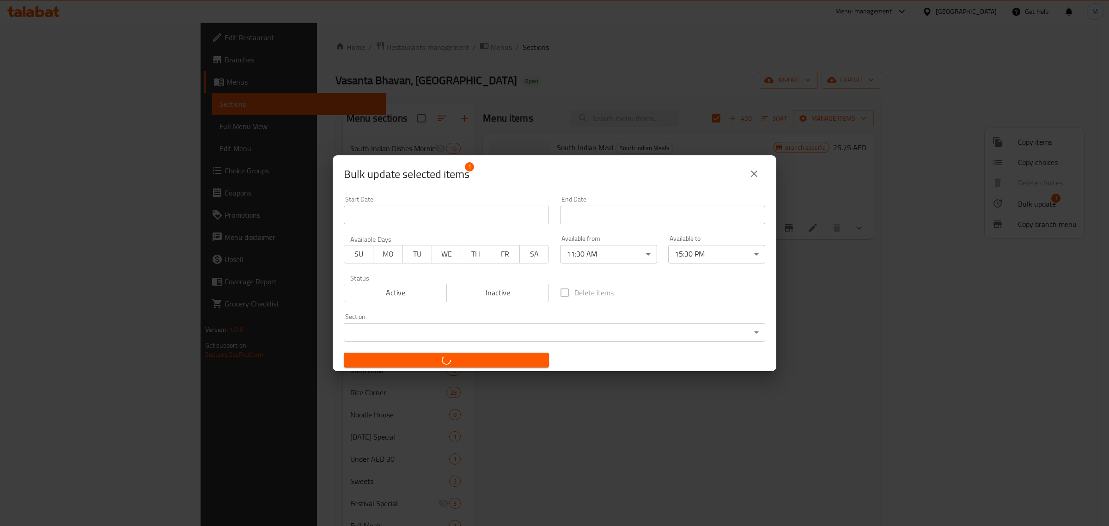
checkbox input "false"
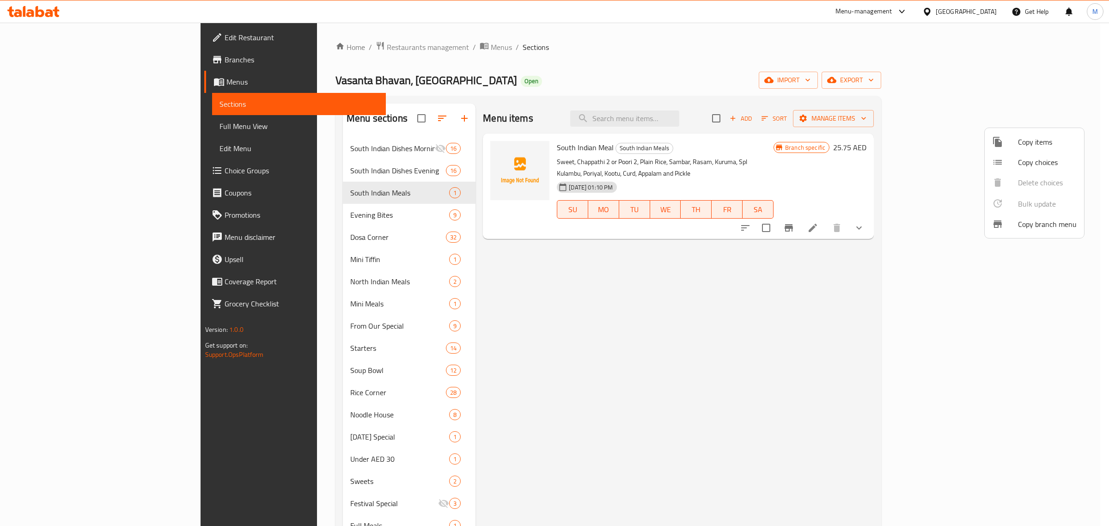
click at [274, 307] on div at bounding box center [554, 263] width 1109 height 526
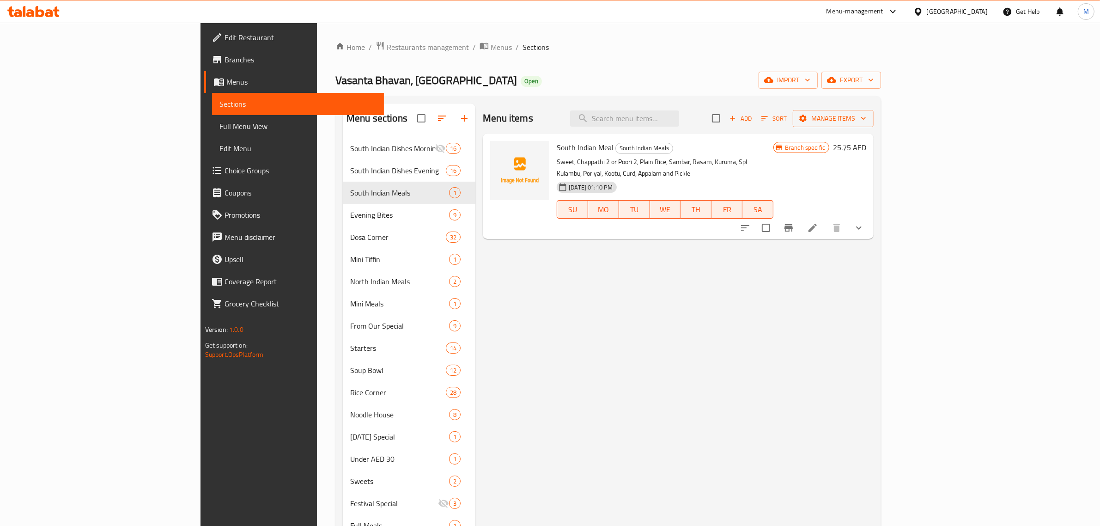
click at [350, 307] on span "Mini Meals" at bounding box center [399, 303] width 99 height 11
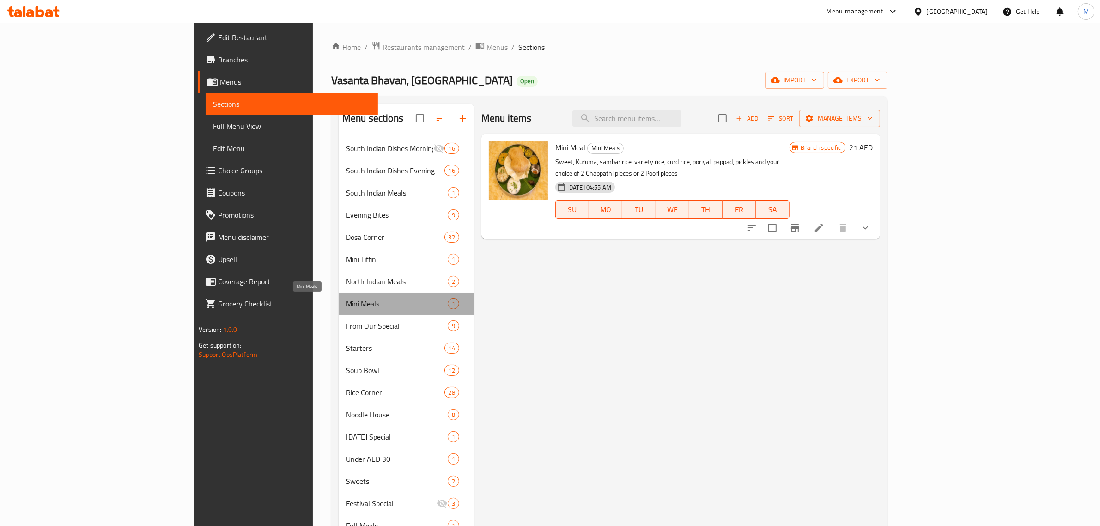
click at [346, 301] on span "Mini Meals" at bounding box center [397, 303] width 102 height 11
click at [503, 317] on div "Menu items Add Sort Manage items Mini Meal Mini Meals Sweet, Kuruma, sambar ric…" at bounding box center [677, 399] width 406 height 592
click at [555, 146] on span "Mini Meal" at bounding box center [570, 147] width 30 height 14
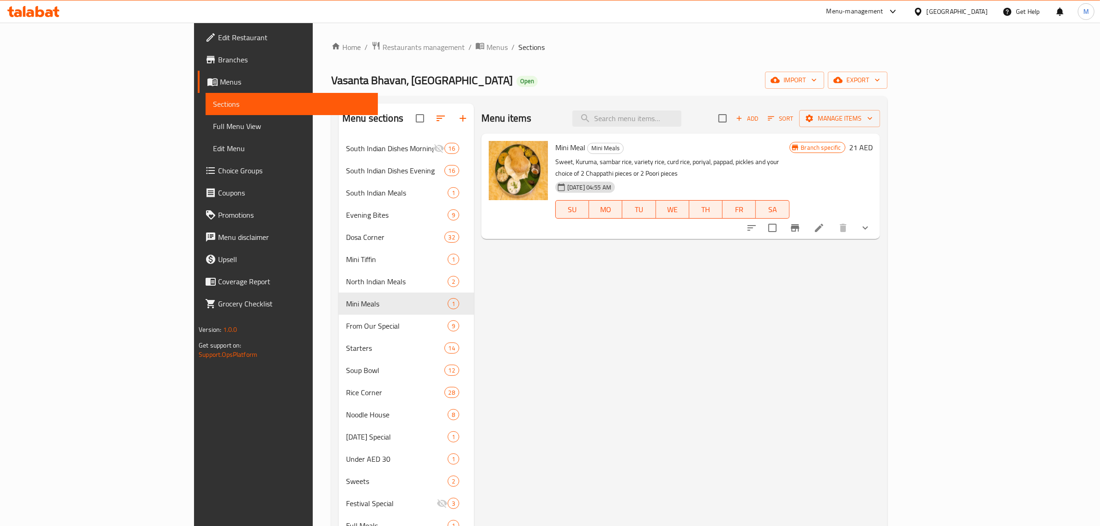
click at [873, 146] on h6 "21 AED" at bounding box center [861, 147] width 24 height 13
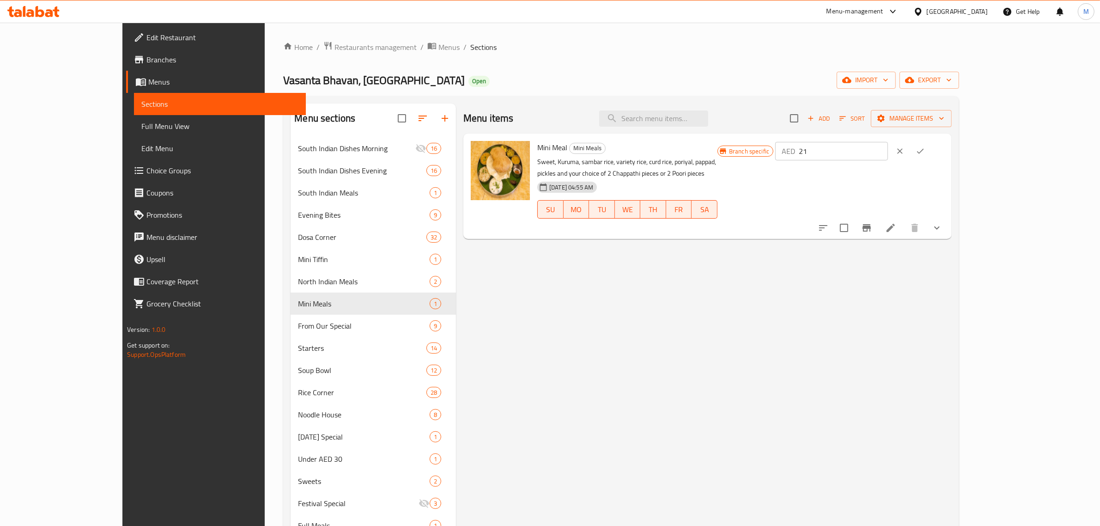
click at [888, 155] on input "21" at bounding box center [843, 151] width 89 height 18
paste input "2.75"
type input "22.75"
click at [925, 148] on icon "ok" at bounding box center [920, 150] width 9 height 9
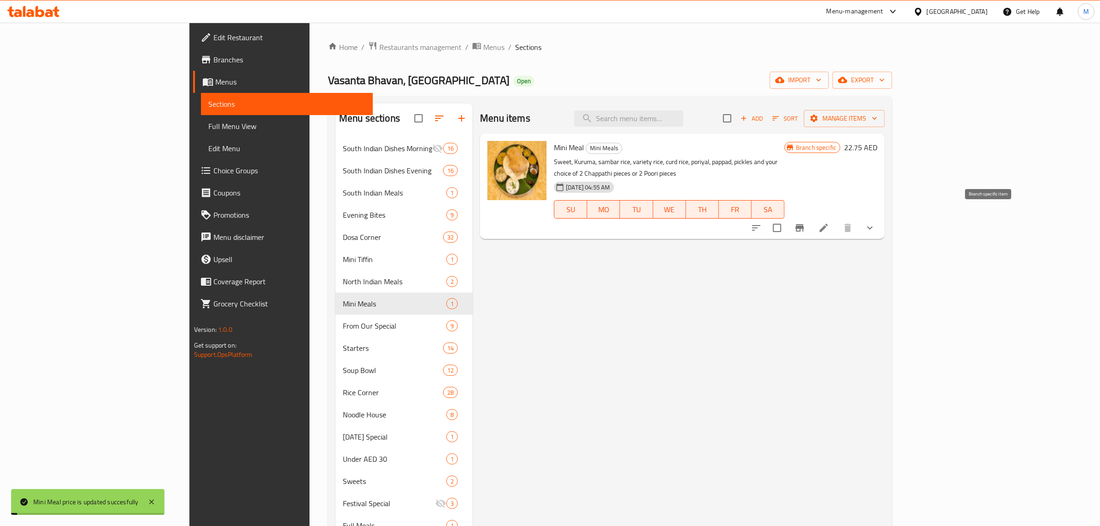
click at [805, 222] on icon "Branch-specific-item" at bounding box center [799, 227] width 11 height 11
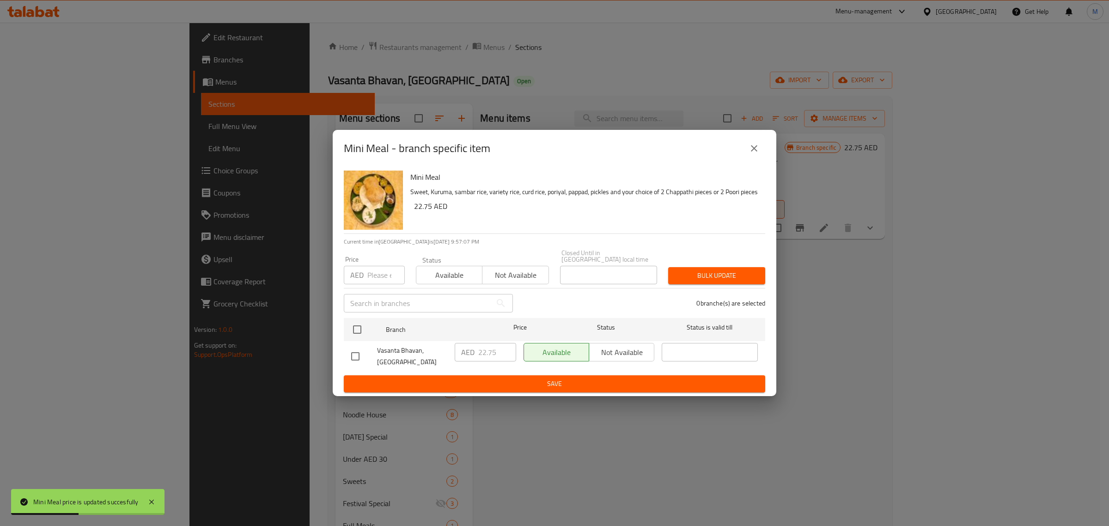
click at [354, 358] on input "checkbox" at bounding box center [355, 356] width 19 height 19
checkbox input "true"
click at [496, 349] on input "22.75" at bounding box center [497, 352] width 38 height 18
click at [543, 384] on span "Save" at bounding box center [554, 384] width 407 height 12
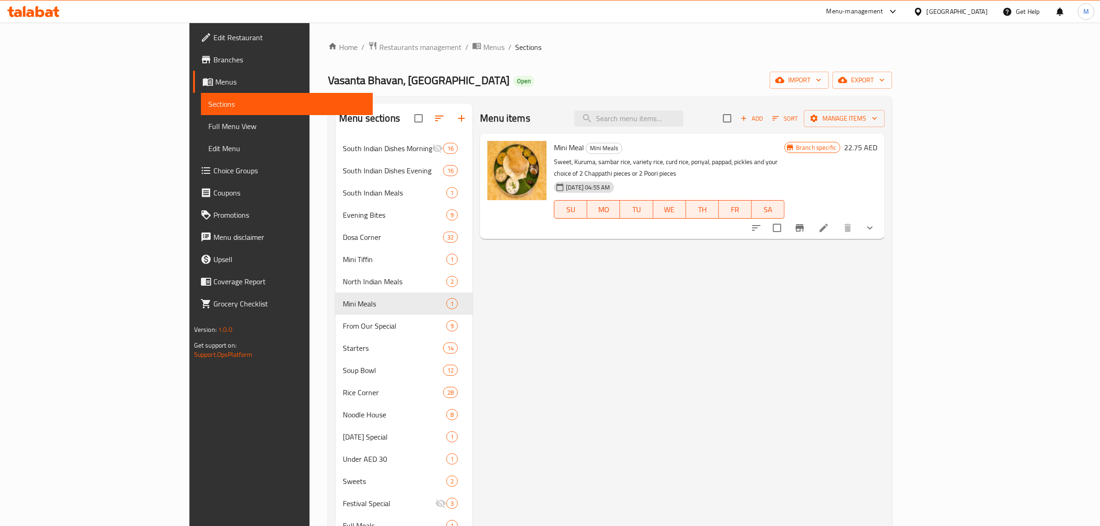
click at [628, 331] on div "Menu items Add Sort Manage items Mini Meal Mini Meals Sweet, Kuruma, sambar ric…" at bounding box center [679, 399] width 412 height 592
click at [548, 301] on div "Menu items Add Sort Manage items Mini Meal Mini Meals Sweet, Kuruma, sambar ric…" at bounding box center [679, 399] width 412 height 592
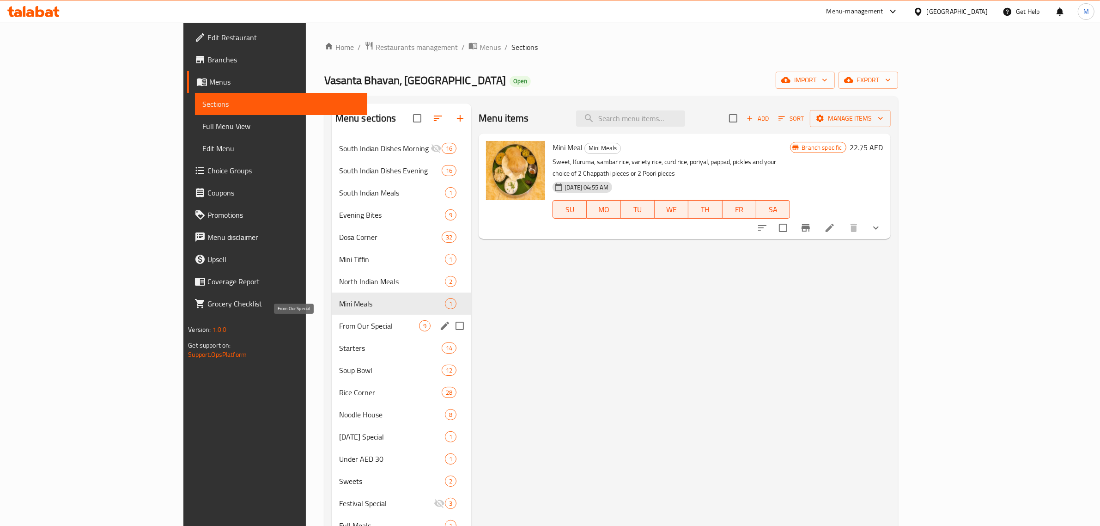
click at [339, 329] on span "From Our Special" at bounding box center [379, 325] width 80 height 11
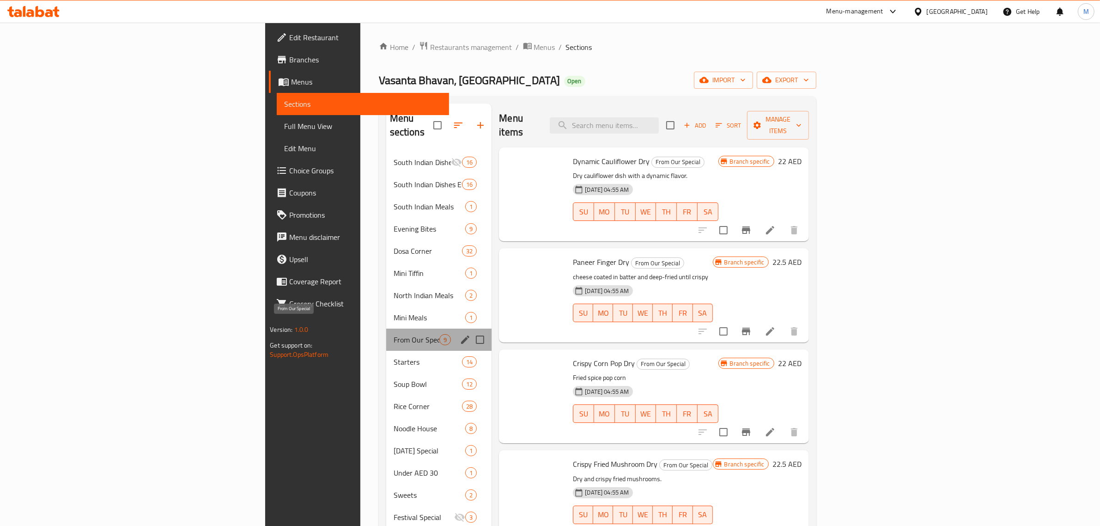
click at [394, 334] on span "From Our Special" at bounding box center [417, 339] width 46 height 11
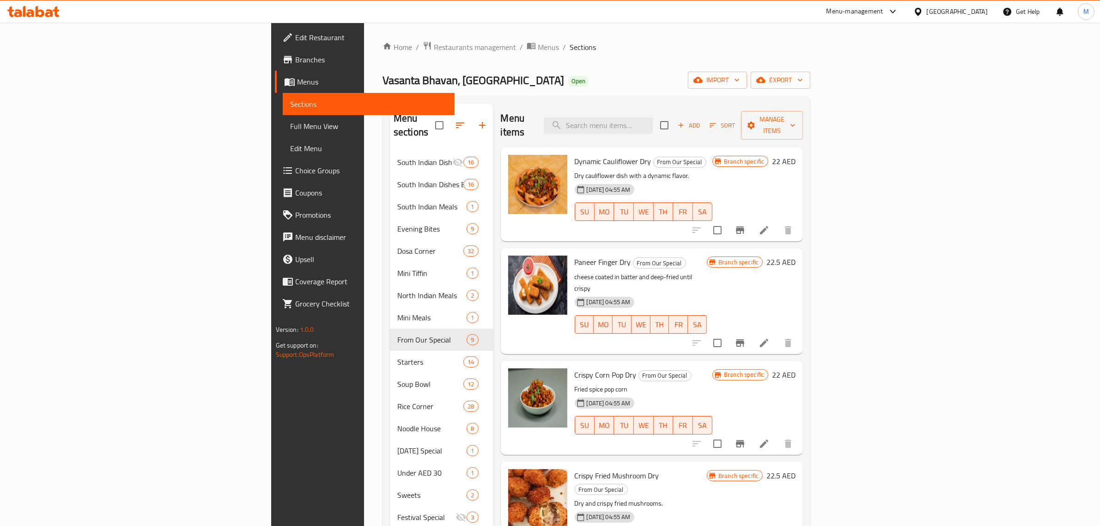
click at [803, 361] on div "Crispy Corn Pop Dry From Our Special Fried spice pop corn 24-12-2024 04:55 AM S…" at bounding box center [652, 408] width 303 height 94
click at [796, 155] on h6 "22 AED" at bounding box center [784, 161] width 24 height 13
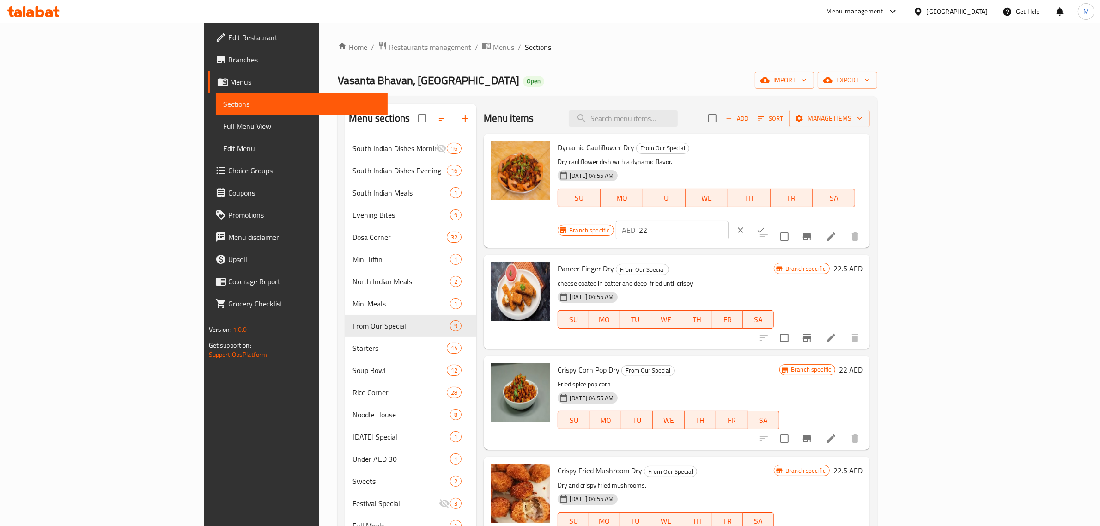
click at [729, 221] on input "22" at bounding box center [683, 230] width 89 height 18
paste input "4.50"
type input "24.50"
click at [764, 228] on icon "ok" at bounding box center [760, 230] width 7 height 5
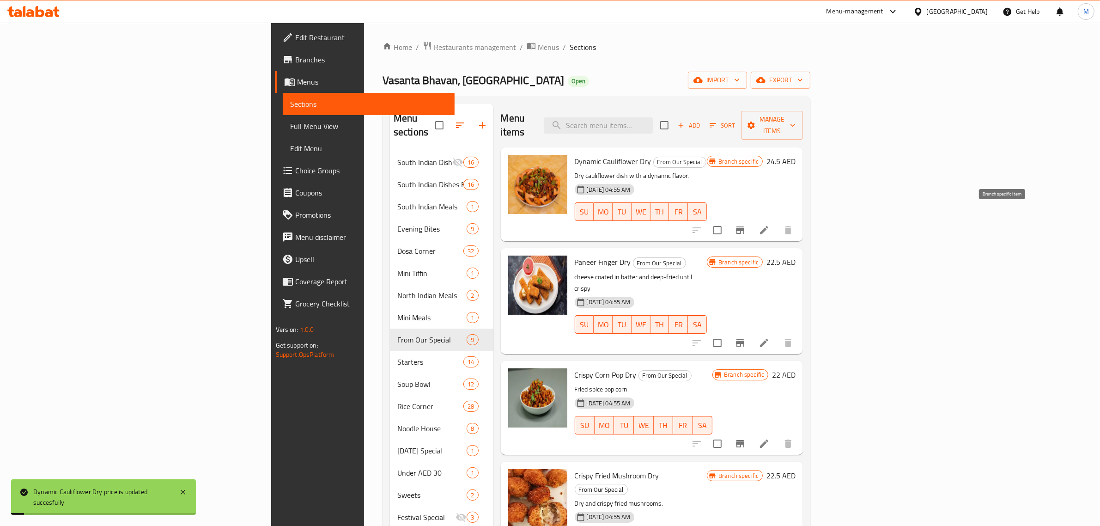
click at [746, 225] on icon "Branch-specific-item" at bounding box center [740, 230] width 11 height 11
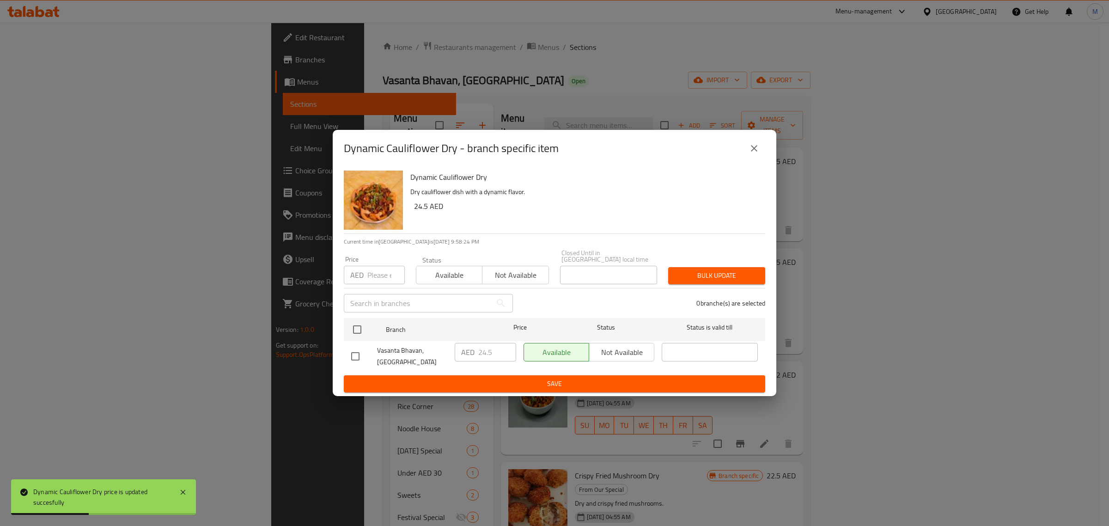
click at [356, 359] on input "checkbox" at bounding box center [355, 356] width 19 height 19
checkbox input "true"
click at [488, 353] on input "24.5" at bounding box center [497, 352] width 38 height 18
paste input "0"
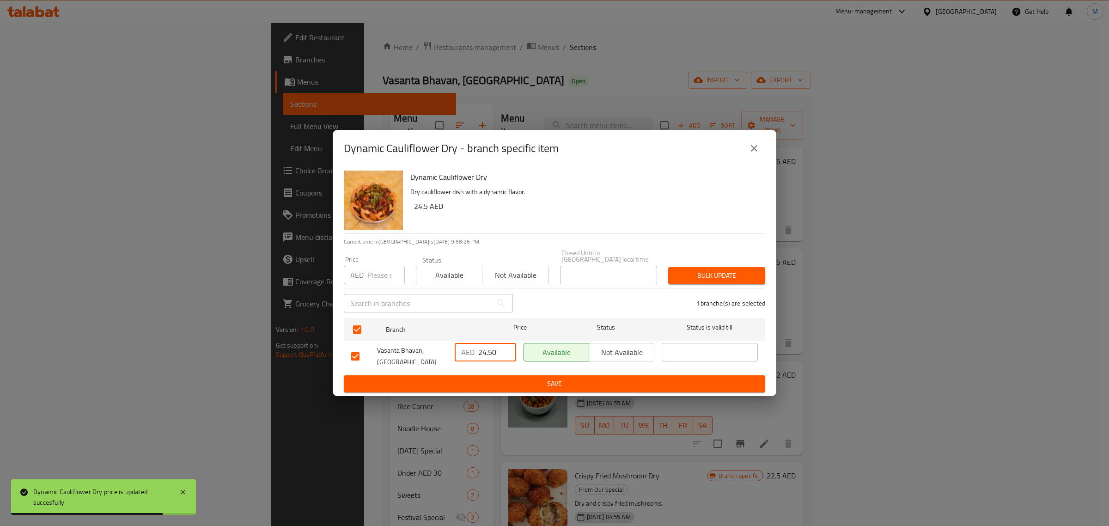
type input "24.50"
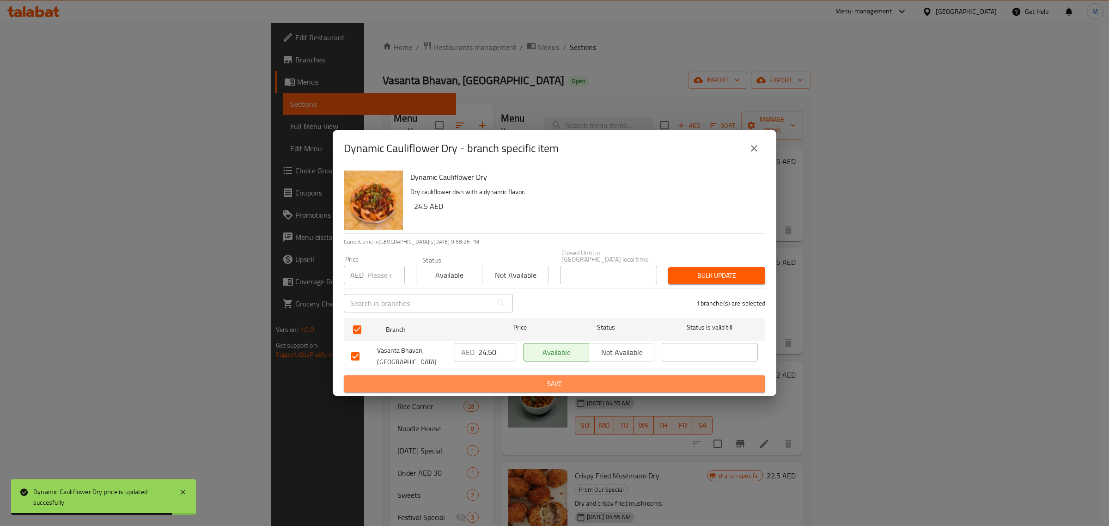
click at [518, 380] on span "Save" at bounding box center [554, 384] width 407 height 12
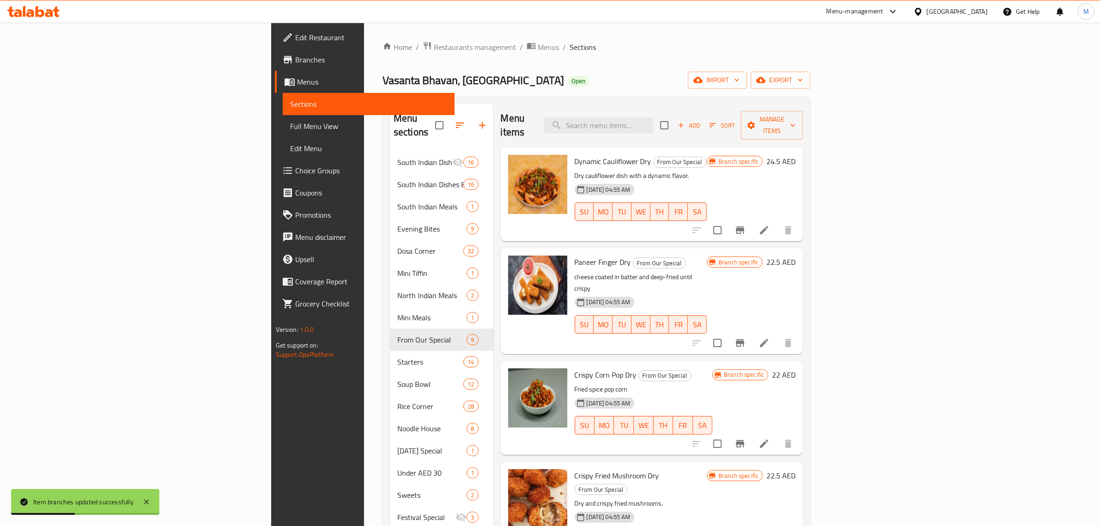
click at [636, 326] on div "Paneer Finger Dry From Our Special cheese coated in batter and deep-fried until…" at bounding box center [652, 300] width 303 height 105
click at [796, 256] on h6 "22.5 AED" at bounding box center [781, 262] width 29 height 13
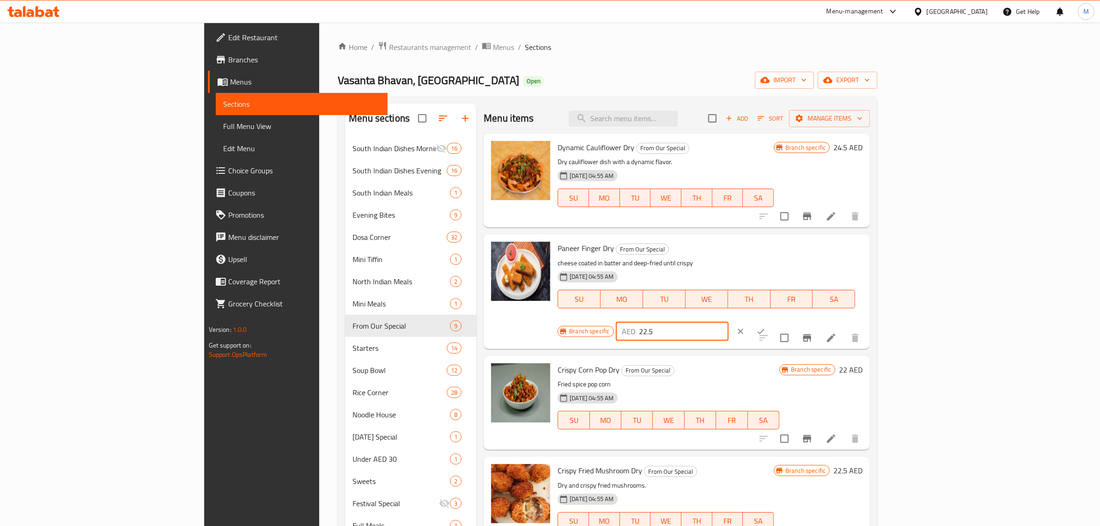
click at [729, 322] on input "22.5" at bounding box center [683, 331] width 89 height 18
paste input "5.7"
type input "25.75"
click at [766, 327] on icon "ok" at bounding box center [760, 331] width 9 height 9
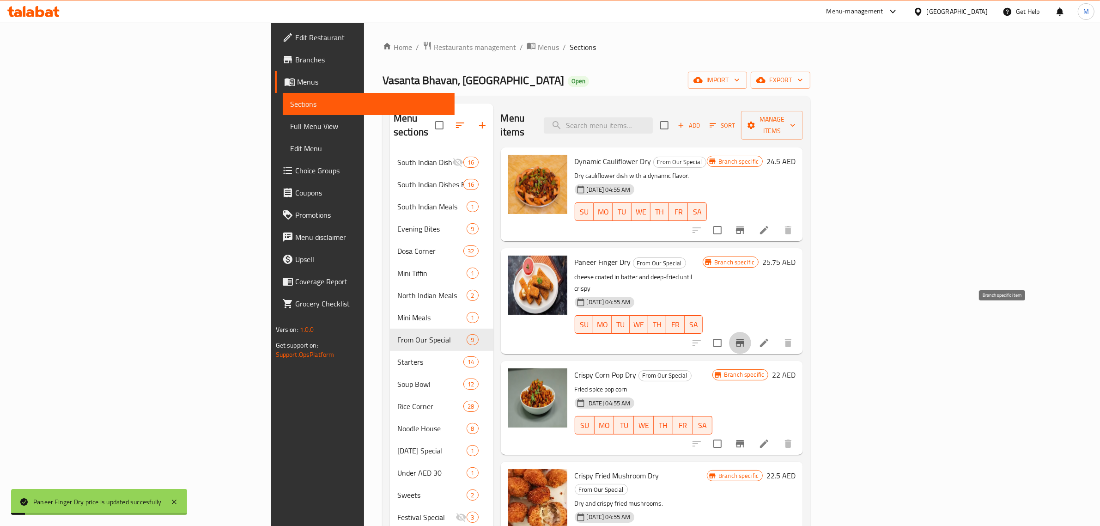
click at [744, 339] on icon "Branch-specific-item" at bounding box center [740, 342] width 8 height 7
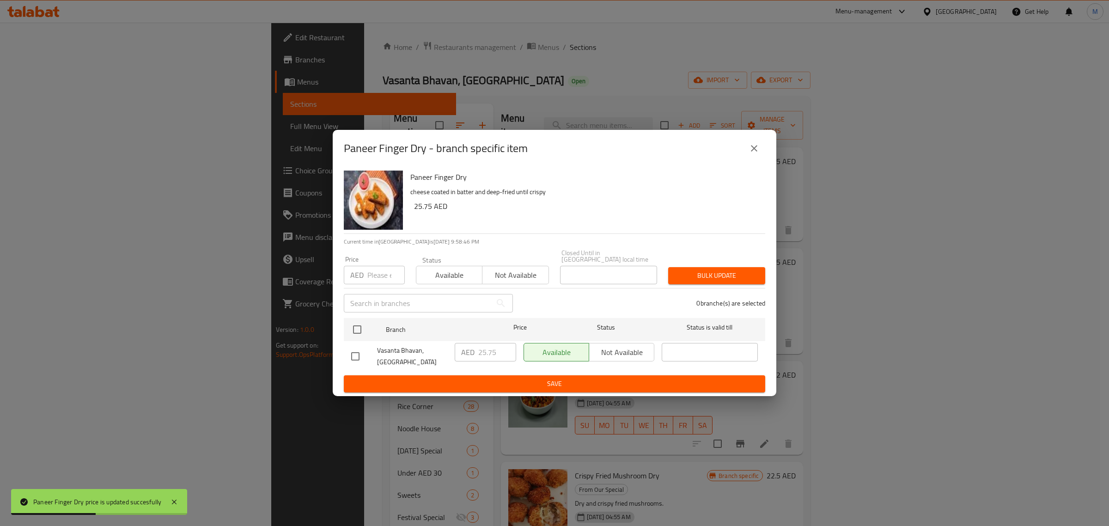
click at [355, 357] on input "checkbox" at bounding box center [355, 356] width 19 height 19
checkbox input "true"
click at [493, 357] on input "25.75" at bounding box center [497, 352] width 38 height 18
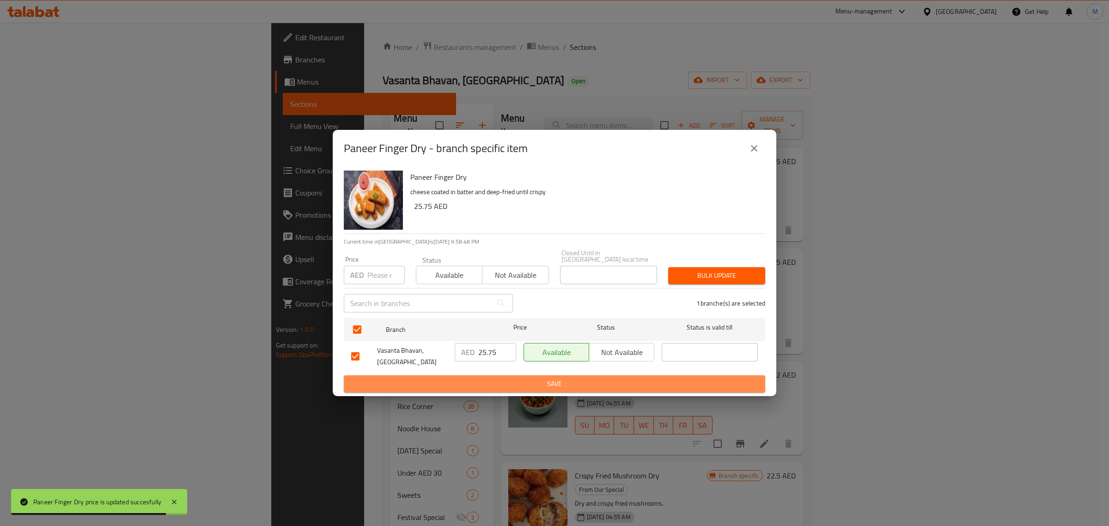
click at [541, 379] on span "Save" at bounding box center [554, 384] width 407 height 12
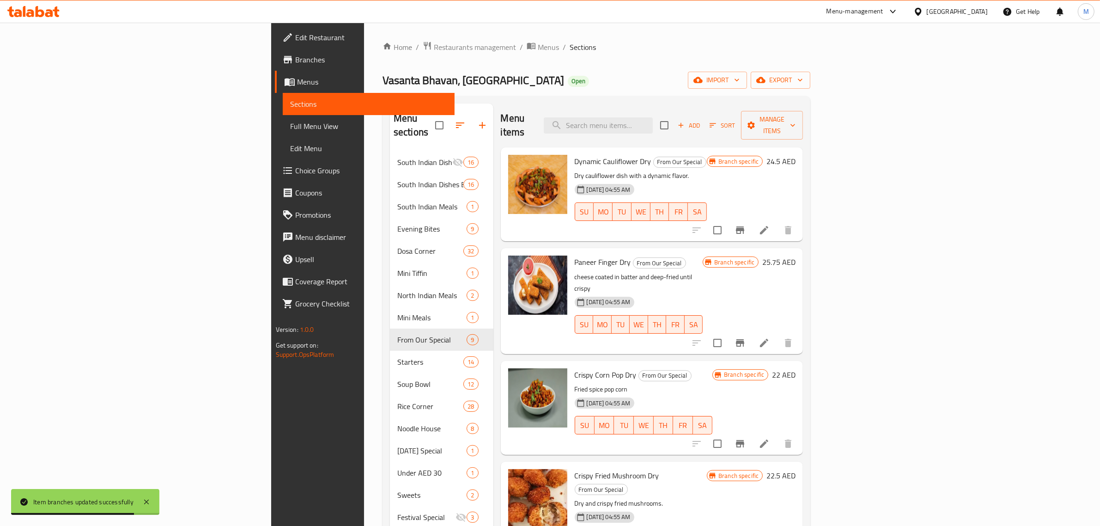
click at [633, 365] on div "Crispy Corn Pop Dry From Our Special Fried spice pop corn 24-12-2024 04:55 AM S…" at bounding box center [644, 408] width 146 height 86
click at [796, 368] on h6 "22 AED" at bounding box center [784, 374] width 24 height 13
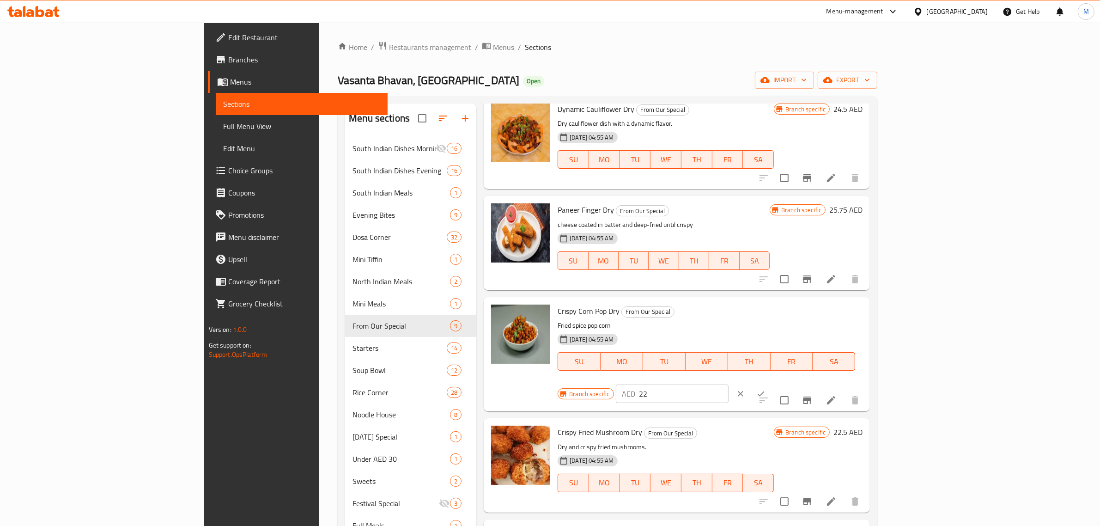
scroll to position [58, 0]
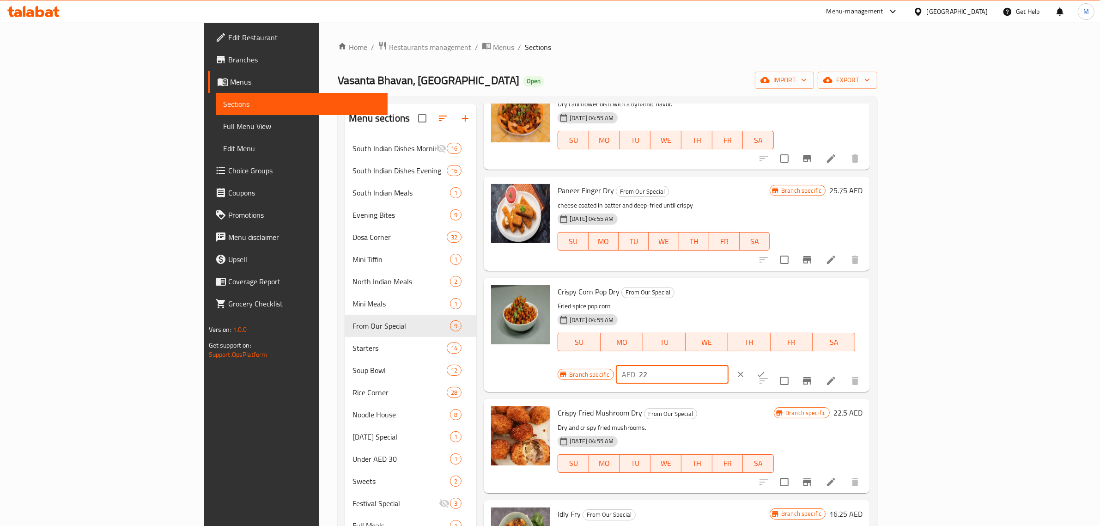
click at [729, 365] on input "22" at bounding box center [683, 374] width 89 height 18
paste input "5.25"
type input "25.25"
click at [766, 370] on icon "ok" at bounding box center [760, 374] width 9 height 9
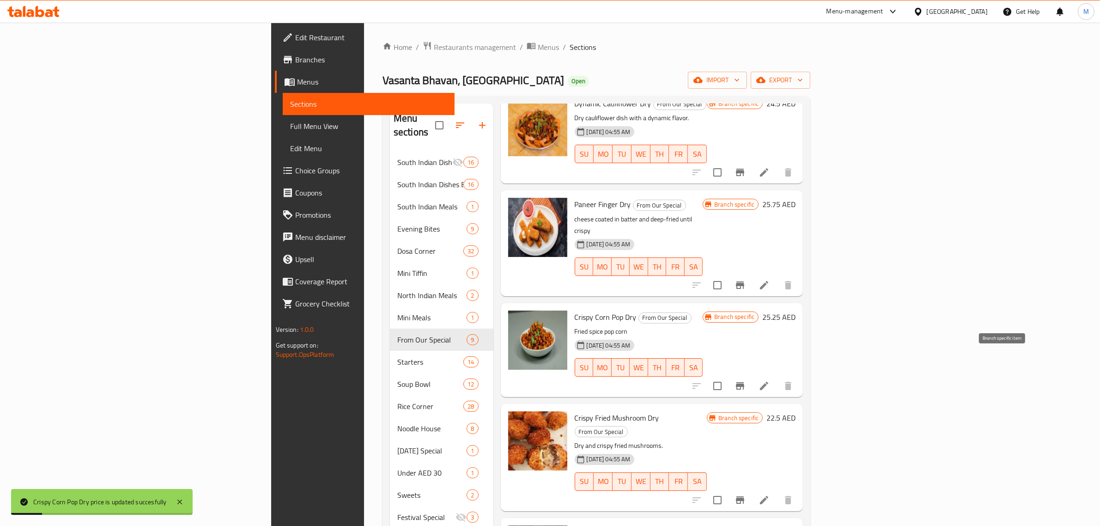
click at [744, 382] on icon "Branch-specific-item" at bounding box center [740, 385] width 8 height 7
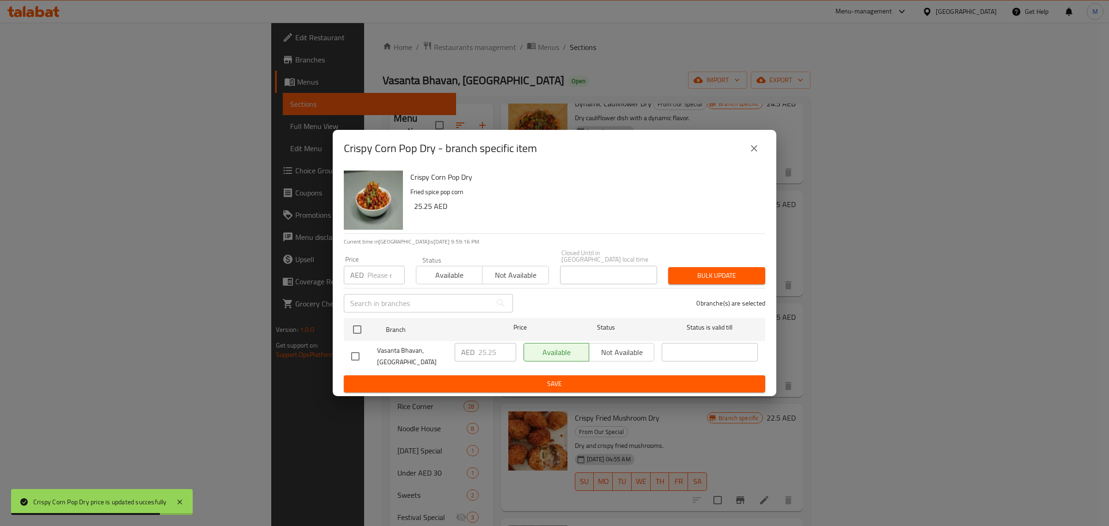
click at [356, 356] on input "checkbox" at bounding box center [355, 356] width 19 height 19
checkbox input "true"
click at [487, 349] on input "25.25" at bounding box center [497, 352] width 38 height 18
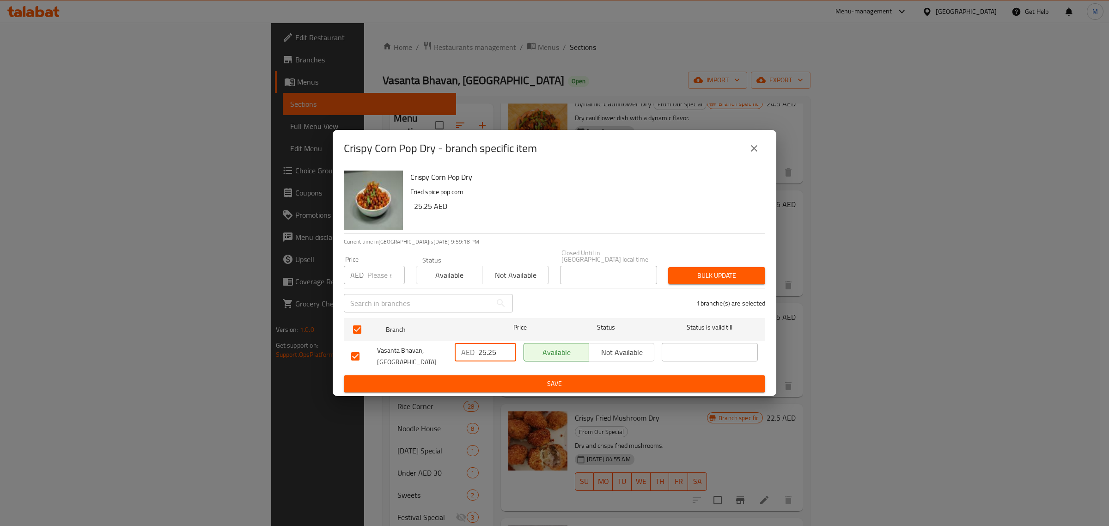
click at [534, 382] on span "Save" at bounding box center [554, 384] width 407 height 12
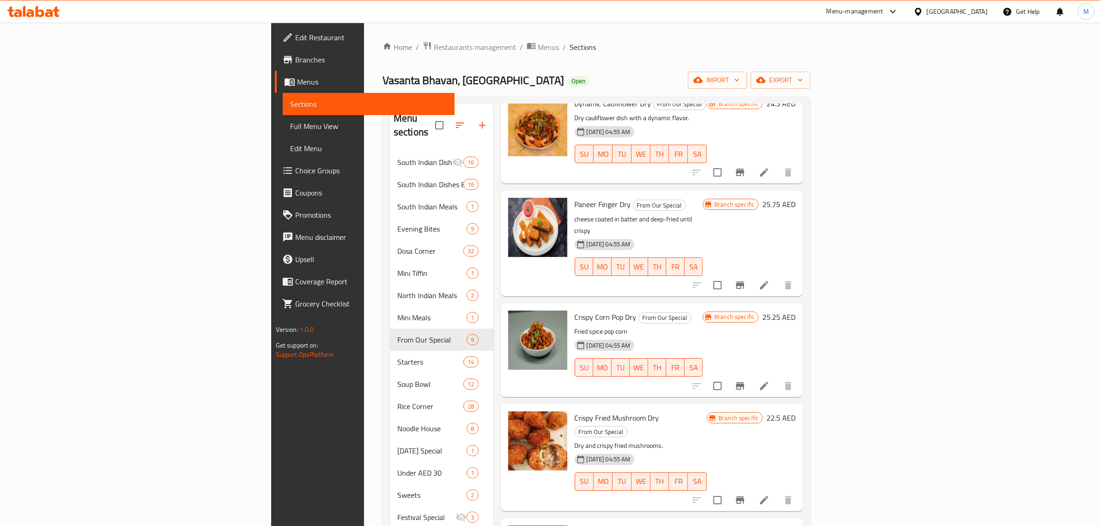
click at [707, 411] on h6 "Crispy Fried Mushroom Dry From Our Special" at bounding box center [641, 424] width 133 height 26
click at [703, 326] on p "Fried spice pop corn" at bounding box center [639, 332] width 128 height 12
click at [707, 307] on div "Crispy Corn Pop Dry From Our Special Fried spice pop corn 24-12-2024 04:55 AM S…" at bounding box center [639, 350] width 136 height 86
click at [796, 411] on h6 "22.5 AED" at bounding box center [781, 417] width 29 height 13
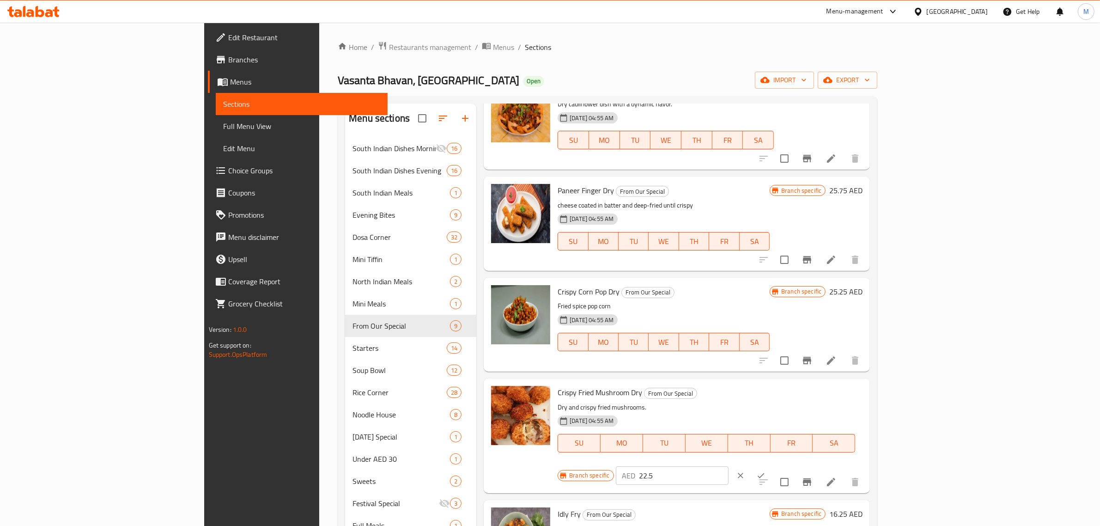
click at [729, 466] on input "22.5" at bounding box center [683, 475] width 89 height 18
paste input "5.7"
type input "25.75"
click at [766, 471] on icon "ok" at bounding box center [760, 475] width 9 height 9
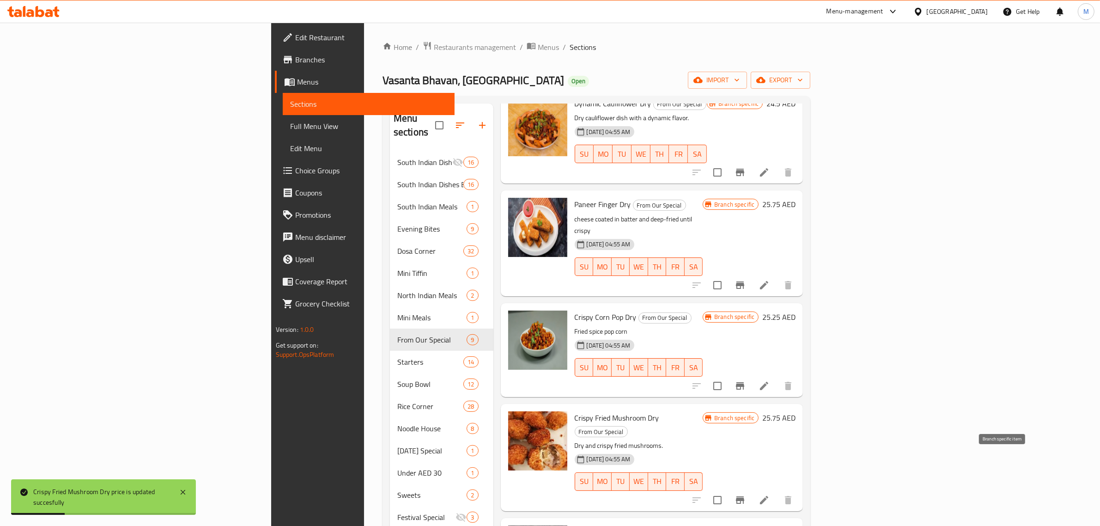
click at [744, 496] on icon "Branch-specific-item" at bounding box center [740, 499] width 8 height 7
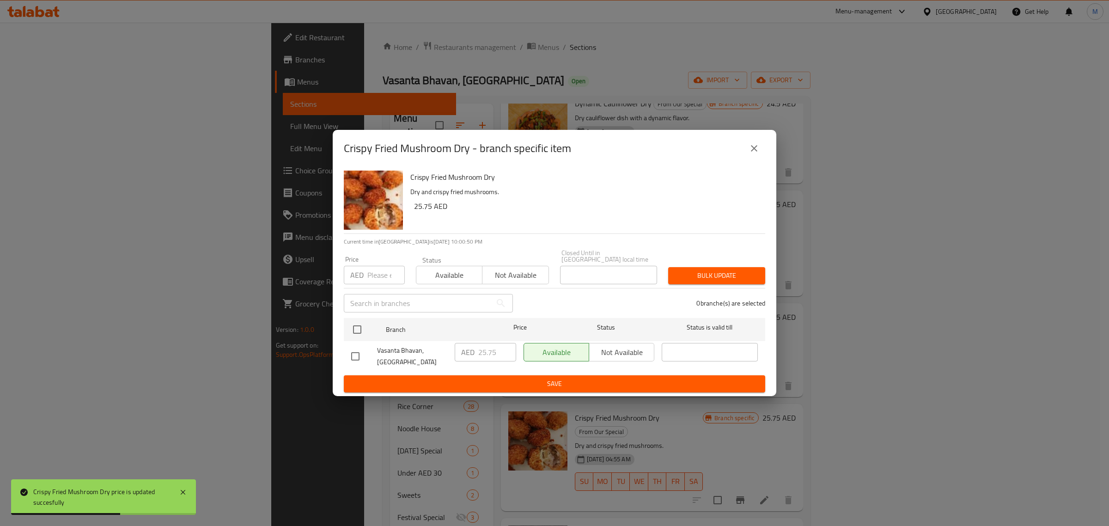
click at [361, 358] on input "checkbox" at bounding box center [355, 356] width 19 height 19
checkbox input "true"
click at [481, 351] on input "25.75" at bounding box center [497, 352] width 38 height 18
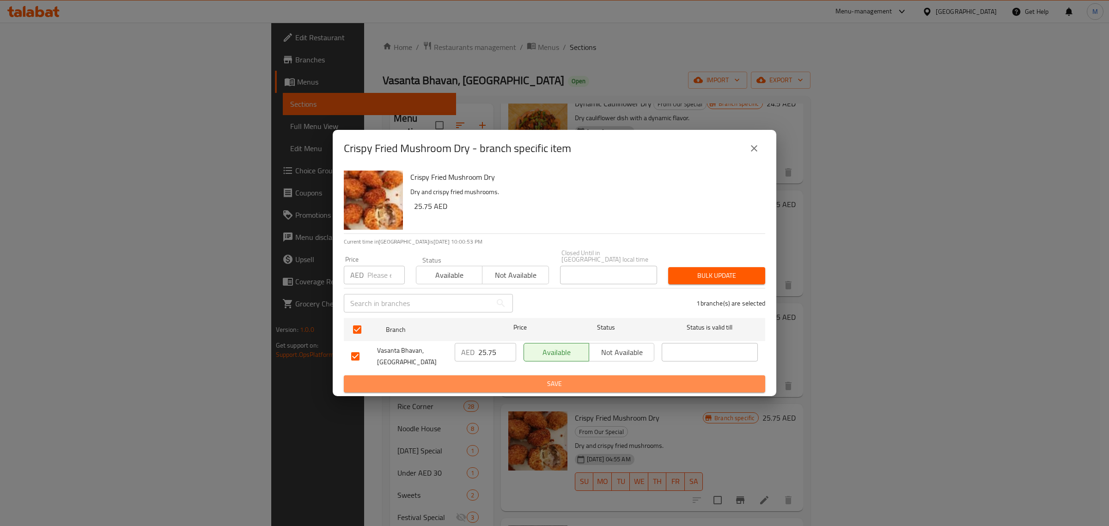
click at [552, 383] on span "Save" at bounding box center [554, 384] width 407 height 12
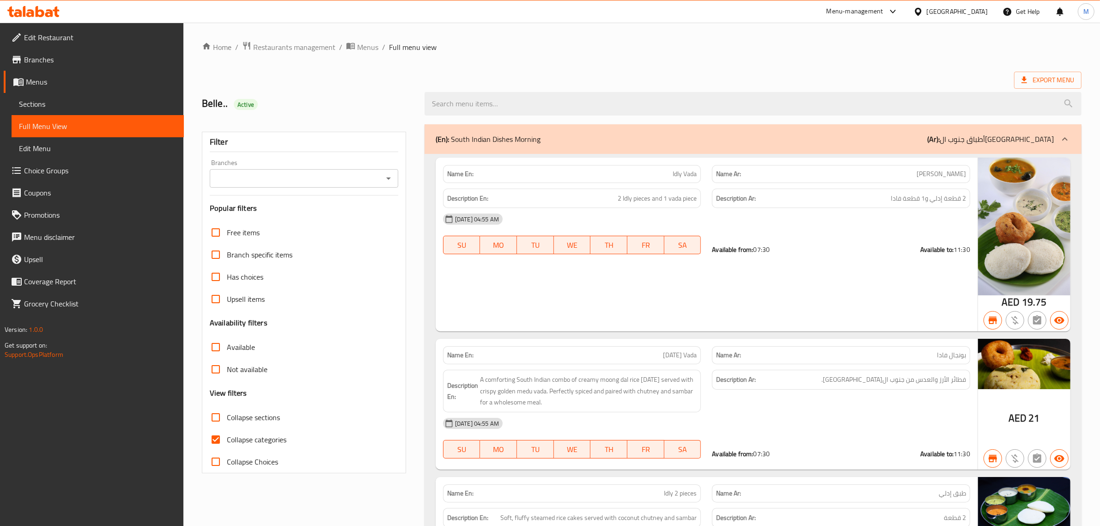
click at [769, 139] on div "(En): South Indian Dishes Morning (Ar): أطباق جنوب ال[GEOGRAPHIC_DATA]" at bounding box center [745, 139] width 618 height 11
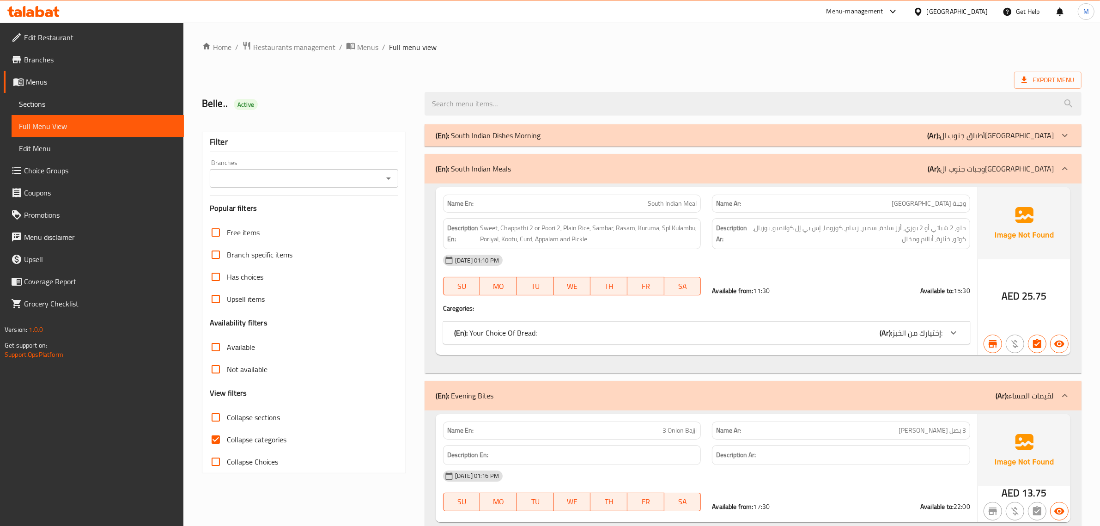
click at [662, 389] on div "(En): Evening Bites (Ar): لقيمات المساء" at bounding box center [753, 396] width 657 height 30
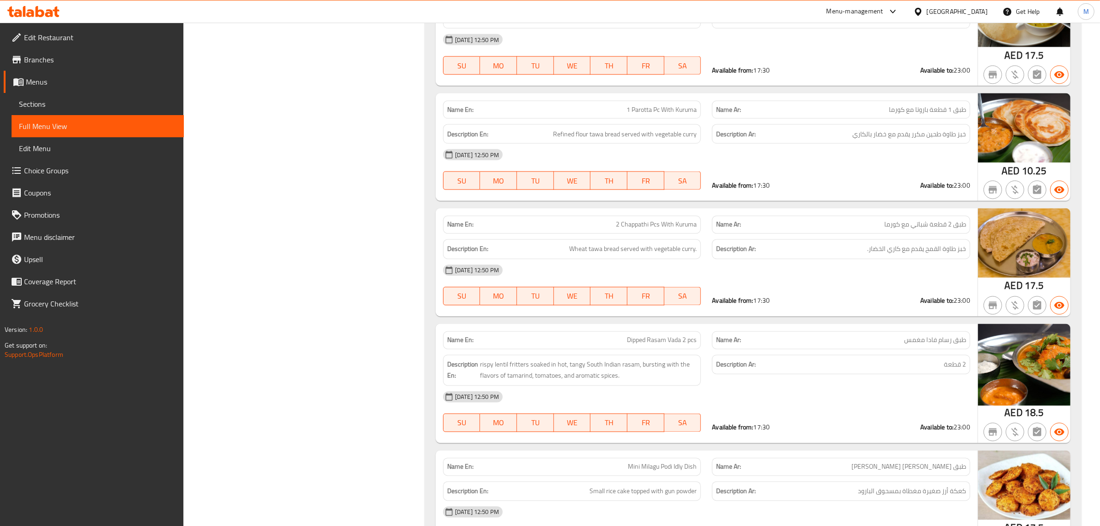
scroll to position [1964, 0]
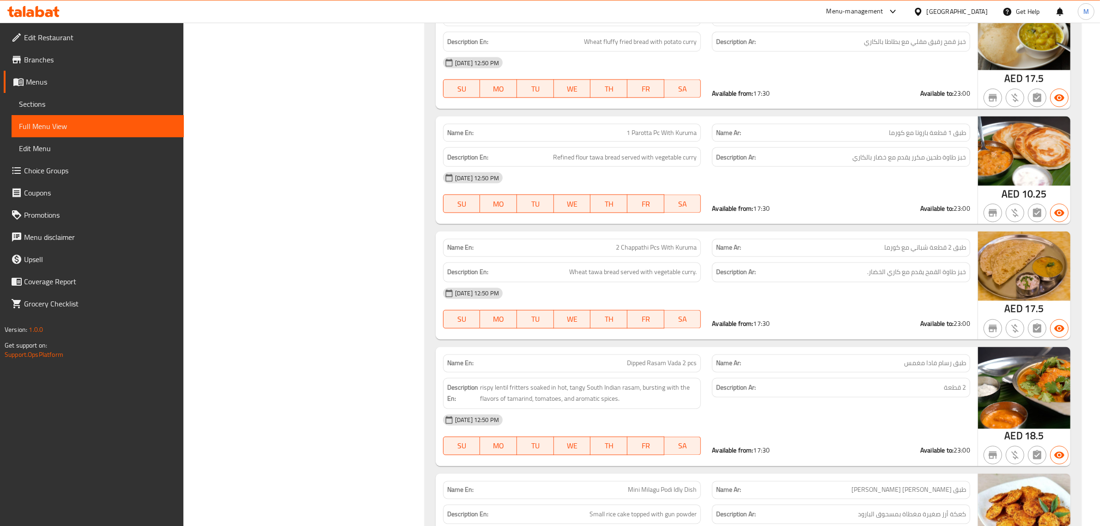
click at [836, 304] on div "[DATE] 12:50 PM" at bounding box center [707, 293] width 538 height 22
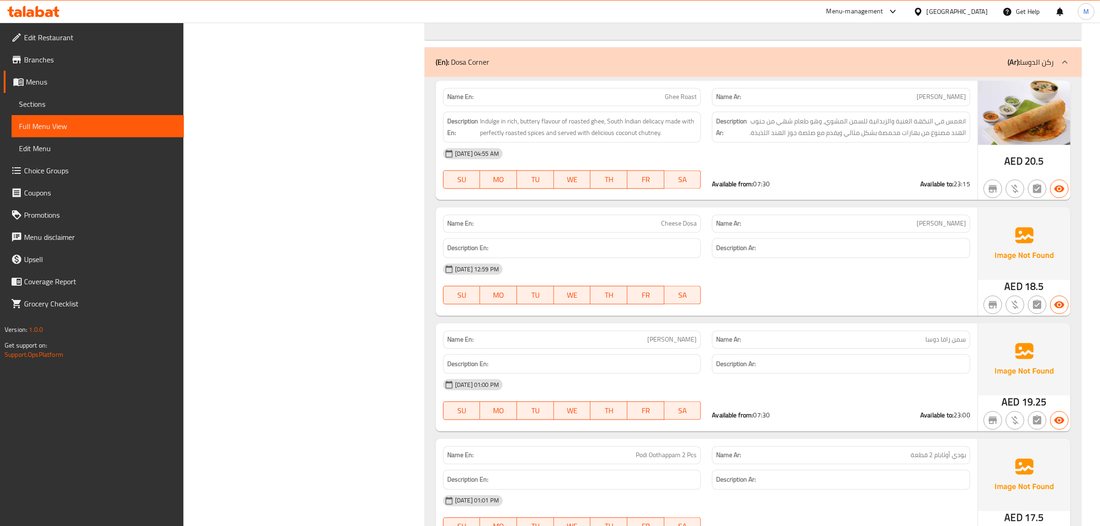
scroll to position [2420, 0]
